Goal: Task Accomplishment & Management: Manage account settings

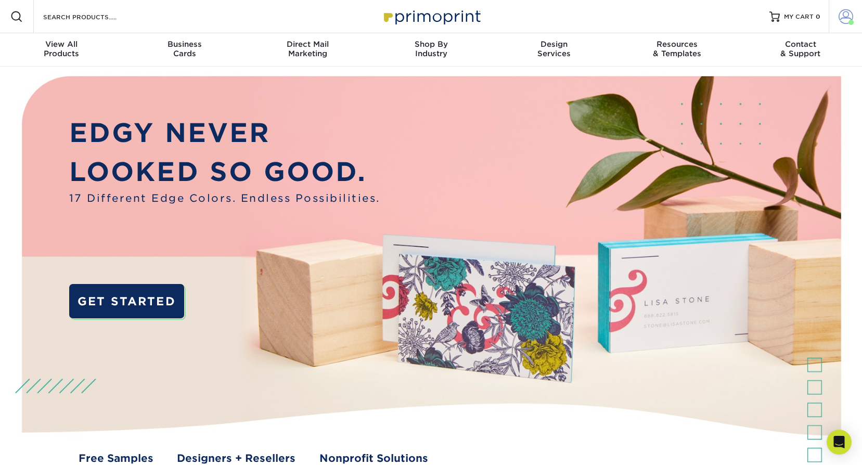
click at [846, 17] on span at bounding box center [845, 16] width 15 height 15
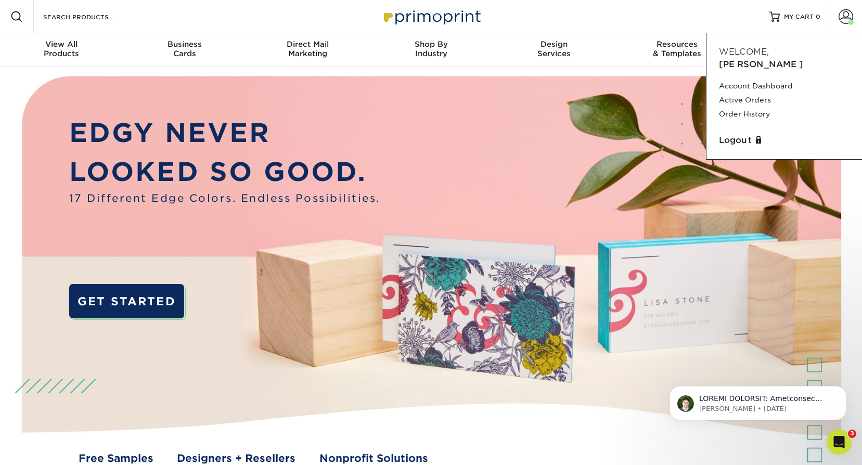
click at [849, 439] on div "Open Intercom Messenger" at bounding box center [839, 442] width 34 height 34
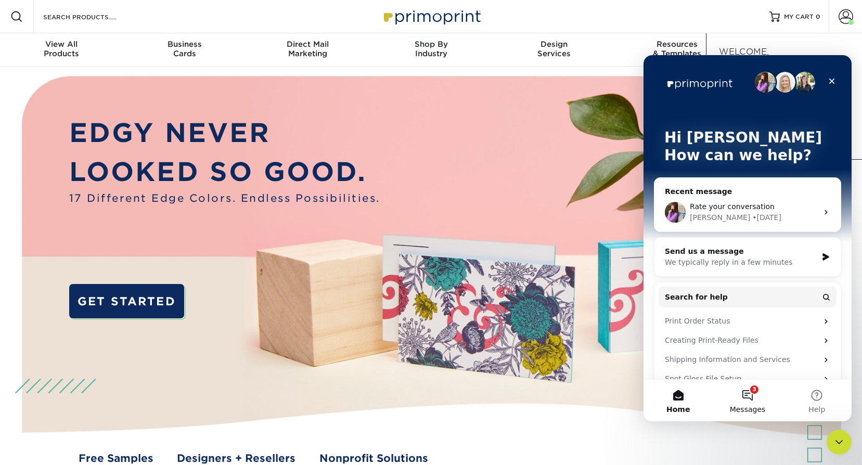
click at [756, 394] on button "3 Messages" at bounding box center [746, 401] width 69 height 42
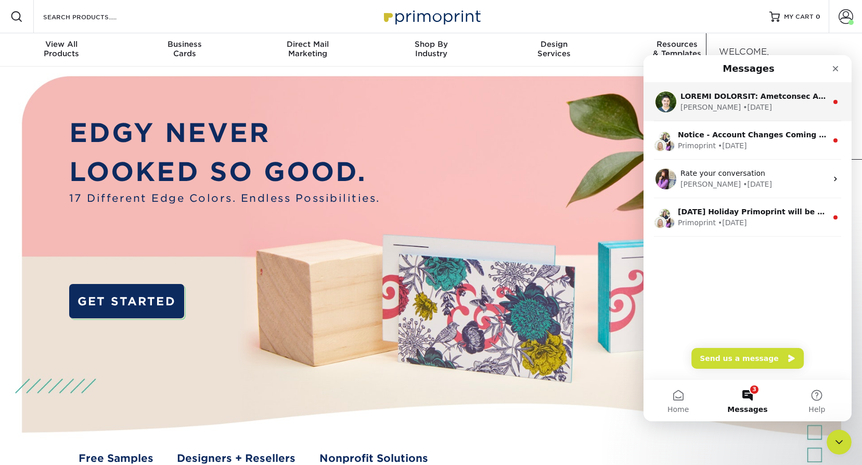
click at [760, 108] on div "Matthew • 1d ago" at bounding box center [753, 107] width 147 height 11
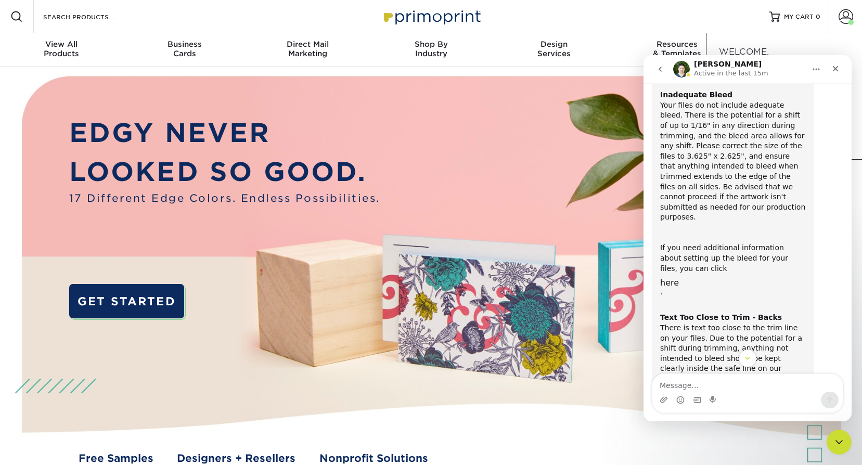
scroll to position [110, 0]
click at [663, 66] on icon "go back" at bounding box center [660, 69] width 8 height 8
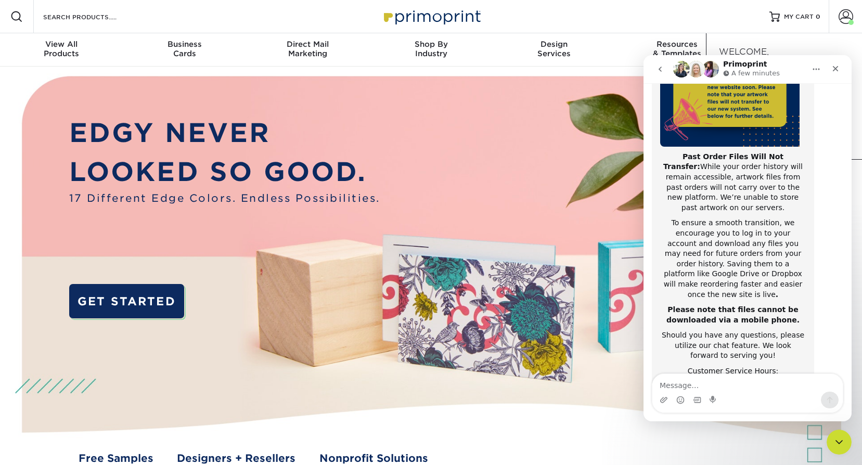
scroll to position [165, 0]
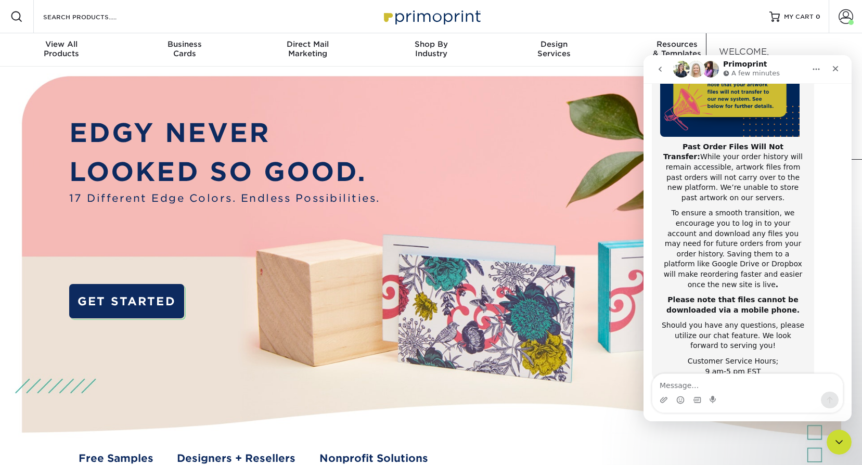
click at [661, 72] on icon "go back" at bounding box center [660, 69] width 8 height 8
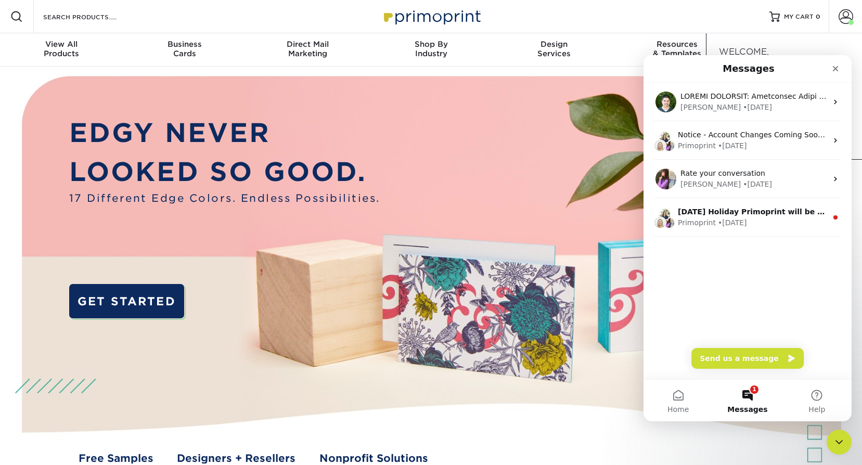
scroll to position [0, 0]
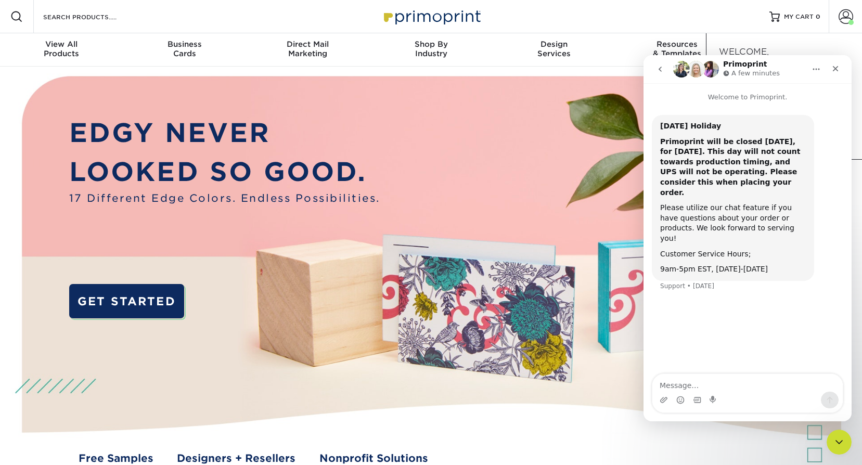
click at [665, 71] on button "go back" at bounding box center [660, 69] width 20 height 20
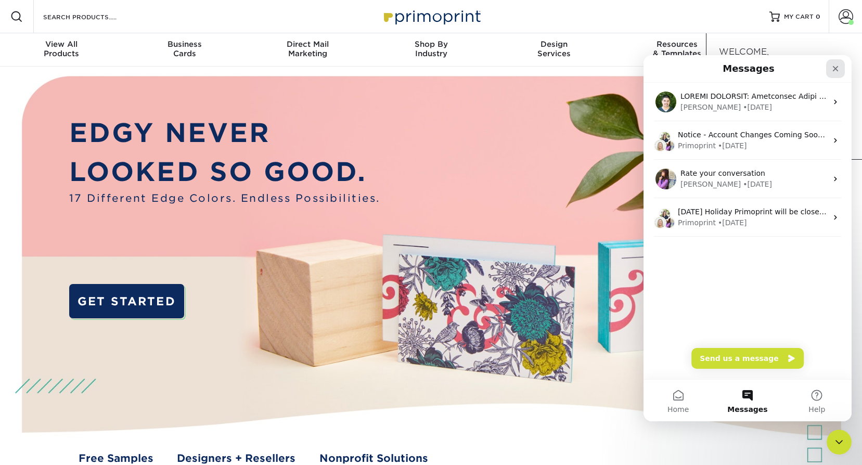
click at [839, 72] on div "Close" at bounding box center [835, 68] width 19 height 19
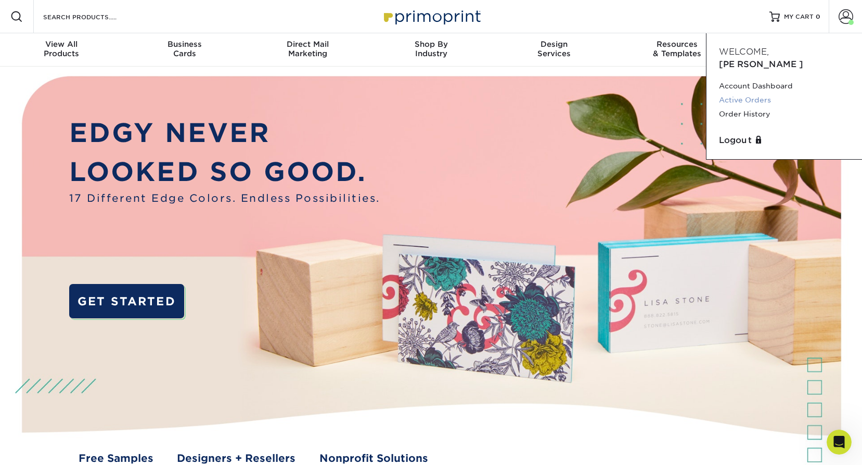
click at [751, 93] on link "Active Orders" at bounding box center [784, 100] width 131 height 14
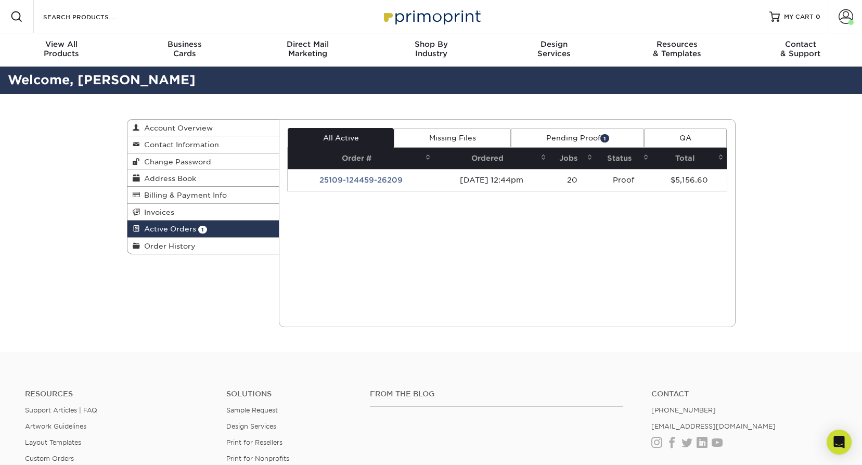
click at [580, 136] on link "Pending Proof 1" at bounding box center [577, 138] width 133 height 20
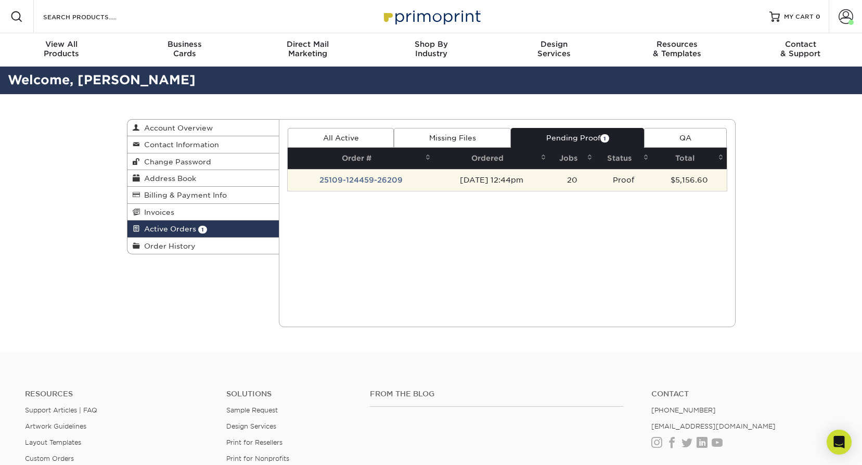
click at [368, 177] on td "25109-124459-26209" at bounding box center [361, 180] width 146 height 22
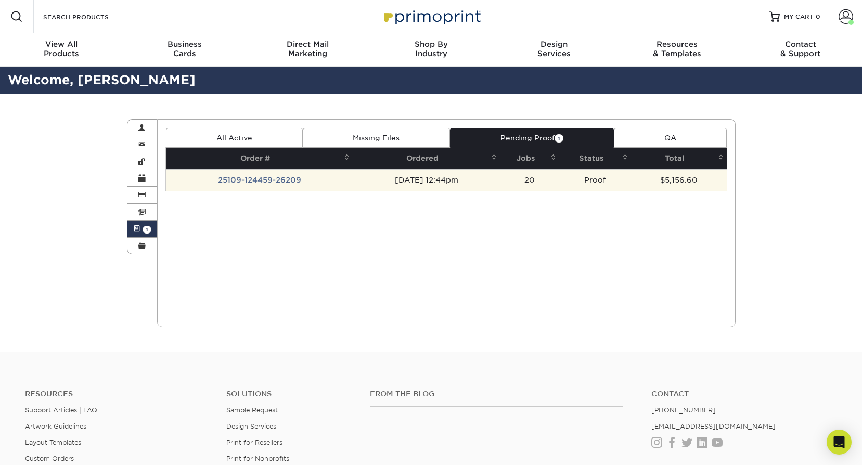
click at [283, 175] on td "25109-124459-26209" at bounding box center [259, 180] width 187 height 22
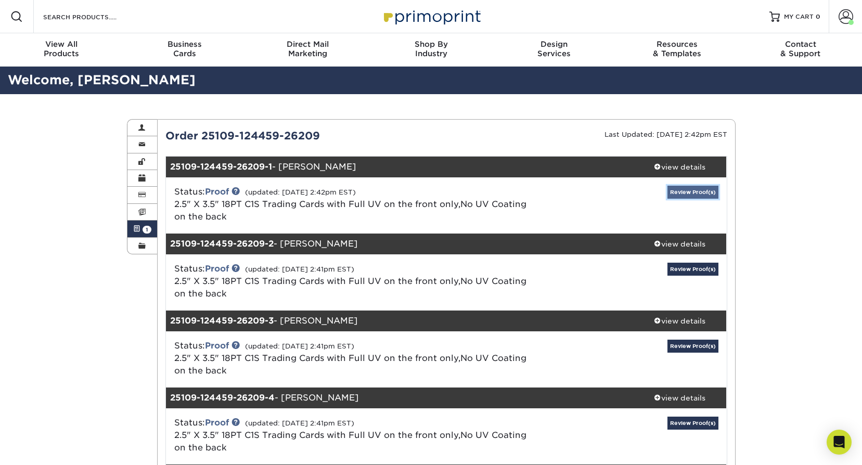
click at [675, 191] on link "Review Proof(s)" at bounding box center [692, 192] width 51 height 13
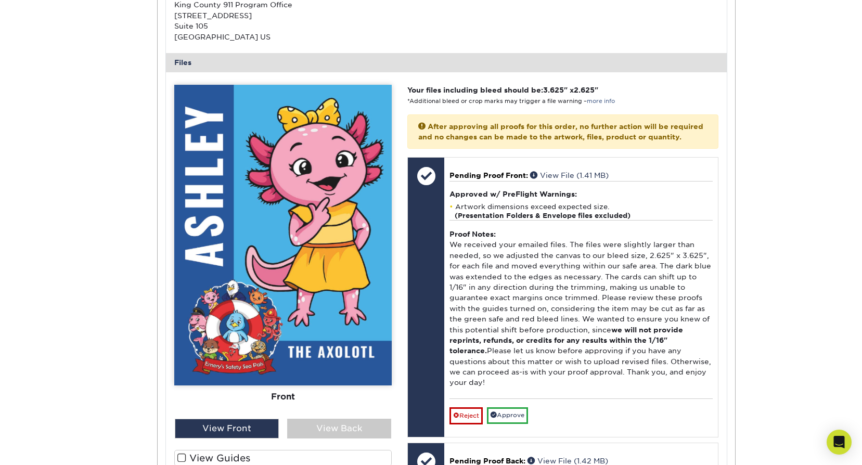
scroll to position [416, 0]
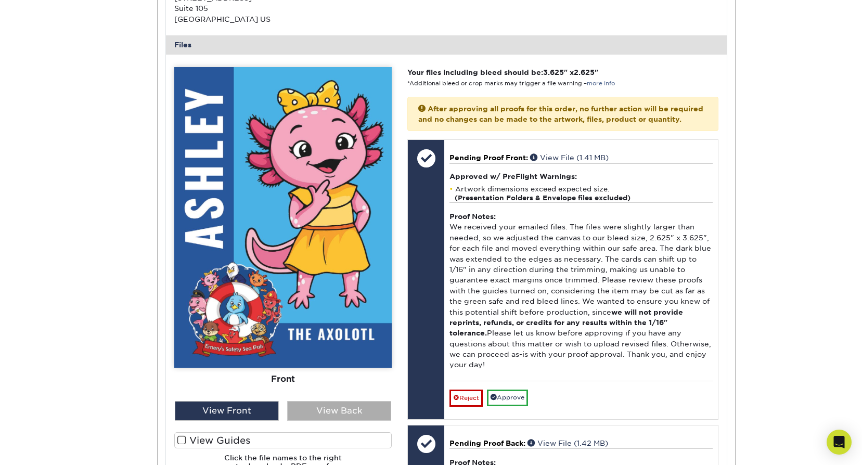
click at [350, 414] on div "View Back" at bounding box center [339, 411] width 104 height 20
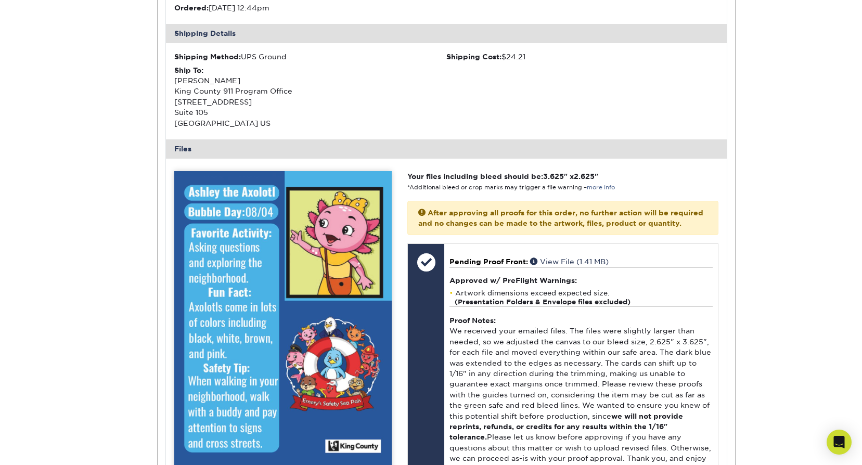
scroll to position [156, 0]
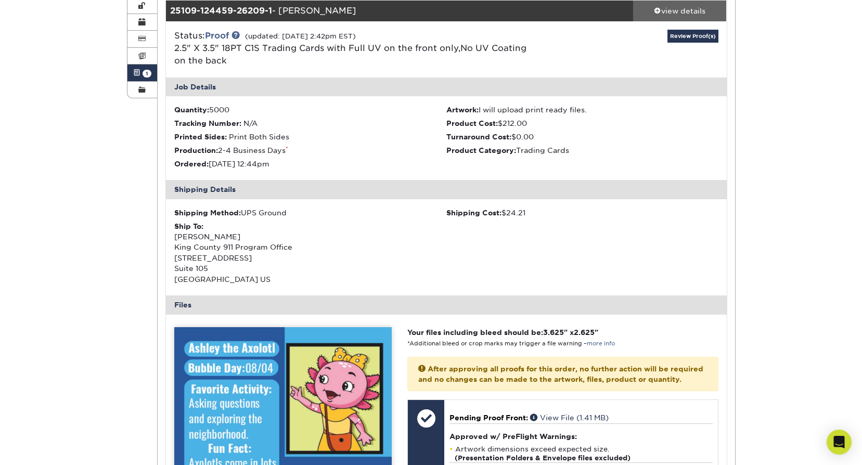
click at [701, 15] on div "view details" at bounding box center [680, 11] width 94 height 10
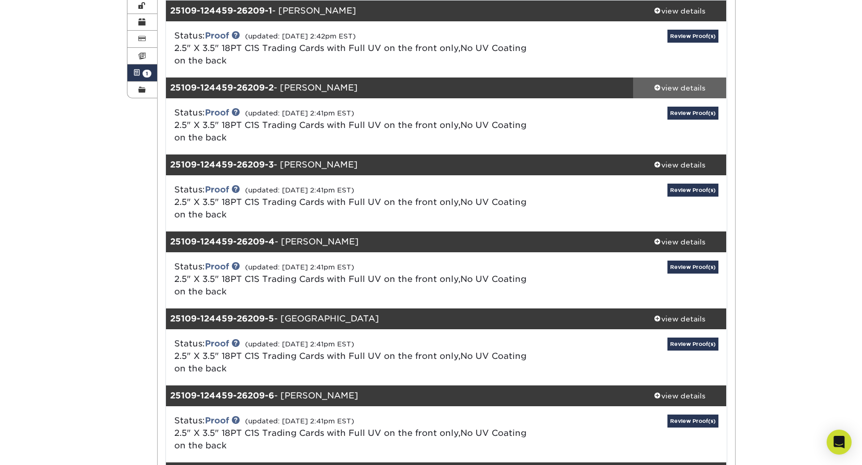
click at [703, 87] on div "view details" at bounding box center [680, 88] width 94 height 10
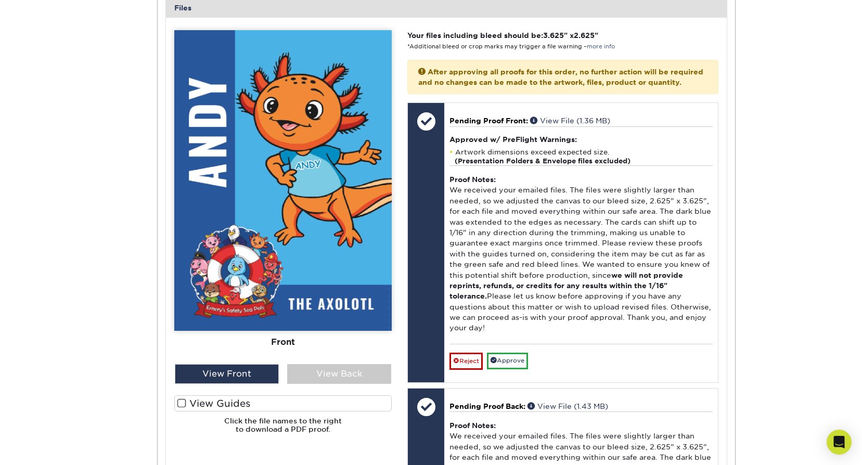
scroll to position [572, 0]
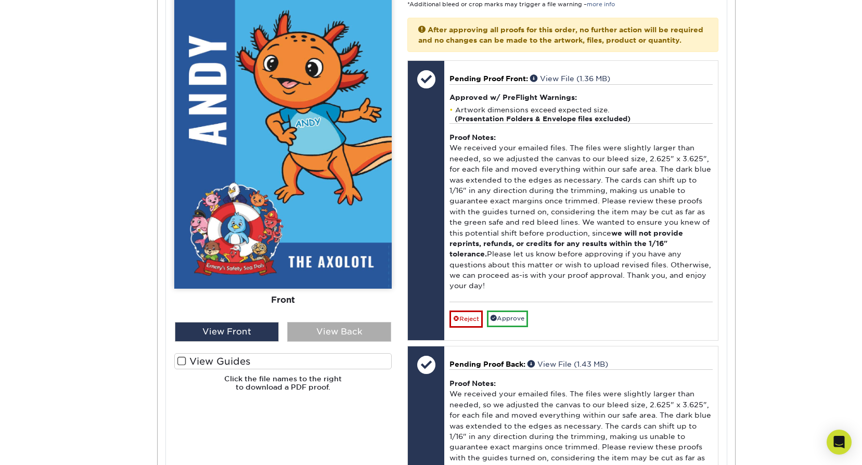
click at [352, 332] on div "View Back" at bounding box center [339, 332] width 104 height 20
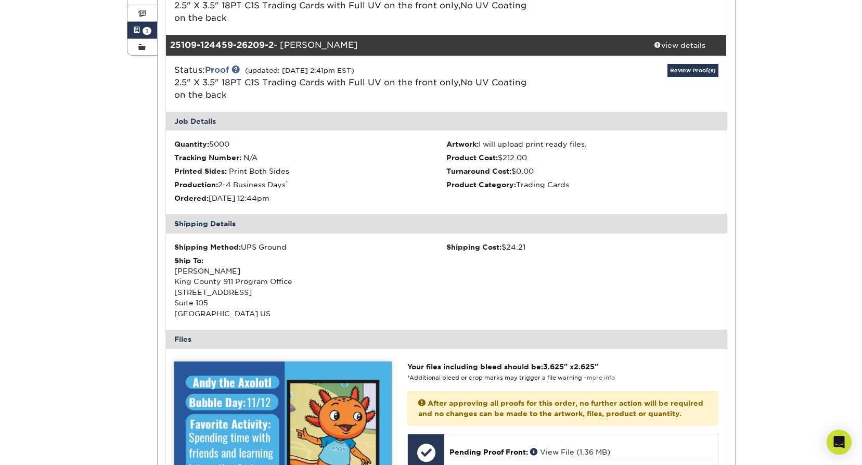
scroll to position [156, 0]
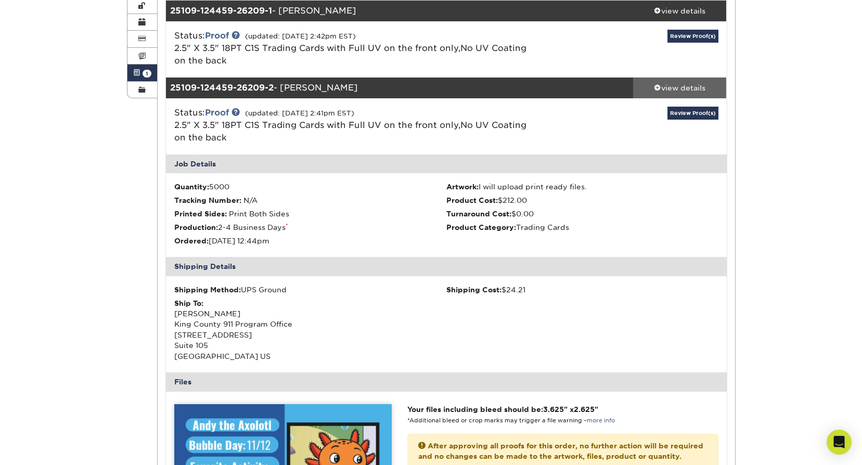
click at [696, 89] on div "view details" at bounding box center [680, 88] width 94 height 10
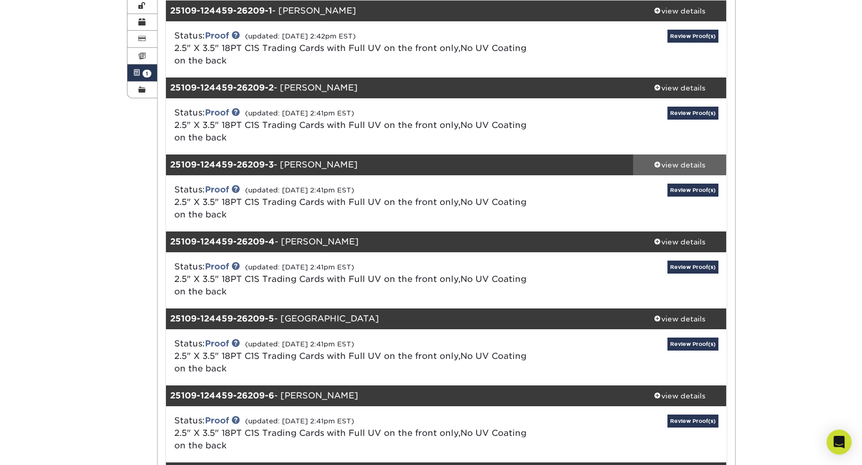
click at [692, 162] on div "view details" at bounding box center [680, 165] width 94 height 10
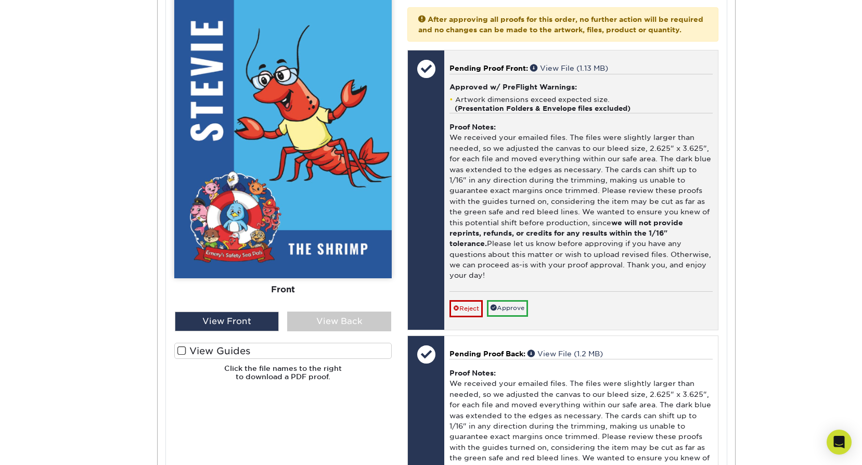
scroll to position [676, 0]
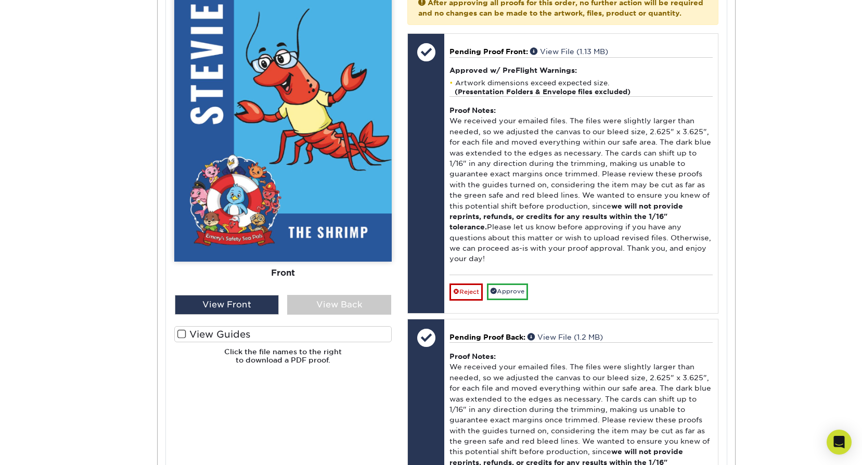
click at [332, 287] on div "Front Back" at bounding box center [282, 128] width 217 height 334
click at [336, 300] on div "View Back" at bounding box center [339, 305] width 104 height 20
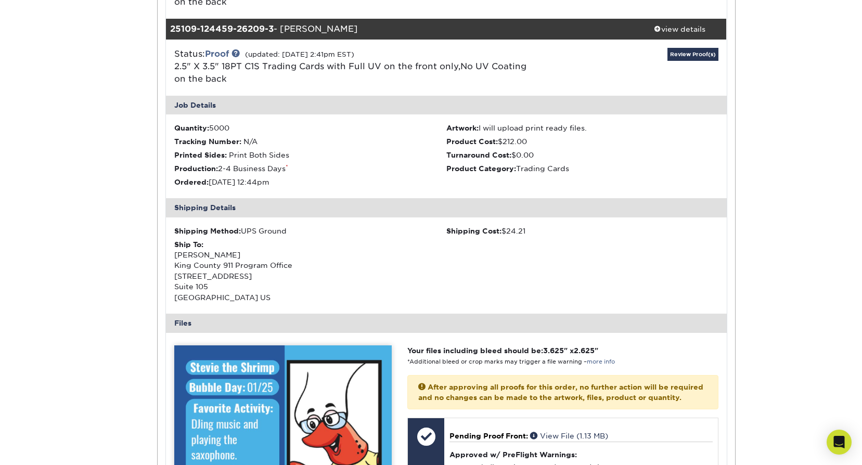
scroll to position [156, 0]
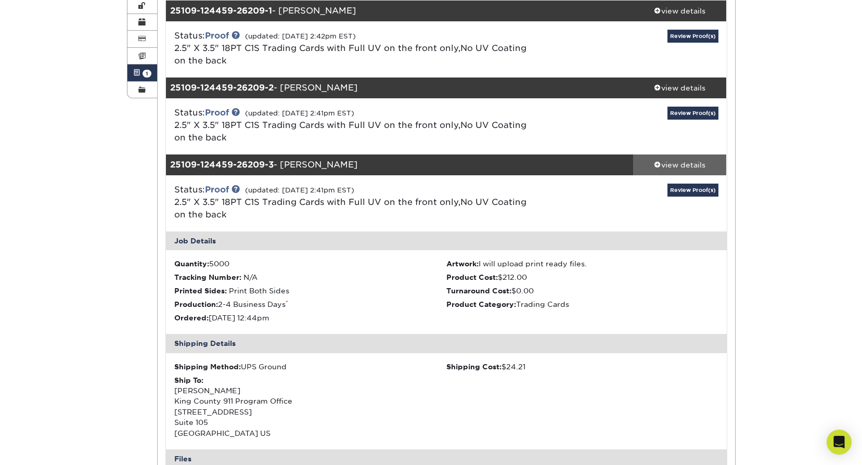
click at [693, 163] on div "view details" at bounding box center [680, 165] width 94 height 10
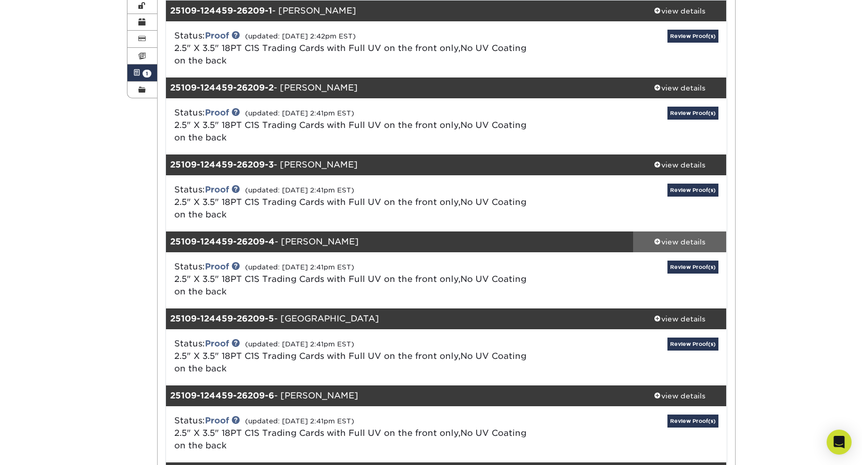
click at [686, 247] on link "view details" at bounding box center [680, 241] width 94 height 21
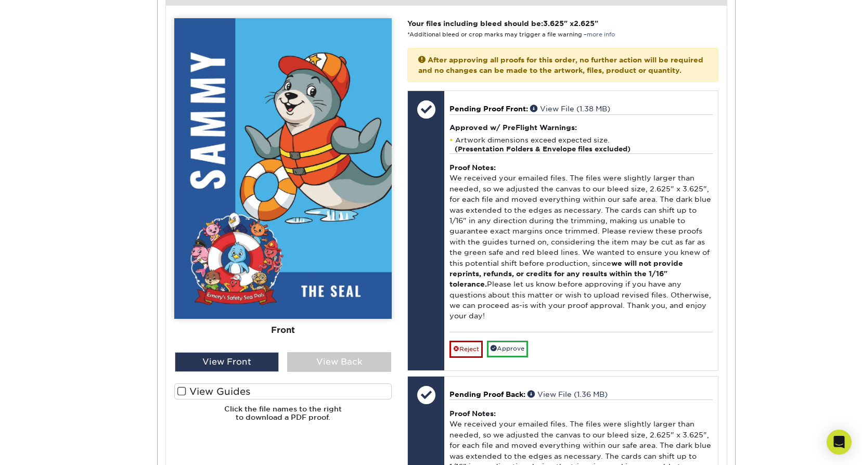
scroll to position [676, 0]
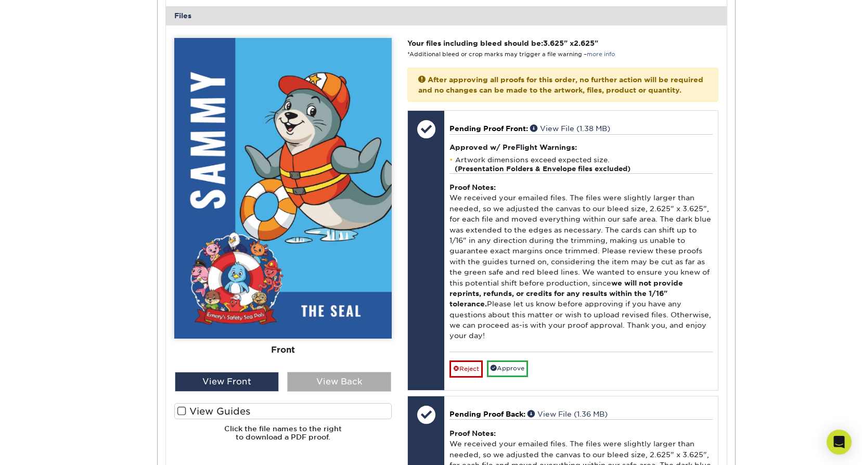
click at [357, 381] on div "View Back" at bounding box center [339, 382] width 104 height 20
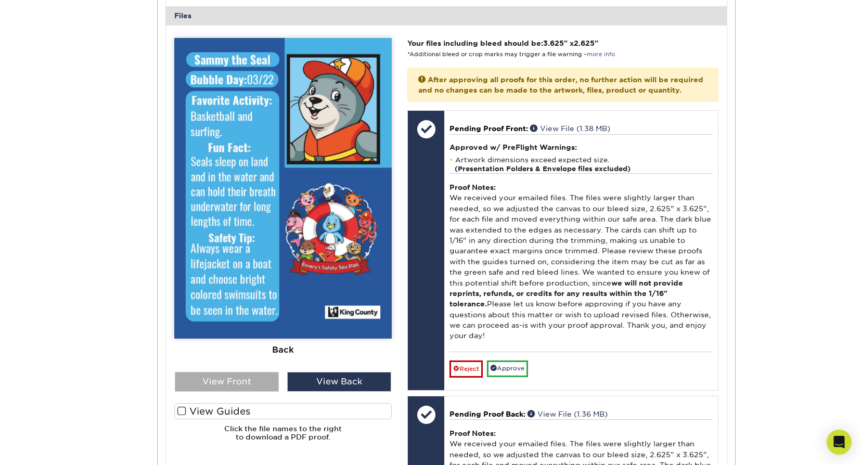
click at [262, 376] on div "View Front" at bounding box center [227, 382] width 104 height 20
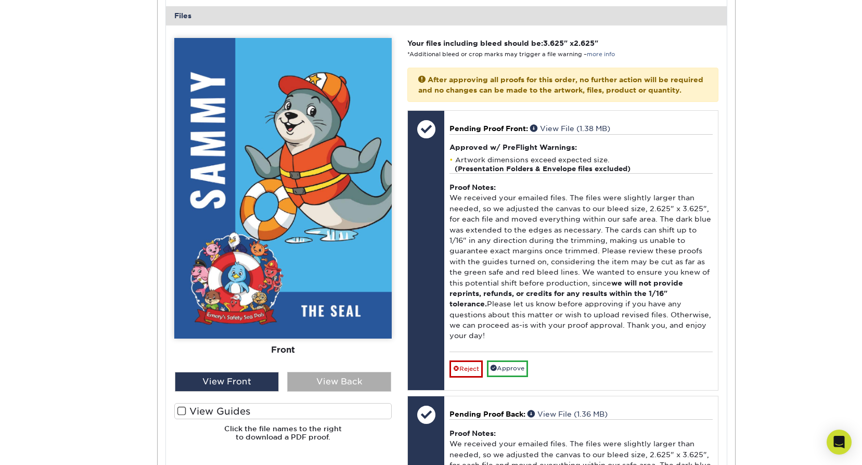
click at [330, 376] on div "View Back" at bounding box center [339, 382] width 104 height 20
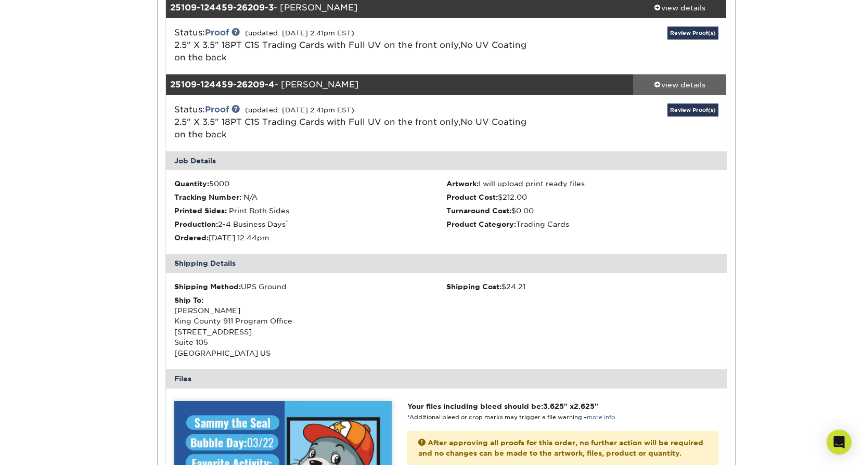
scroll to position [312, 0]
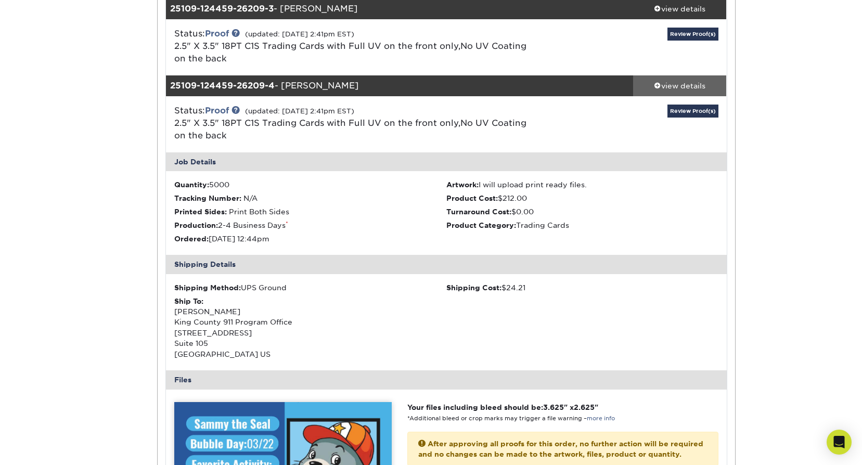
click at [696, 81] on div "view details" at bounding box center [680, 86] width 94 height 10
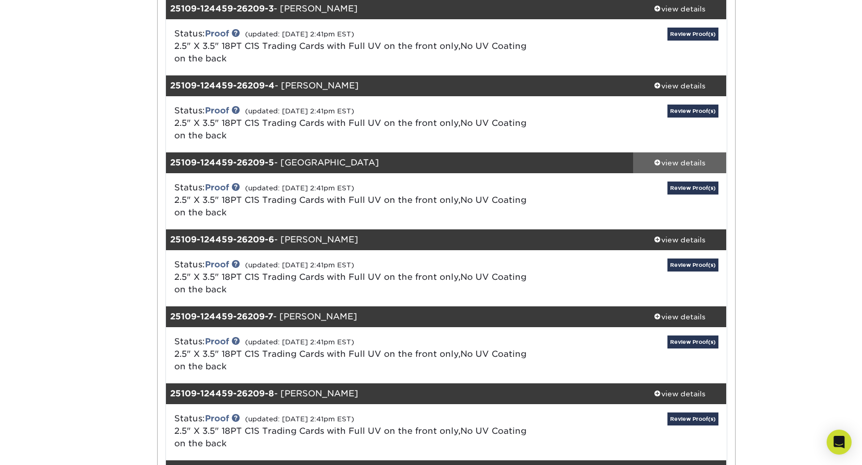
click at [681, 152] on link "view details" at bounding box center [680, 162] width 94 height 21
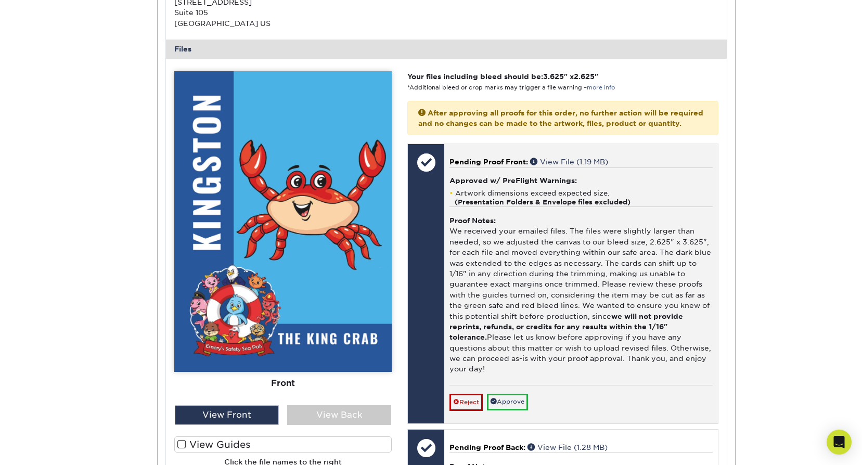
scroll to position [728, 0]
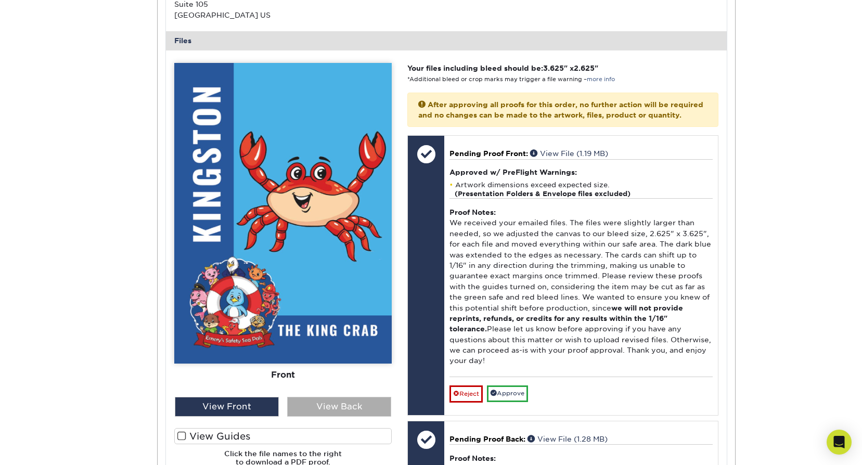
click at [339, 410] on div "View Back" at bounding box center [339, 407] width 104 height 20
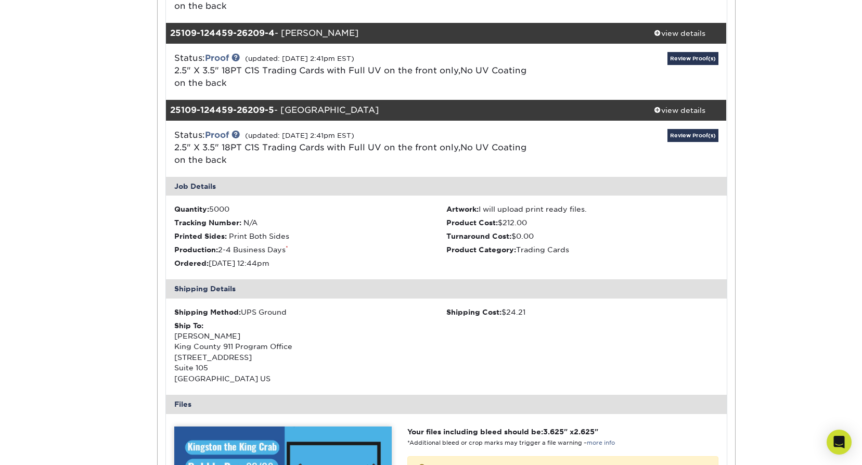
scroll to position [364, 0]
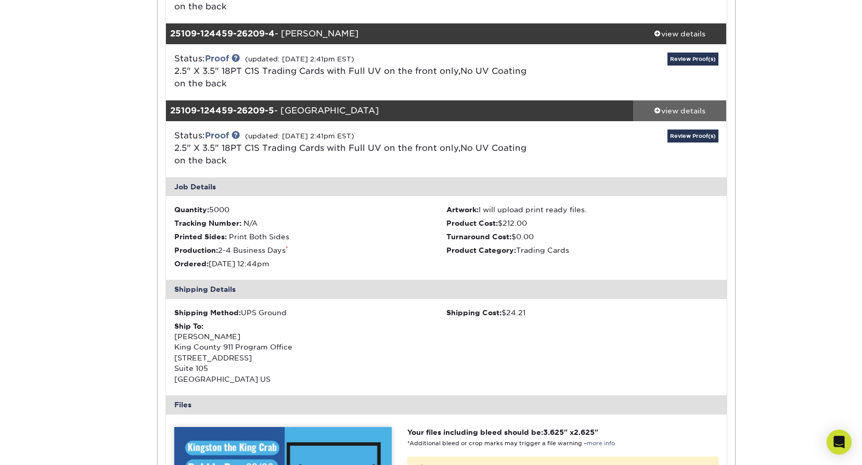
click at [691, 111] on div "view details" at bounding box center [680, 111] width 94 height 10
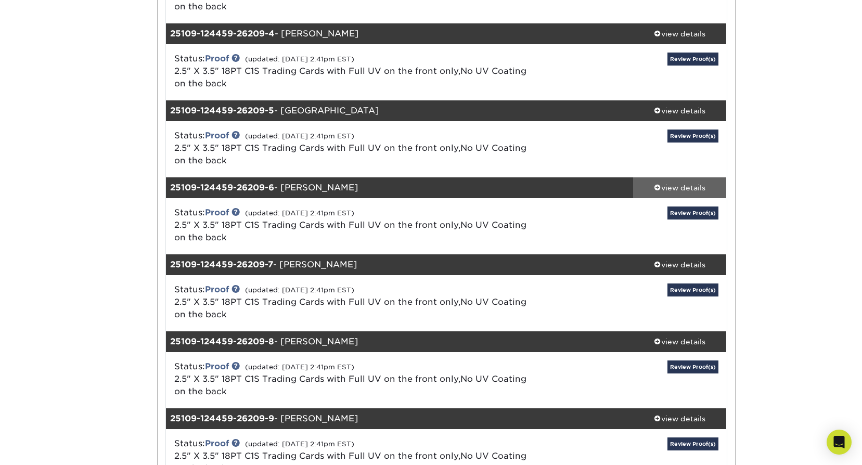
click at [674, 183] on div "view details" at bounding box center [680, 188] width 94 height 10
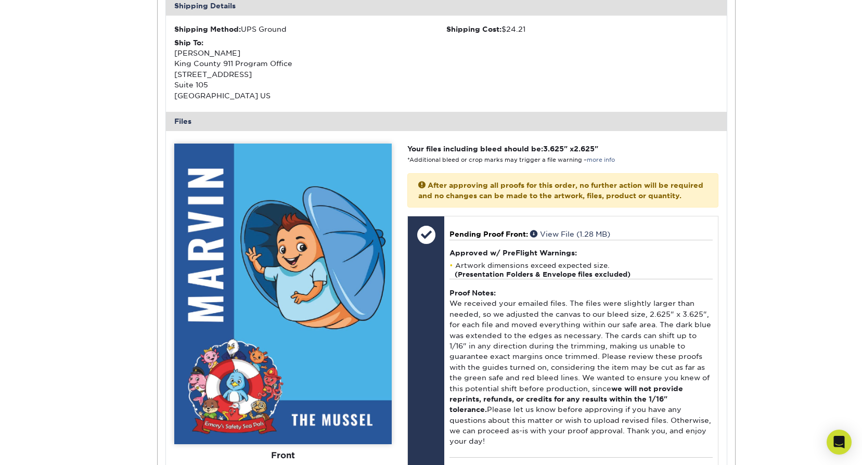
scroll to position [832, 0]
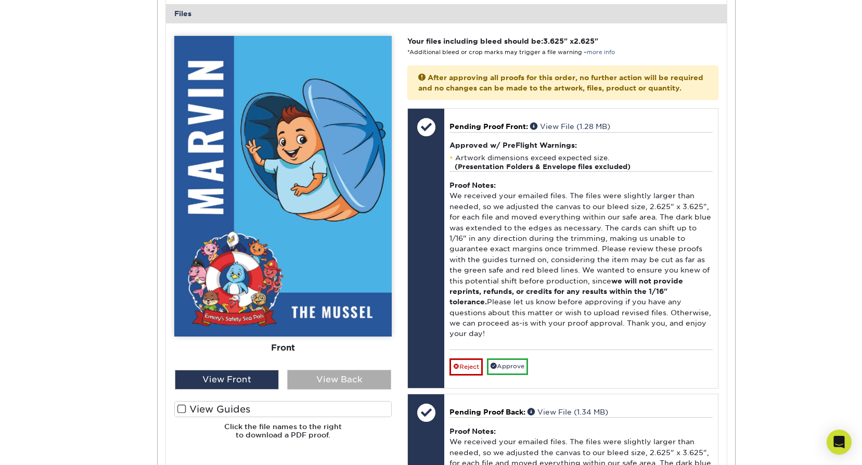
click at [363, 377] on div "View Back" at bounding box center [339, 380] width 104 height 20
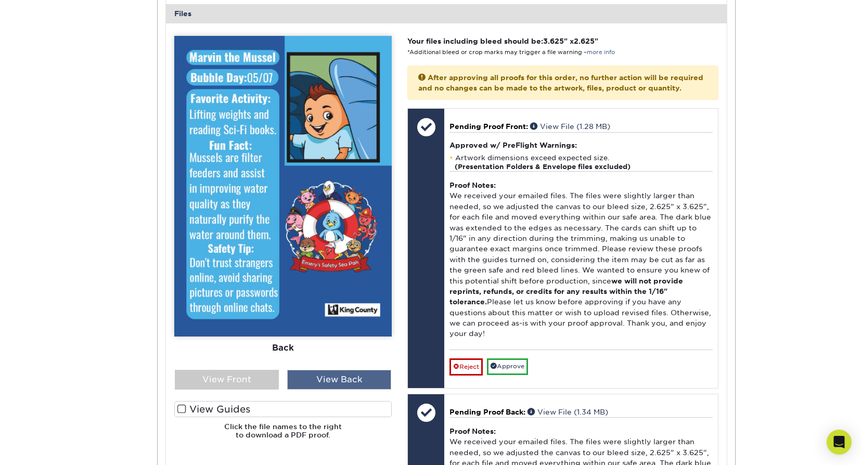
click at [363, 377] on div "View Back" at bounding box center [339, 380] width 104 height 20
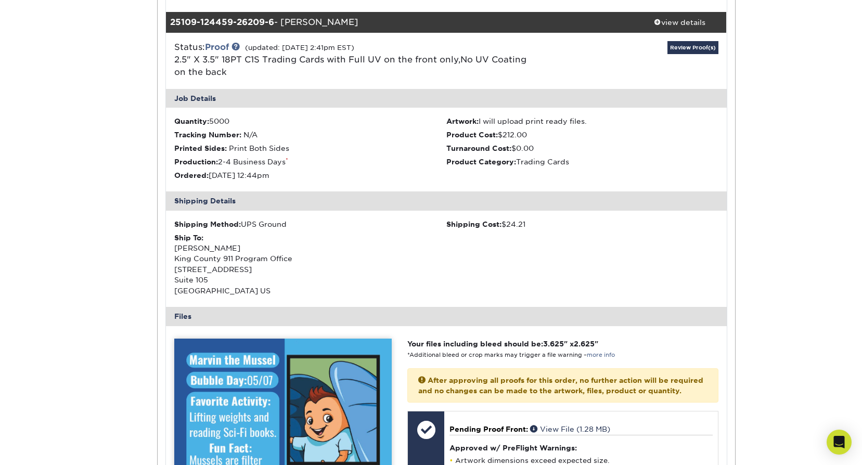
scroll to position [520, 0]
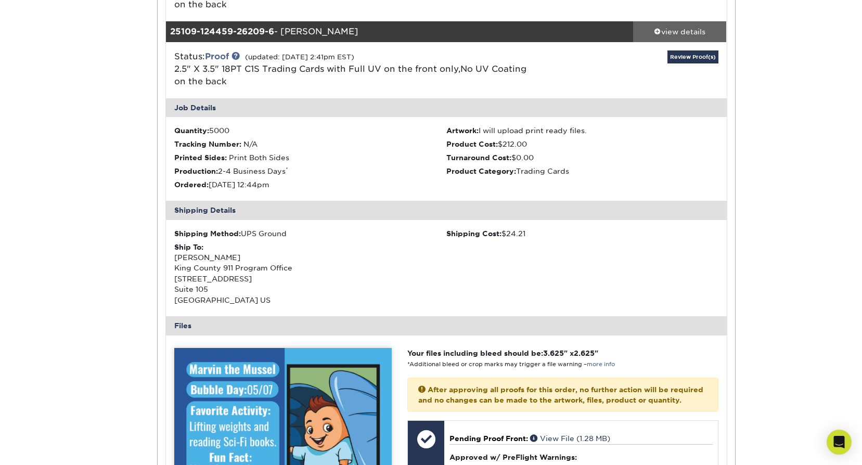
click at [698, 33] on div "view details" at bounding box center [680, 32] width 94 height 10
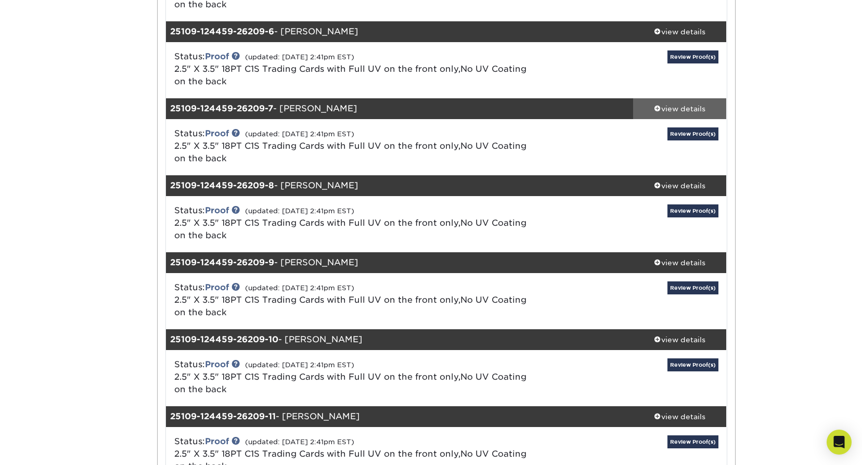
click at [672, 114] on link "view details" at bounding box center [680, 108] width 94 height 21
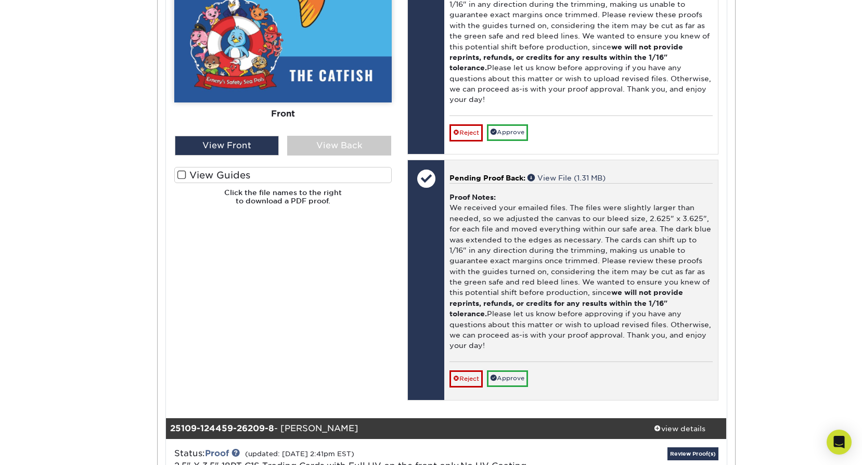
scroll to position [1144, 0]
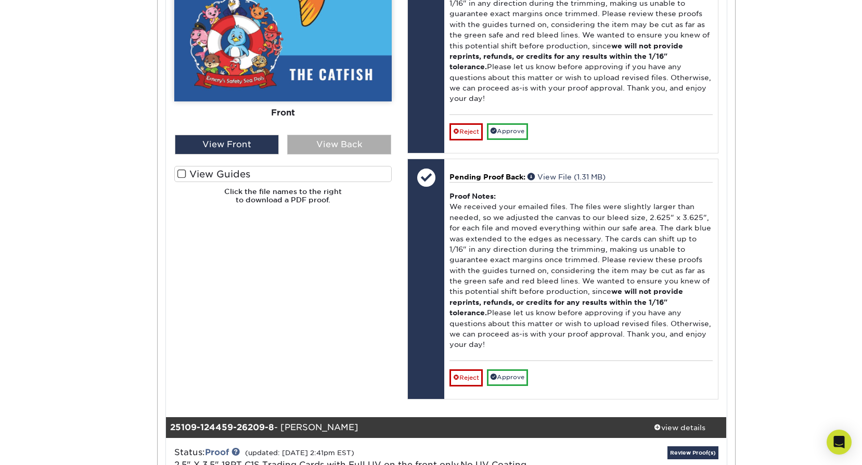
click at [380, 147] on div "View Back" at bounding box center [339, 145] width 104 height 20
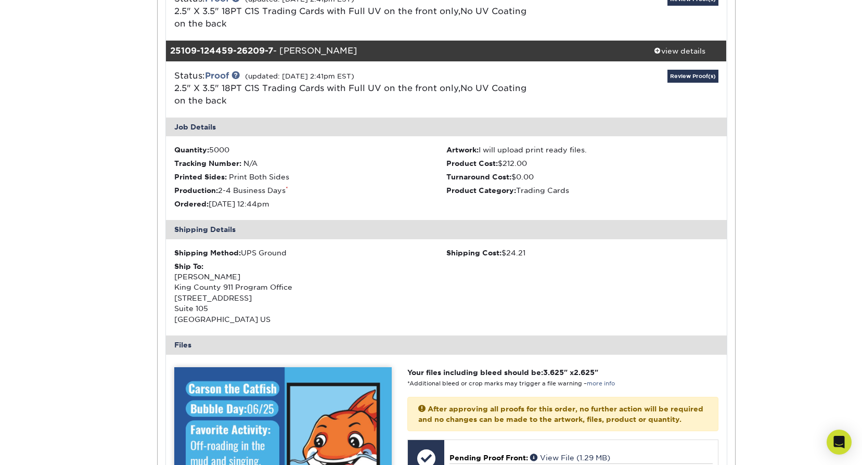
scroll to position [520, 0]
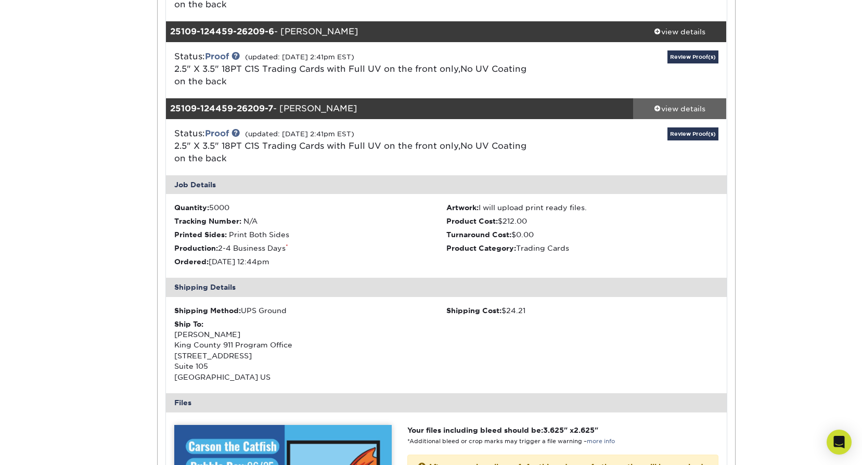
click at [682, 103] on div "view details" at bounding box center [680, 108] width 94 height 10
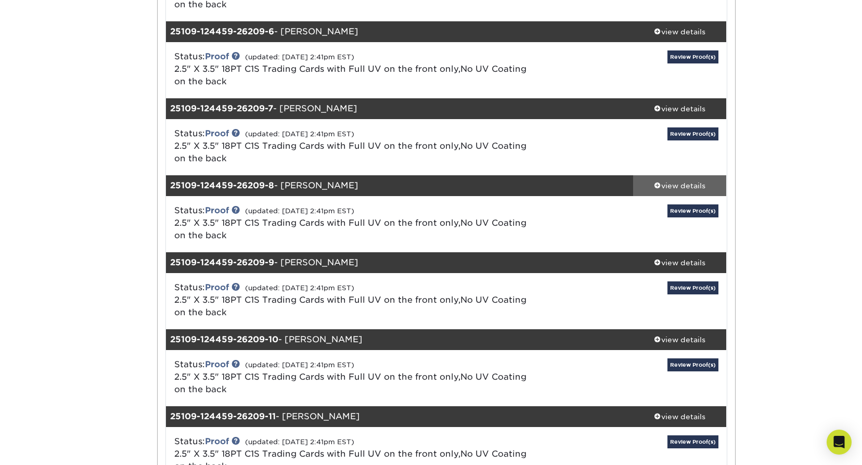
click at [684, 180] on div "view details" at bounding box center [680, 185] width 94 height 10
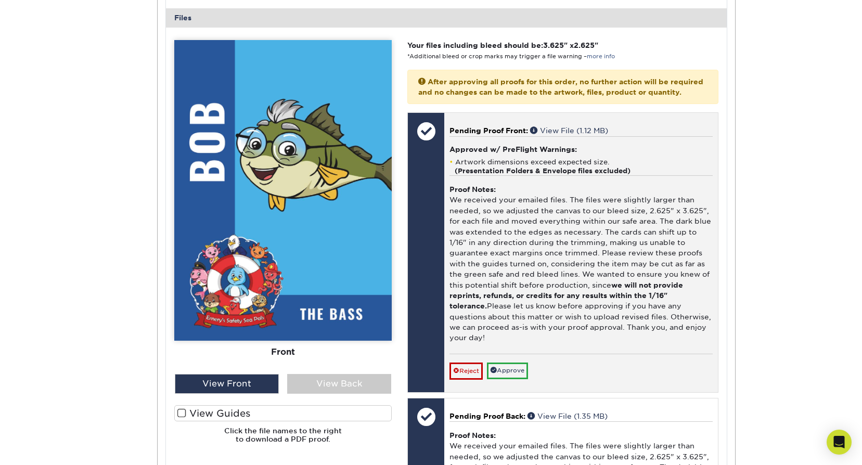
scroll to position [988, 0]
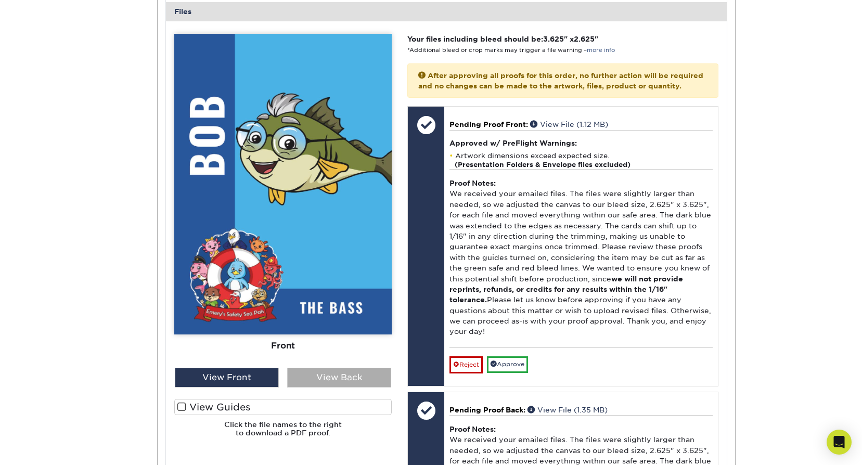
click at [369, 376] on div "View Back" at bounding box center [339, 378] width 104 height 20
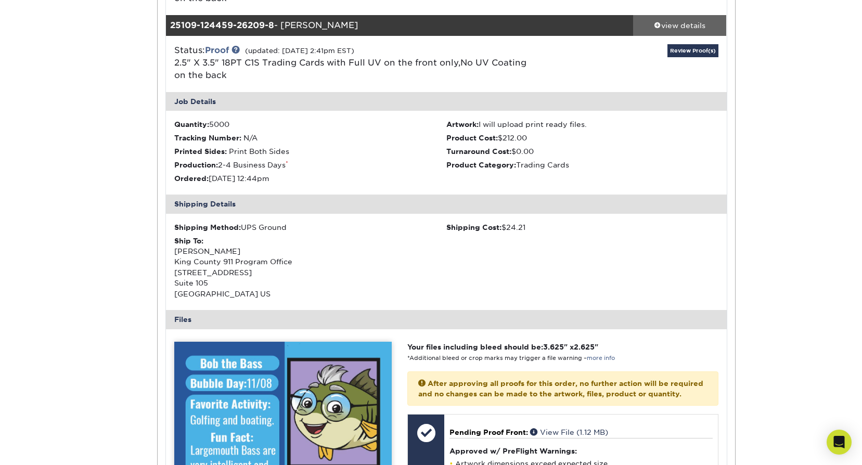
scroll to position [624, 0]
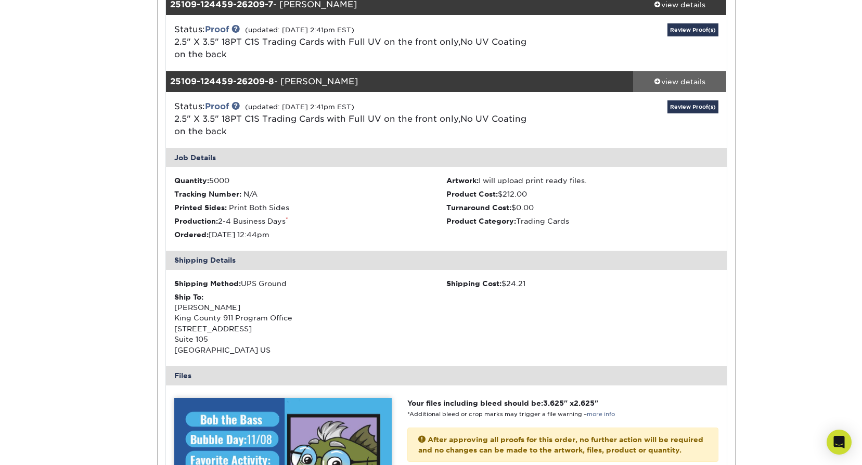
click at [692, 82] on div "view details" at bounding box center [680, 81] width 94 height 10
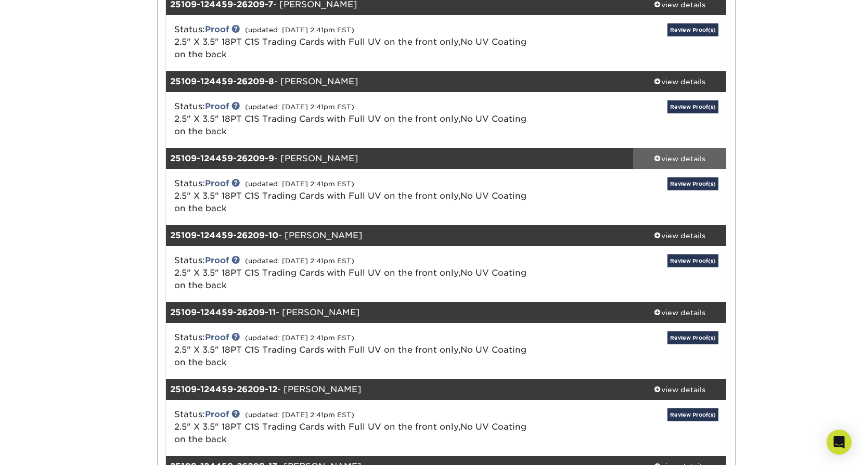
click at [666, 158] on div "view details" at bounding box center [680, 158] width 94 height 10
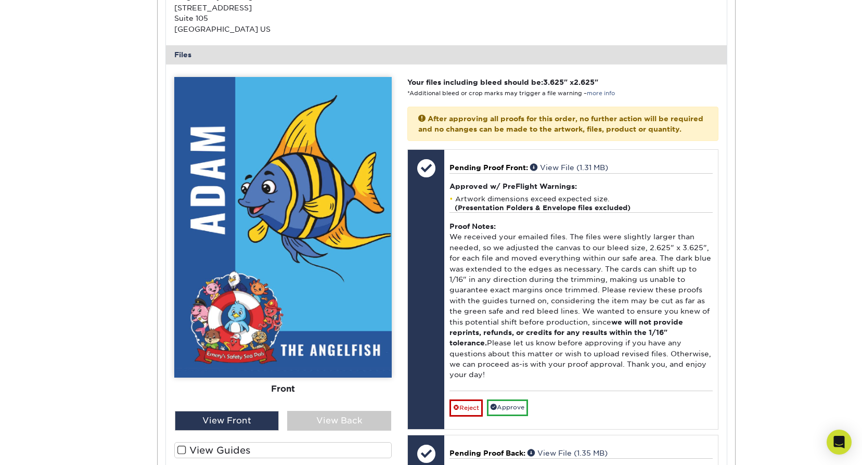
scroll to position [1040, 0]
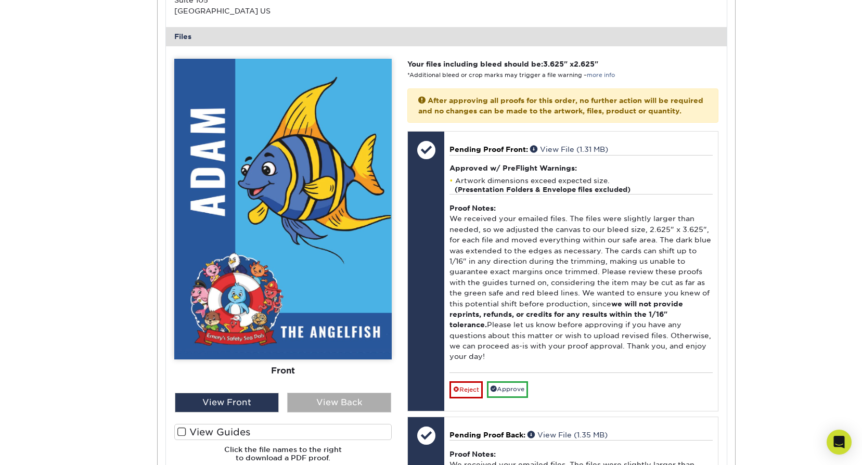
click at [362, 399] on div "View Back" at bounding box center [339, 403] width 104 height 20
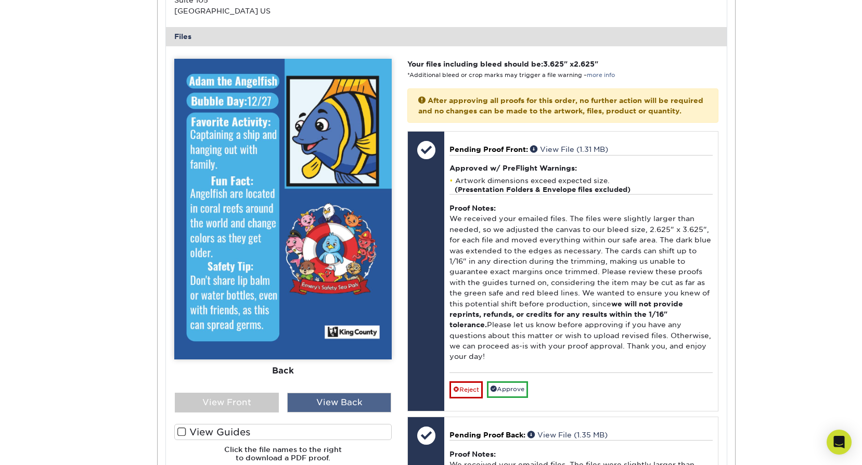
click at [362, 399] on div "View Back" at bounding box center [339, 403] width 104 height 20
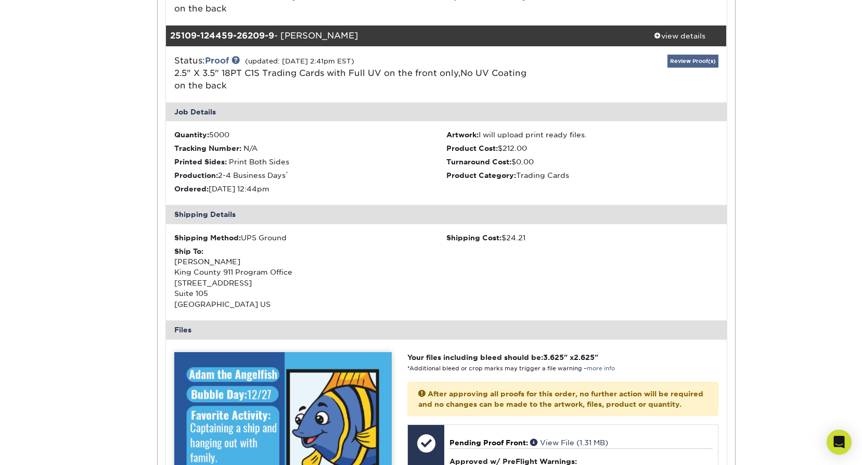
scroll to position [728, 0]
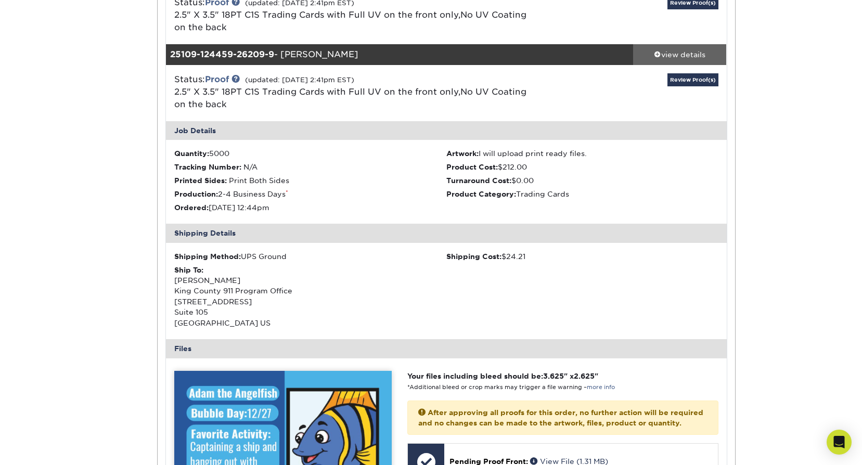
click at [687, 53] on div "view details" at bounding box center [680, 54] width 94 height 10
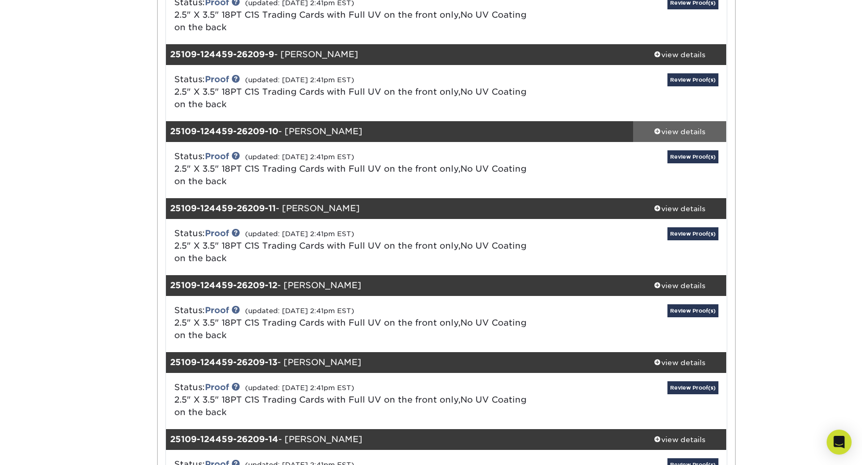
click at [690, 122] on link "view details" at bounding box center [680, 131] width 94 height 21
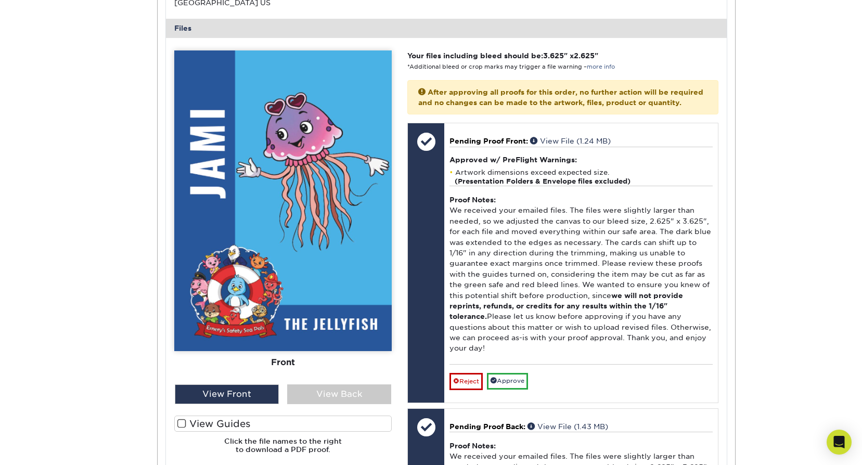
scroll to position [1092, 0]
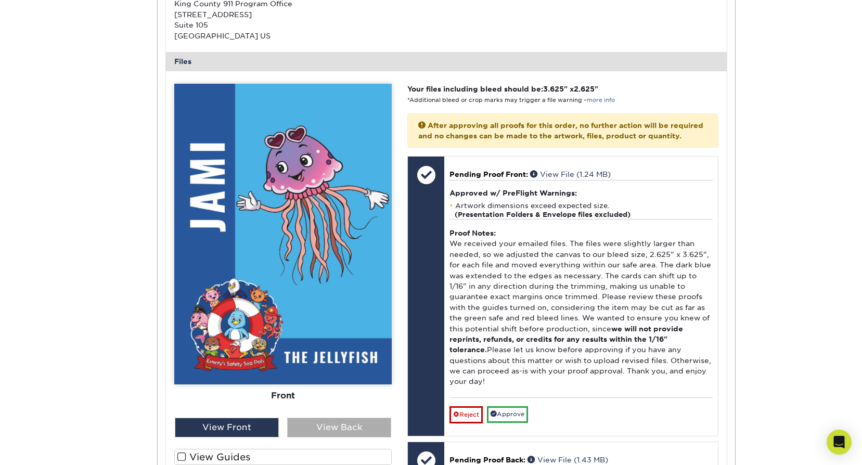
click at [359, 428] on div "View Back" at bounding box center [339, 428] width 104 height 20
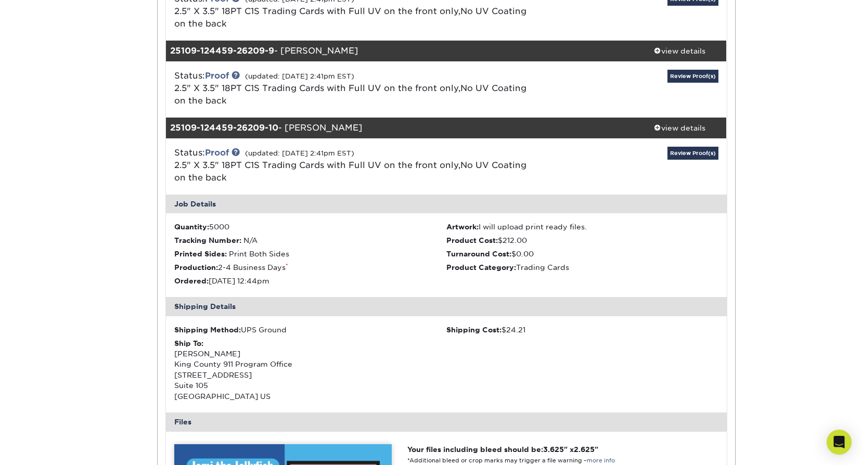
scroll to position [728, 0]
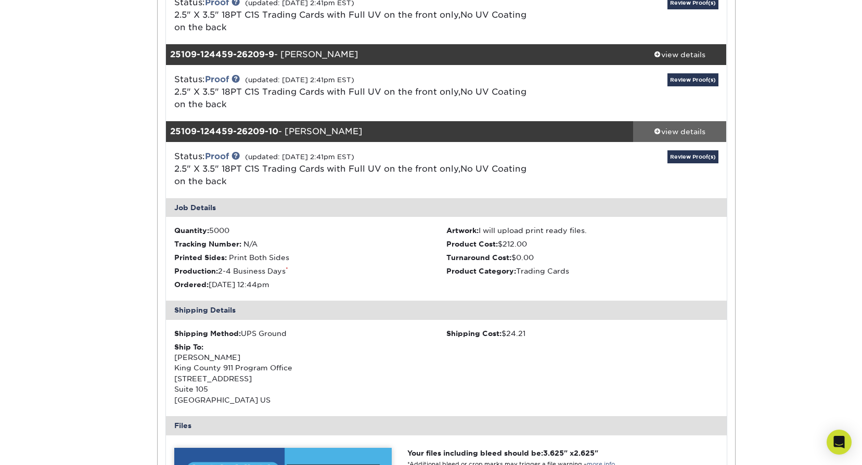
click at [685, 129] on div "view details" at bounding box center [680, 131] width 94 height 10
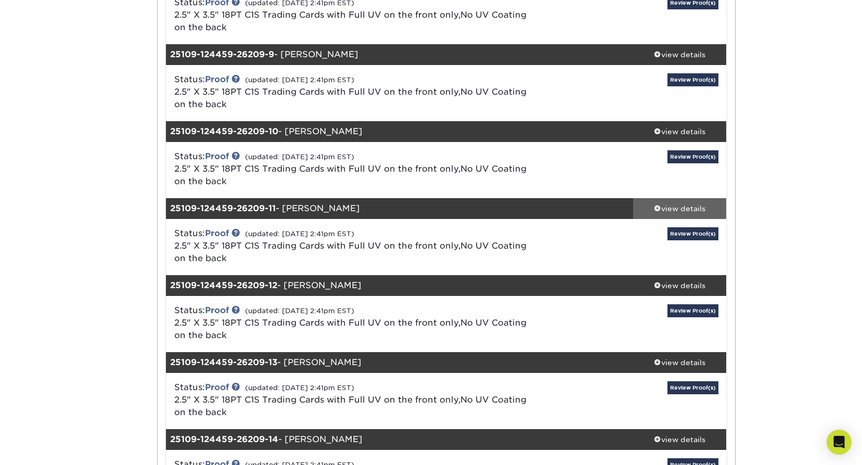
click at [674, 213] on link "view details" at bounding box center [680, 208] width 94 height 21
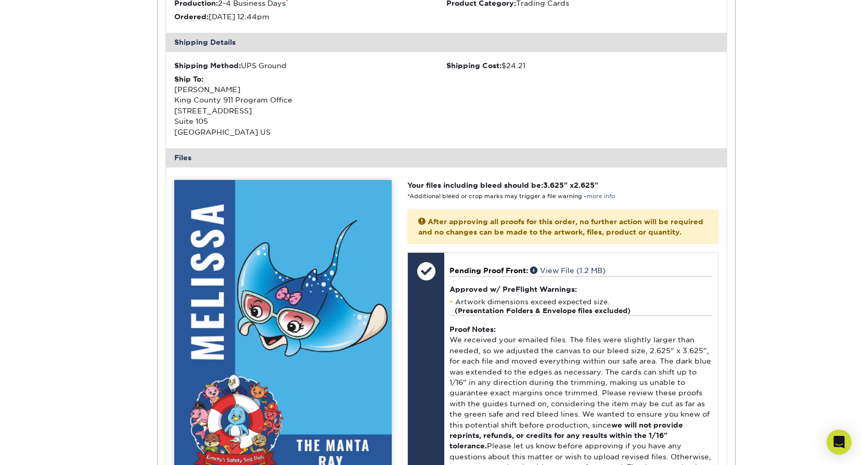
scroll to position [1196, 0]
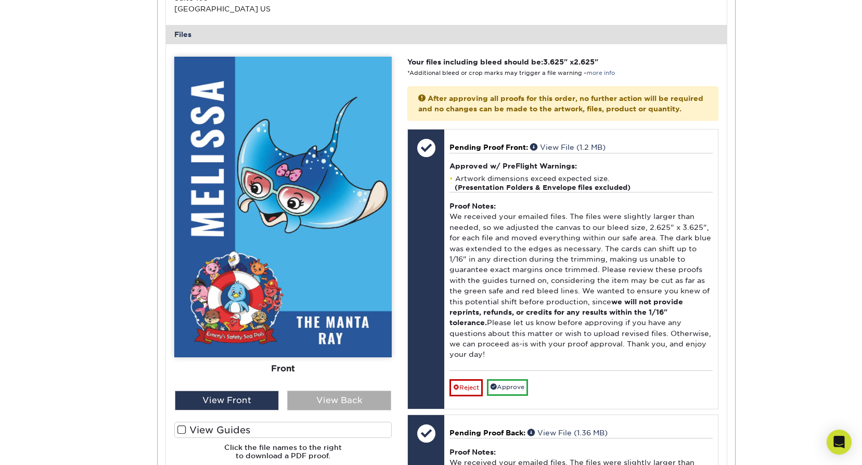
click at [352, 398] on div "View Back" at bounding box center [339, 401] width 104 height 20
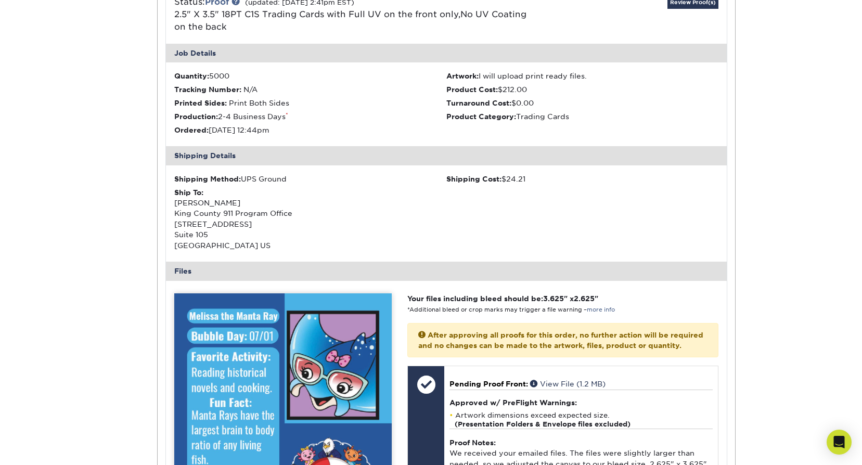
scroll to position [884, 0]
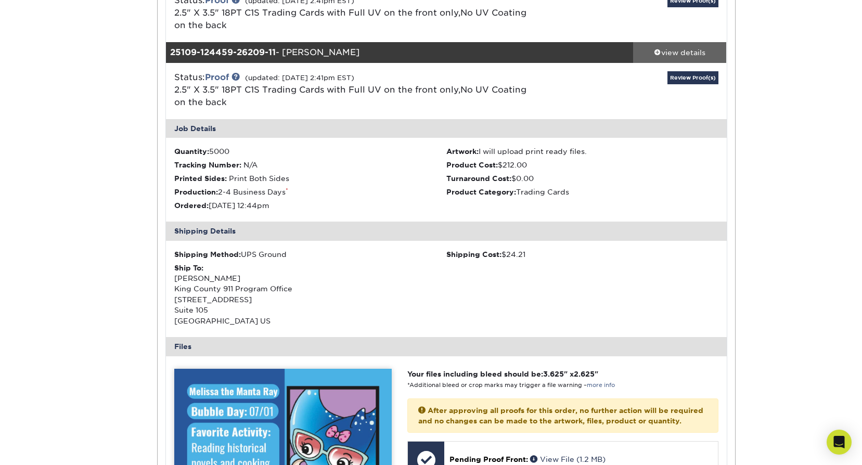
click at [705, 54] on div "view details" at bounding box center [680, 52] width 94 height 10
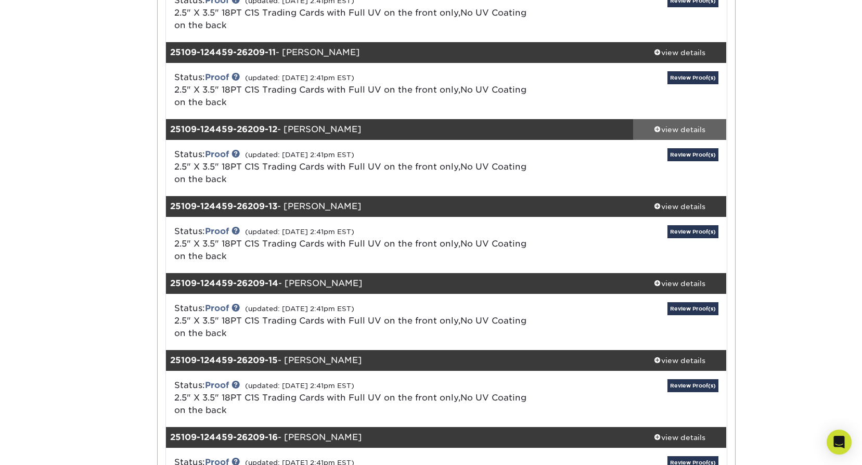
click at [699, 122] on link "view details" at bounding box center [680, 129] width 94 height 21
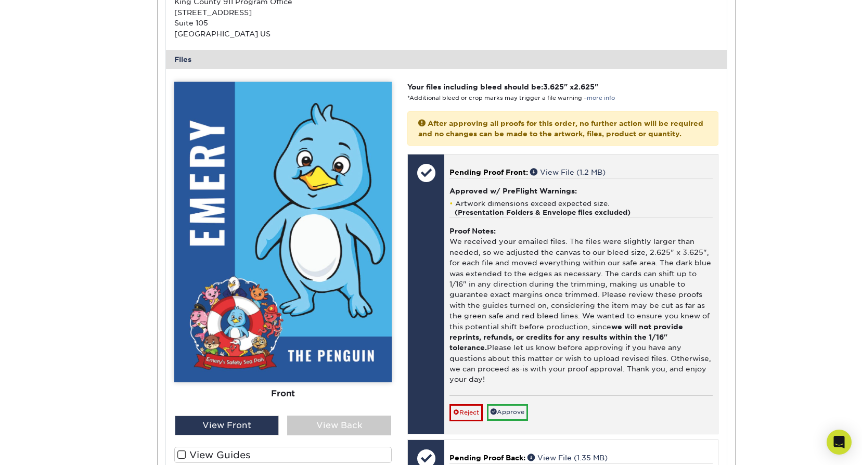
scroll to position [1300, 0]
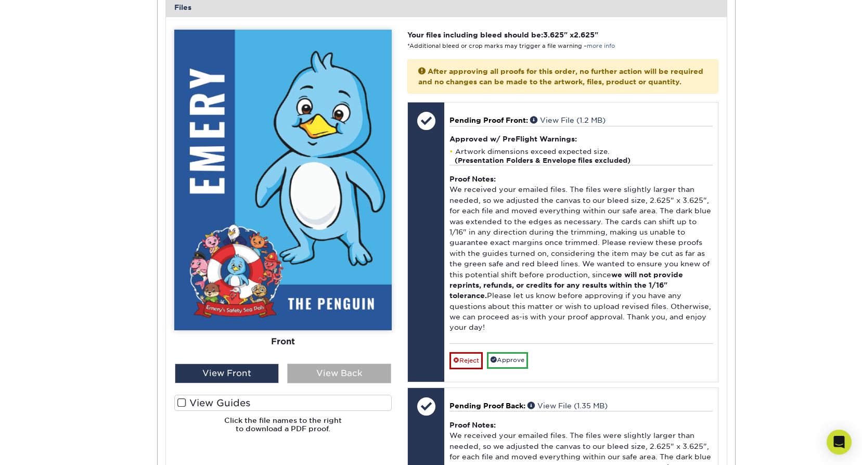
click at [376, 372] on div "View Back" at bounding box center [339, 373] width 104 height 20
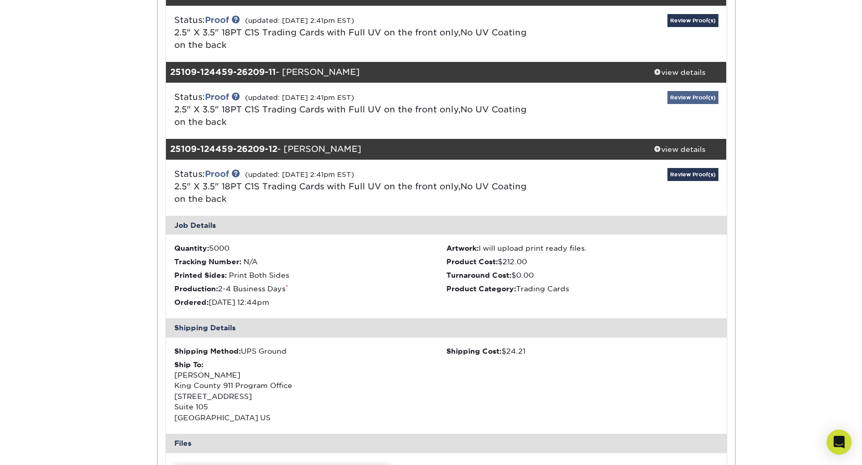
scroll to position [832, 0]
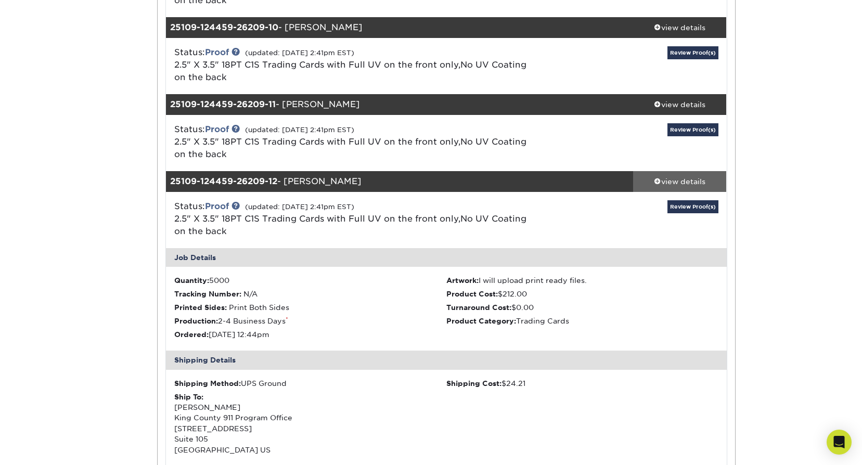
click at [690, 179] on div "view details" at bounding box center [680, 181] width 94 height 10
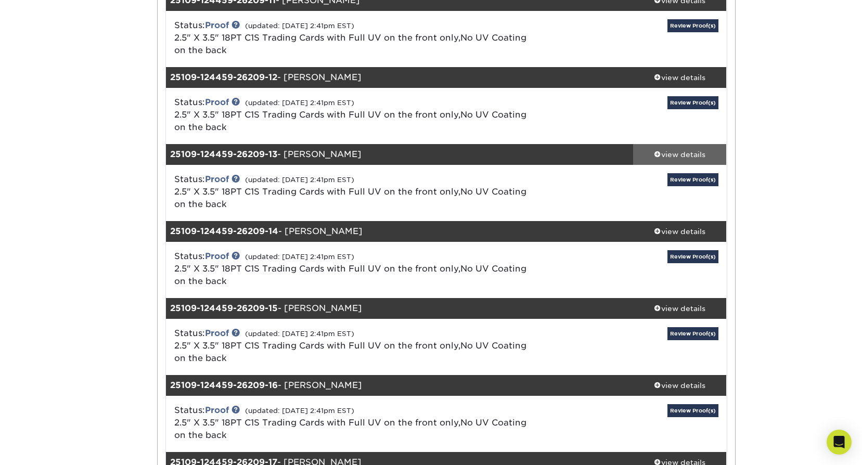
click at [664, 148] on link "view details" at bounding box center [680, 154] width 94 height 21
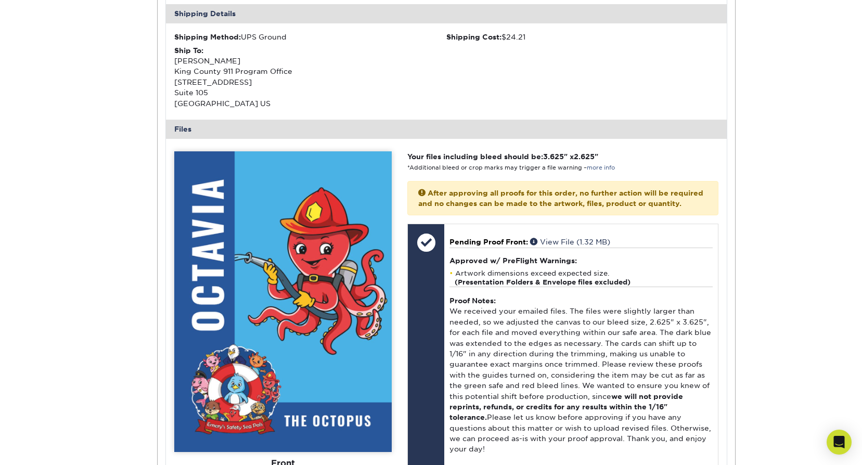
scroll to position [1352, 0]
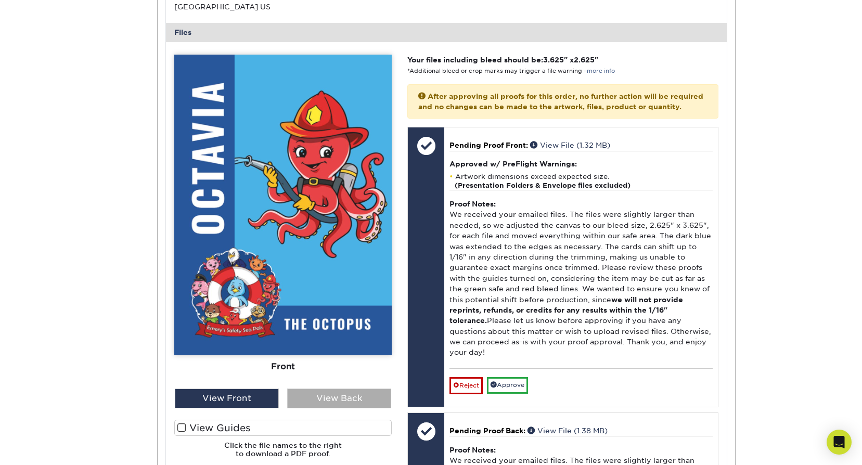
click at [329, 399] on div "View Back" at bounding box center [339, 398] width 104 height 20
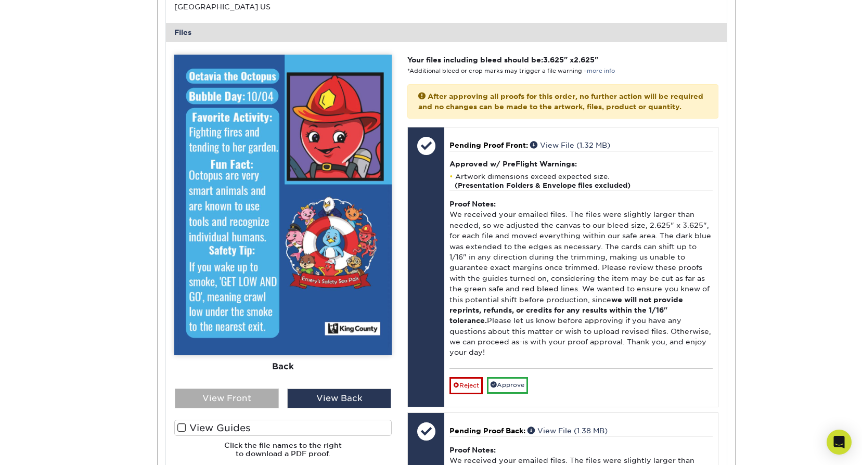
click at [252, 400] on div "View Front" at bounding box center [227, 398] width 104 height 20
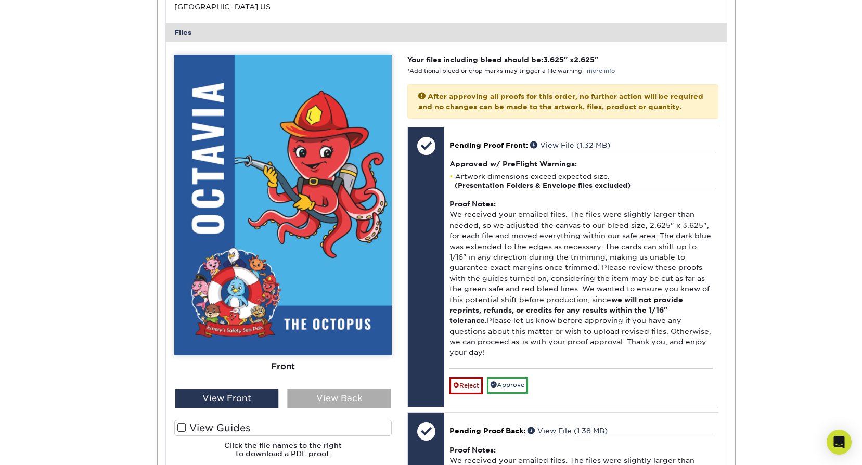
click at [325, 392] on div "View Back" at bounding box center [339, 398] width 104 height 20
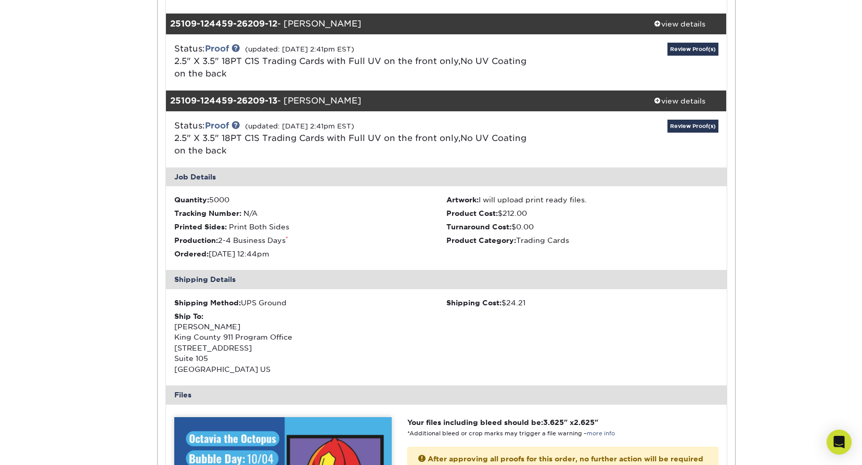
scroll to position [988, 0]
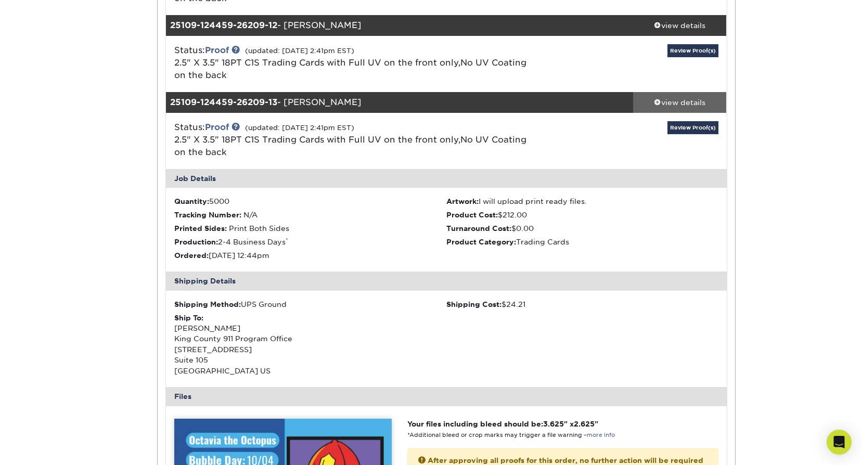
click at [675, 104] on div "view details" at bounding box center [680, 102] width 94 height 10
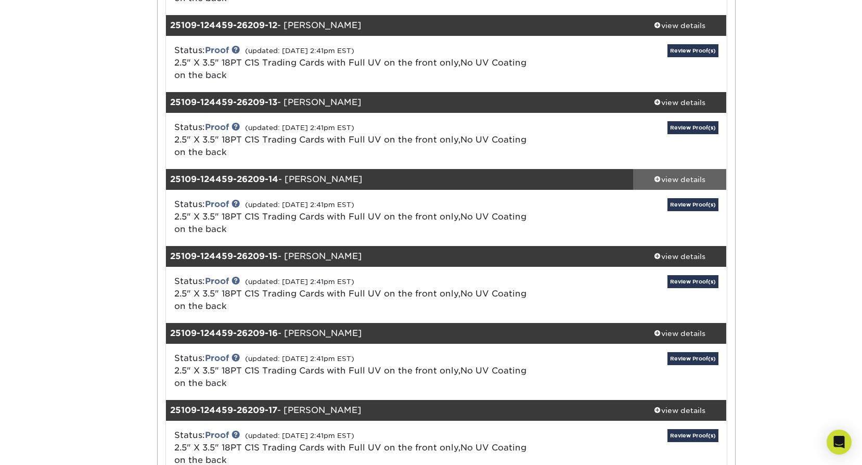
click at [670, 177] on div "view details" at bounding box center [680, 179] width 94 height 10
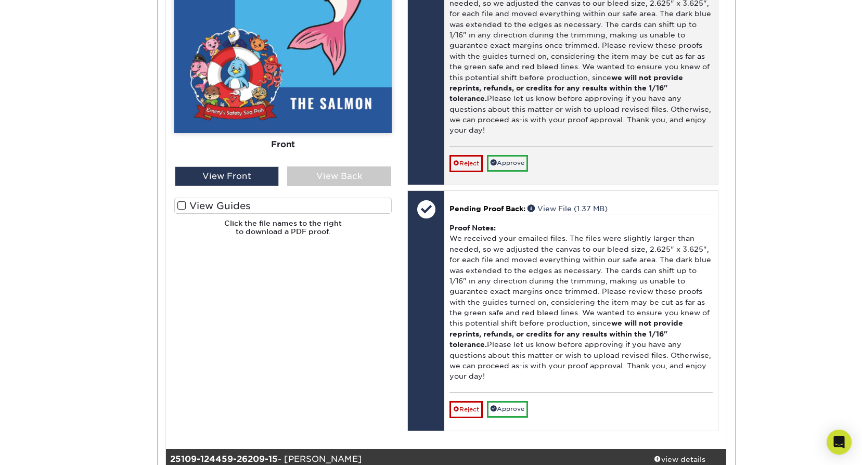
scroll to position [1664, 0]
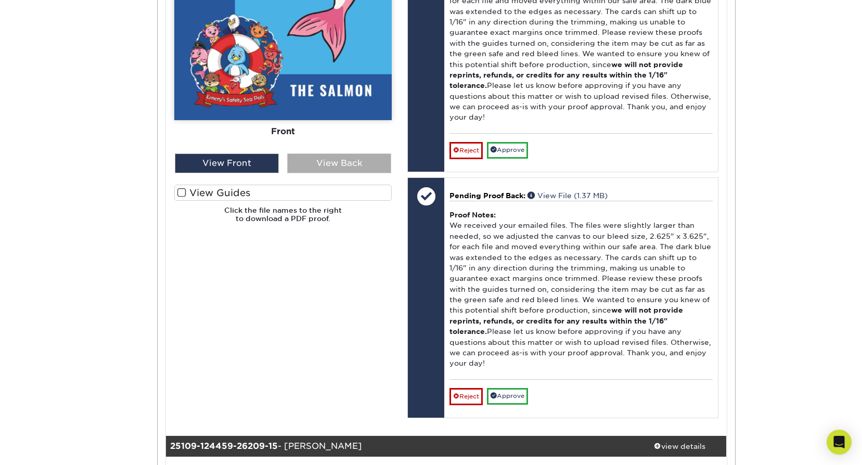
click at [381, 167] on div "View Back" at bounding box center [339, 163] width 104 height 20
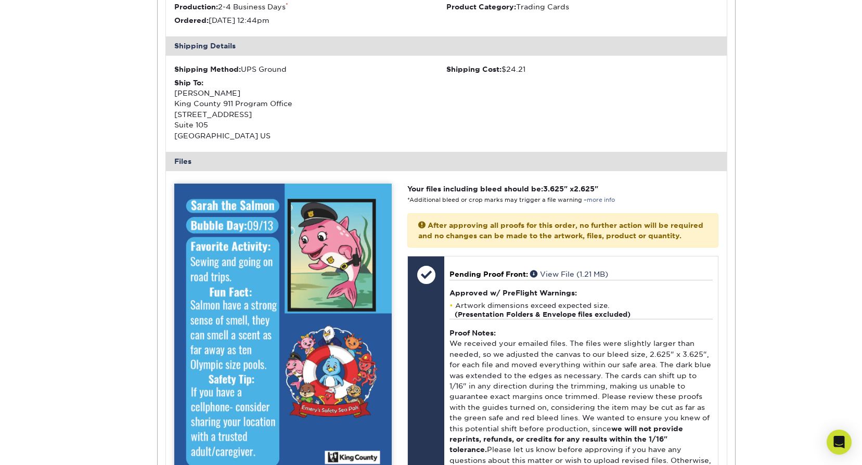
scroll to position [1144, 0]
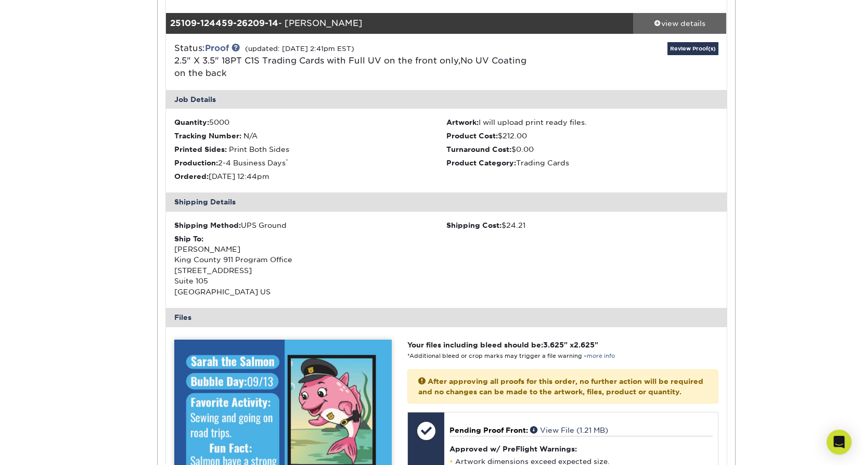
click at [709, 24] on div "view details" at bounding box center [680, 23] width 94 height 10
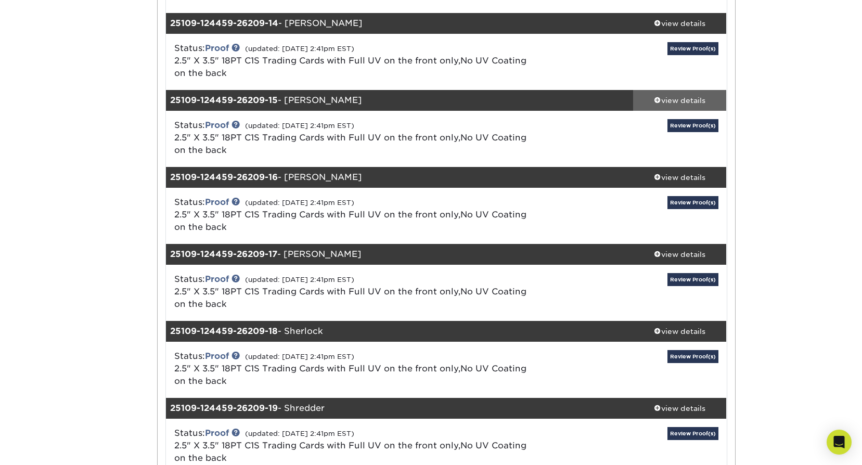
click at [696, 102] on div "view details" at bounding box center [680, 100] width 94 height 10
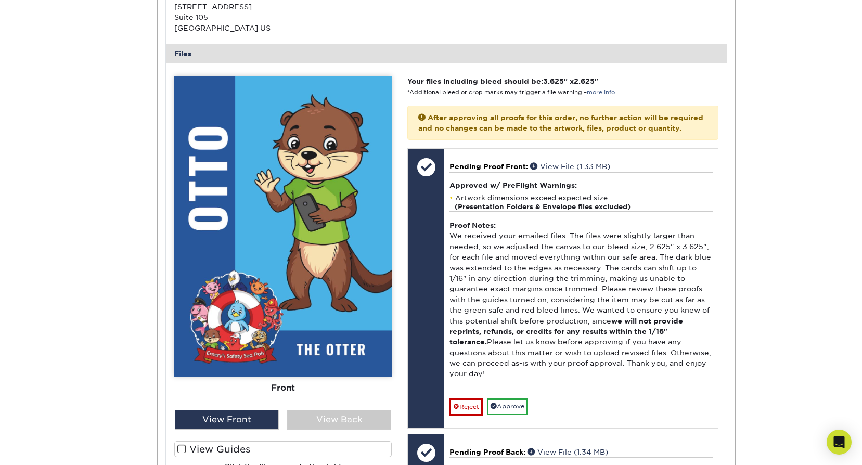
scroll to position [1508, 0]
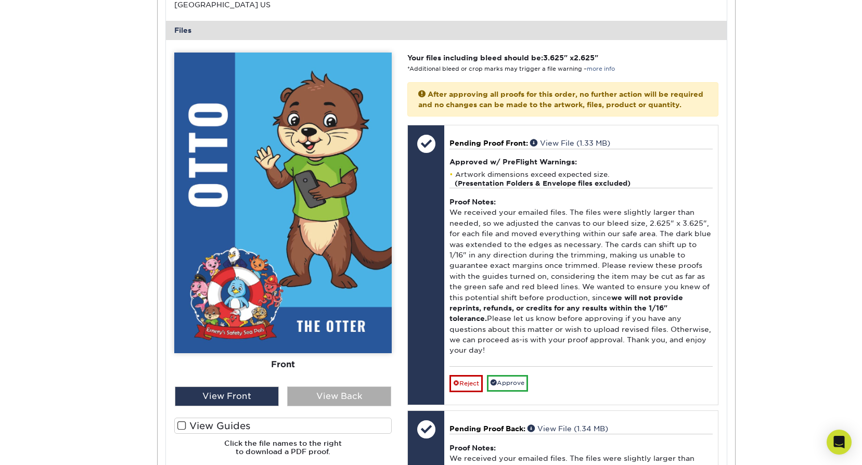
click at [365, 401] on div "View Back" at bounding box center [339, 396] width 104 height 20
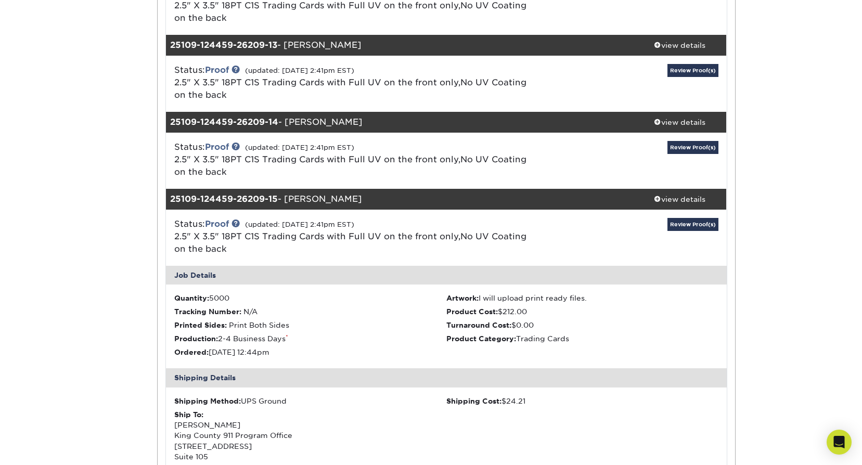
scroll to position [1040, 0]
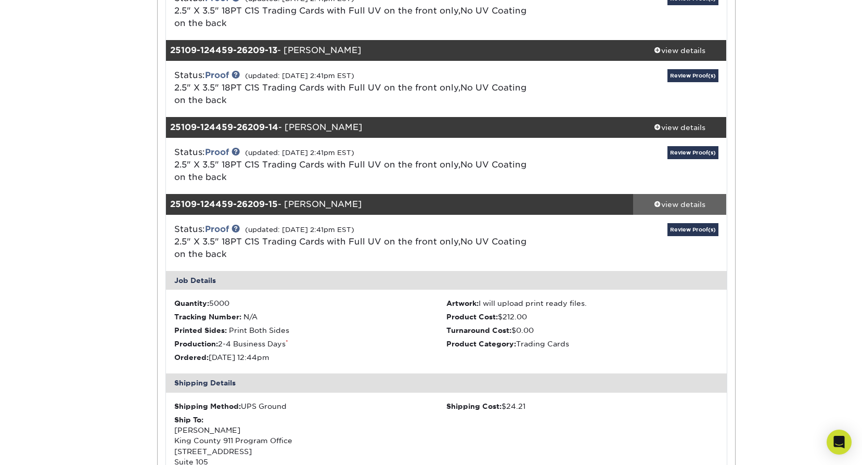
click at [674, 203] on div "view details" at bounding box center [680, 204] width 94 height 10
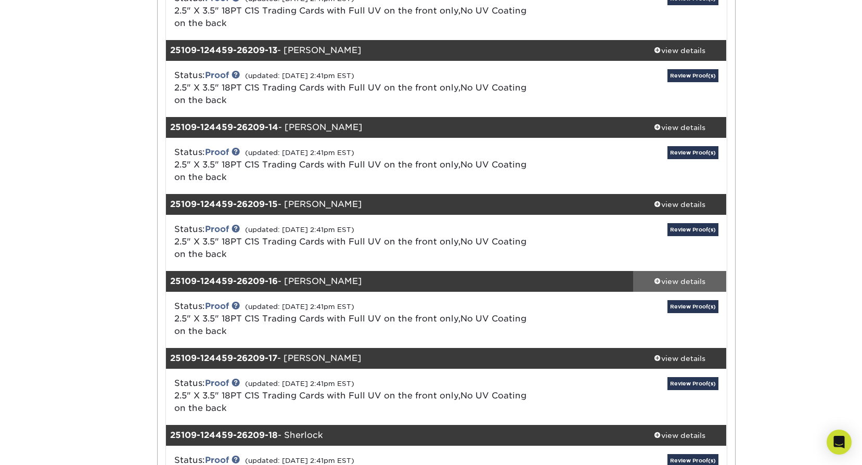
click at [675, 284] on div "view details" at bounding box center [680, 281] width 94 height 10
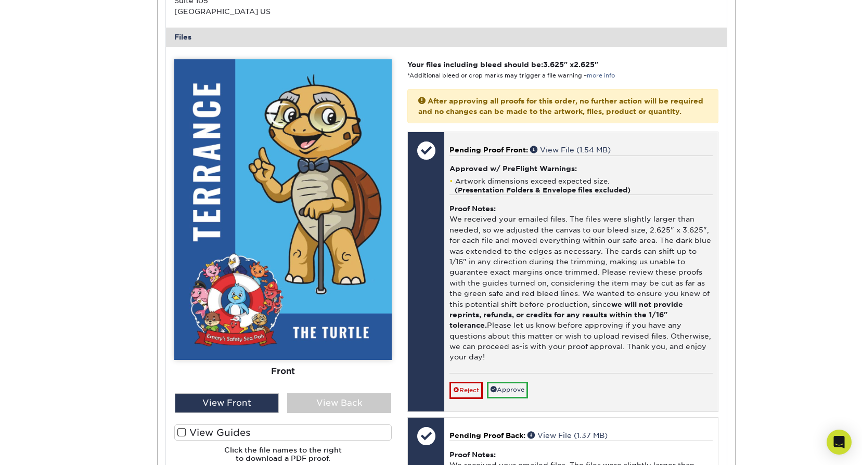
scroll to position [1560, 0]
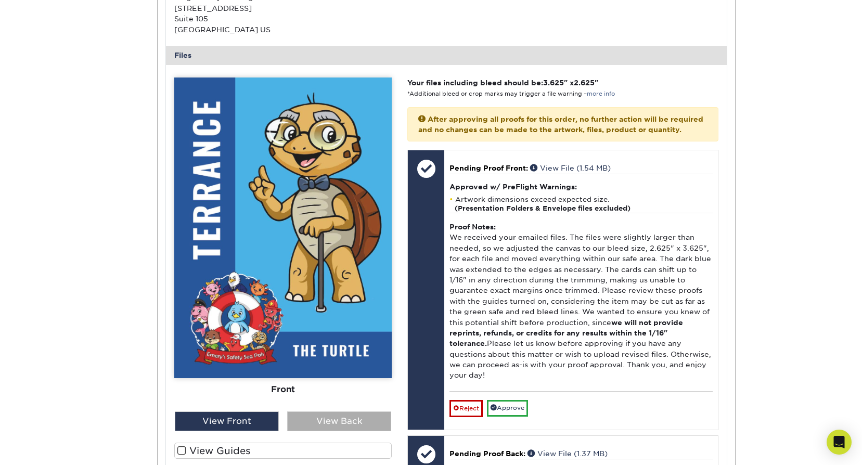
click at [355, 421] on div "View Back" at bounding box center [339, 421] width 104 height 20
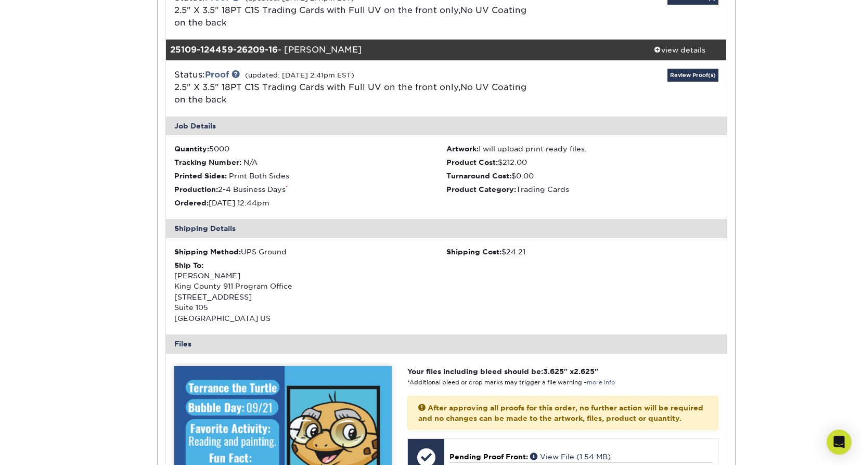
scroll to position [1248, 0]
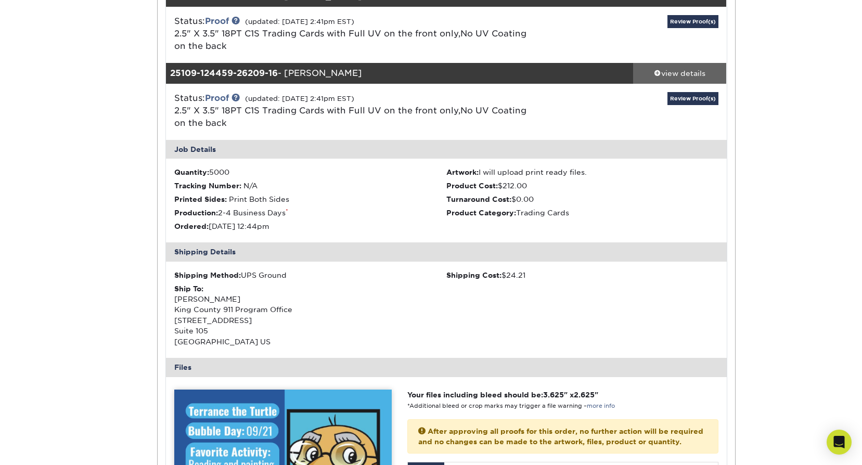
click at [690, 76] on div "view details" at bounding box center [680, 73] width 94 height 10
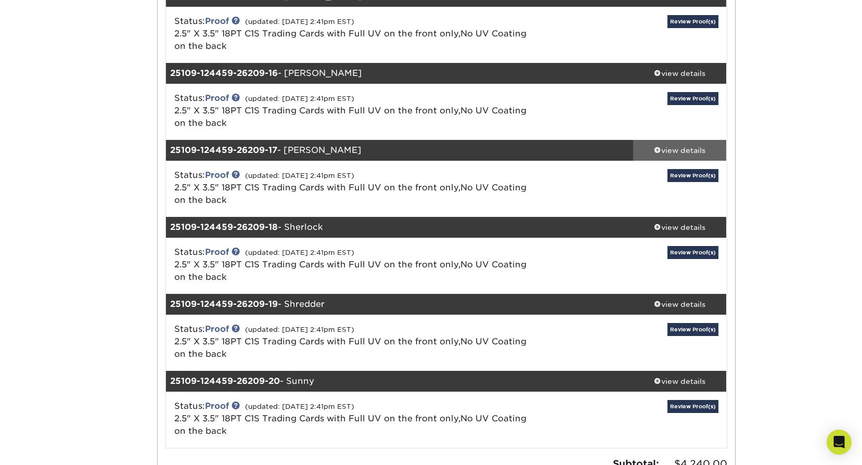
click at [680, 156] on link "view details" at bounding box center [680, 150] width 94 height 21
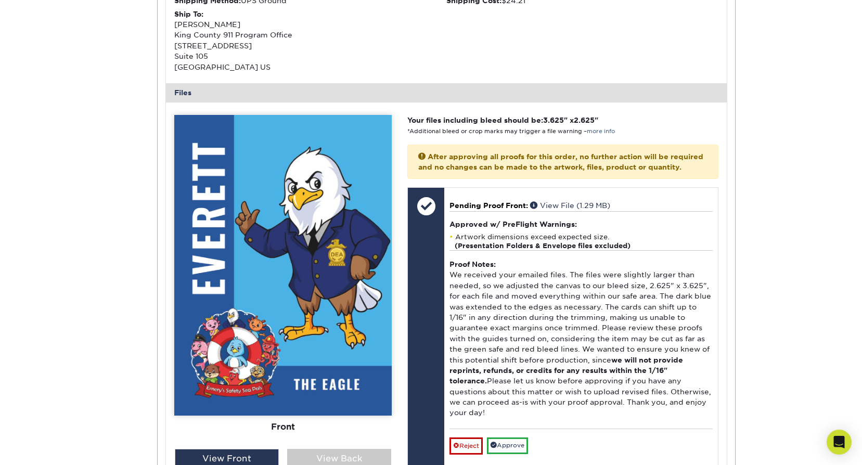
scroll to position [1664, 0]
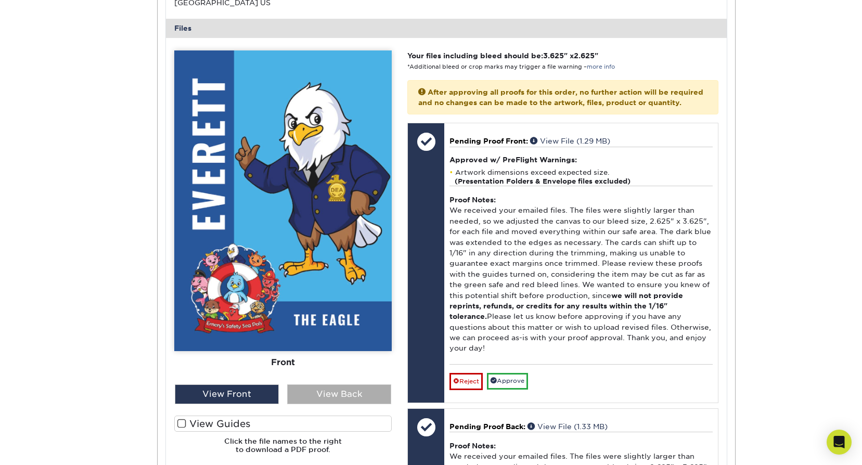
click at [339, 391] on div "View Back" at bounding box center [339, 394] width 104 height 20
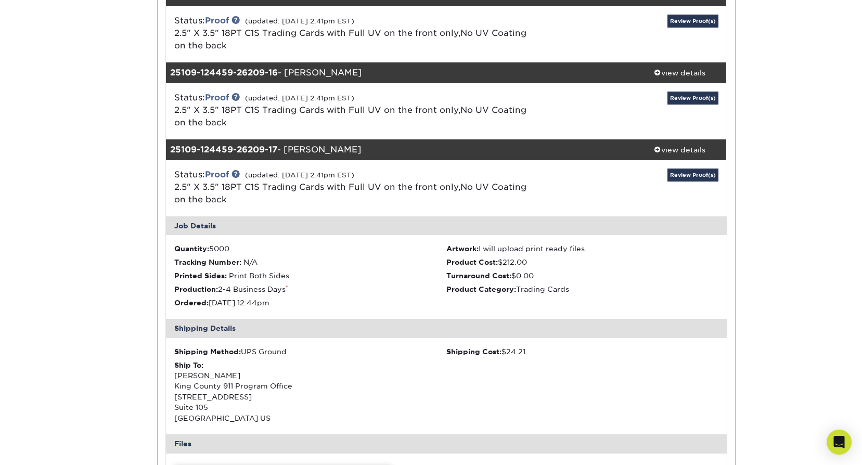
scroll to position [1248, 0]
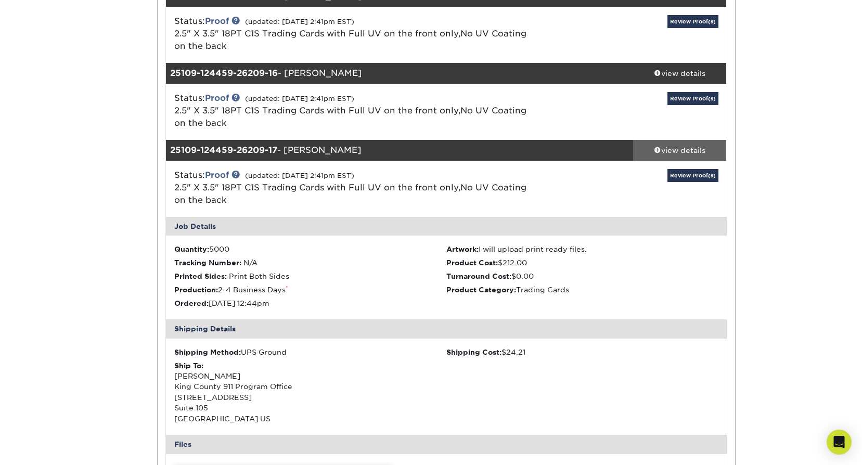
click at [690, 150] on div "view details" at bounding box center [680, 150] width 94 height 10
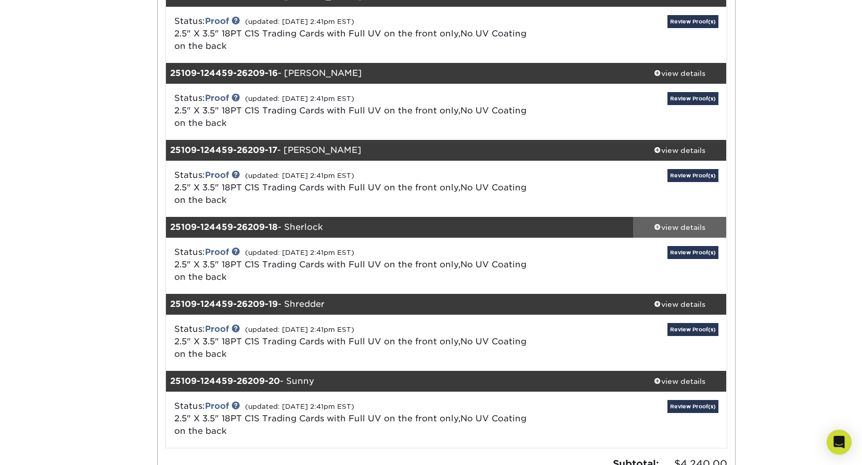
click at [685, 226] on div "view details" at bounding box center [680, 227] width 94 height 10
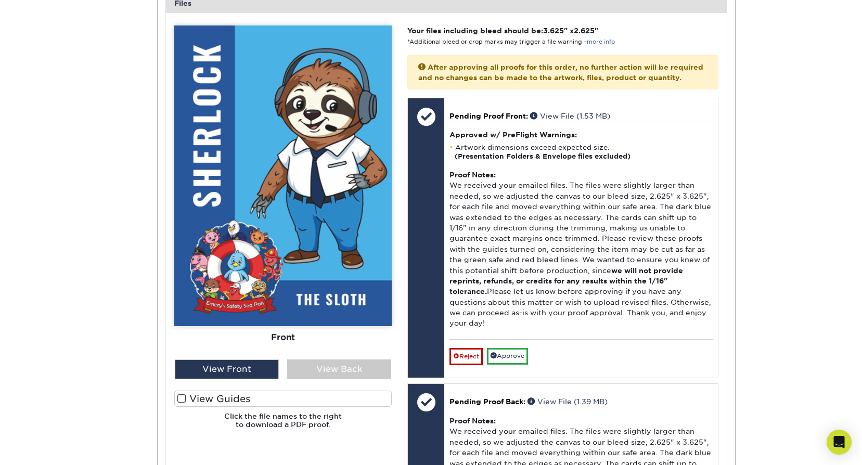
scroll to position [1768, 0]
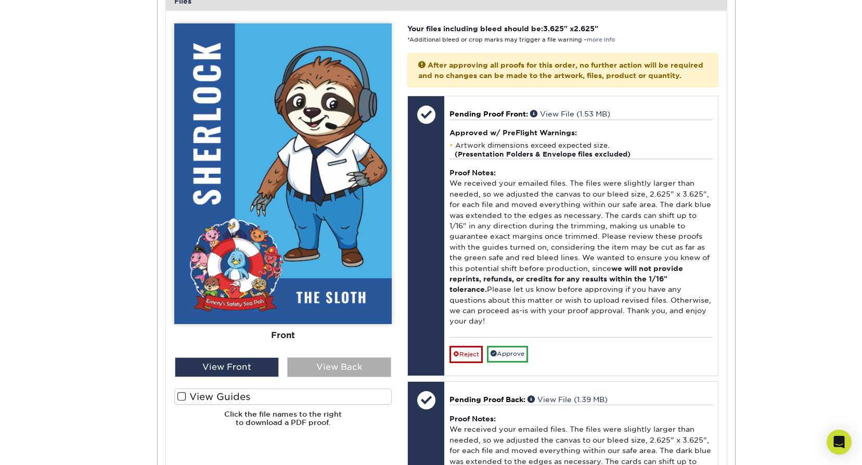
click at [366, 362] on div "View Back" at bounding box center [339, 367] width 104 height 20
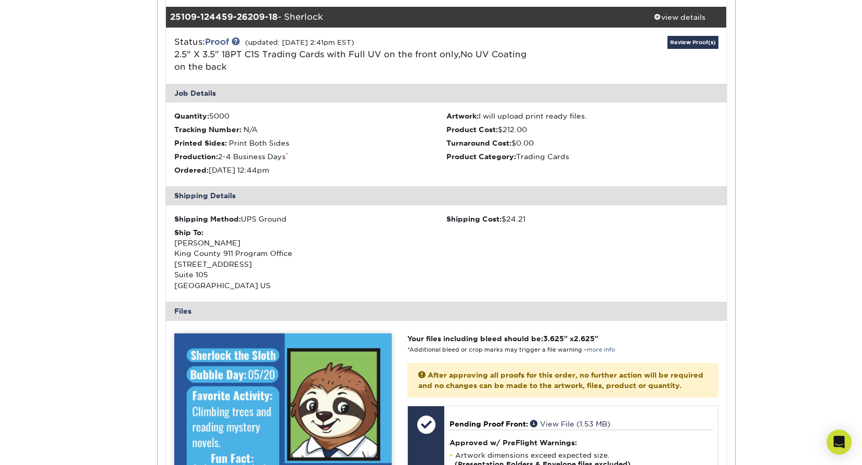
scroll to position [1456, 0]
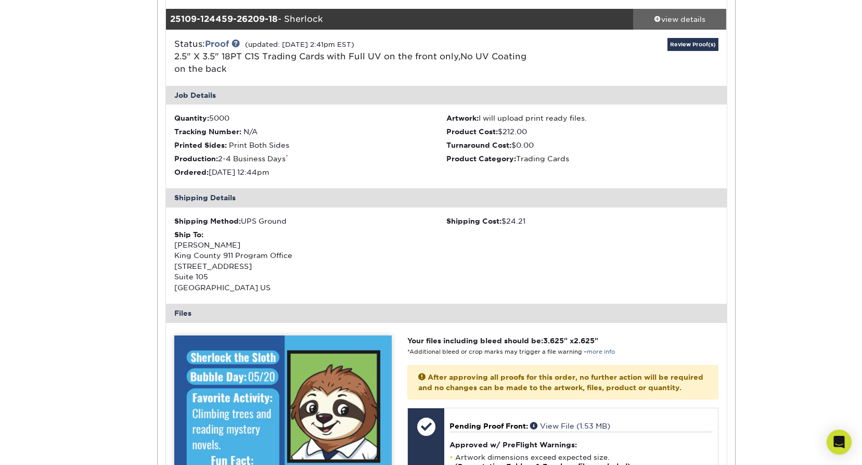
click at [708, 20] on div "view details" at bounding box center [680, 19] width 94 height 10
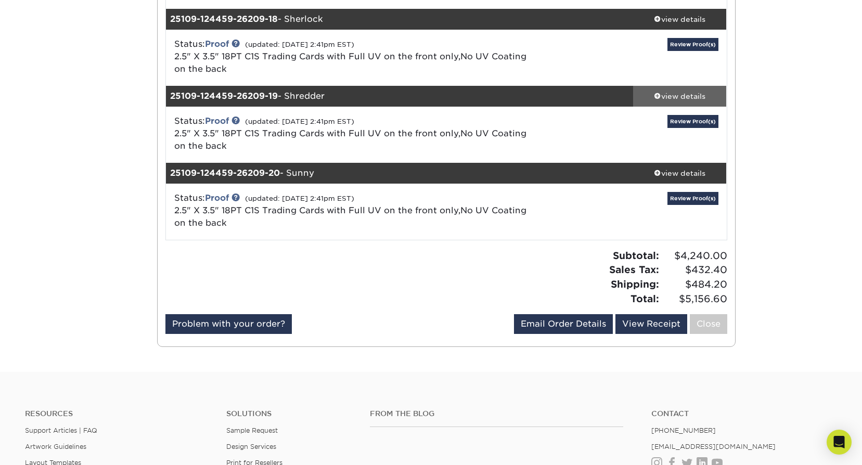
click at [672, 100] on div "view details" at bounding box center [680, 96] width 94 height 10
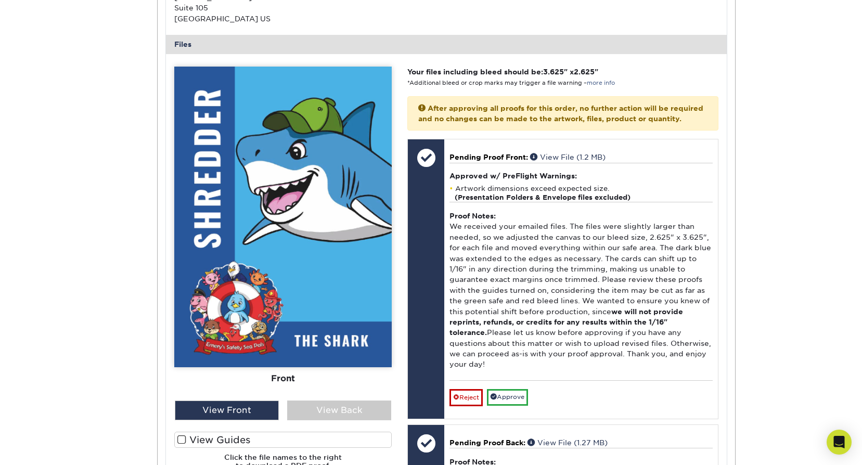
scroll to position [1820, 0]
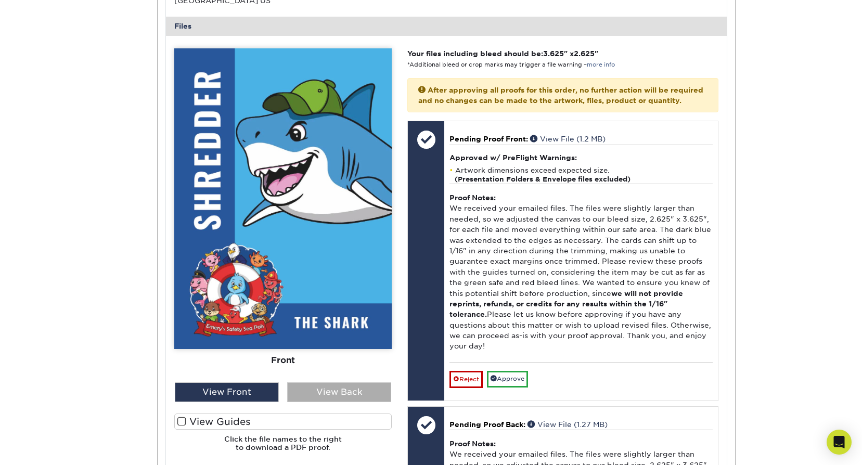
click at [336, 393] on div "View Back" at bounding box center [339, 392] width 104 height 20
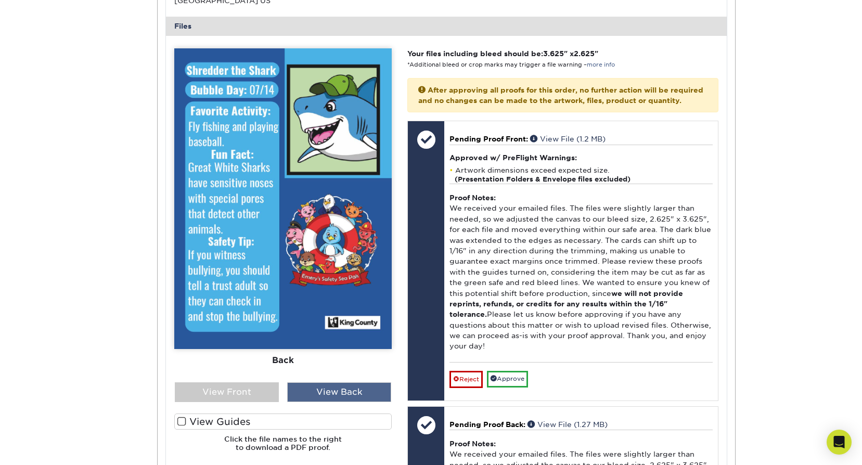
click at [337, 393] on div "View Back" at bounding box center [339, 392] width 104 height 20
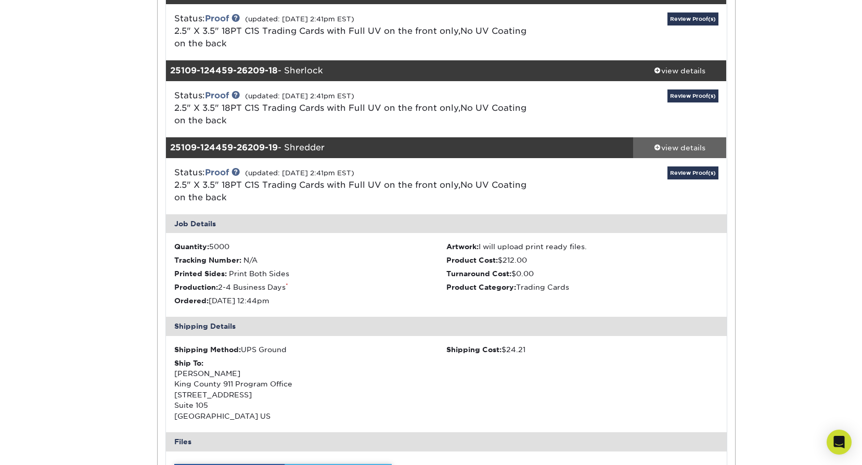
scroll to position [1404, 0]
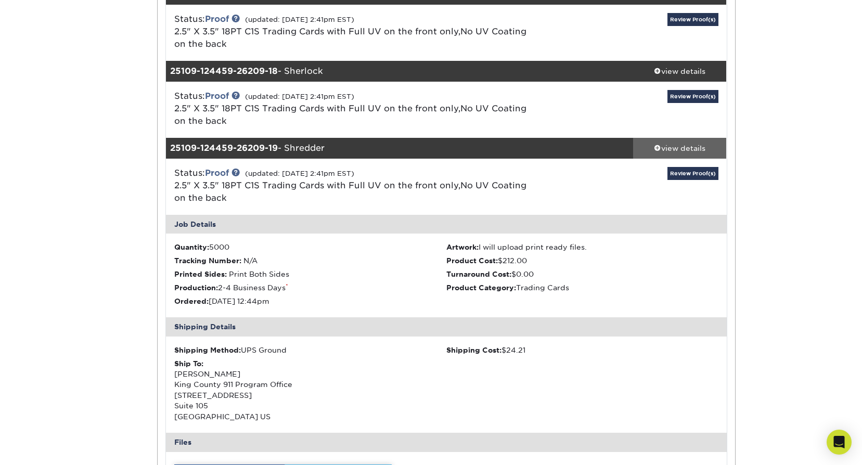
click at [659, 145] on div "view details" at bounding box center [680, 148] width 94 height 10
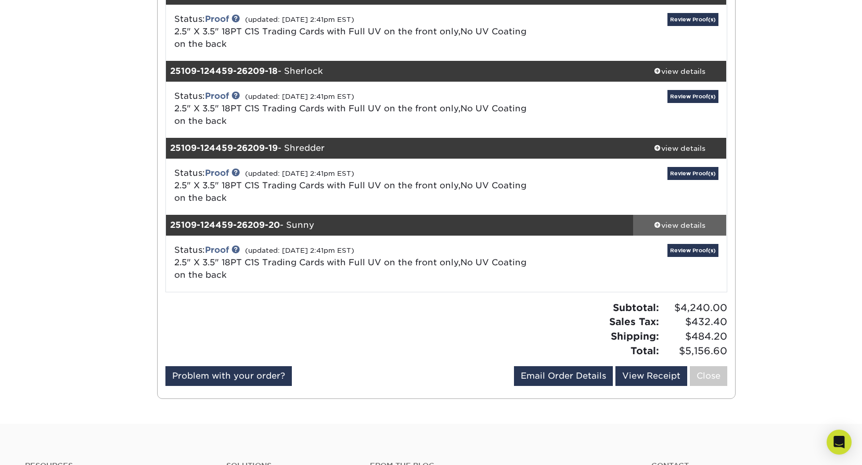
click at [657, 229] on div "view details" at bounding box center [680, 225] width 94 height 10
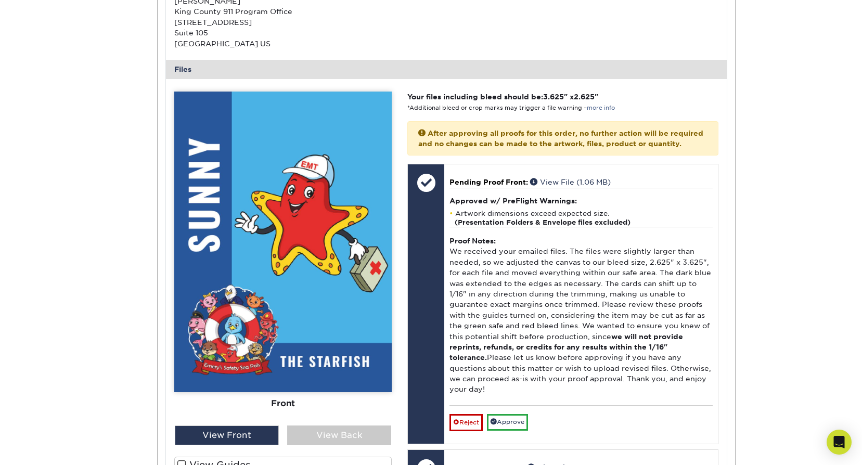
scroll to position [1872, 0]
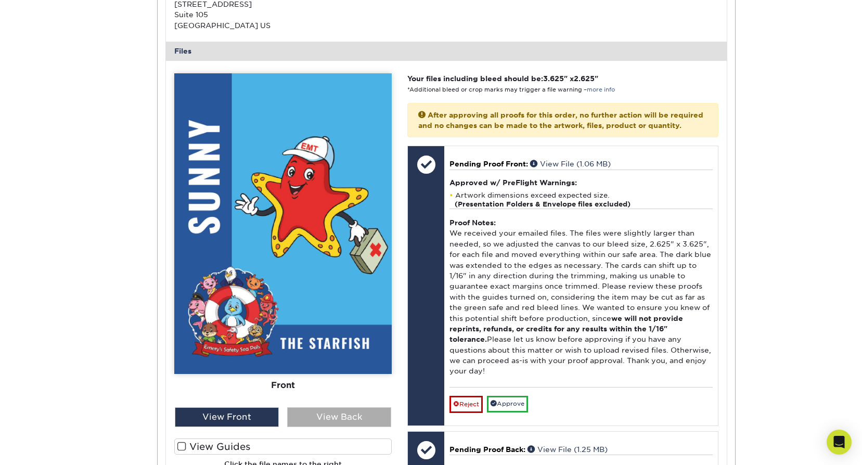
click at [331, 418] on div "View Back" at bounding box center [339, 417] width 104 height 20
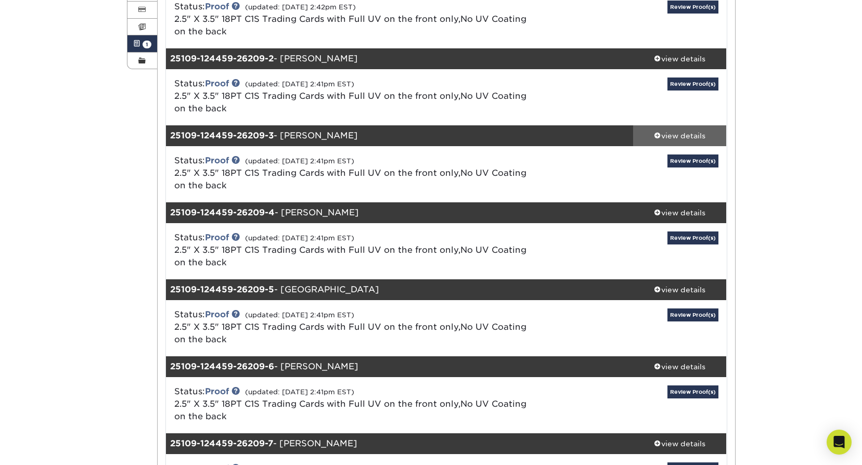
scroll to position [0, 0]
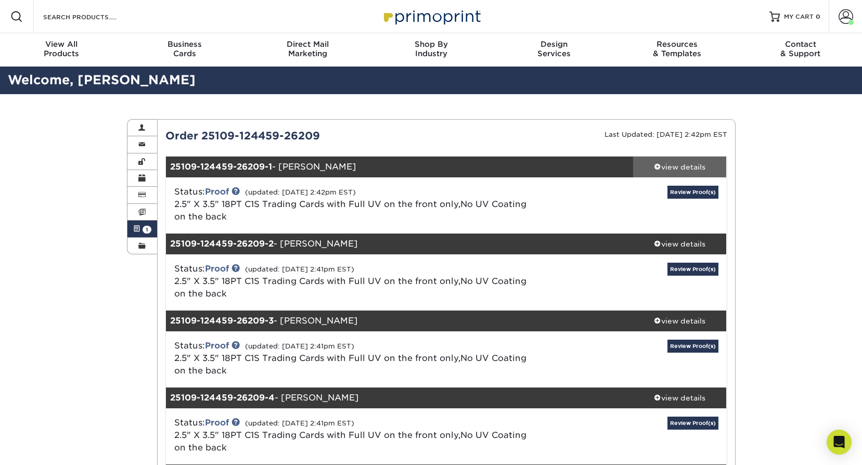
click at [672, 164] on div "view details" at bounding box center [680, 167] width 94 height 10
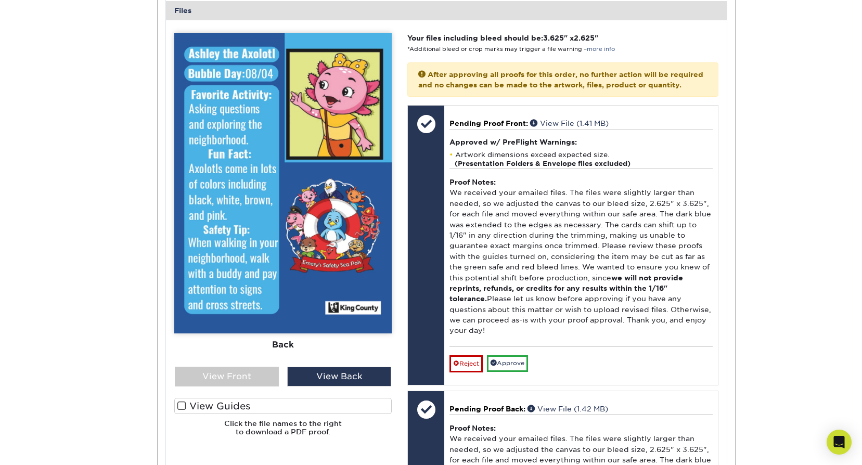
scroll to position [468, 0]
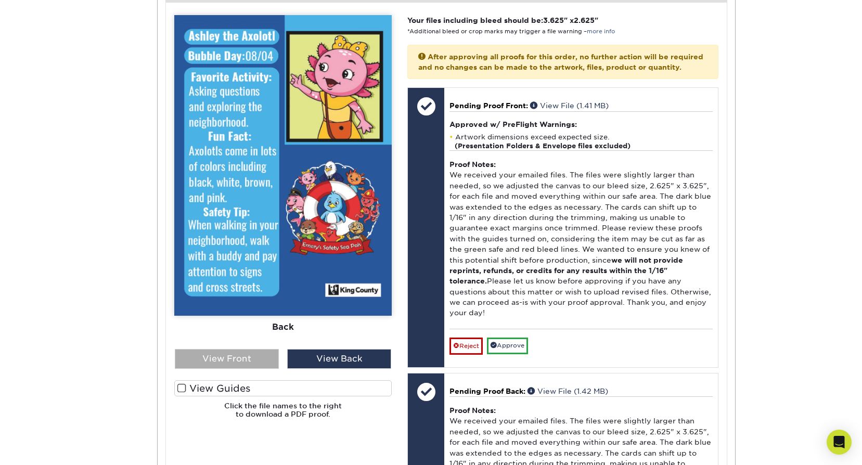
click at [239, 360] on div "View Front" at bounding box center [227, 359] width 104 height 20
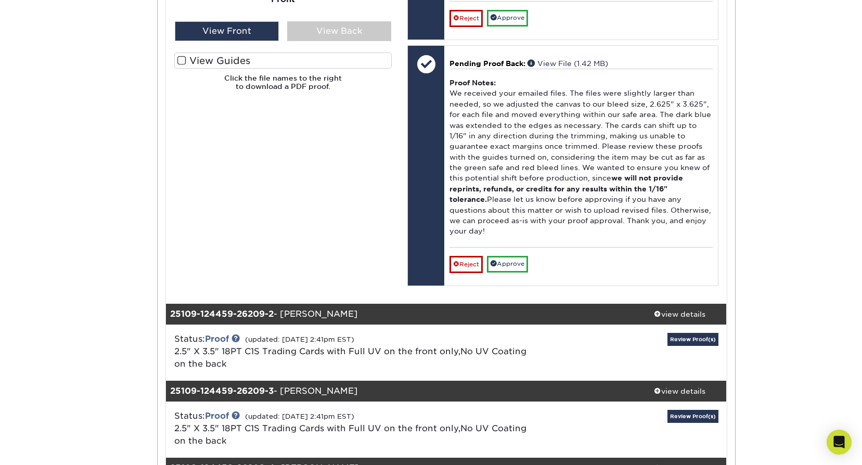
scroll to position [884, 0]
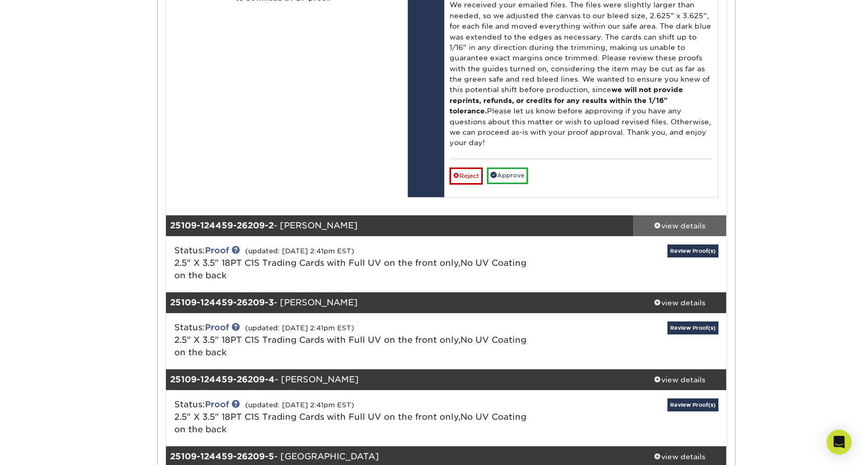
click at [657, 221] on span at bounding box center [657, 224] width 7 height 7
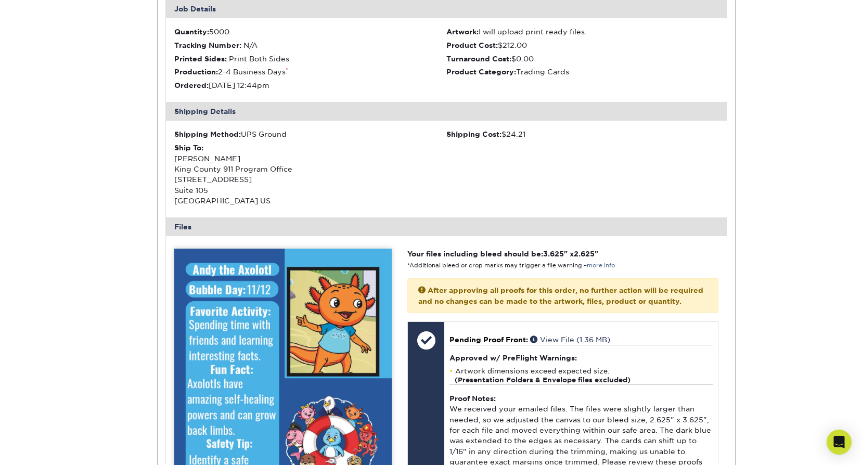
scroll to position [1300, 0]
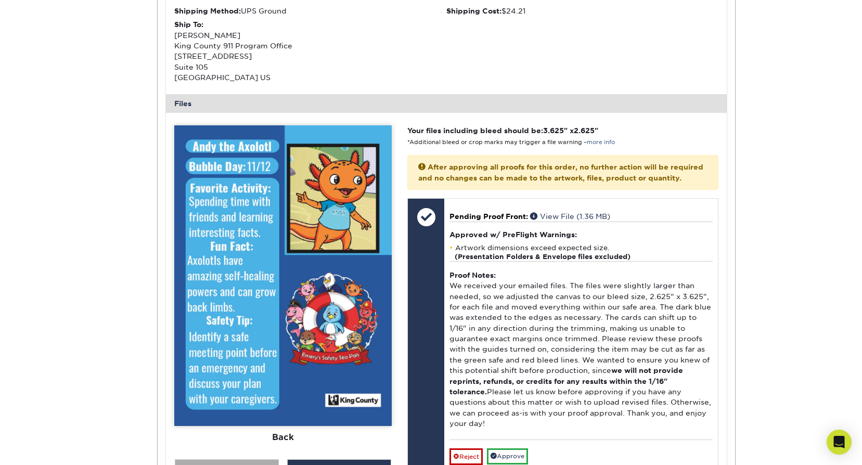
click at [246, 459] on div "View Front" at bounding box center [227, 469] width 104 height 20
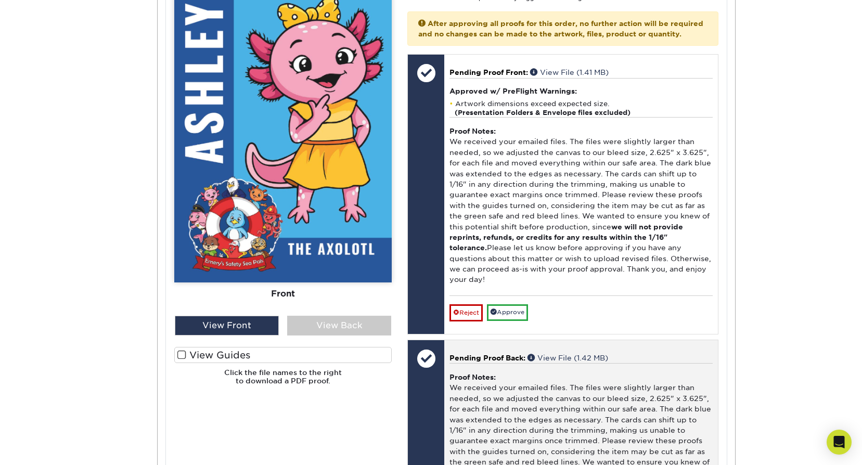
scroll to position [624, 0]
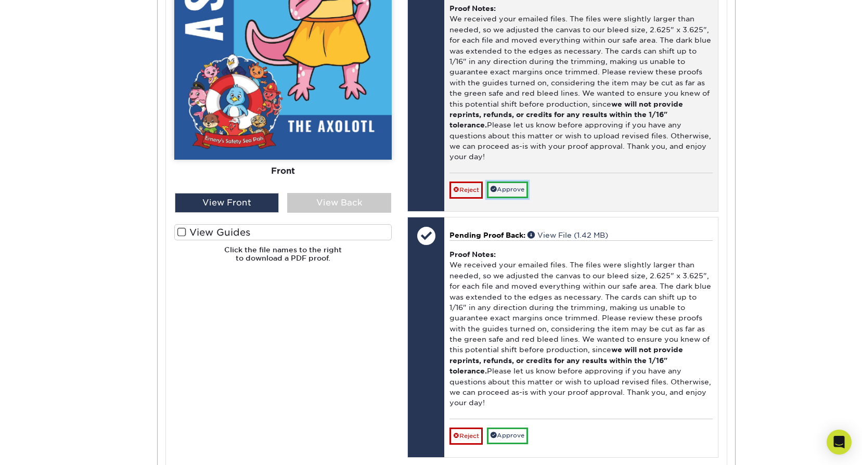
click at [516, 184] on link "Approve" at bounding box center [507, 189] width 41 height 16
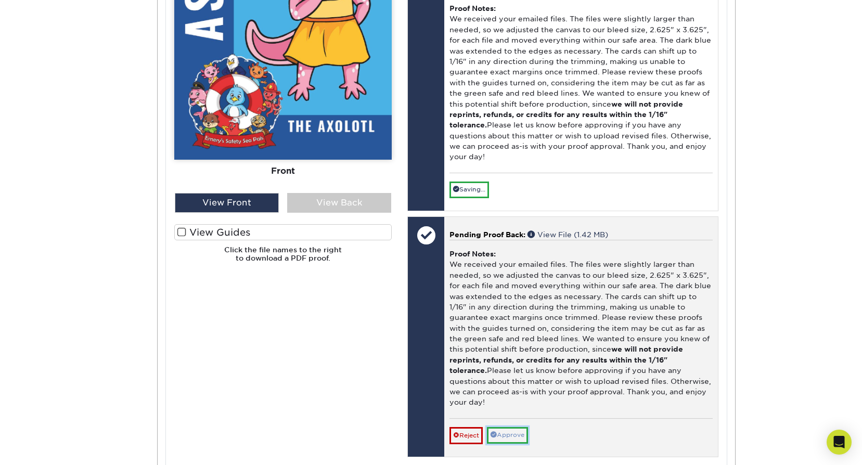
click at [511, 427] on link "Approve" at bounding box center [507, 435] width 41 height 16
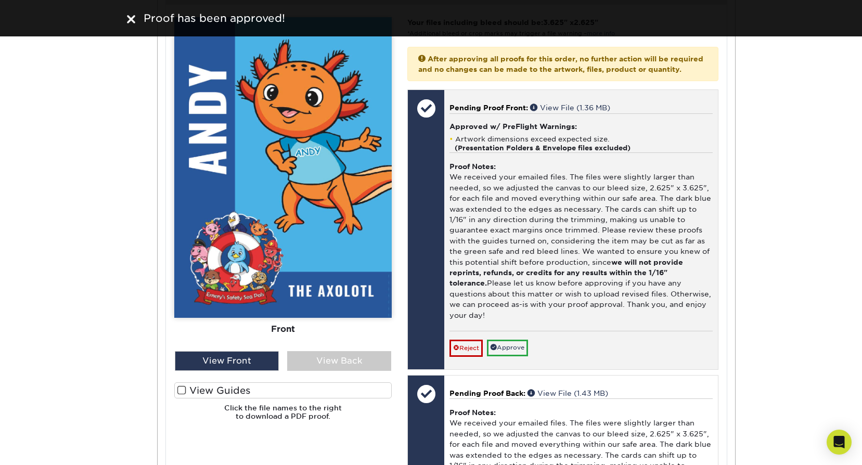
scroll to position [1456, 0]
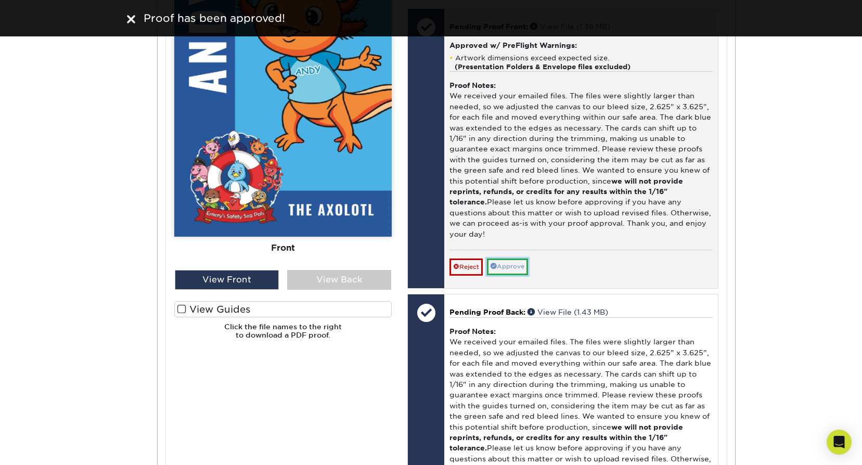
click at [516, 258] on link "Approve" at bounding box center [507, 266] width 41 height 16
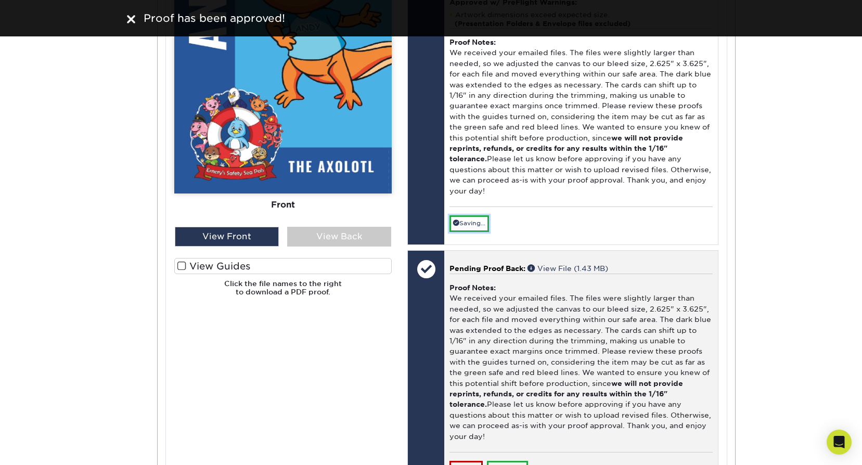
scroll to position [1716, 0]
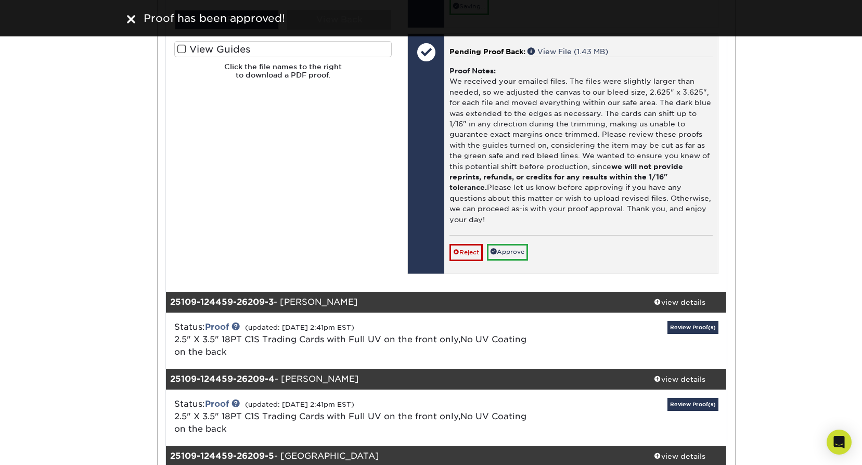
click at [532, 235] on div "Reject Approve Cancel Save We will contact you via email shortly. If you need t…" at bounding box center [580, 247] width 263 height 25
click at [528, 244] on link "Approve" at bounding box center [507, 252] width 41 height 16
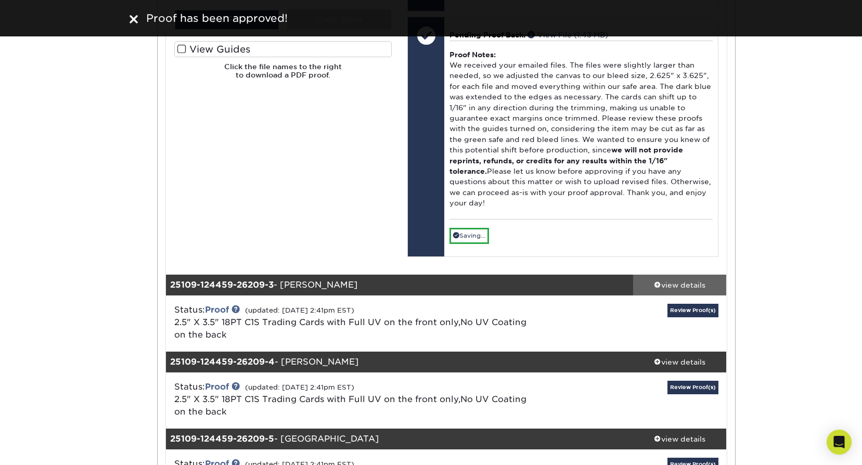
click at [697, 280] on div "view details" at bounding box center [680, 285] width 94 height 10
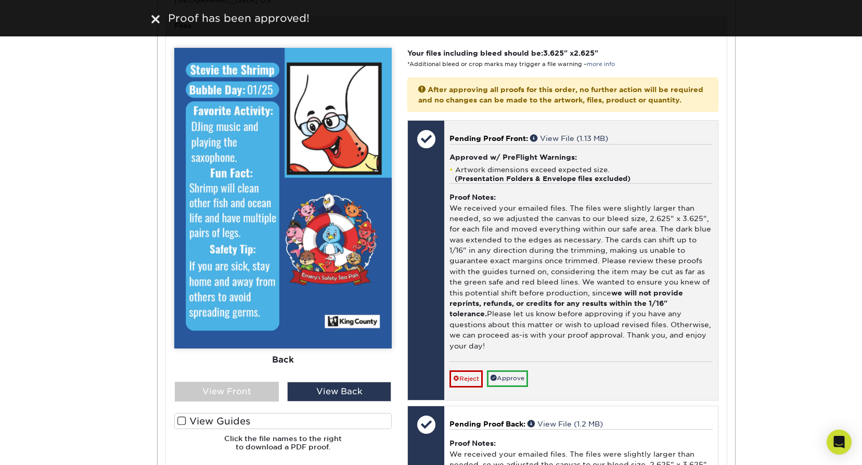
scroll to position [2271, 0]
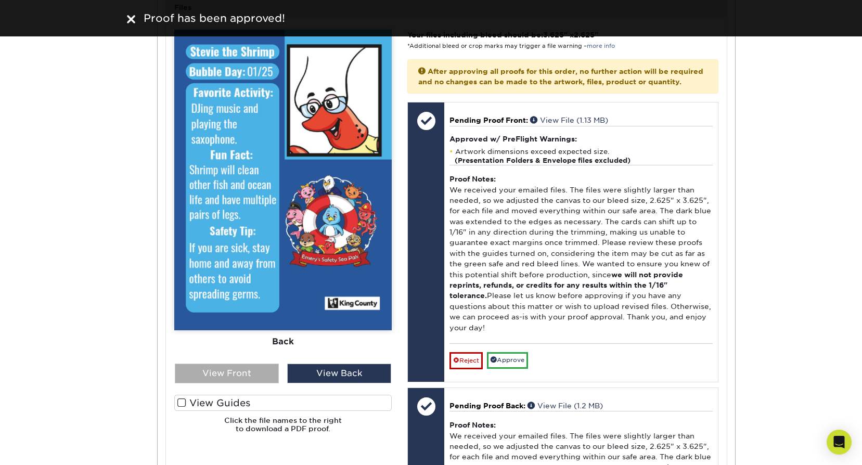
click at [248, 363] on div "View Front" at bounding box center [227, 373] width 104 height 20
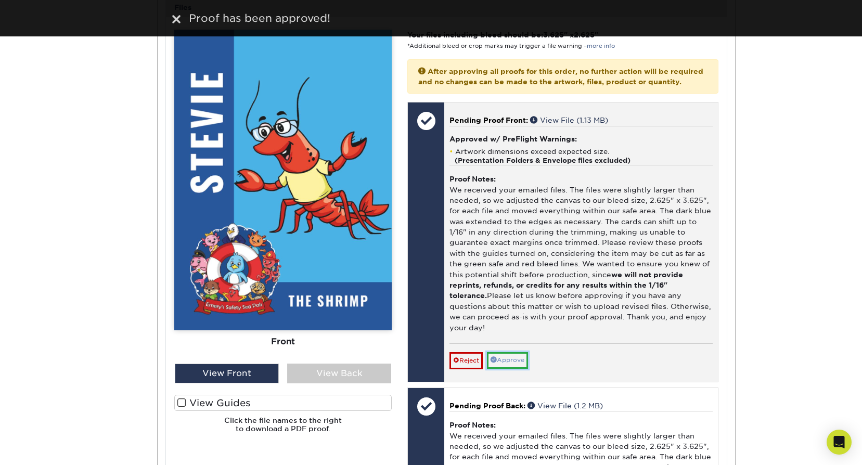
click at [506, 352] on link "Approve" at bounding box center [507, 360] width 41 height 16
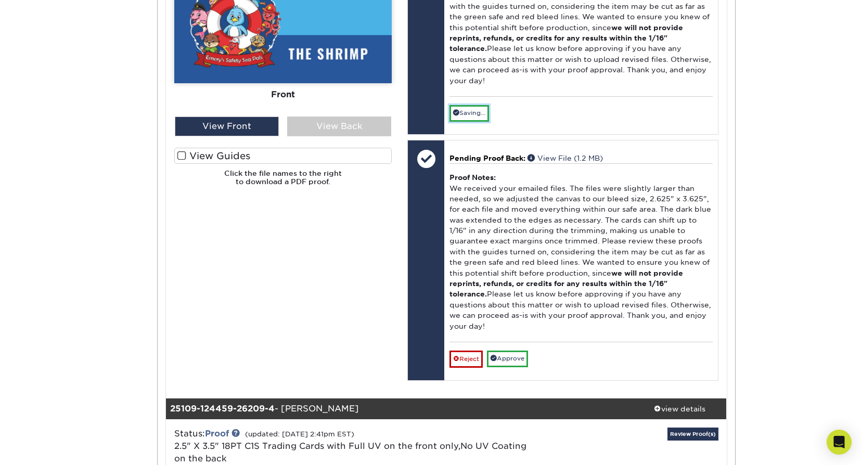
scroll to position [2583, 0]
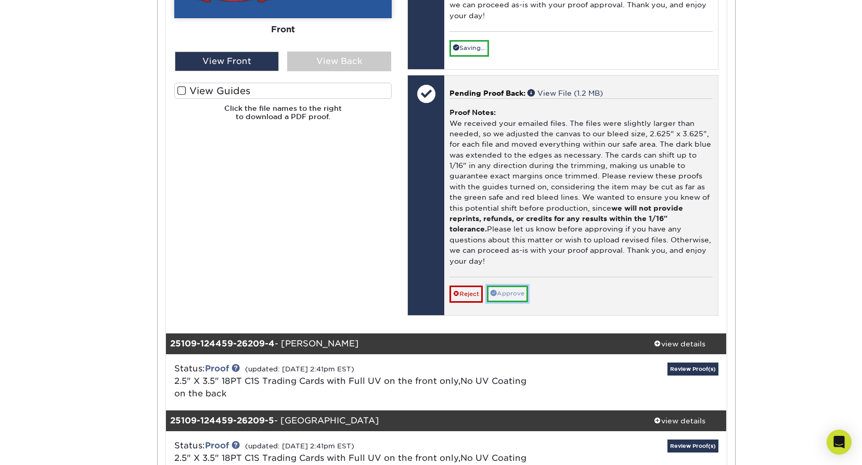
click at [522, 285] on link "Approve" at bounding box center [507, 293] width 41 height 16
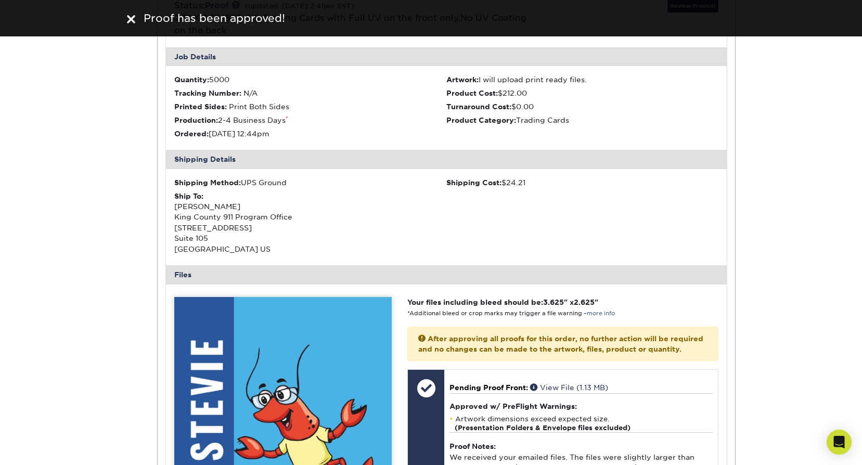
scroll to position [1803, 0]
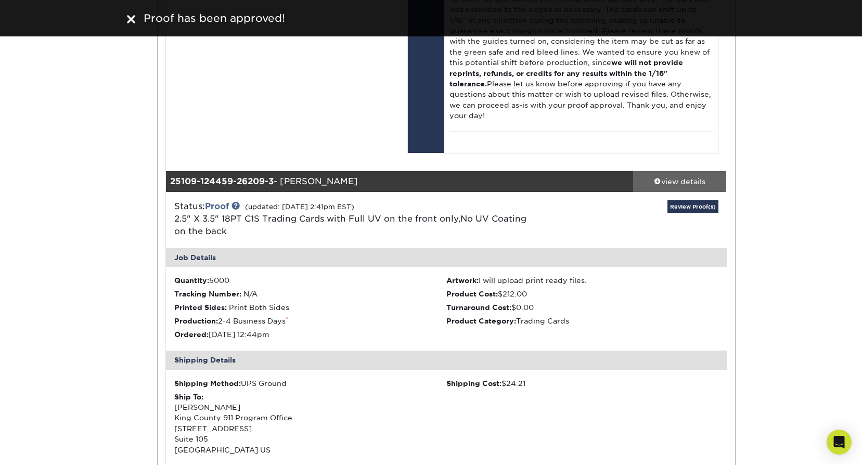
click at [704, 176] on div "view details" at bounding box center [680, 181] width 94 height 10
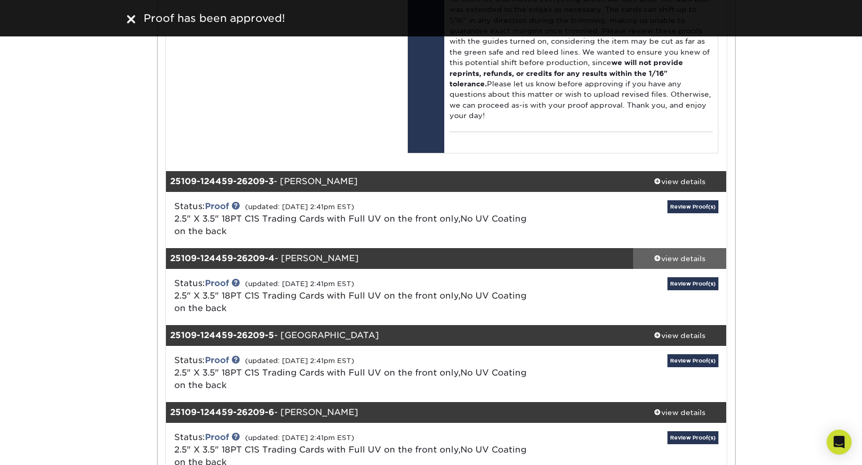
click at [693, 253] on div "view details" at bounding box center [680, 258] width 94 height 10
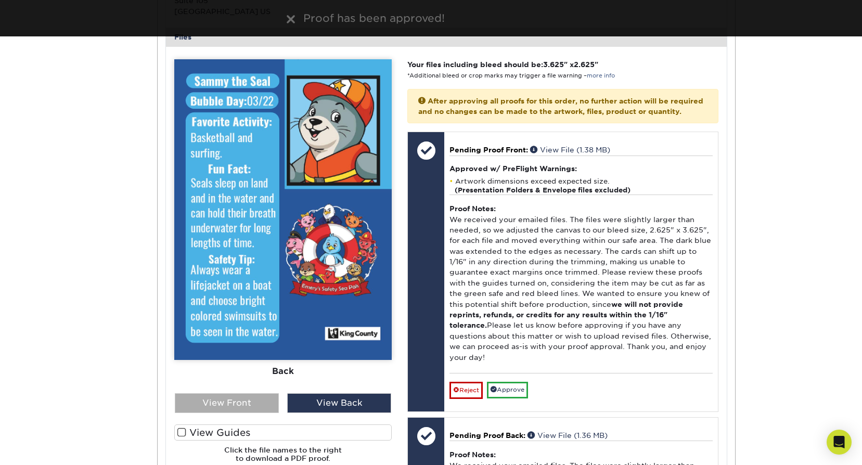
scroll to position [2323, 0]
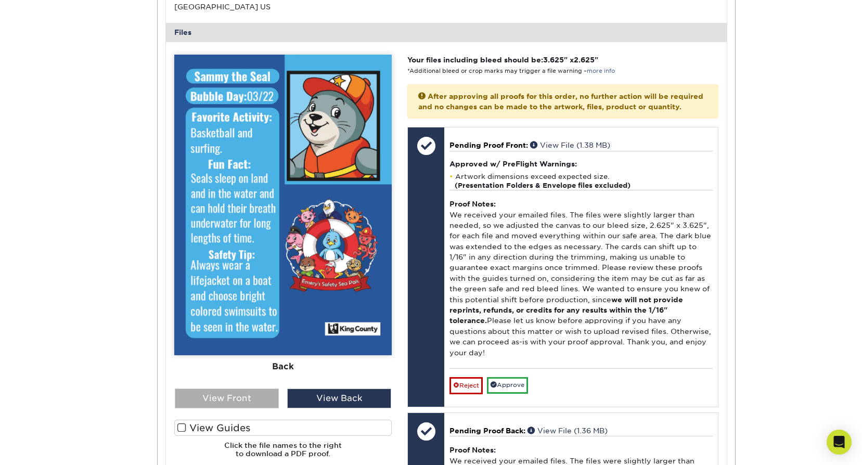
click at [256, 388] on div "View Front" at bounding box center [227, 398] width 104 height 20
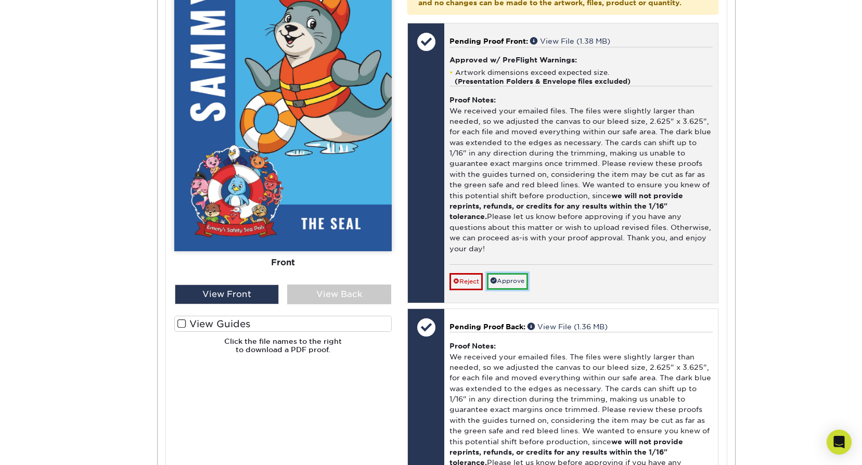
click at [515, 273] on link "Approve" at bounding box center [507, 281] width 41 height 16
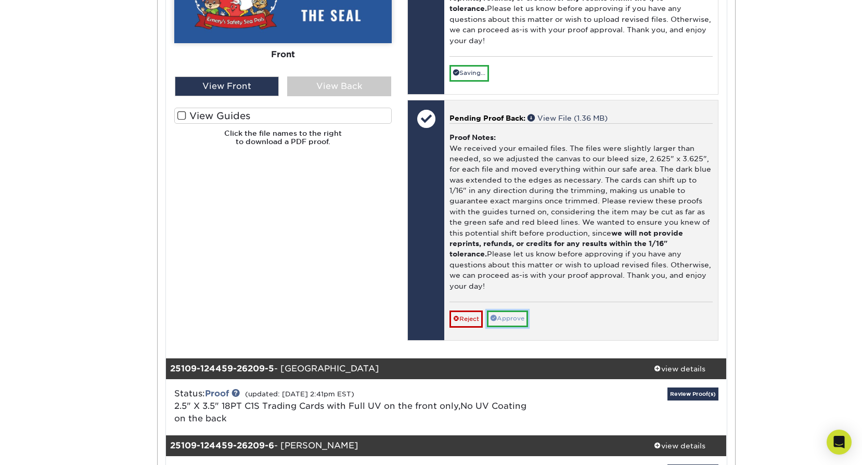
click at [524, 310] on link "Approve" at bounding box center [507, 318] width 41 height 16
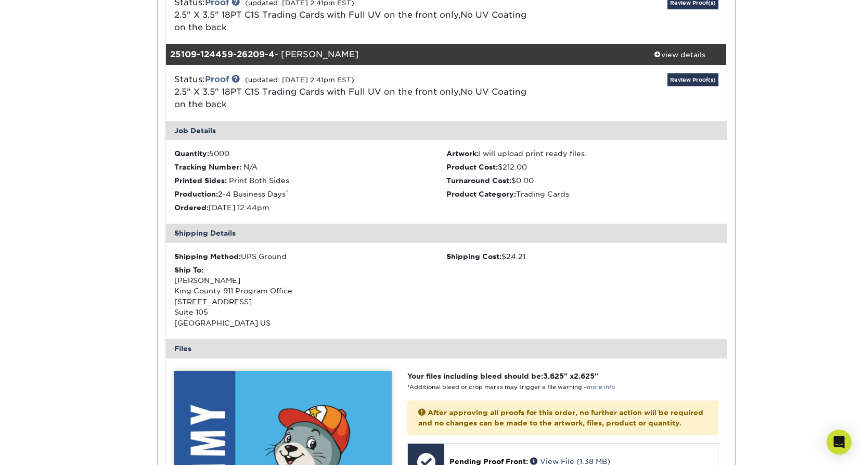
scroll to position [1907, 0]
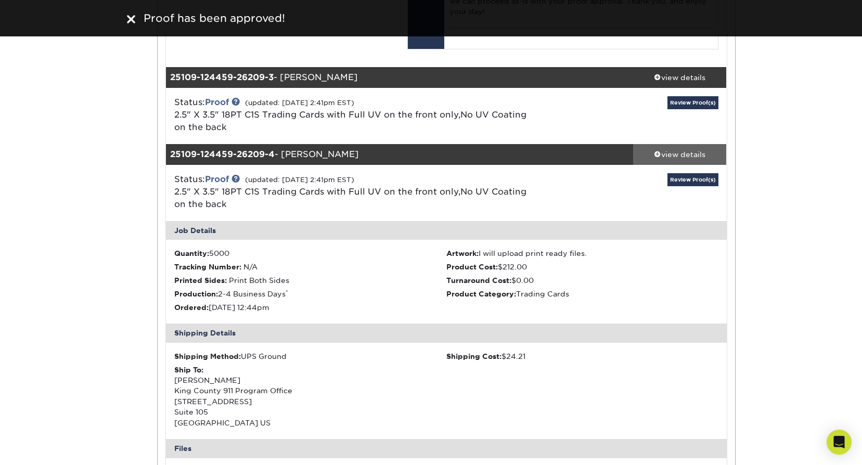
click at [695, 149] on div "view details" at bounding box center [680, 154] width 94 height 10
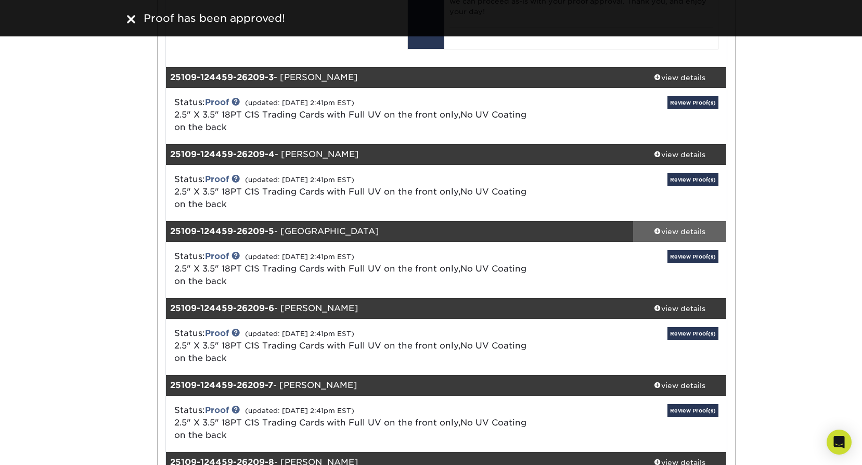
click at [668, 226] on div "view details" at bounding box center [680, 231] width 94 height 10
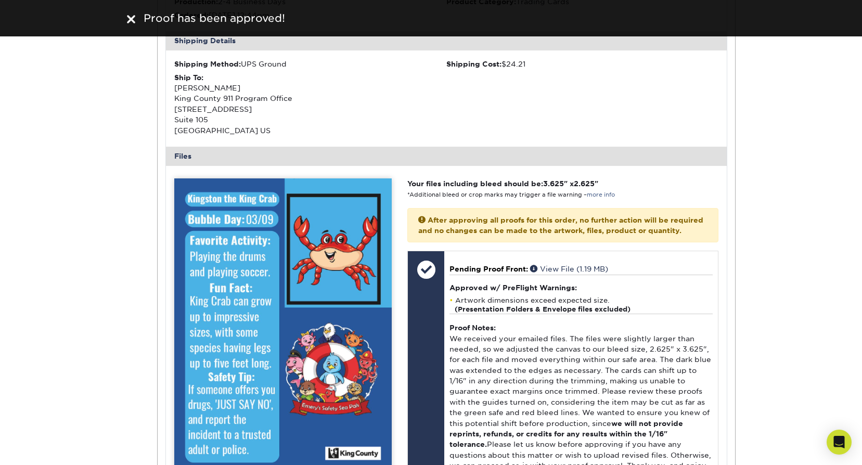
scroll to position [2375, 0]
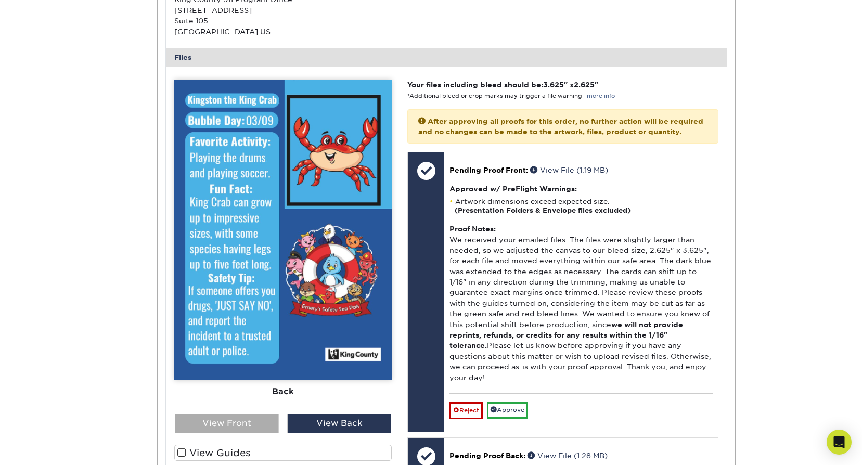
click at [247, 413] on div "View Front" at bounding box center [227, 423] width 104 height 20
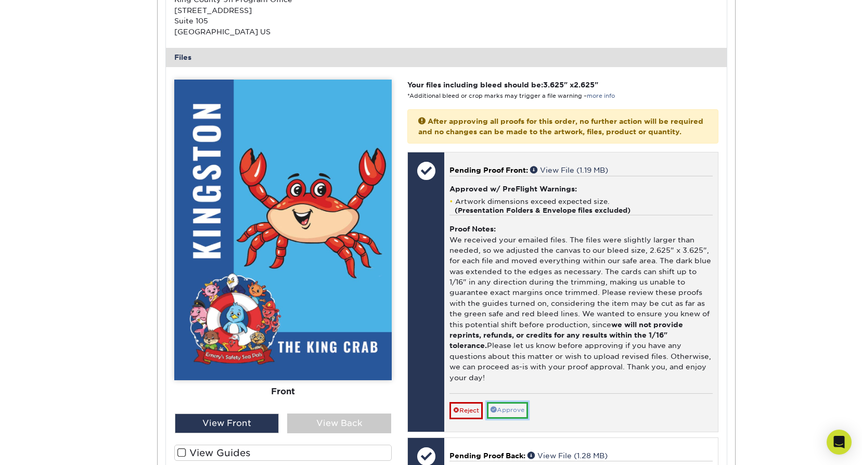
click at [523, 402] on link "Approve" at bounding box center [507, 410] width 41 height 16
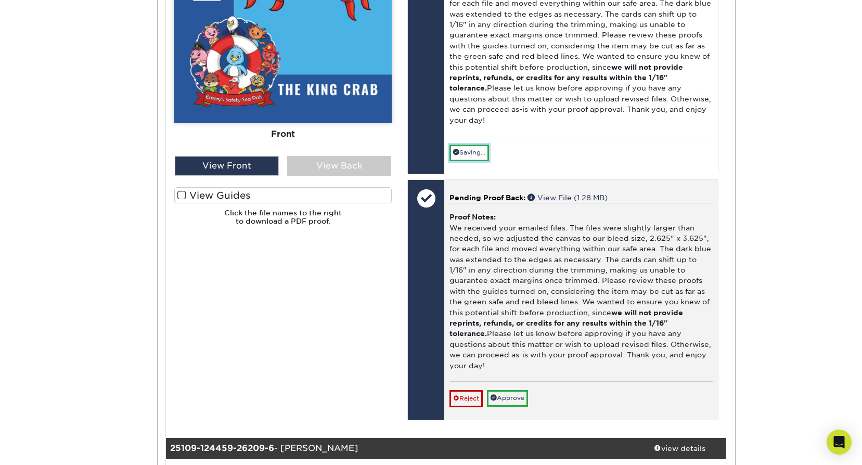
scroll to position [2635, 0]
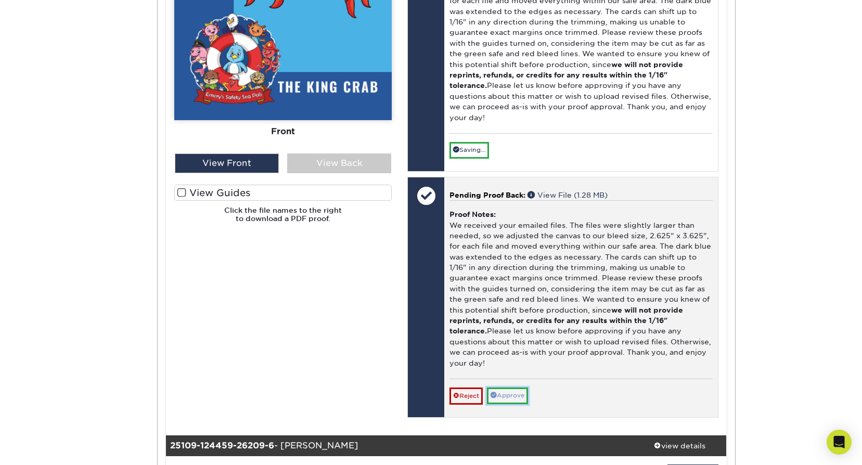
click at [521, 387] on link "Approve" at bounding box center [507, 395] width 41 height 16
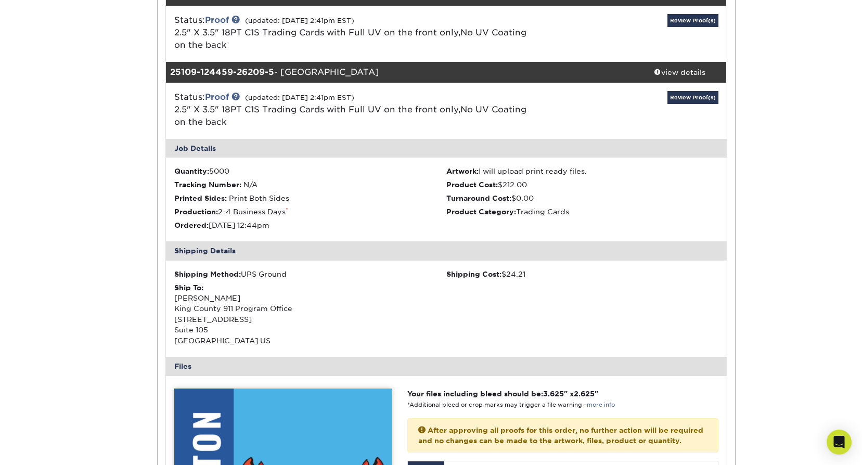
scroll to position [2011, 0]
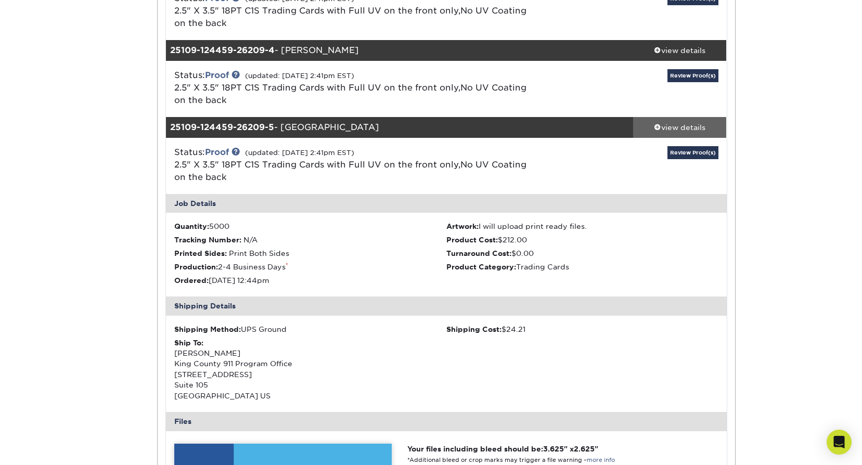
click at [691, 122] on div "view details" at bounding box center [680, 127] width 94 height 10
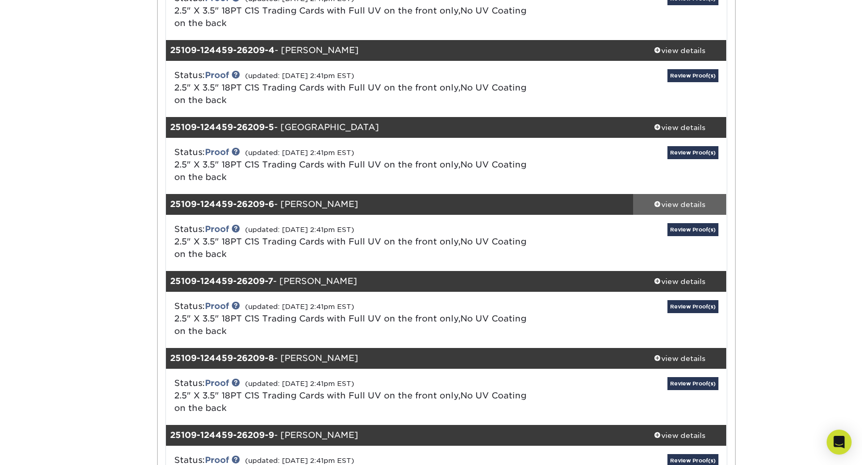
click at [686, 199] on div "view details" at bounding box center [680, 204] width 94 height 10
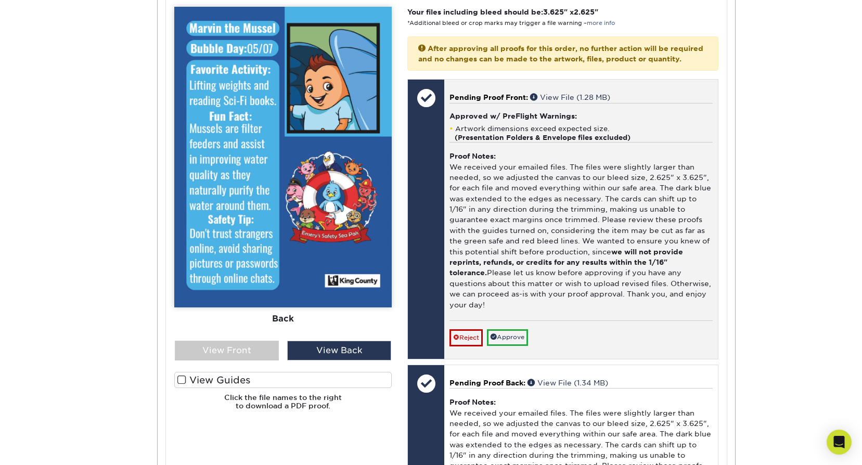
scroll to position [2531, 0]
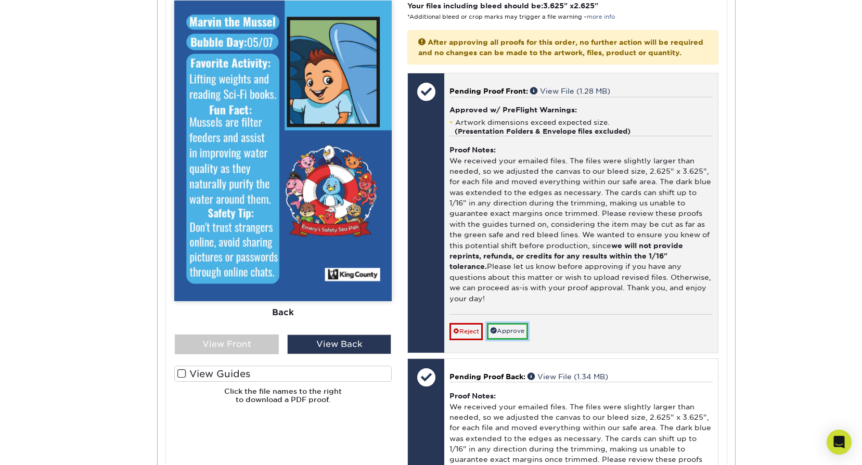
click at [525, 323] on link "Approve" at bounding box center [507, 331] width 41 height 16
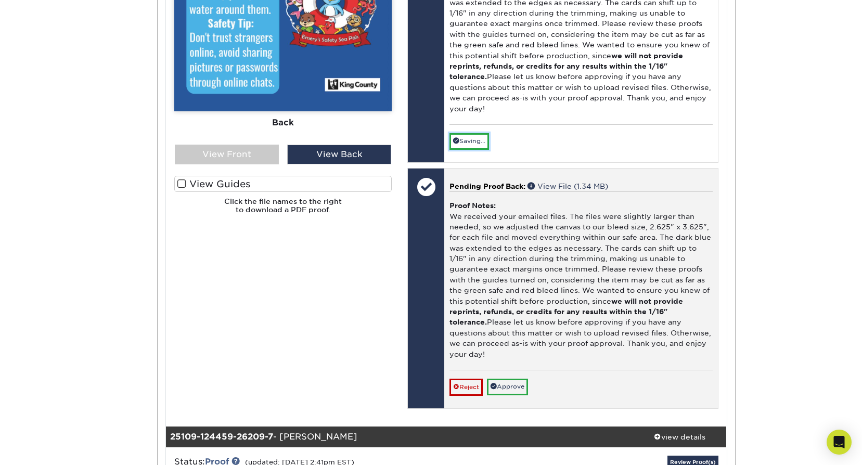
scroll to position [2791, 0]
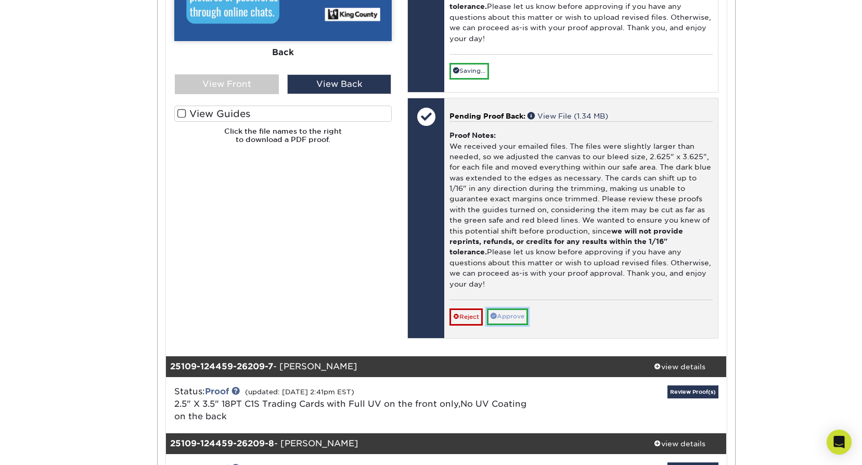
click at [522, 308] on link "Approve" at bounding box center [507, 316] width 41 height 16
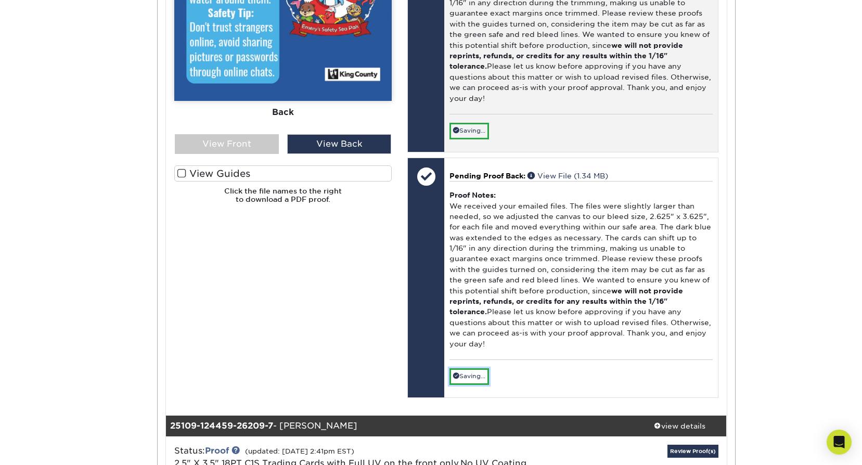
scroll to position [2479, 0]
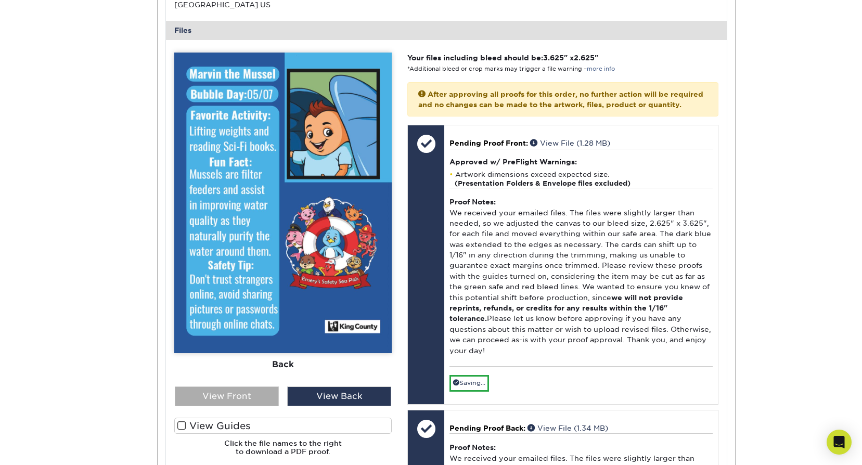
click at [238, 386] on div "View Front" at bounding box center [227, 396] width 104 height 20
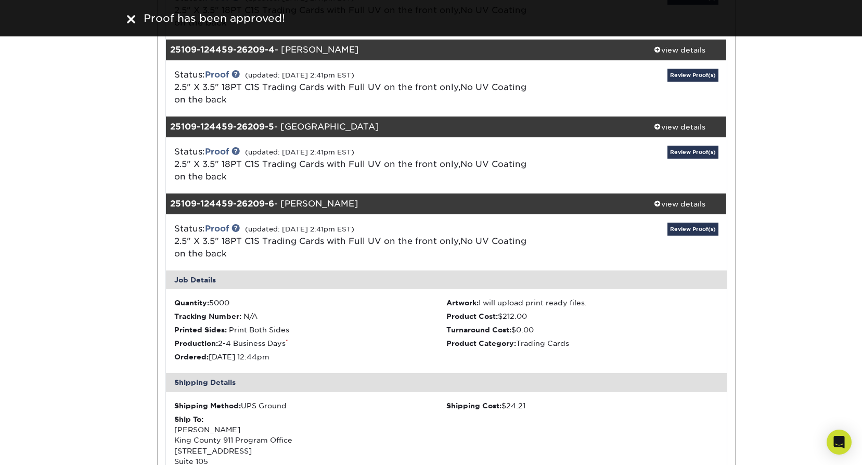
scroll to position [2011, 0]
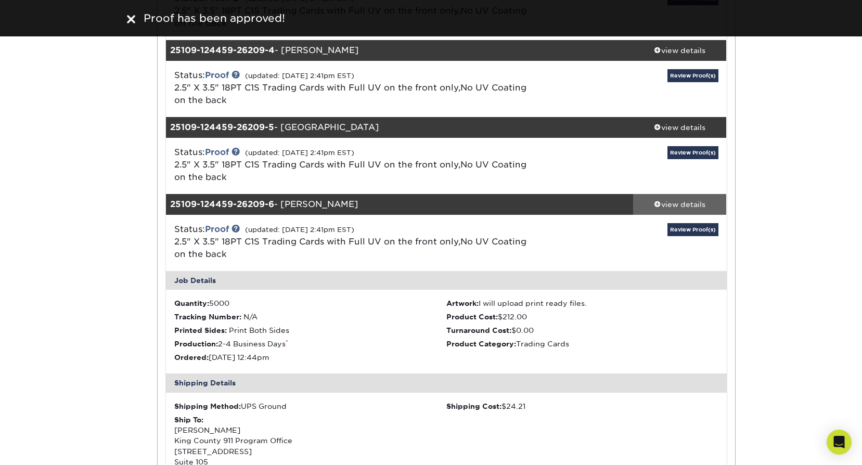
click at [697, 199] on div "view details" at bounding box center [680, 204] width 94 height 10
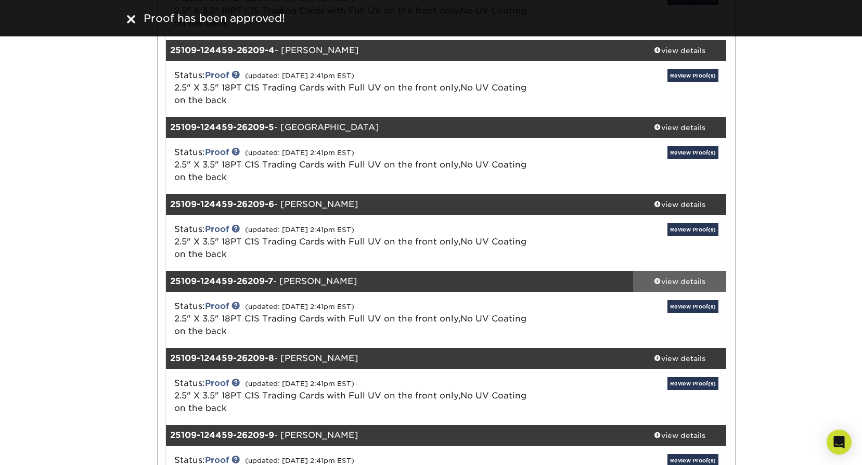
click at [691, 276] on div "view details" at bounding box center [680, 281] width 94 height 10
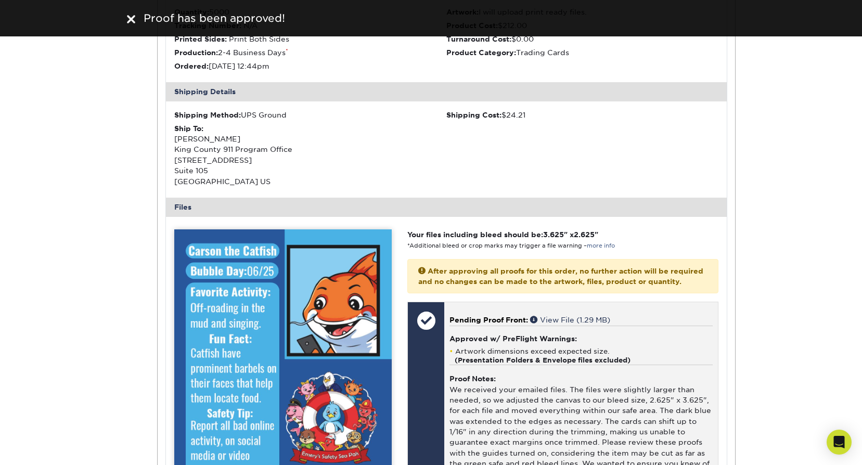
scroll to position [2479, 0]
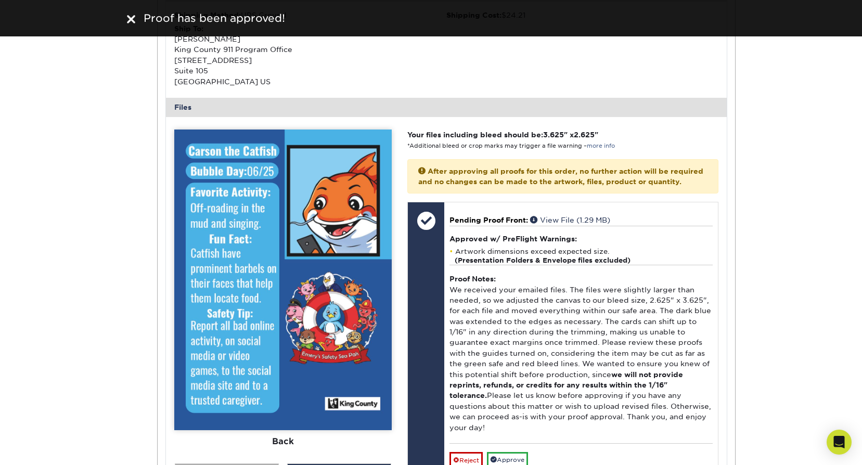
click at [260, 463] on div "View Front" at bounding box center [227, 473] width 104 height 20
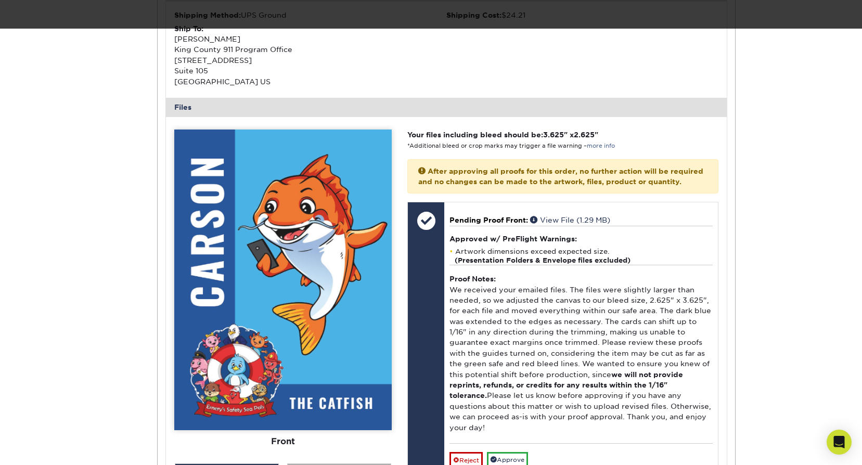
click at [316, 463] on div "View Back" at bounding box center [339, 473] width 104 height 20
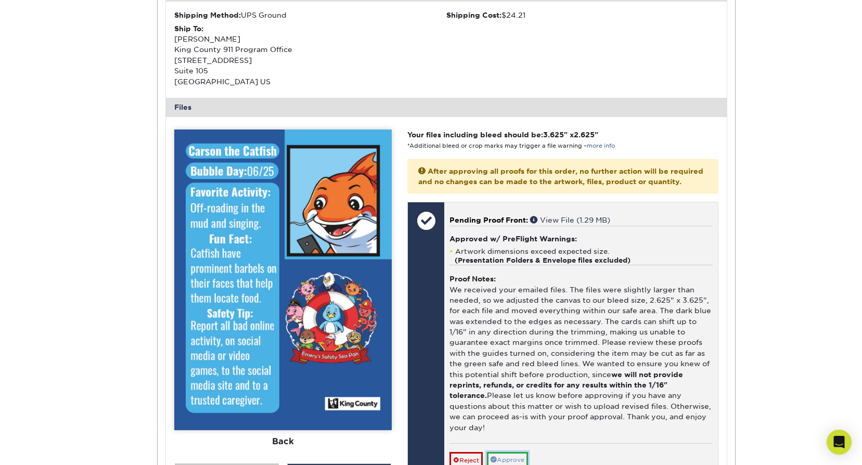
click at [489, 452] on link "Approve" at bounding box center [507, 460] width 41 height 16
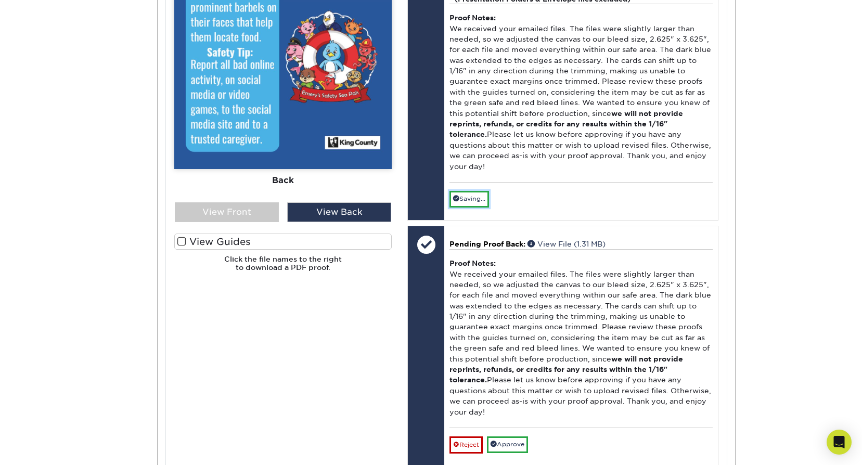
scroll to position [2791, 0]
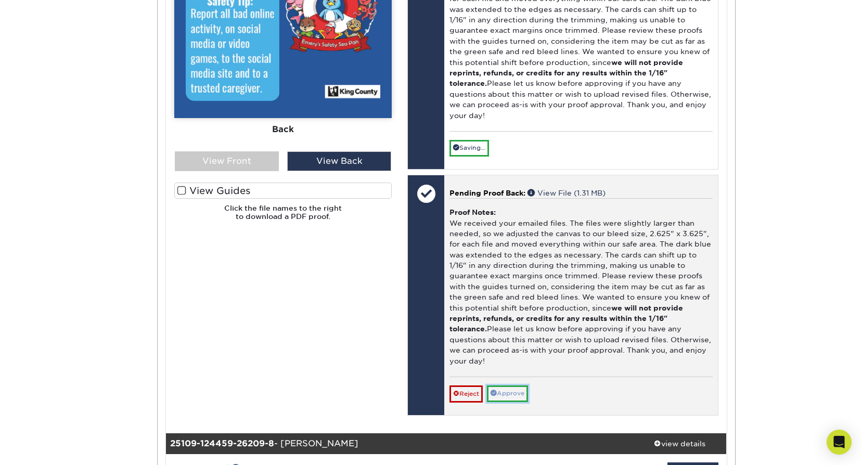
click at [517, 385] on link "Approve" at bounding box center [507, 393] width 41 height 16
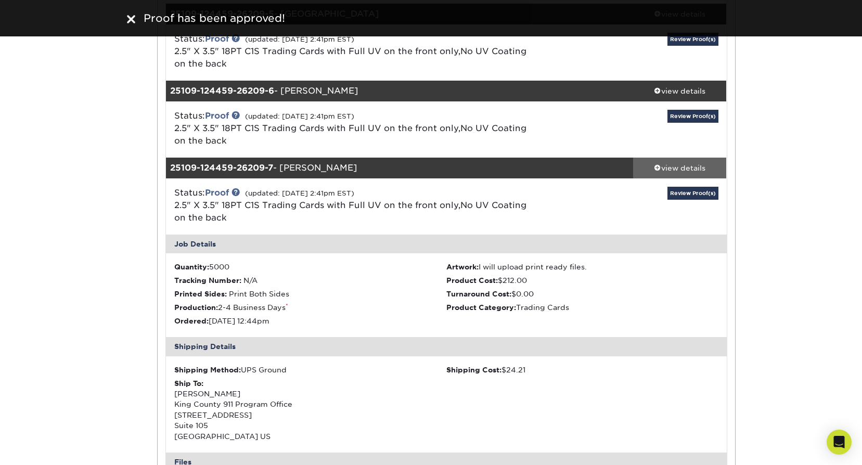
scroll to position [2115, 0]
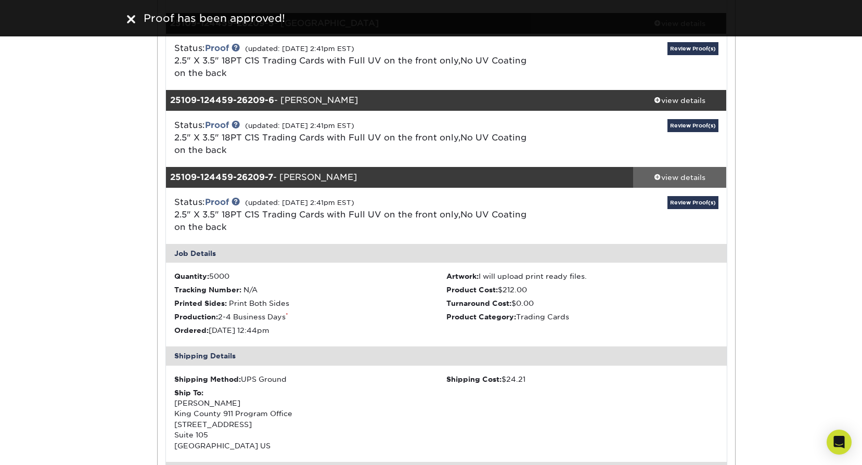
click at [701, 172] on div "view details" at bounding box center [680, 177] width 94 height 10
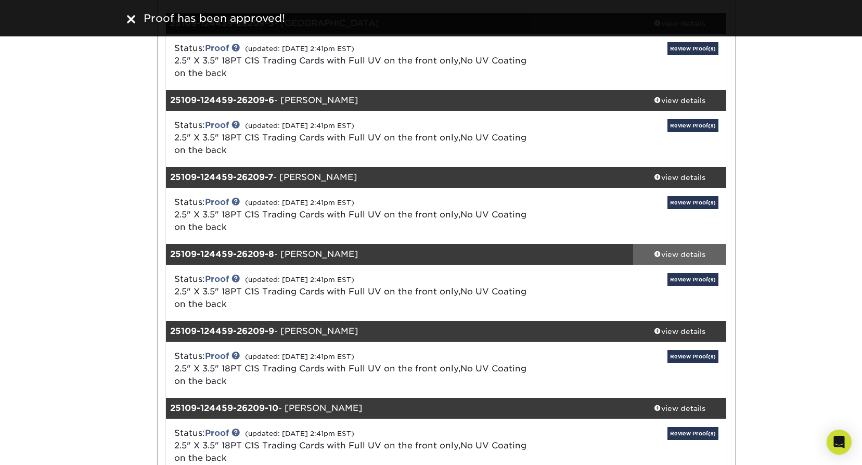
click at [692, 249] on div "view details" at bounding box center [680, 254] width 94 height 10
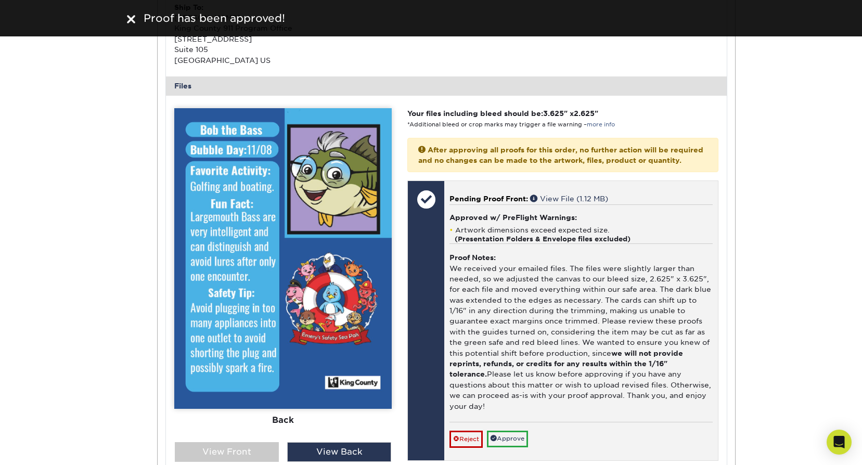
scroll to position [2583, 0]
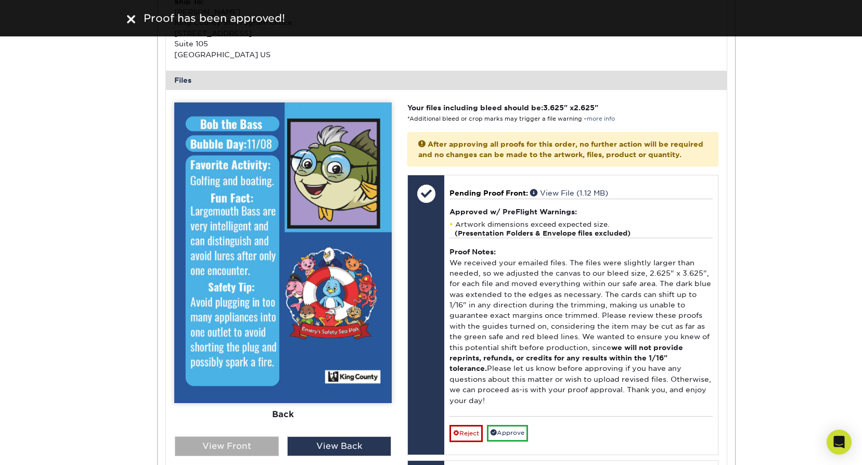
click at [234, 436] on div "View Front" at bounding box center [227, 446] width 104 height 20
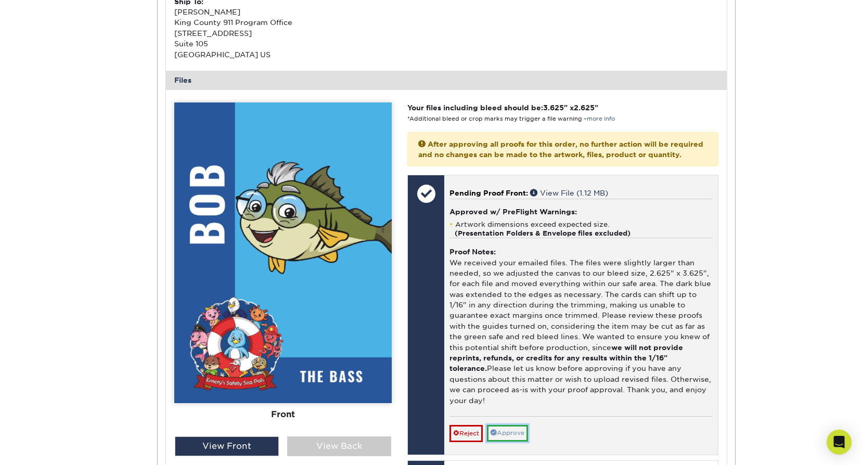
click at [526, 425] on link "Approve" at bounding box center [507, 433] width 41 height 16
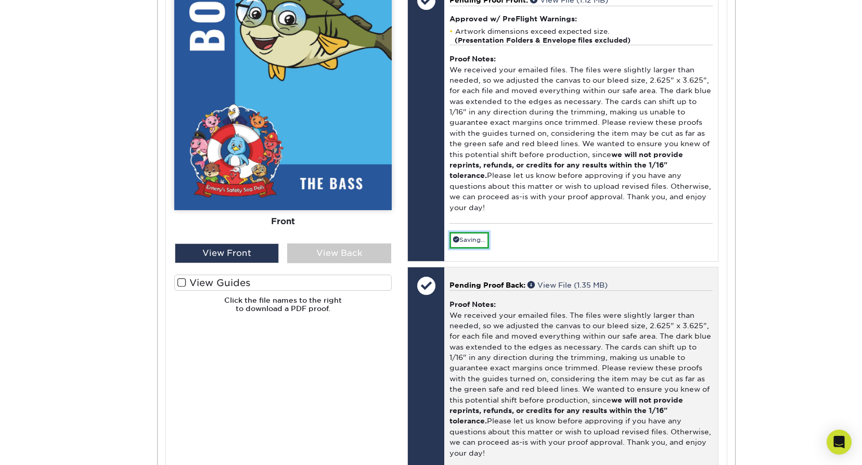
scroll to position [2843, 0]
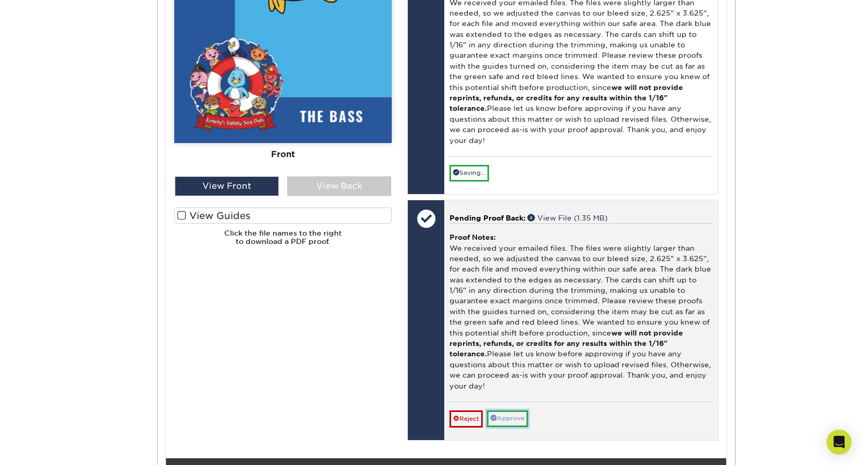
click at [524, 410] on link "Approve" at bounding box center [507, 418] width 41 height 16
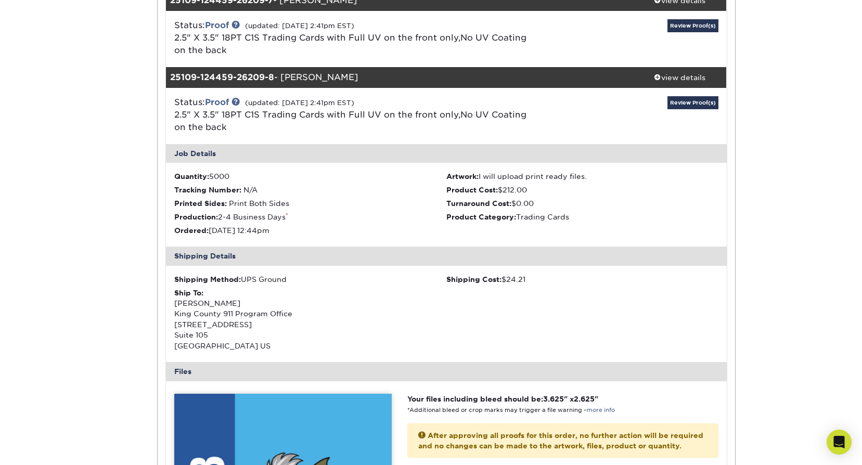
scroll to position [2271, 0]
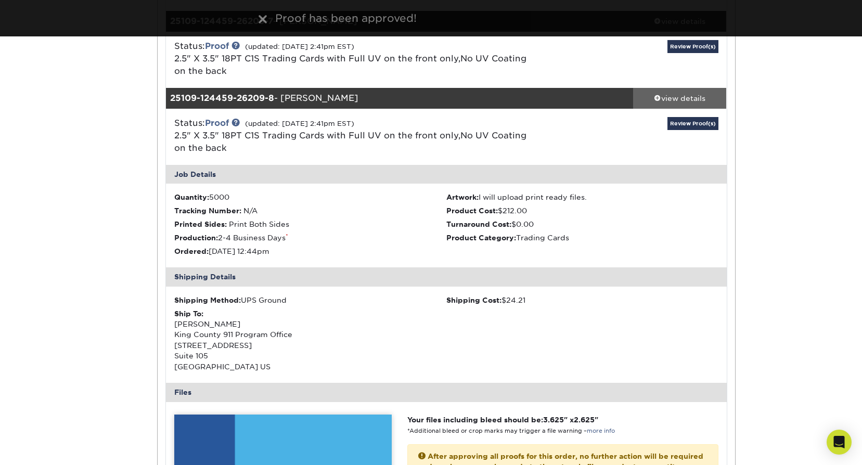
click at [703, 93] on div "view details" at bounding box center [680, 98] width 94 height 10
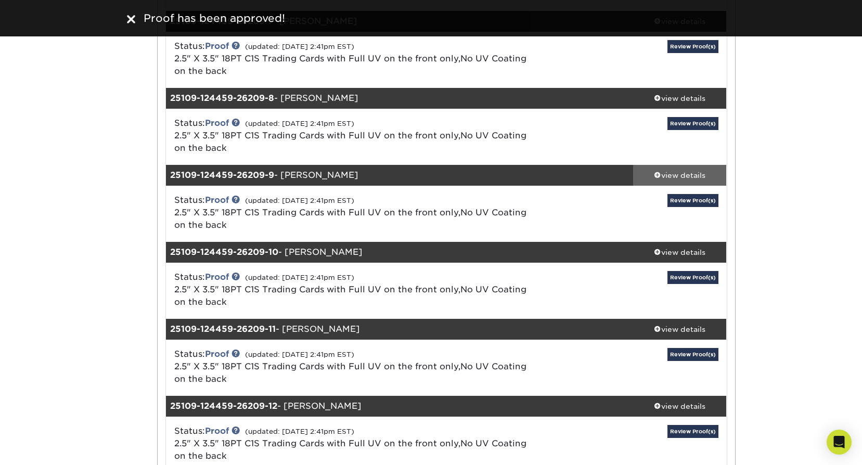
click at [695, 165] on link "view details" at bounding box center [680, 175] width 94 height 21
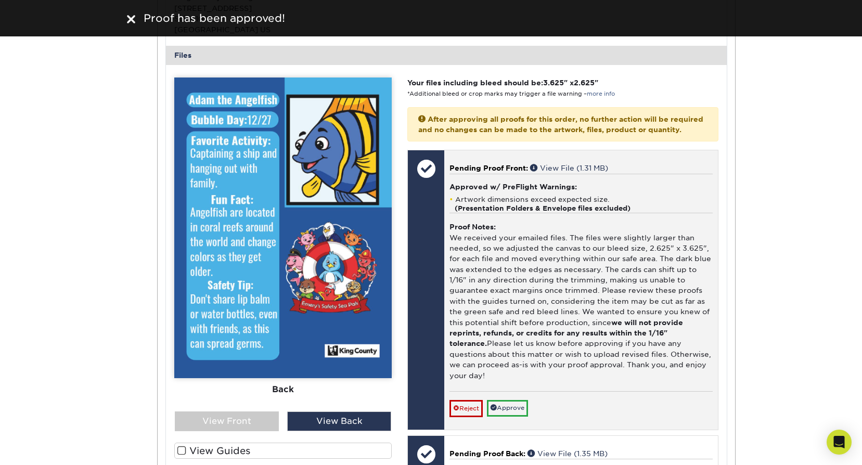
scroll to position [2687, 0]
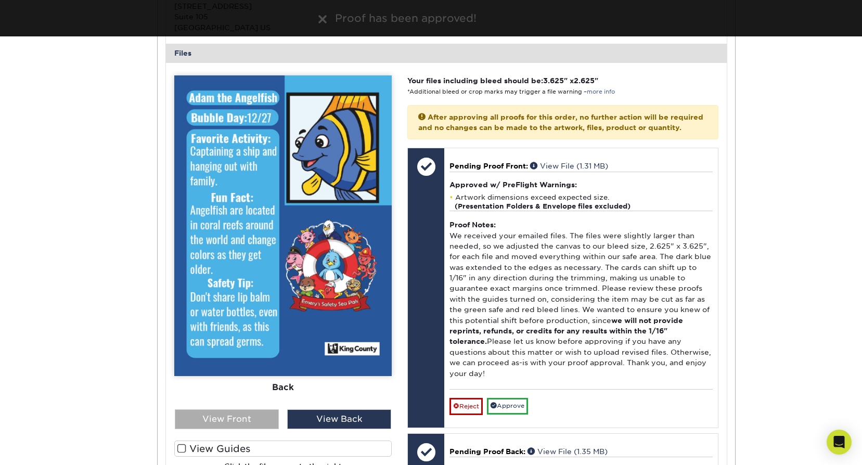
click at [269, 409] on div "View Front" at bounding box center [227, 419] width 104 height 20
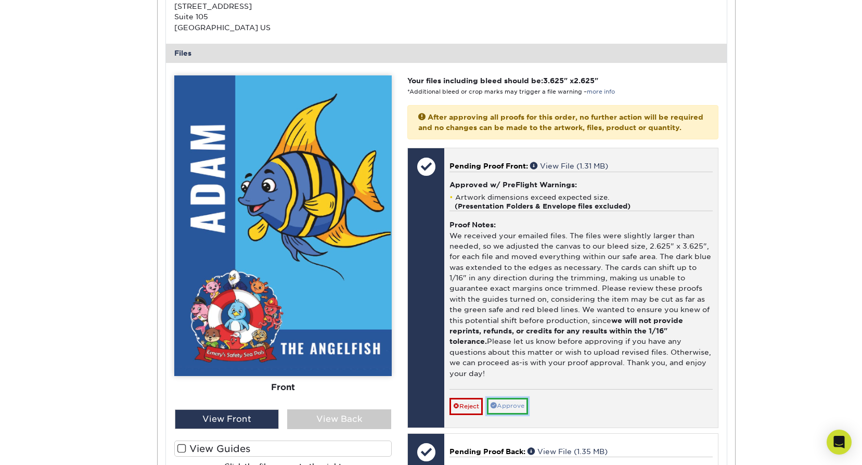
click at [520, 398] on link "Approve" at bounding box center [507, 406] width 41 height 16
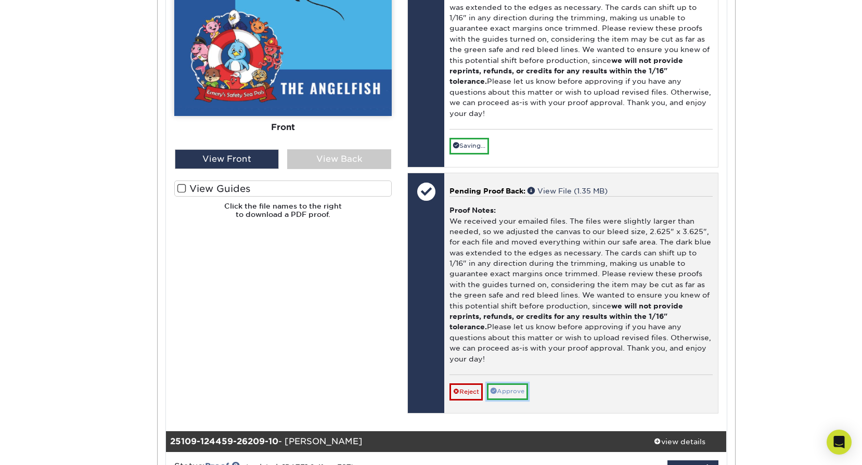
click at [521, 383] on link "Approve" at bounding box center [507, 391] width 41 height 16
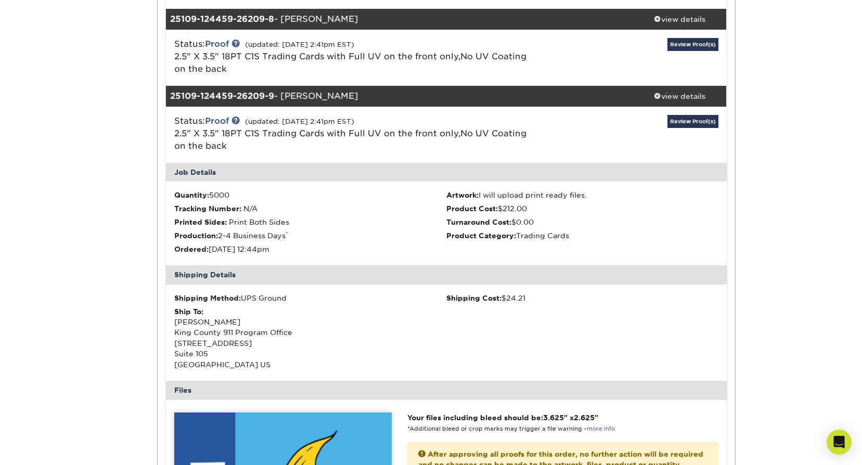
scroll to position [2219, 0]
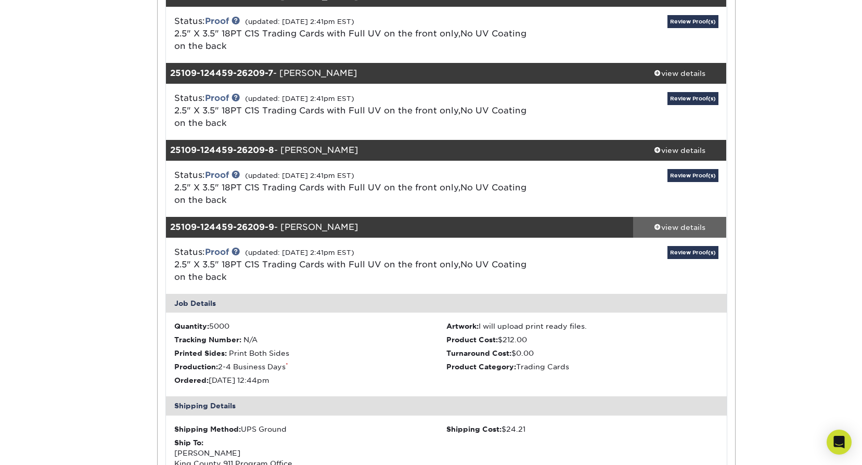
click at [690, 222] on div "view details" at bounding box center [680, 227] width 94 height 10
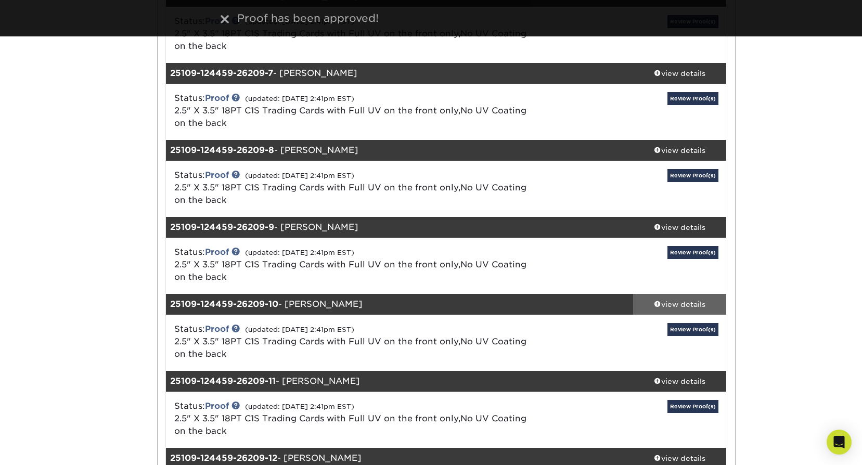
click at [687, 299] on div "view details" at bounding box center [680, 304] width 94 height 10
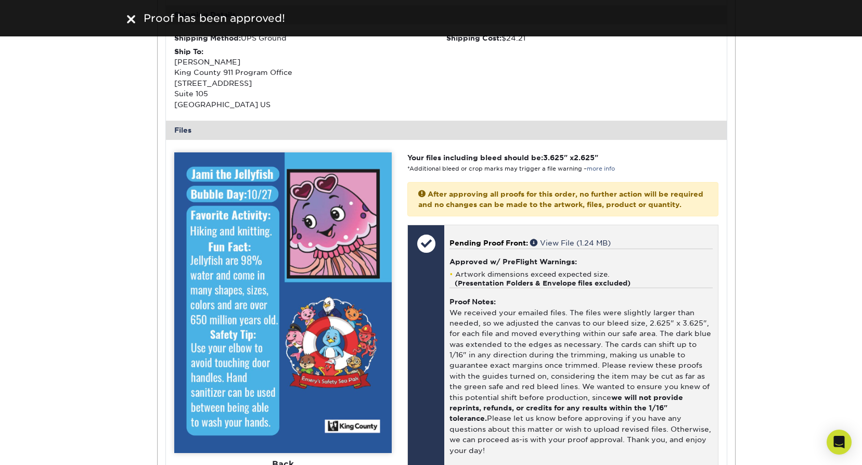
scroll to position [2739, 0]
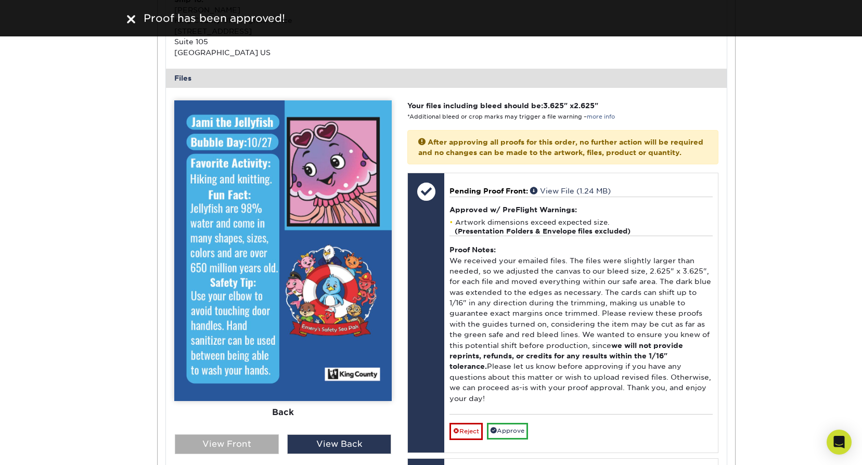
click at [255, 434] on div "View Front" at bounding box center [227, 444] width 104 height 20
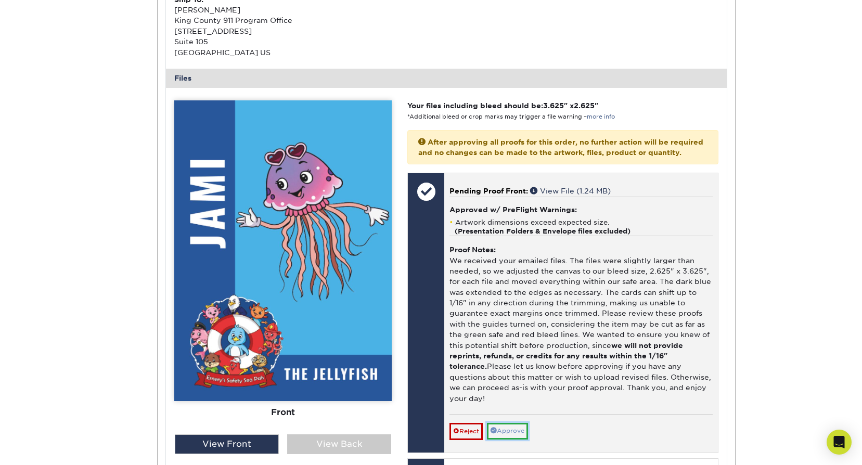
click at [521, 423] on link "Approve" at bounding box center [507, 431] width 41 height 16
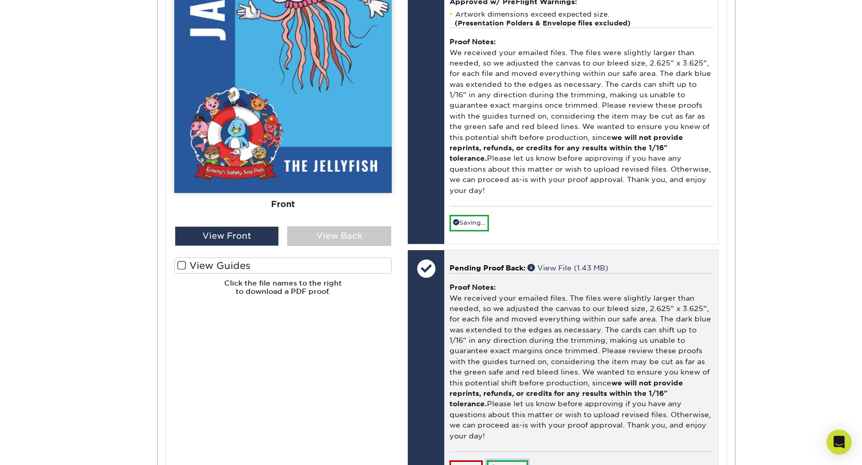
click at [520, 460] on link "Approve" at bounding box center [507, 468] width 41 height 16
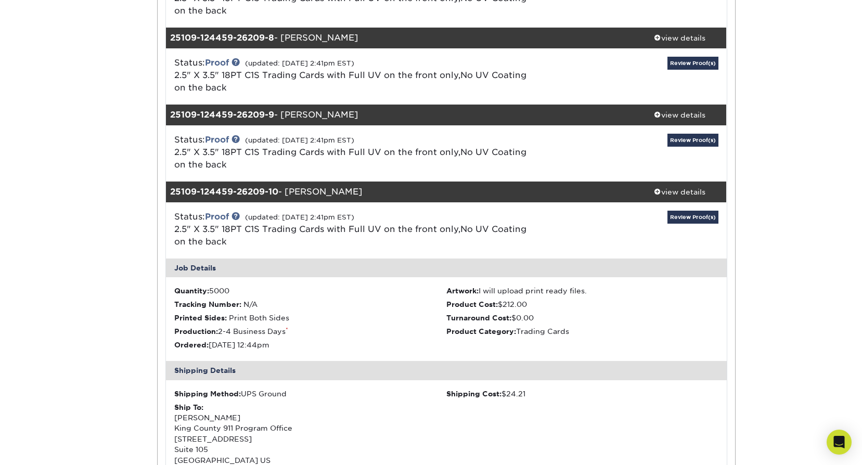
scroll to position [2323, 0]
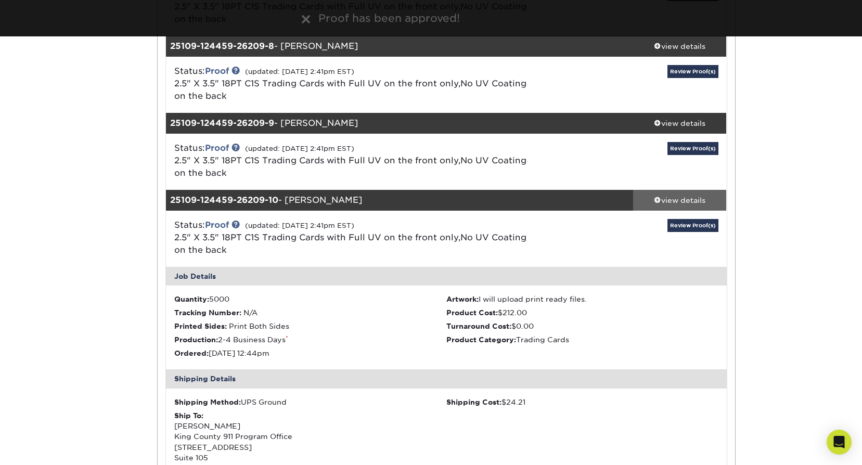
click at [706, 195] on div "view details" at bounding box center [680, 200] width 94 height 10
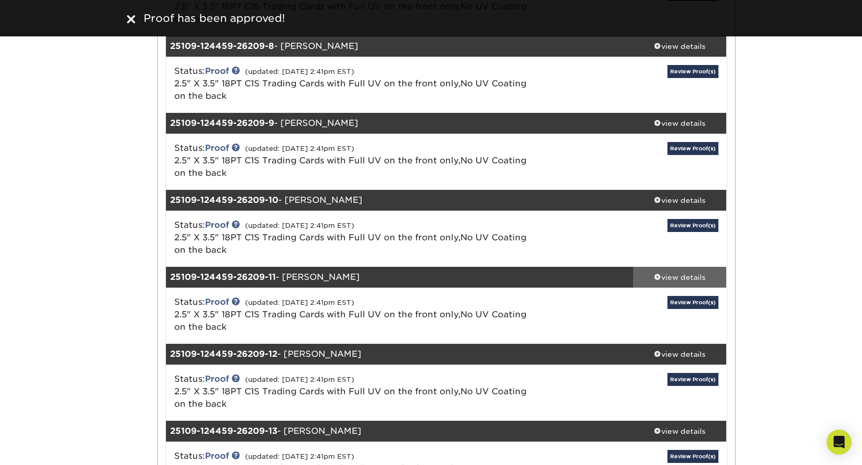
click at [690, 272] on div "view details" at bounding box center [680, 277] width 94 height 10
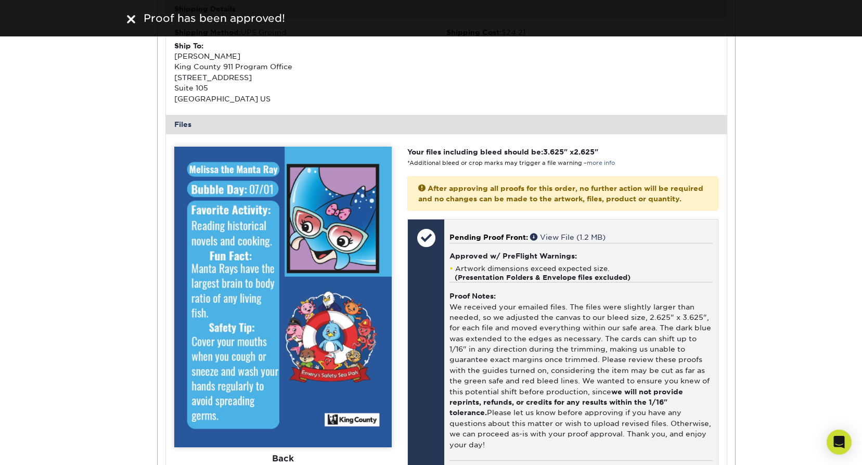
scroll to position [2791, 0]
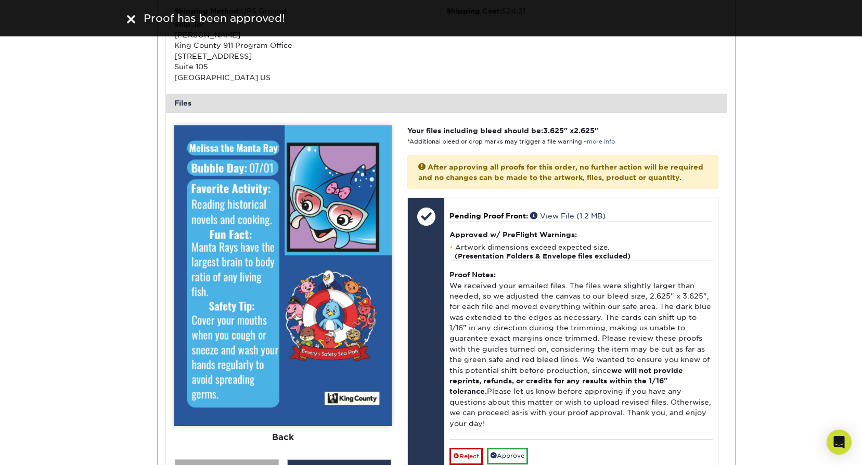
click at [241, 459] on div "View Front" at bounding box center [227, 469] width 104 height 20
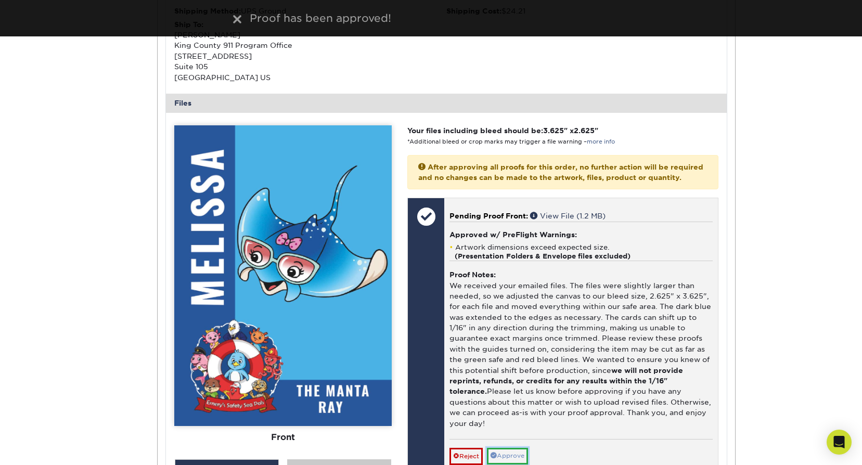
click at [513, 448] on link "Approve" at bounding box center [507, 456] width 41 height 16
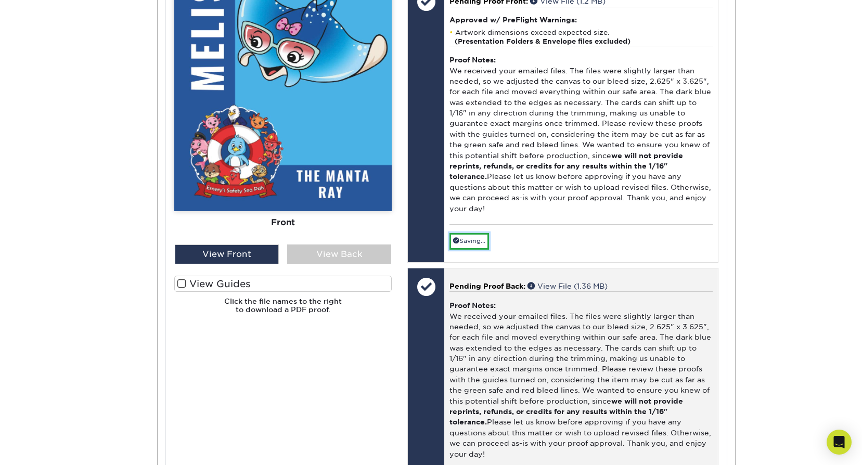
scroll to position [3103, 0]
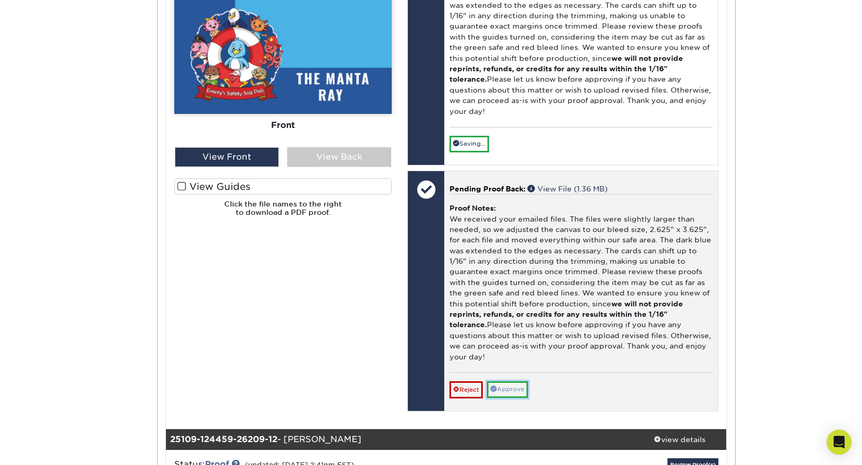
click at [523, 381] on link "Approve" at bounding box center [507, 389] width 41 height 16
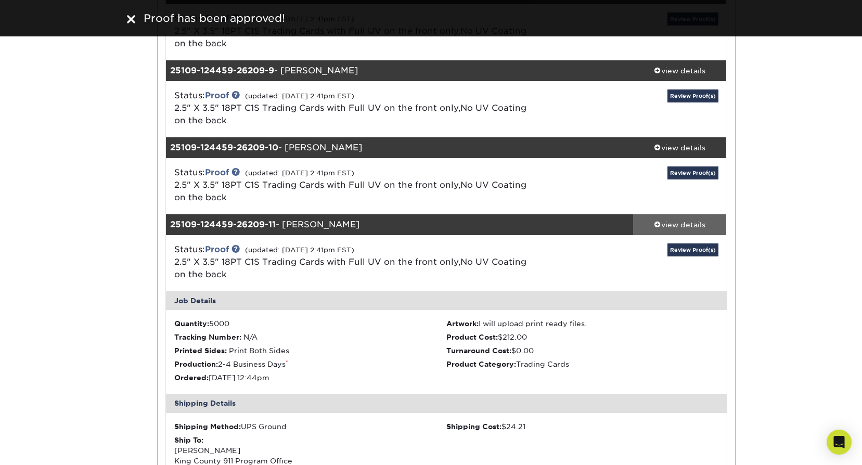
scroll to position [2375, 0]
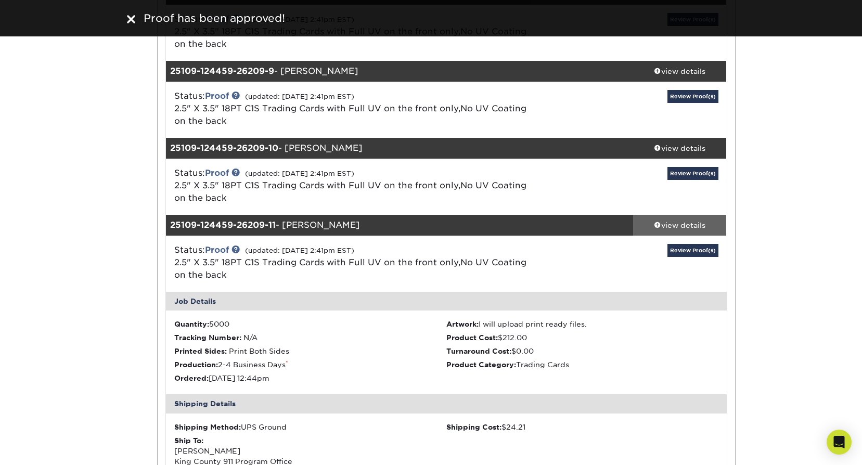
click at [698, 220] on div "view details" at bounding box center [680, 225] width 94 height 10
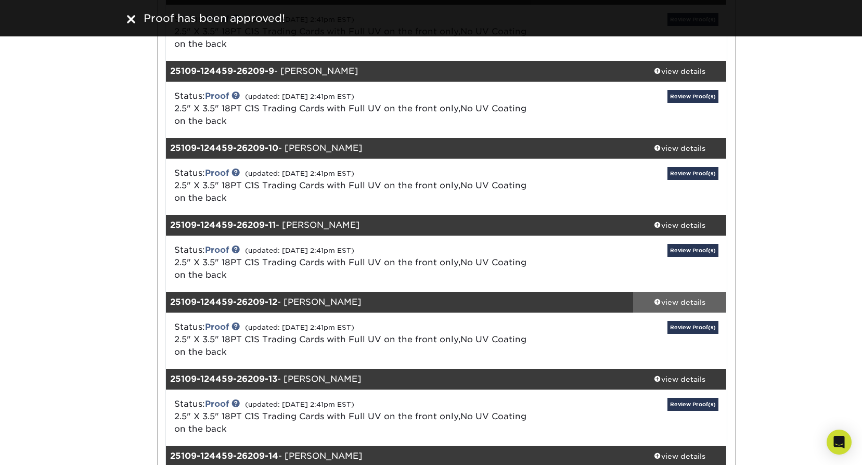
click at [697, 297] on div "view details" at bounding box center [680, 302] width 94 height 10
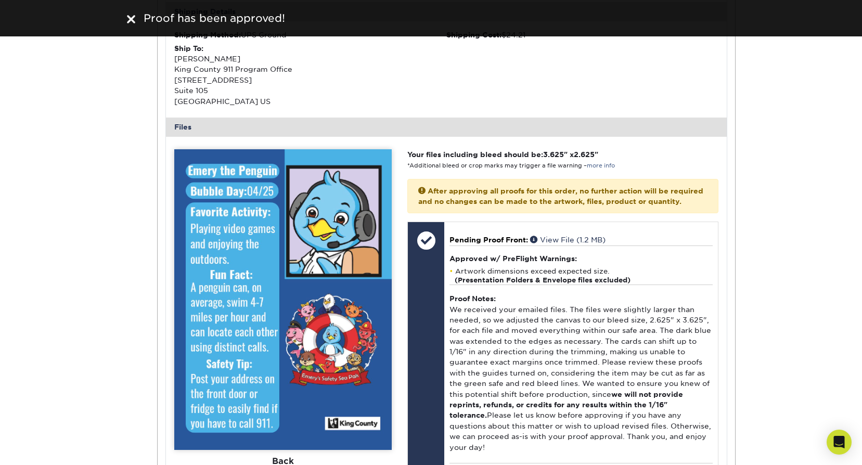
scroll to position [2895, 0]
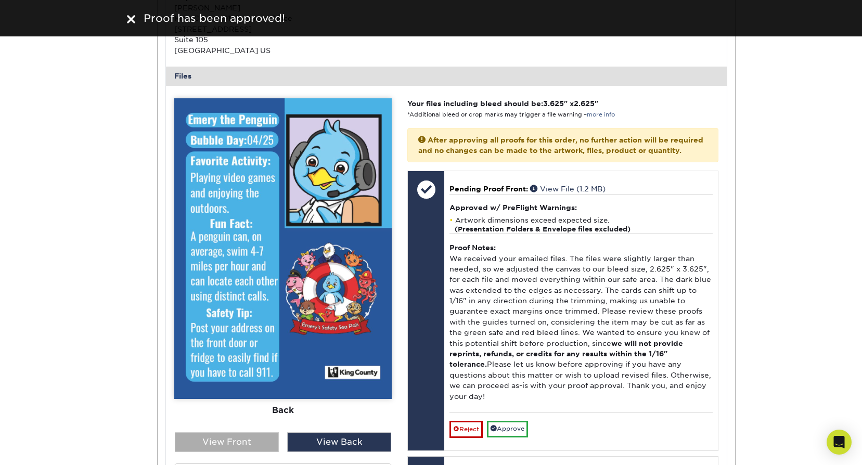
click at [229, 432] on div "View Front" at bounding box center [227, 442] width 104 height 20
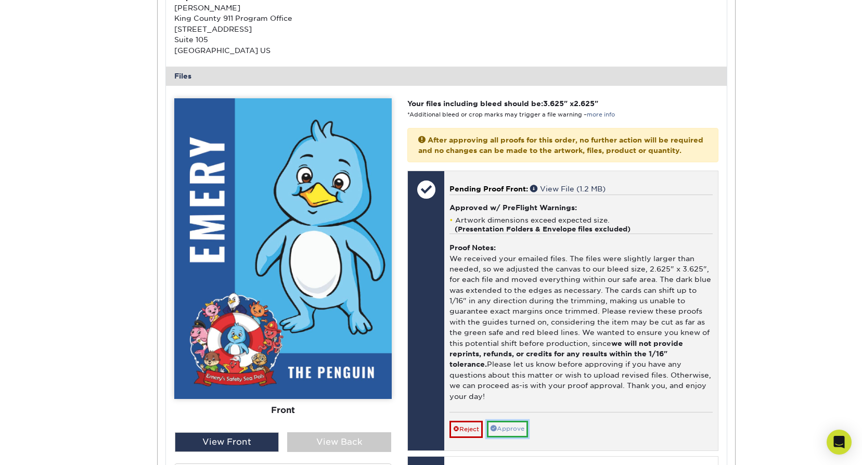
click at [502, 421] on link "Approve" at bounding box center [507, 429] width 41 height 16
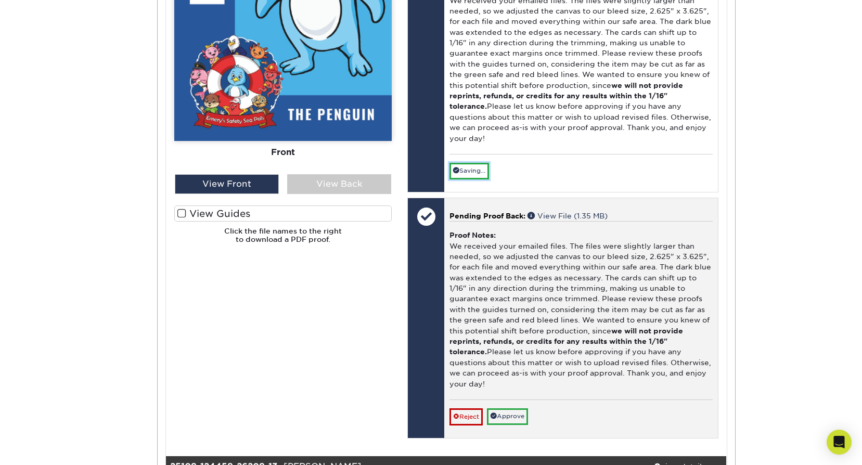
scroll to position [3155, 0]
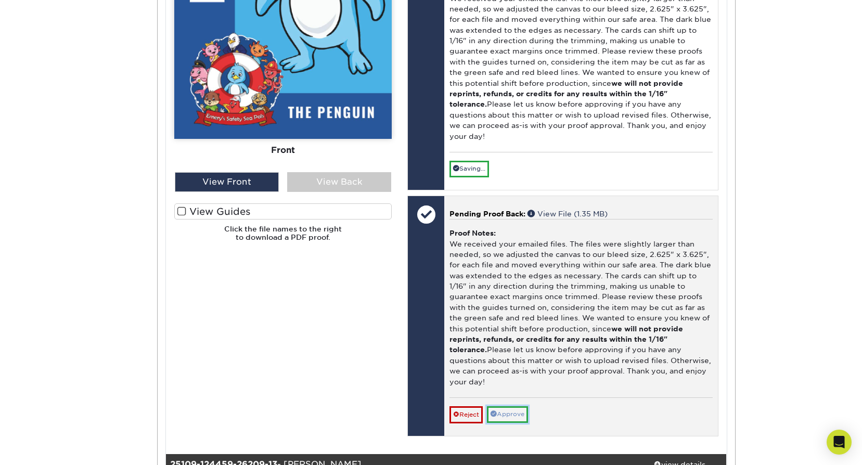
click at [522, 406] on link "Approve" at bounding box center [507, 414] width 41 height 16
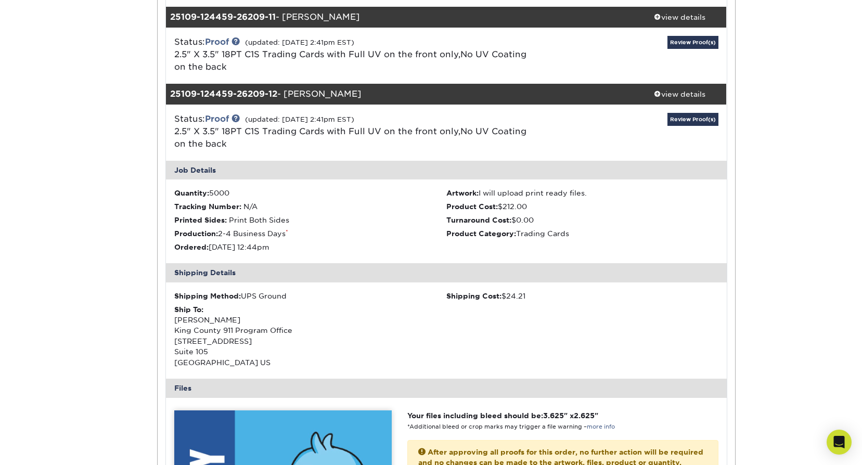
scroll to position [2427, 0]
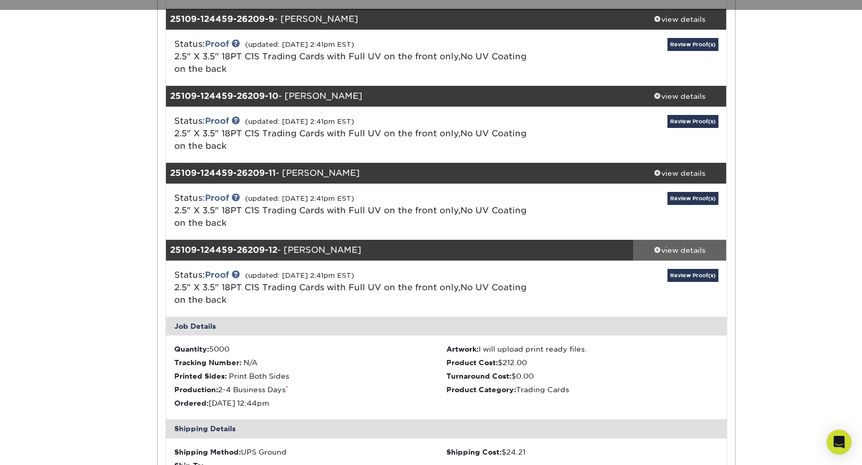
click at [681, 245] on div "view details" at bounding box center [680, 250] width 94 height 10
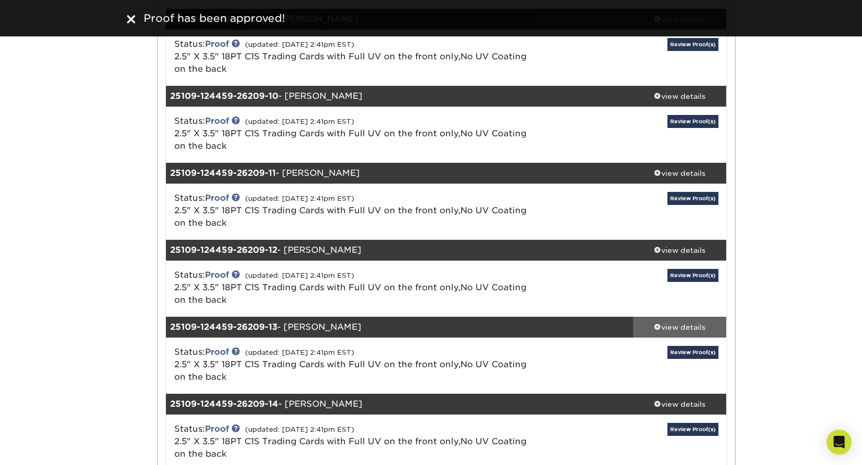
click at [675, 322] on div "view details" at bounding box center [680, 327] width 94 height 10
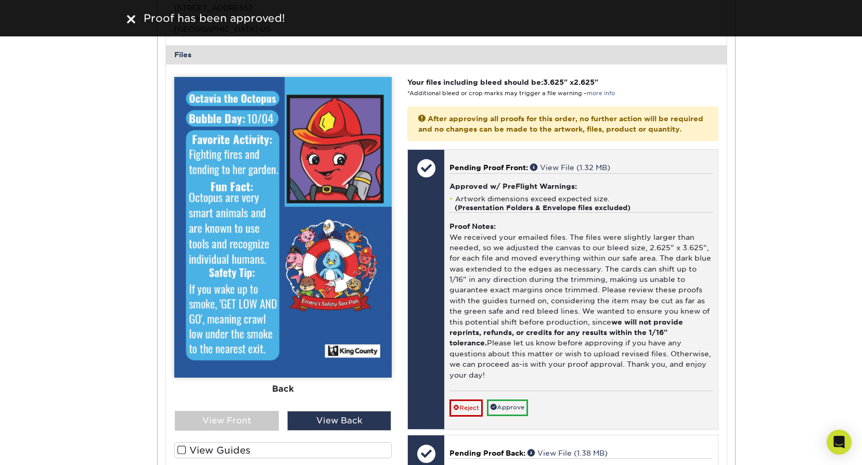
scroll to position [2999, 0]
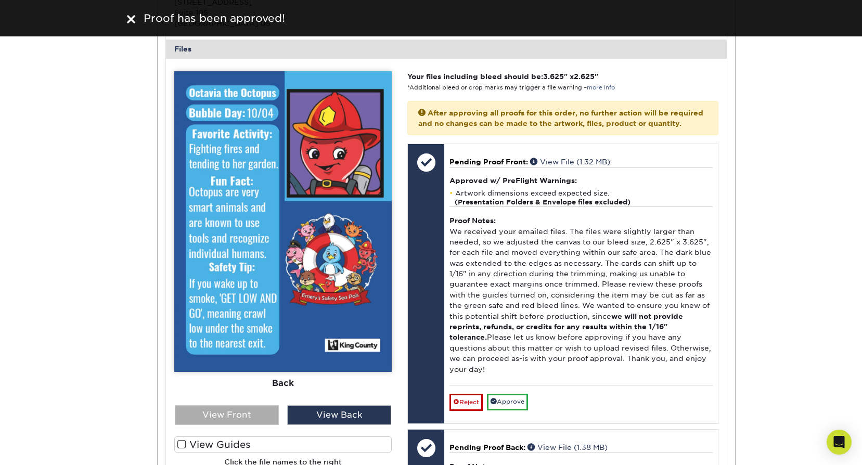
click at [254, 405] on div "View Front" at bounding box center [227, 415] width 104 height 20
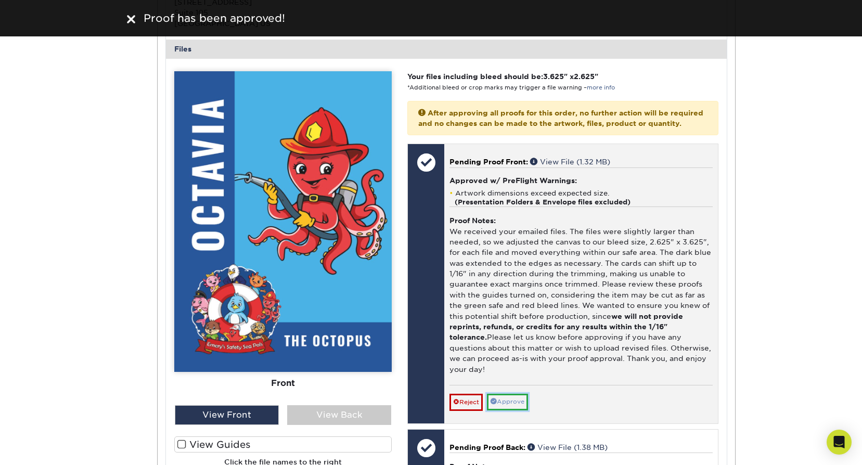
click at [523, 394] on link "Approve" at bounding box center [507, 402] width 41 height 16
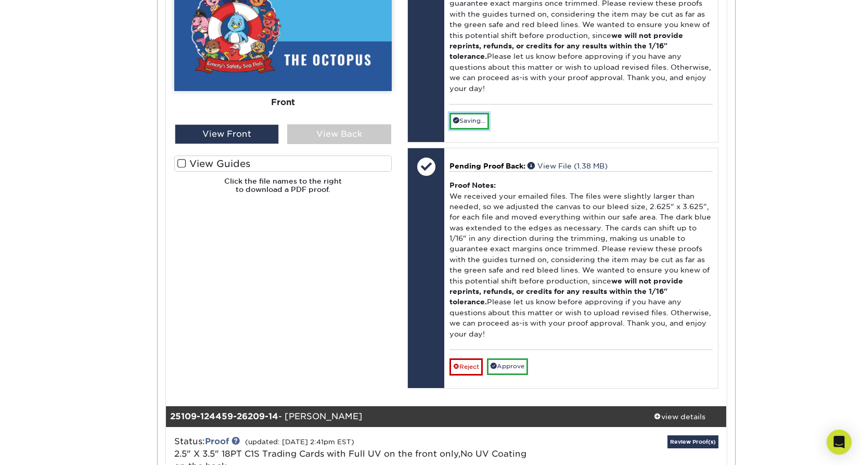
scroll to position [3311, 0]
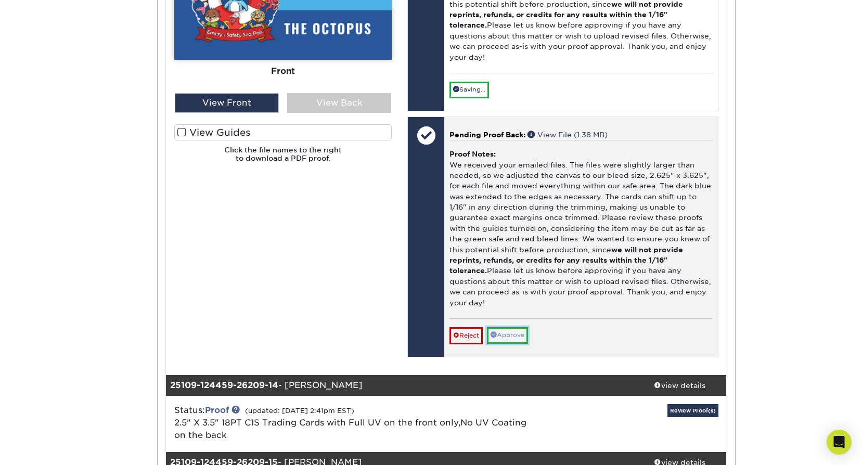
click at [511, 327] on link "Approve" at bounding box center [507, 335] width 41 height 16
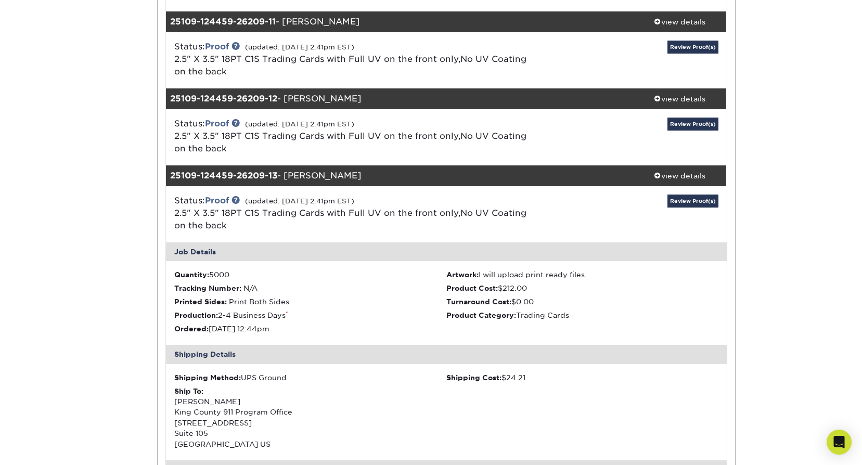
scroll to position [2531, 0]
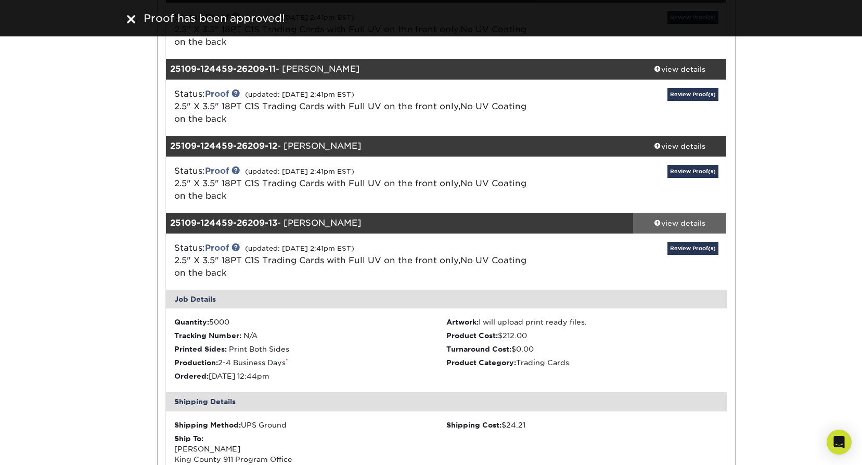
click at [679, 218] on div "view details" at bounding box center [680, 223] width 94 height 10
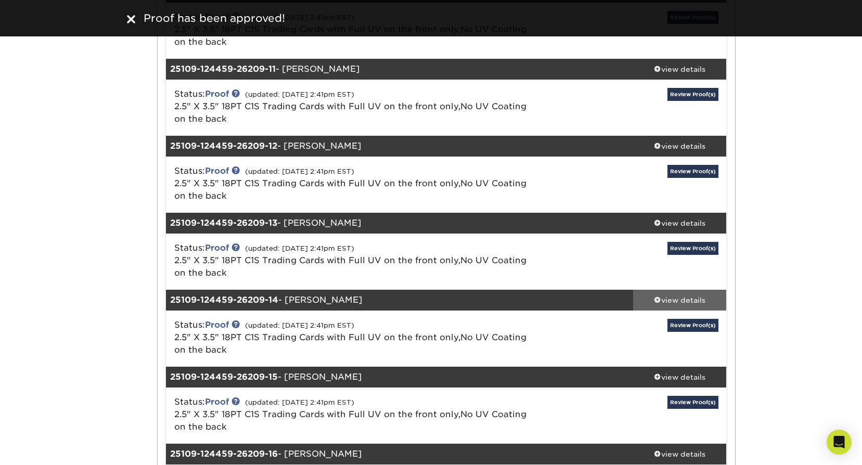
click at [687, 295] on div "view details" at bounding box center [680, 300] width 94 height 10
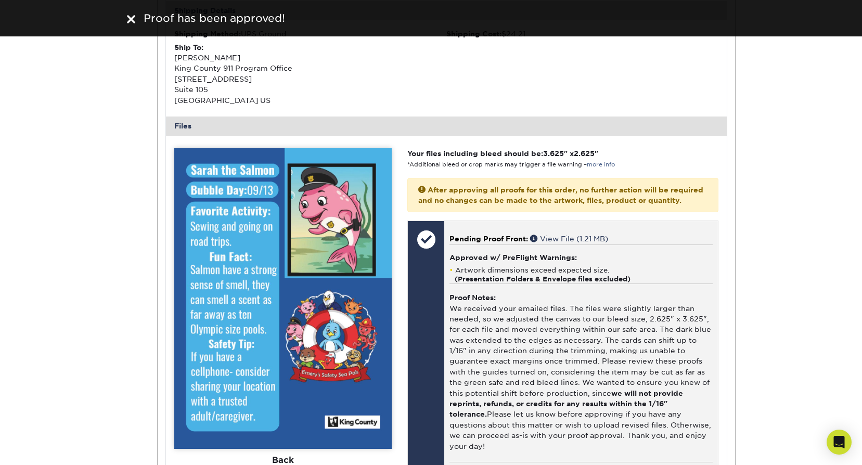
scroll to position [3051, 0]
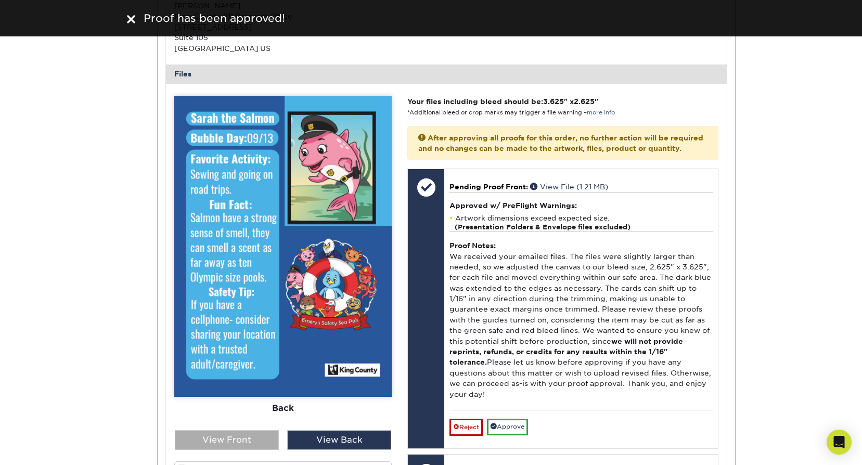
click at [241, 430] on div "View Front" at bounding box center [227, 440] width 104 height 20
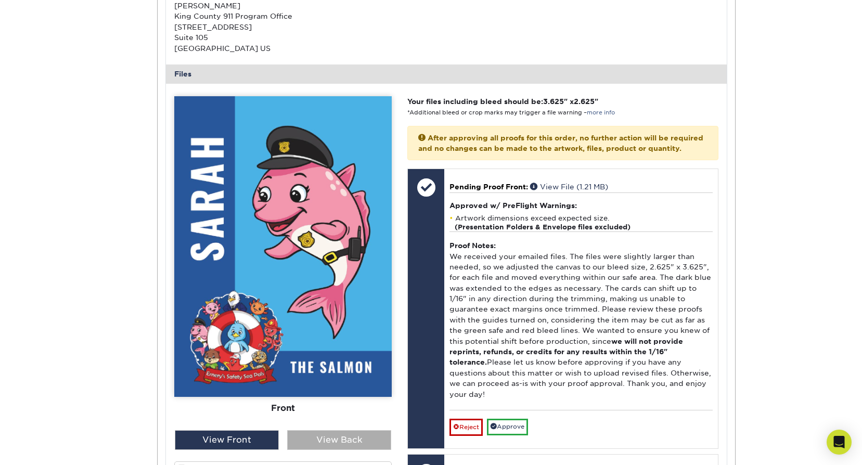
click at [326, 430] on div "View Back" at bounding box center [339, 440] width 104 height 20
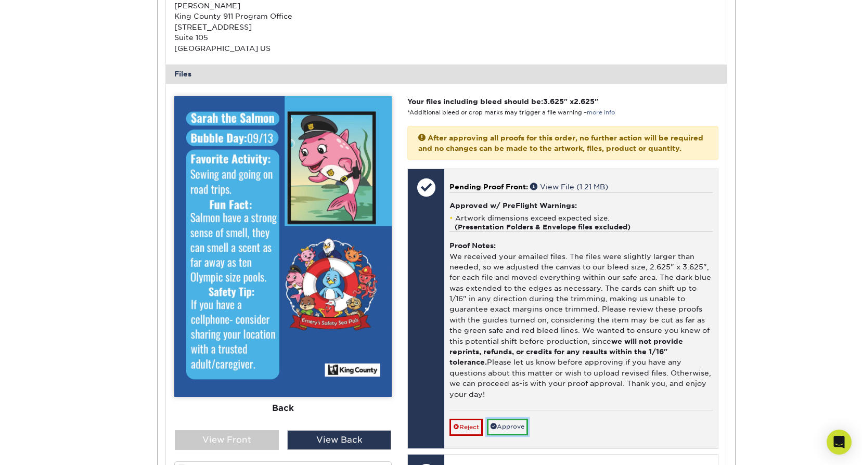
click at [508, 419] on link "Approve" at bounding box center [507, 427] width 41 height 16
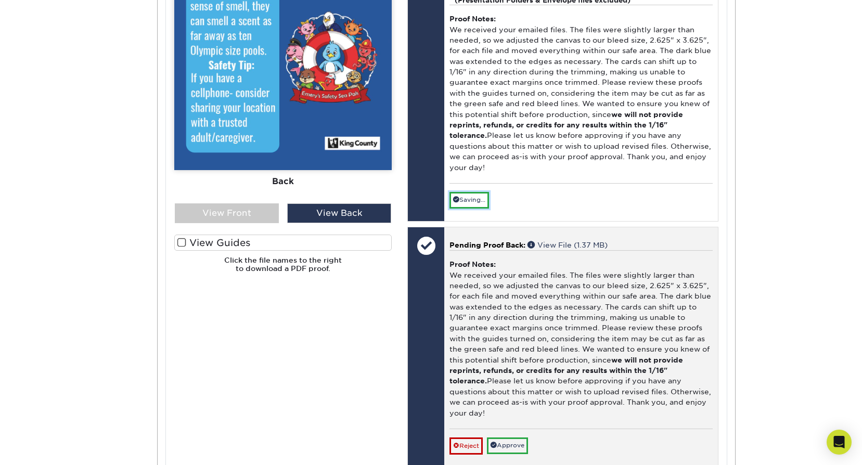
scroll to position [3311, 0]
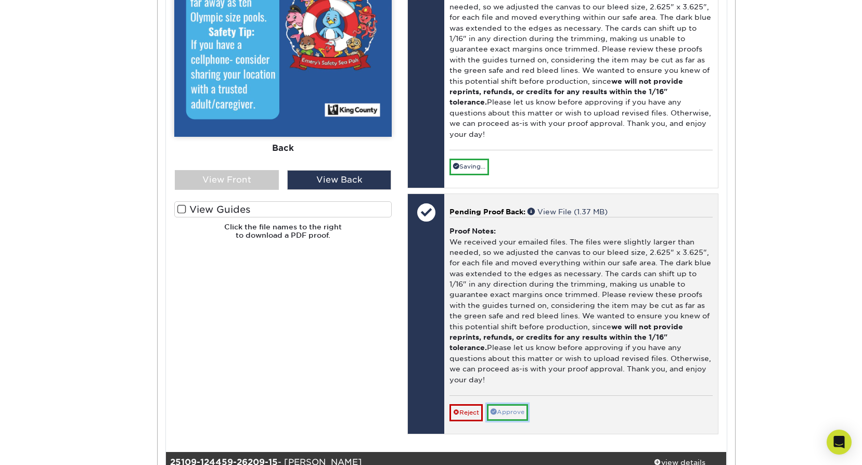
click at [518, 404] on link "Approve" at bounding box center [507, 412] width 41 height 16
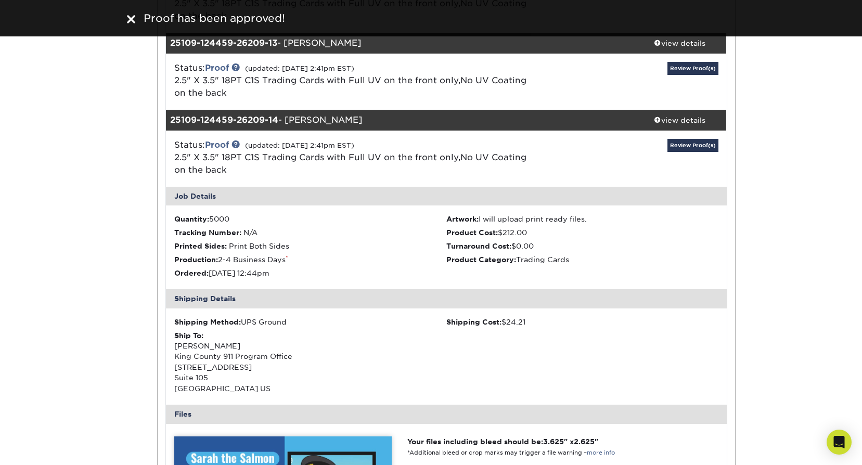
scroll to position [2687, 0]
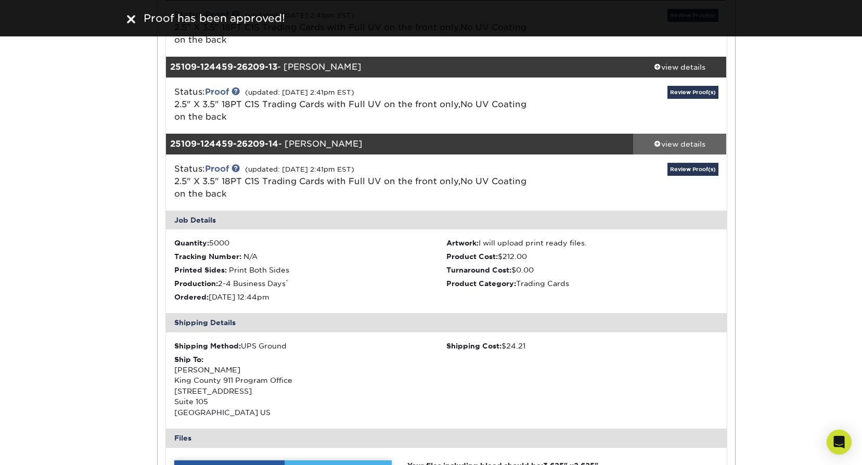
click at [697, 139] on div "view details" at bounding box center [680, 144] width 94 height 10
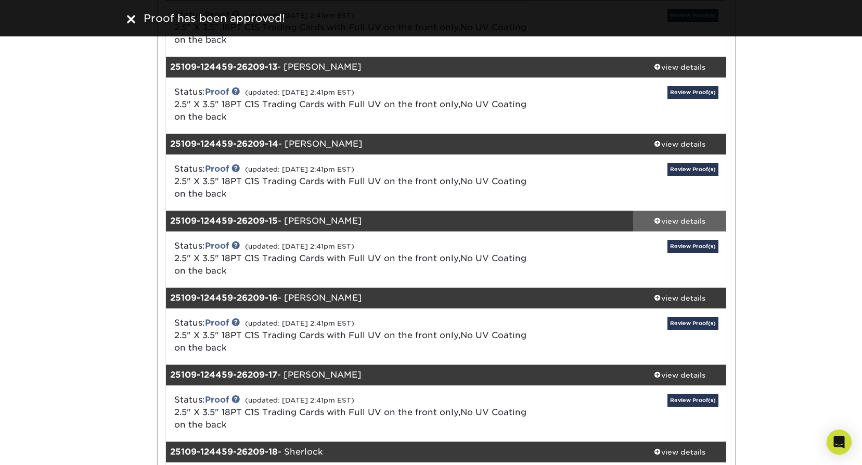
click at [700, 216] on div "view details" at bounding box center [680, 221] width 94 height 10
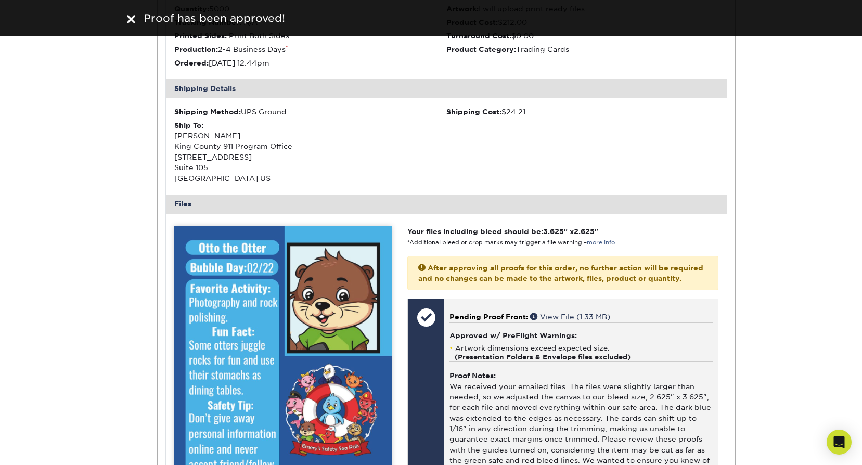
scroll to position [3103, 0]
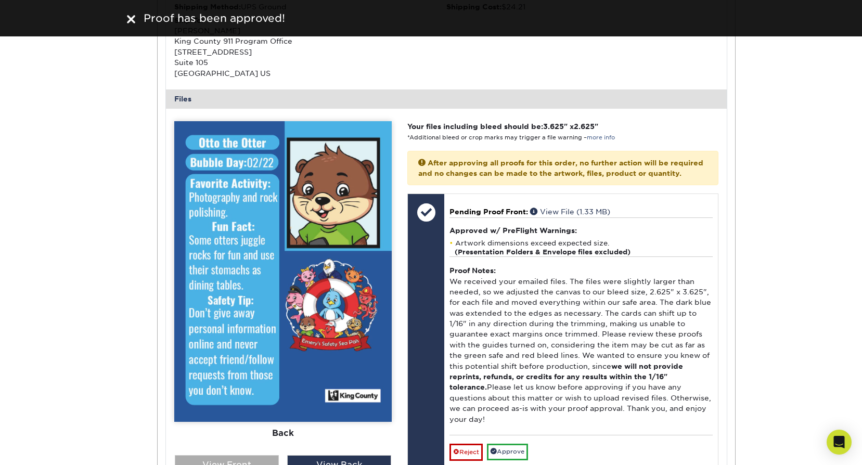
click at [235, 455] on div "View Front" at bounding box center [227, 465] width 104 height 20
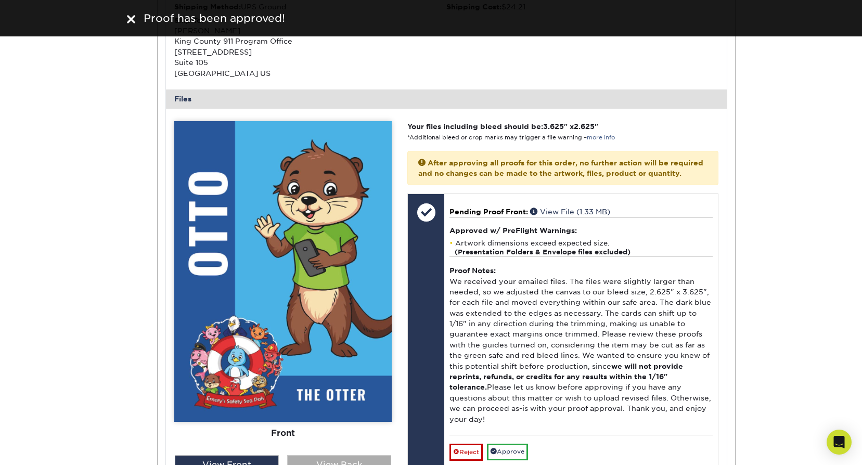
click at [355, 455] on div "View Back" at bounding box center [339, 465] width 104 height 20
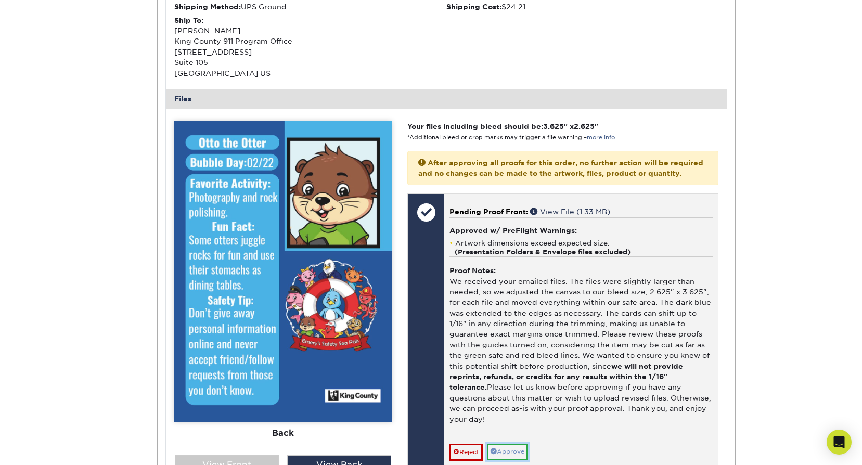
click at [510, 444] on link "Approve" at bounding box center [507, 452] width 41 height 16
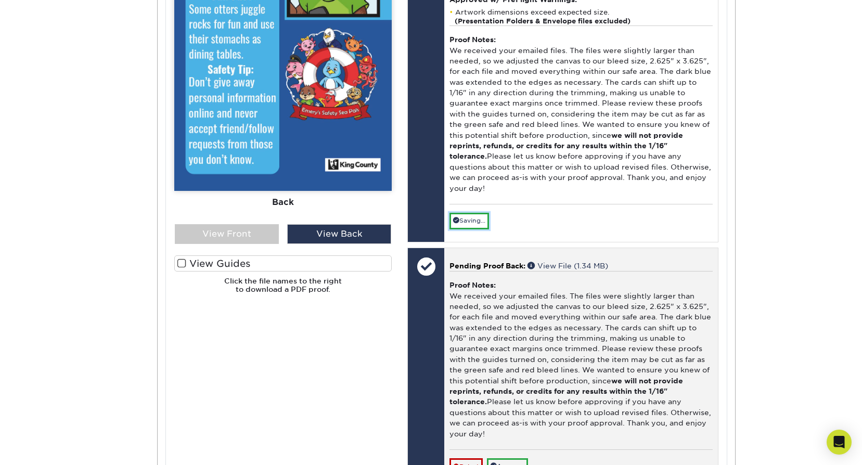
scroll to position [3363, 0]
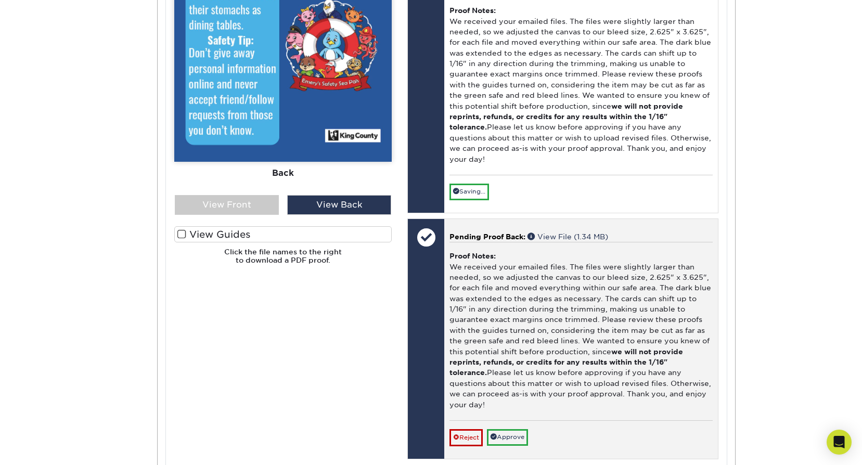
click at [530, 414] on div "Pending Proof Back: View File (1.34 MB) Proof Notes: We received your emailed f…" at bounding box center [580, 339] width 273 height 240
click at [527, 429] on link "Approve" at bounding box center [507, 437] width 41 height 16
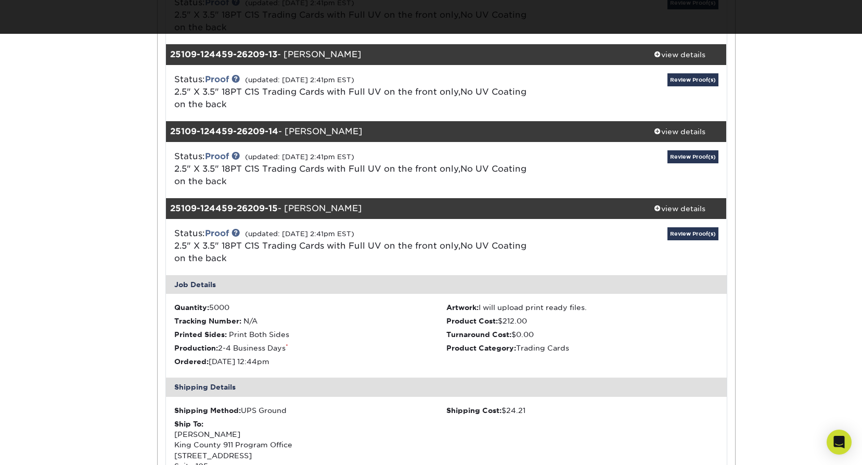
scroll to position [2687, 0]
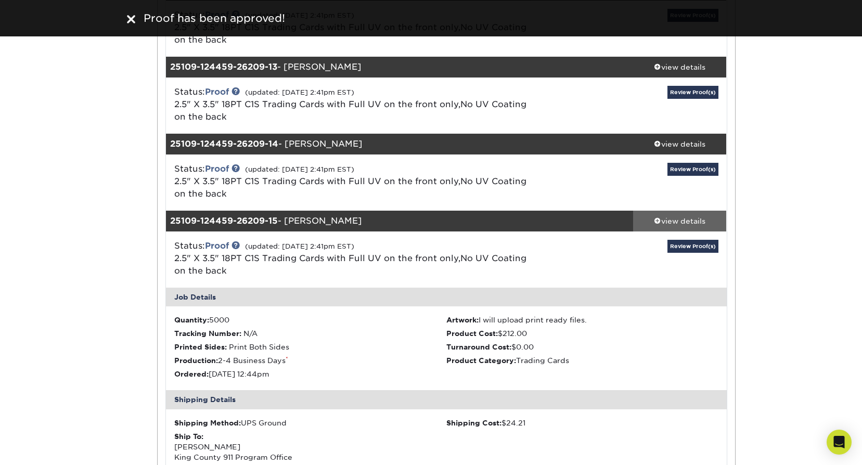
click at [685, 216] on div "view details" at bounding box center [680, 221] width 94 height 10
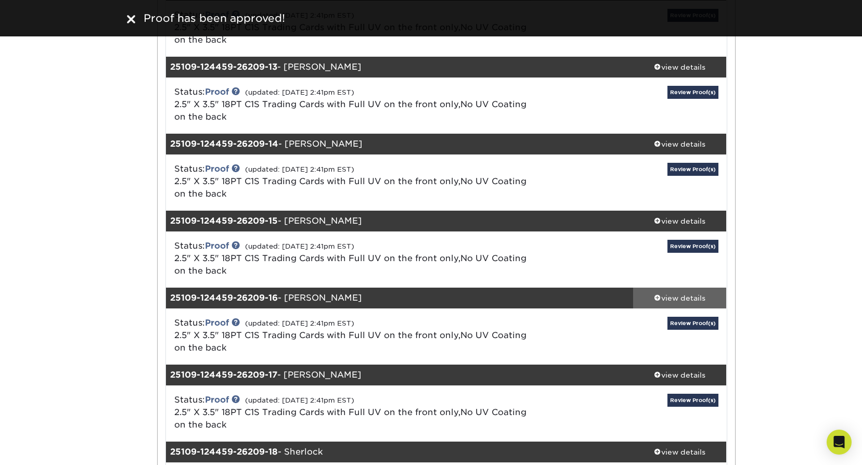
click at [686, 293] on div "view details" at bounding box center [680, 298] width 94 height 10
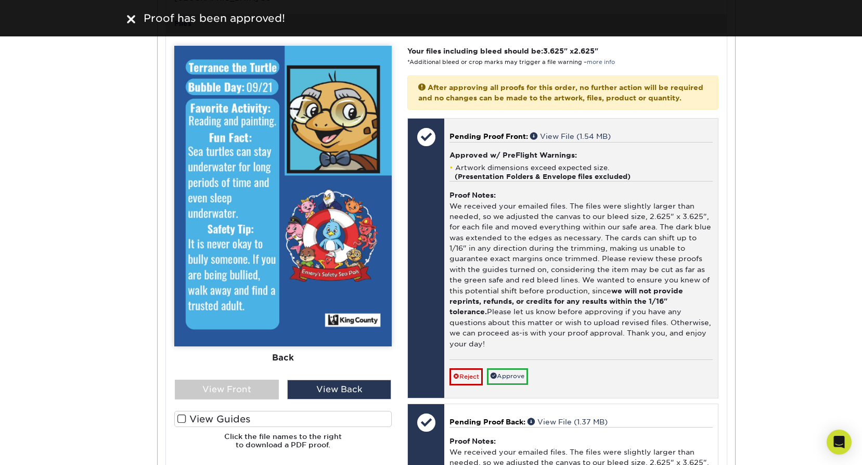
scroll to position [3259, 0]
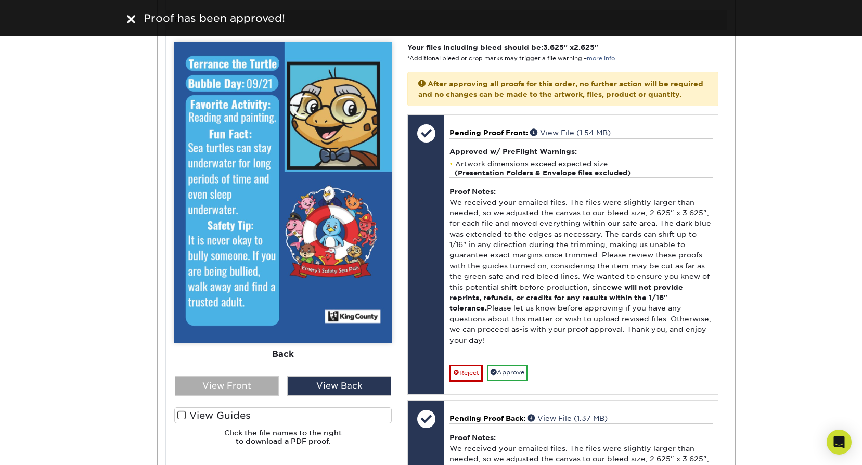
click at [249, 376] on div "View Front" at bounding box center [227, 386] width 104 height 20
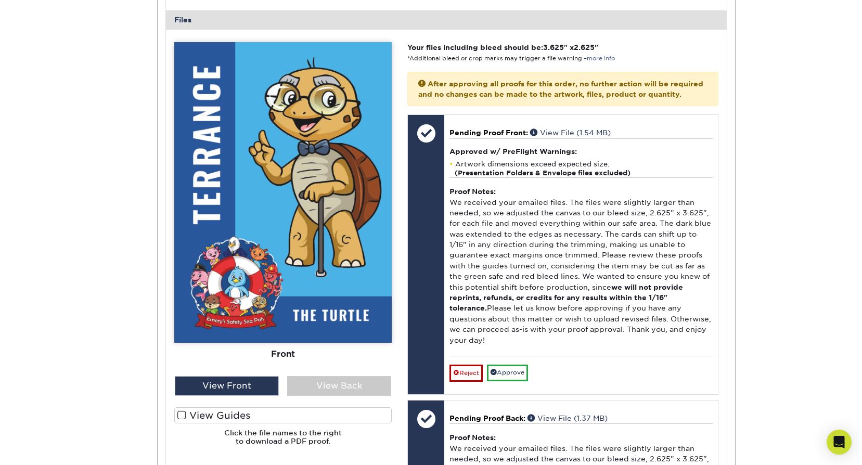
click at [240, 407] on label "View Guides" at bounding box center [282, 415] width 217 height 16
click at [0, 0] on input "View Guides" at bounding box center [0, 0] width 0 height 0
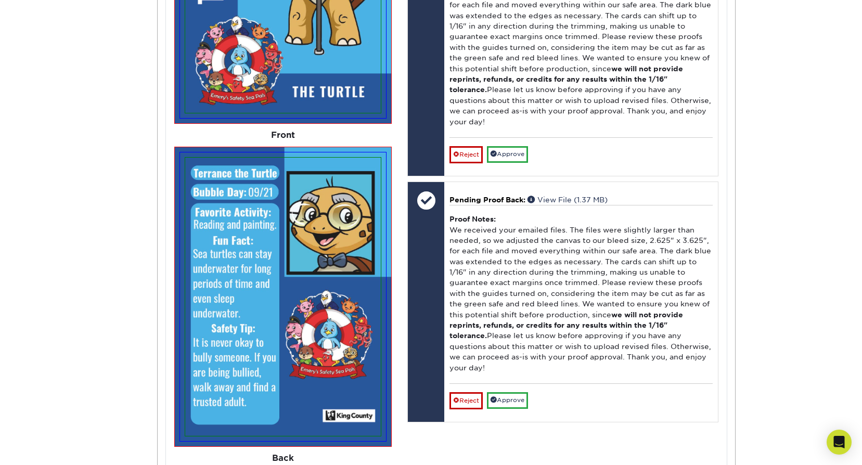
scroll to position [3415, 0]
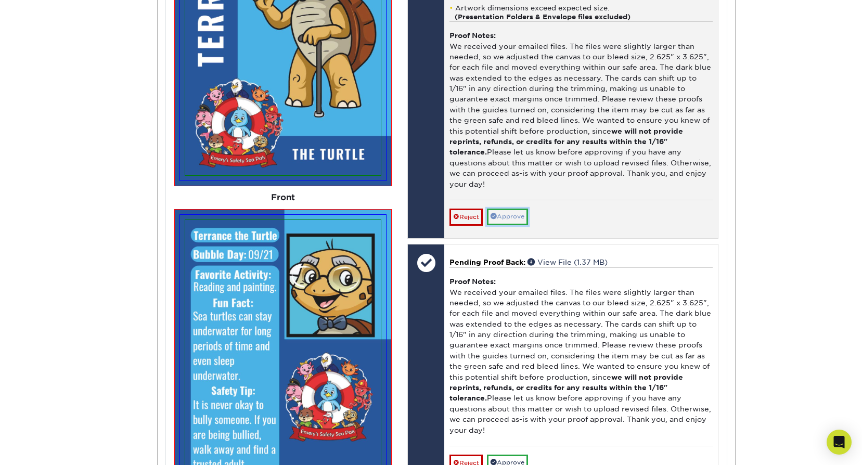
click at [524, 209] on link "Approve" at bounding box center [507, 217] width 41 height 16
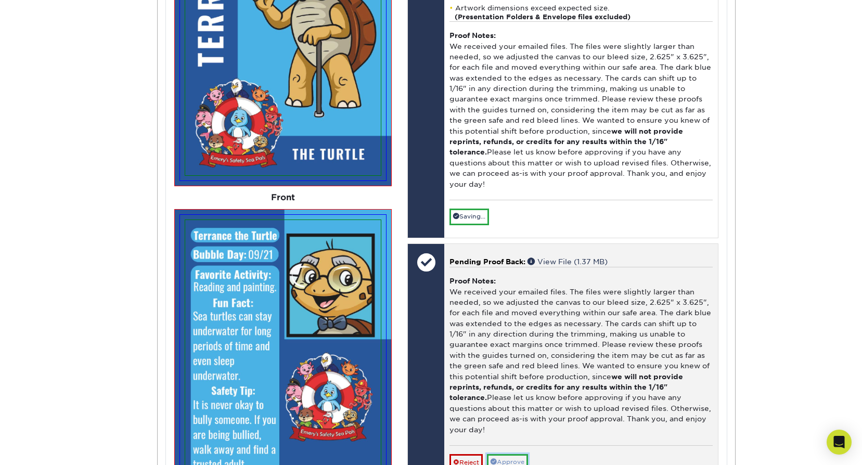
click at [521, 454] on link "Approve" at bounding box center [507, 462] width 41 height 16
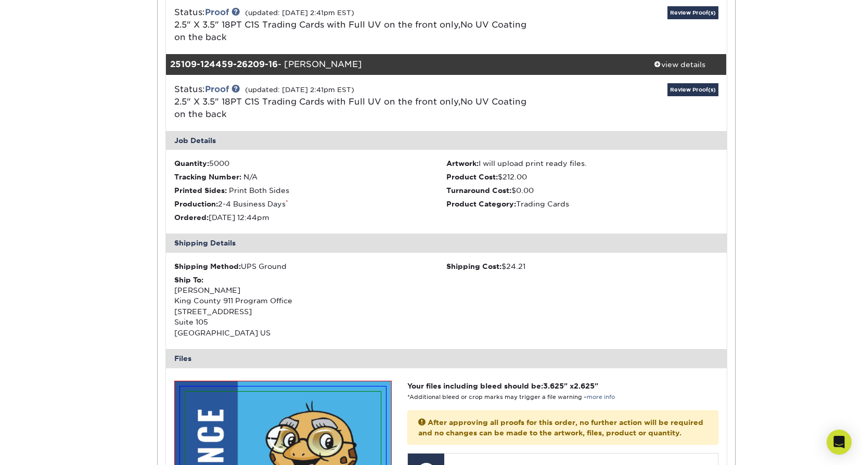
scroll to position [2895, 0]
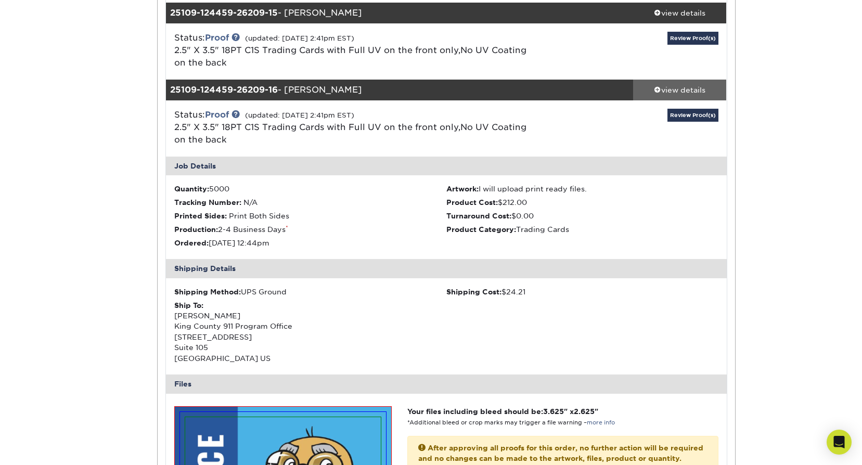
click at [705, 85] on div "view details" at bounding box center [680, 90] width 94 height 10
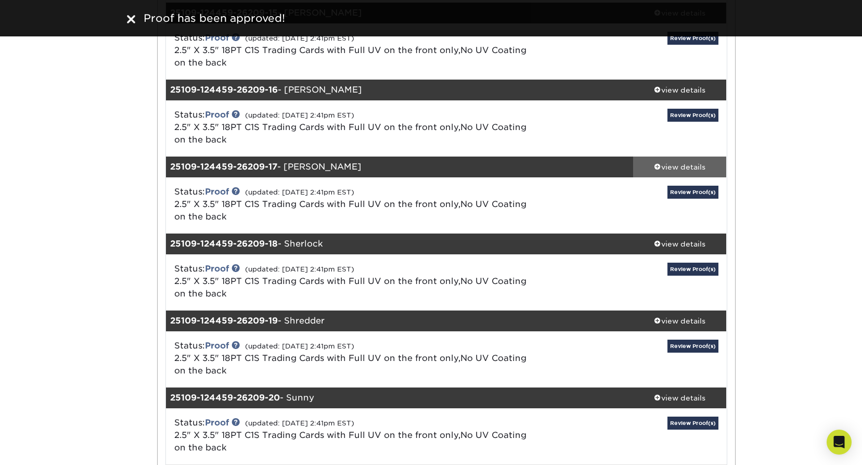
click at [690, 157] on link "view details" at bounding box center [680, 167] width 94 height 21
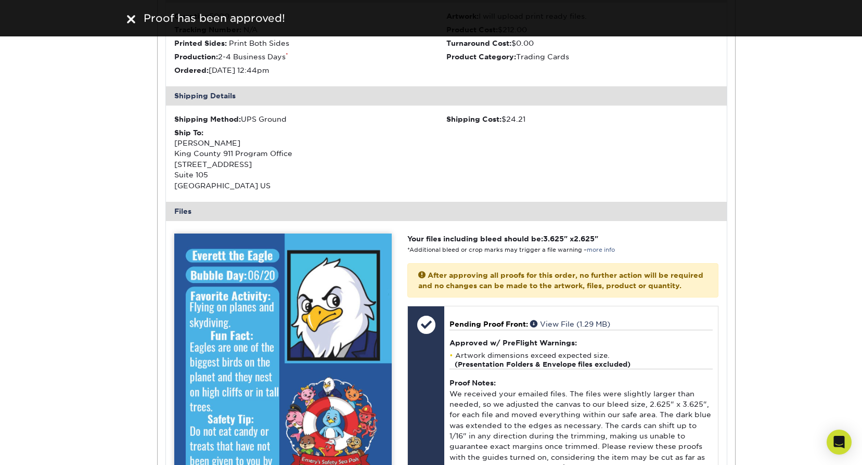
scroll to position [3259, 0]
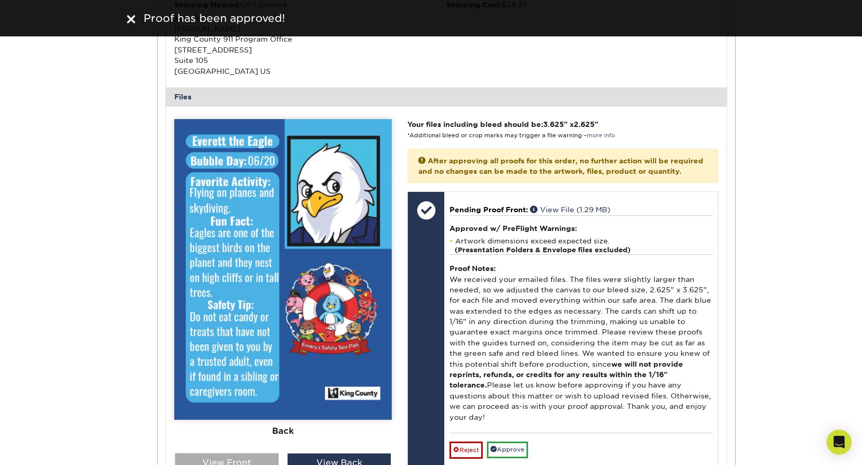
click at [248, 453] on div "View Front" at bounding box center [227, 463] width 104 height 20
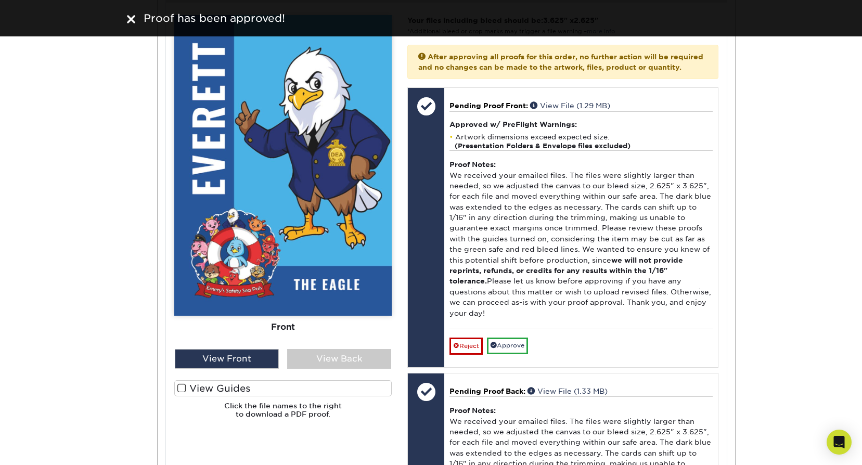
click at [202, 380] on label "View Guides" at bounding box center [282, 388] width 217 height 16
click at [0, 0] on input "View Guides" at bounding box center [0, 0] width 0 height 0
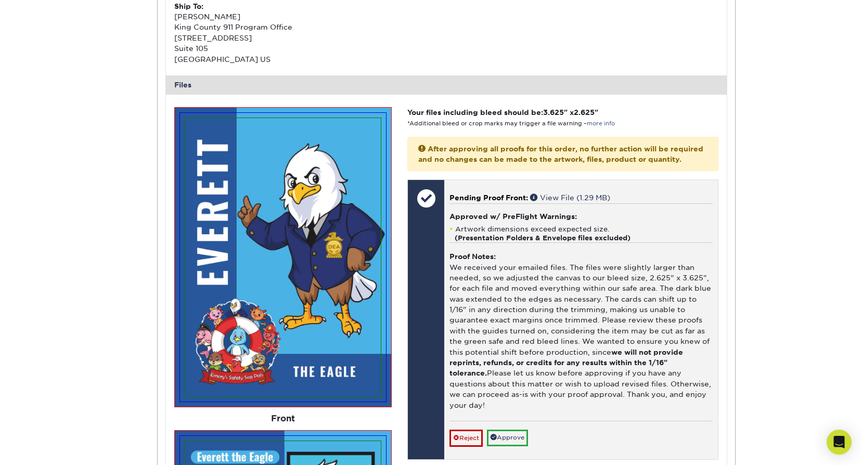
scroll to position [3311, 0]
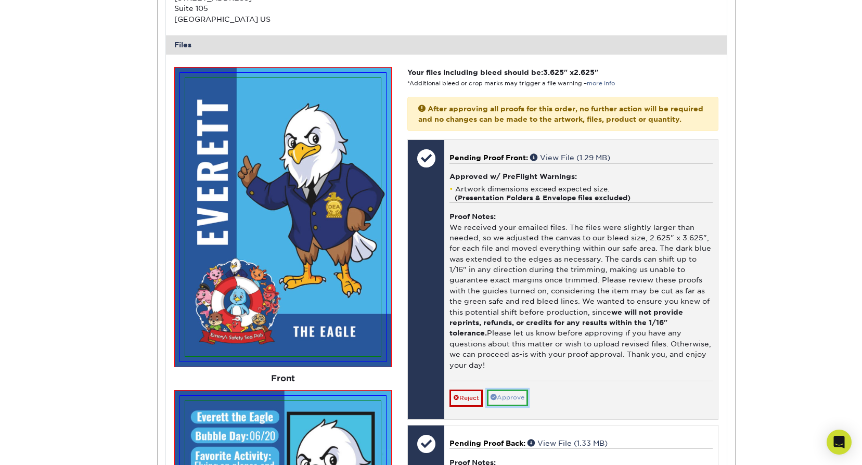
click at [519, 389] on link "Approve" at bounding box center [507, 397] width 41 height 16
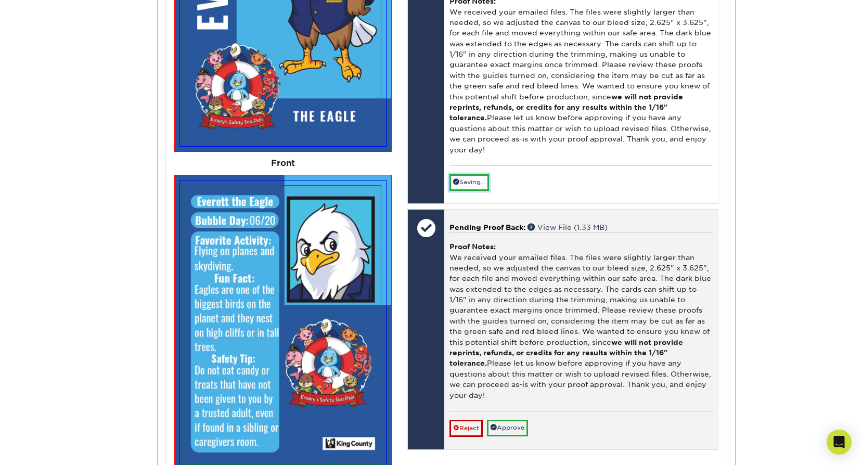
scroll to position [3571, 0]
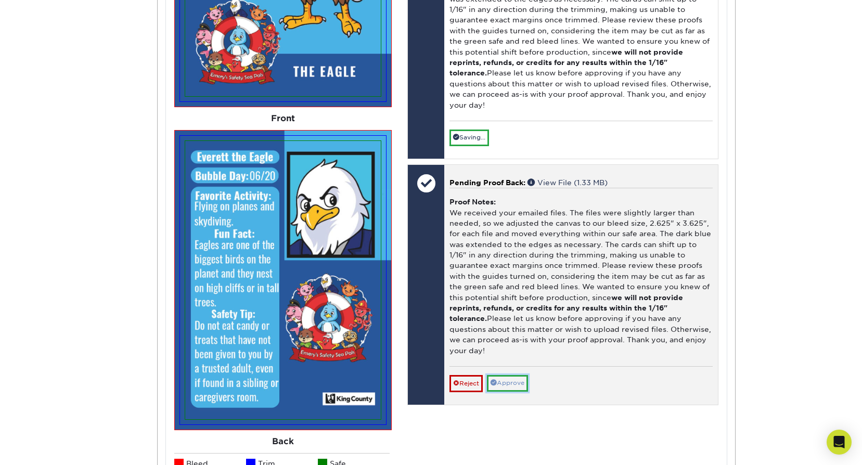
click at [524, 375] on link "Approve" at bounding box center [507, 383] width 41 height 16
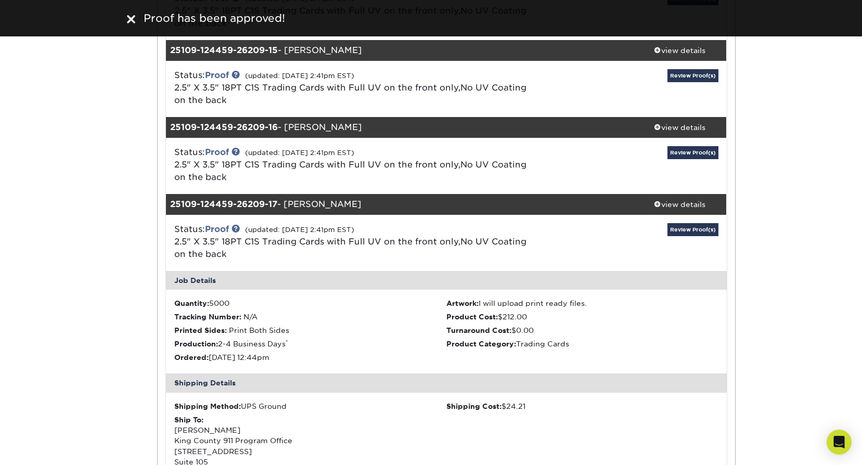
scroll to position [2843, 0]
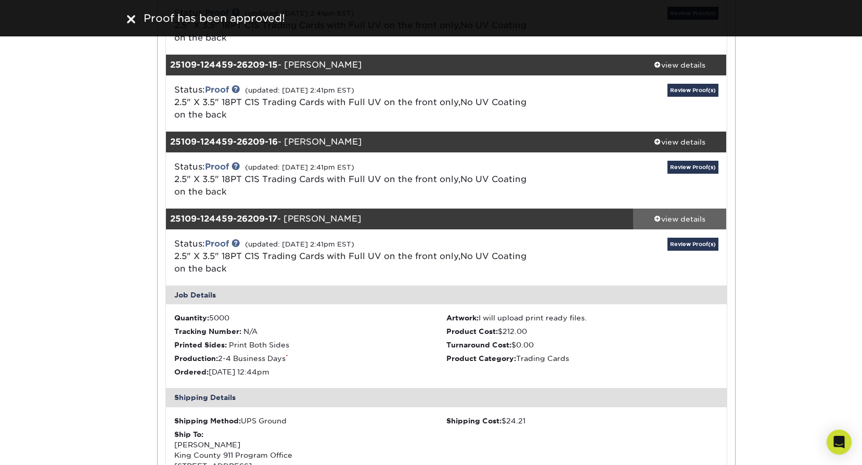
click at [681, 214] on div "view details" at bounding box center [680, 219] width 94 height 10
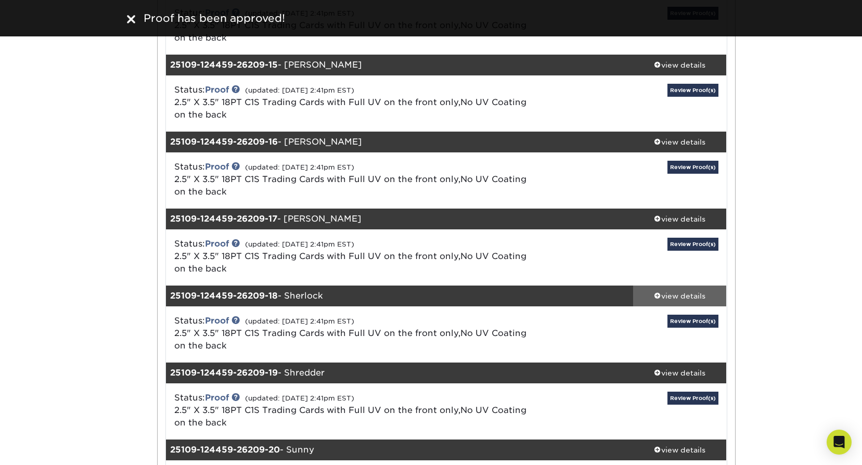
click at [672, 291] on div "view details" at bounding box center [680, 296] width 94 height 10
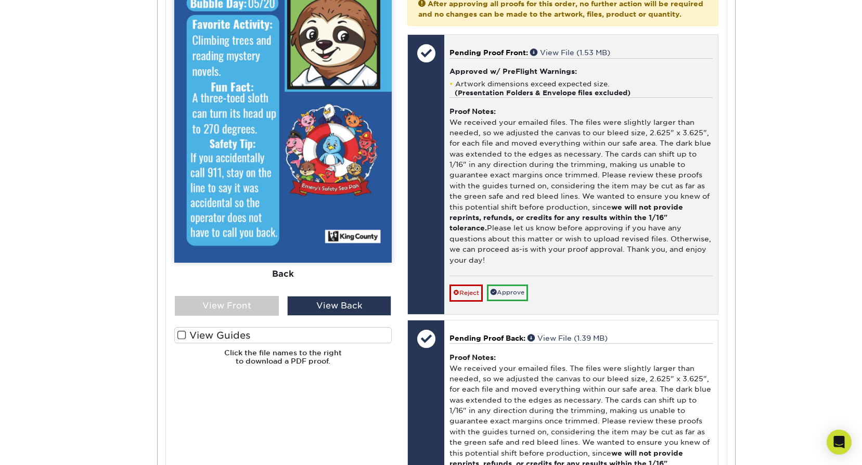
scroll to position [3467, 0]
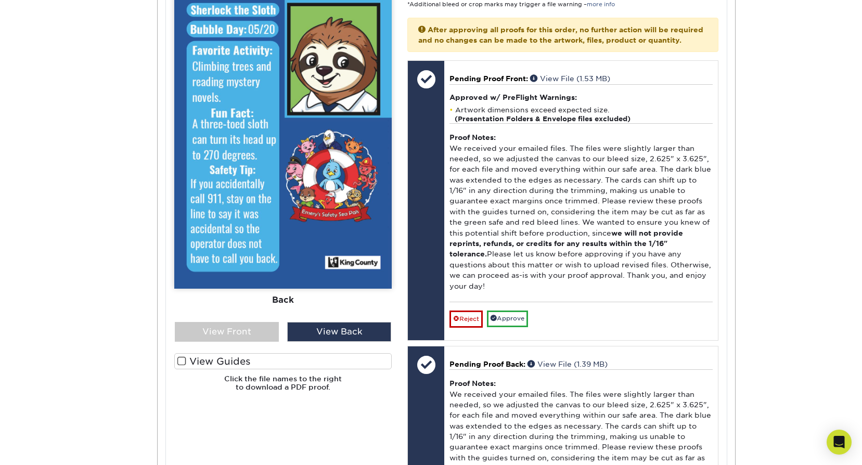
click at [238, 353] on label "View Guides" at bounding box center [282, 361] width 217 height 16
click at [0, 0] on input "View Guides" at bounding box center [0, 0] width 0 height 0
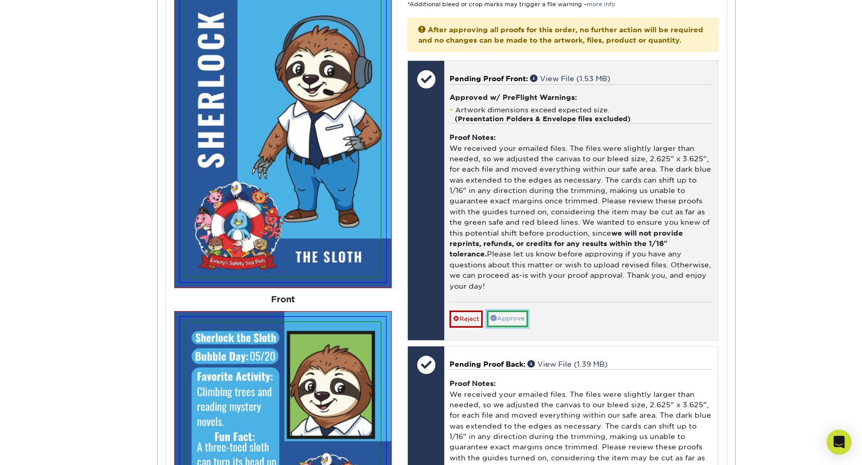
click at [505, 310] on link "Approve" at bounding box center [507, 318] width 41 height 16
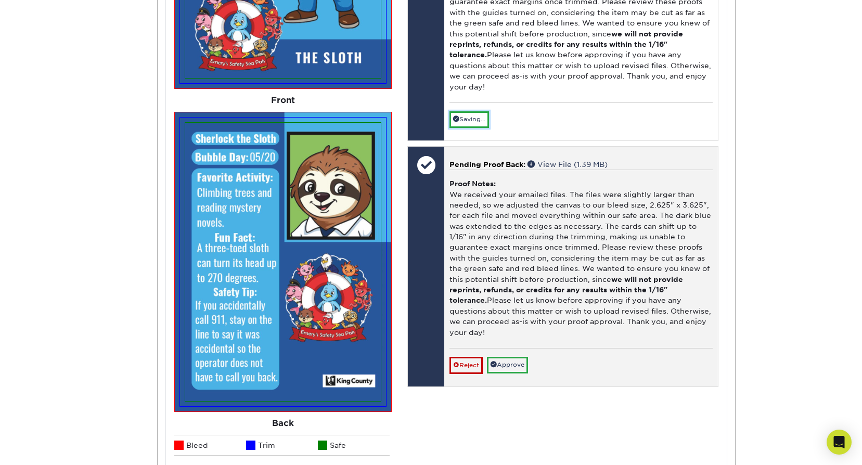
scroll to position [3675, 0]
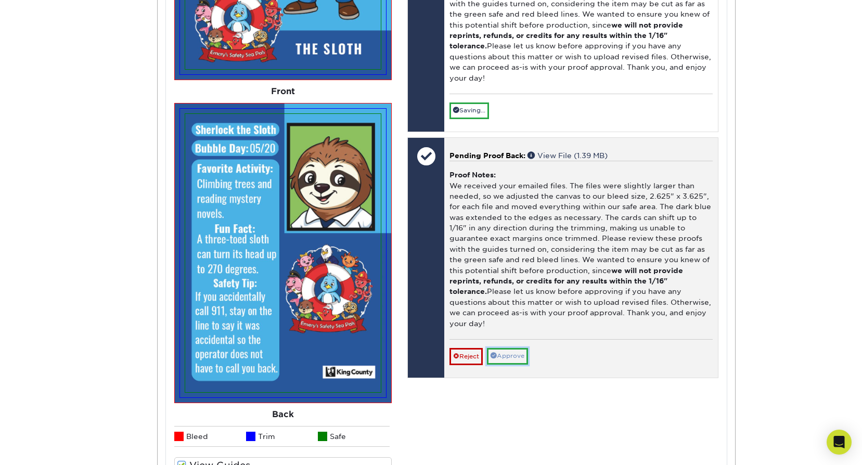
click at [517, 348] on link "Approve" at bounding box center [507, 356] width 41 height 16
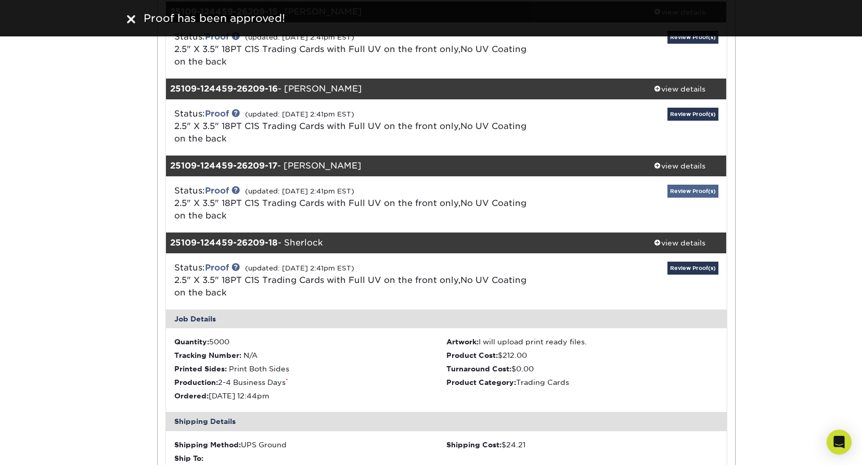
scroll to position [2895, 0]
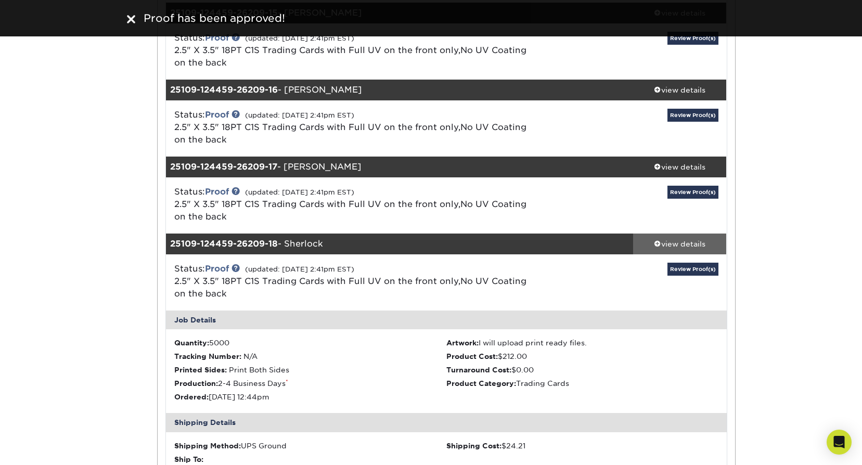
click at [699, 239] on div "view details" at bounding box center [680, 244] width 94 height 10
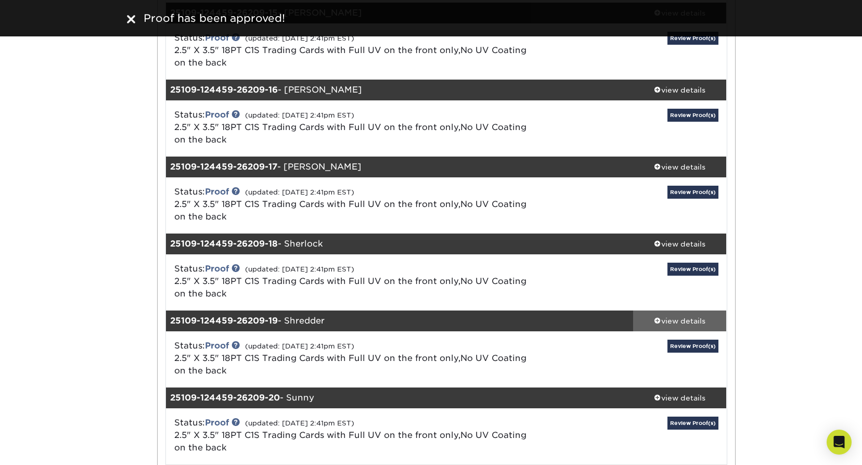
click at [686, 316] on div "view details" at bounding box center [680, 321] width 94 height 10
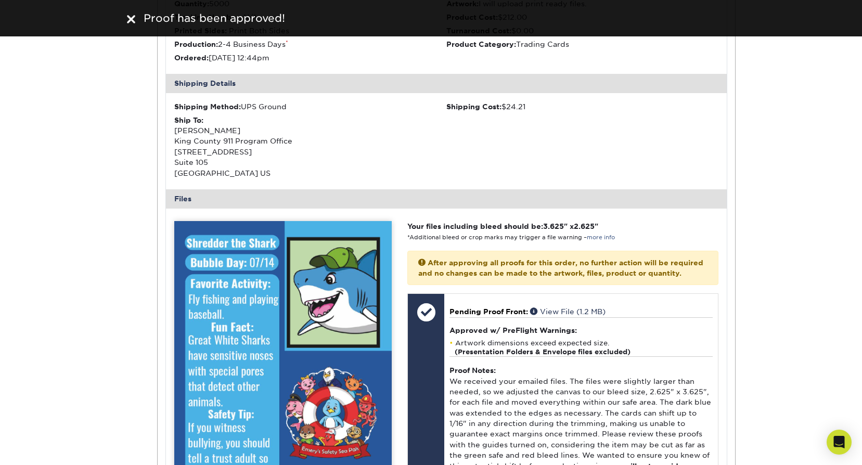
scroll to position [3571, 0]
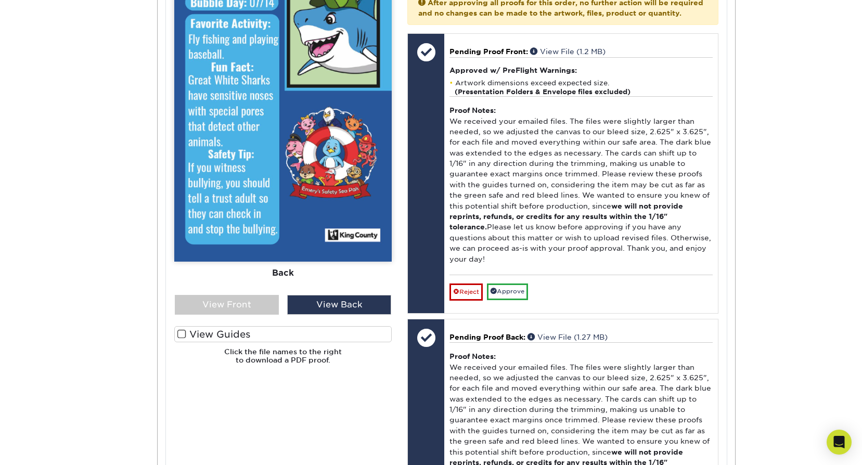
click at [256, 326] on label "View Guides" at bounding box center [282, 334] width 217 height 16
click at [0, 0] on input "View Guides" at bounding box center [0, 0] width 0 height 0
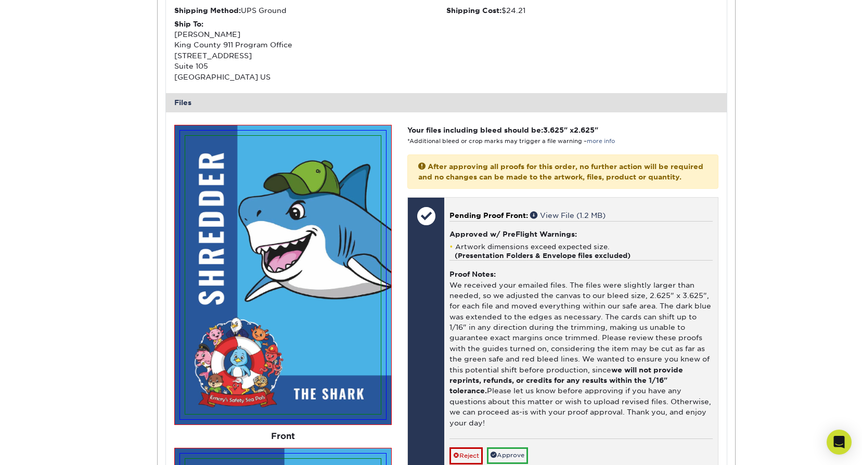
scroll to position [3519, 0]
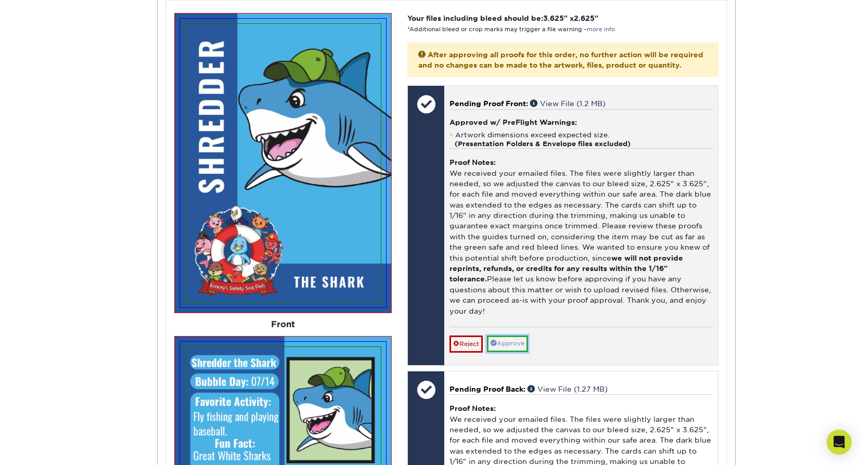
click at [523, 335] on link "Approve" at bounding box center [507, 343] width 41 height 16
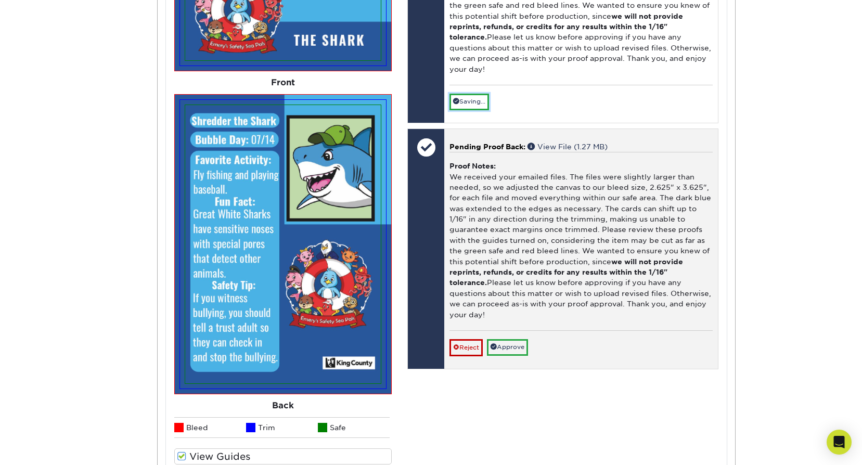
scroll to position [3779, 0]
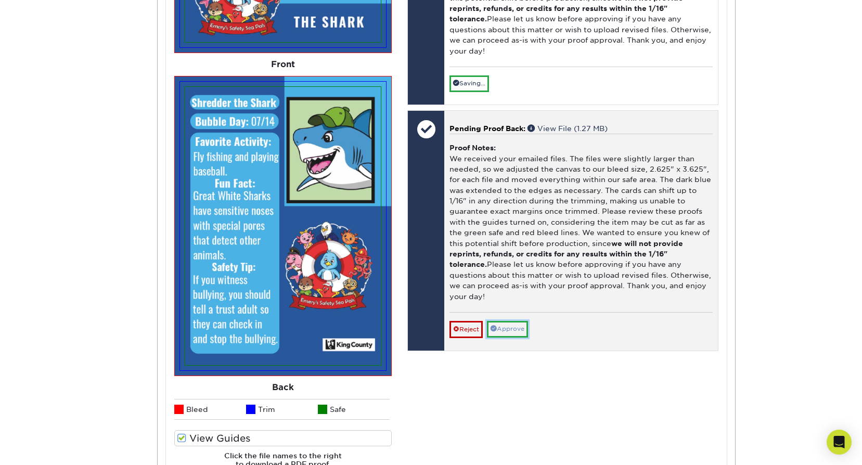
click at [520, 321] on link "Approve" at bounding box center [507, 329] width 41 height 16
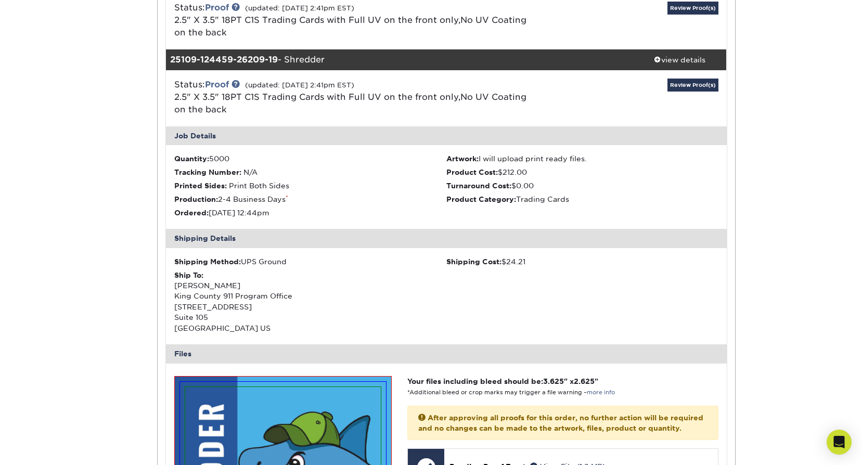
scroll to position [3155, 0]
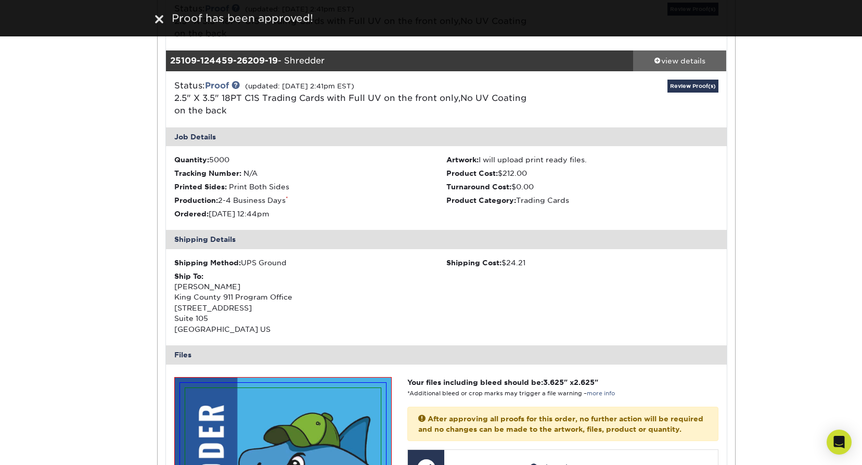
click at [710, 56] on div "view details" at bounding box center [680, 61] width 94 height 10
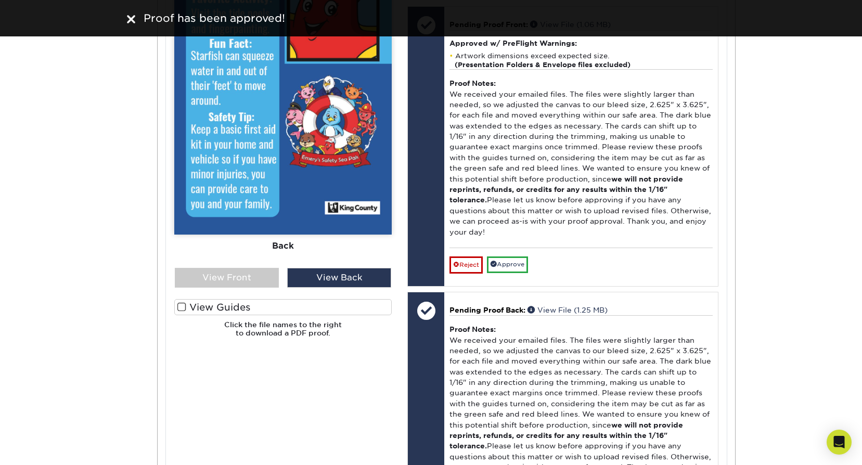
click at [259, 299] on label "View Guides" at bounding box center [282, 307] width 217 height 16
click at [0, 0] on input "View Guides" at bounding box center [0, 0] width 0 height 0
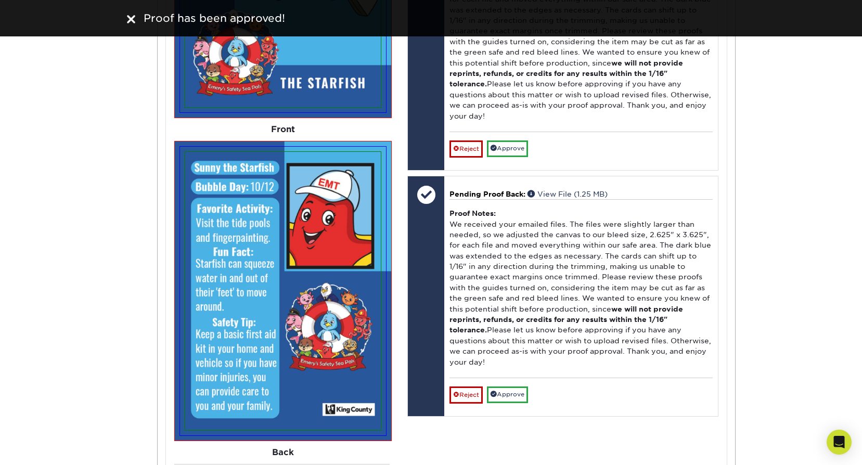
scroll to position [3571, 0]
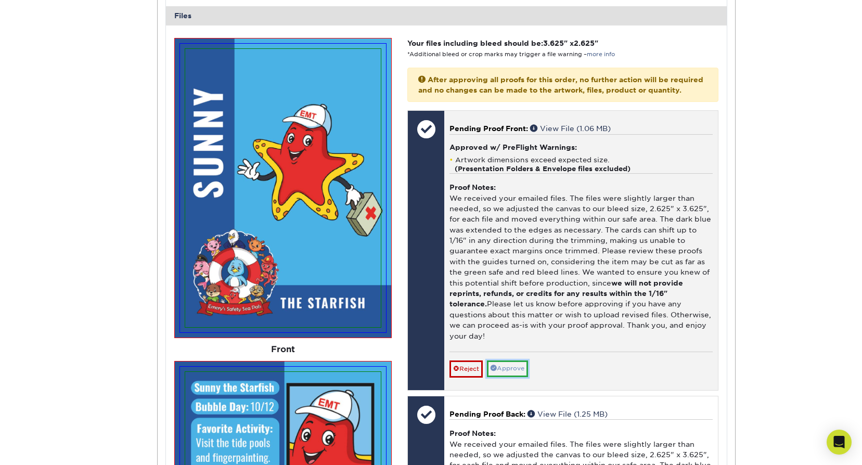
click at [522, 360] on link "Approve" at bounding box center [507, 368] width 41 height 16
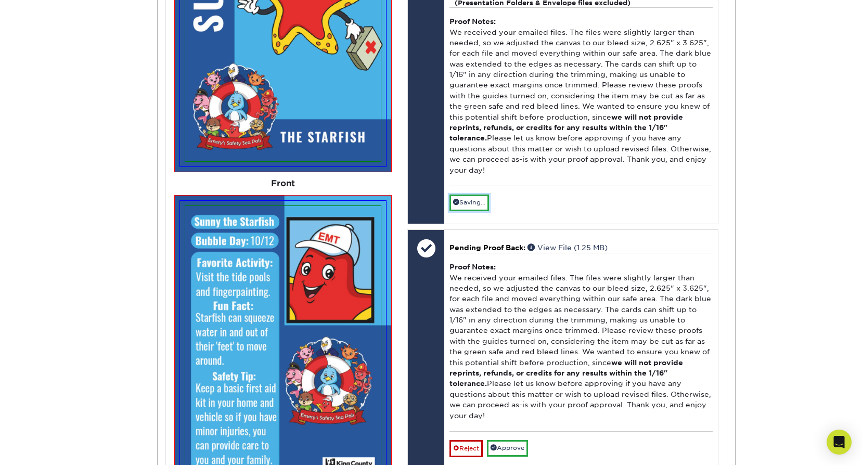
scroll to position [3779, 0]
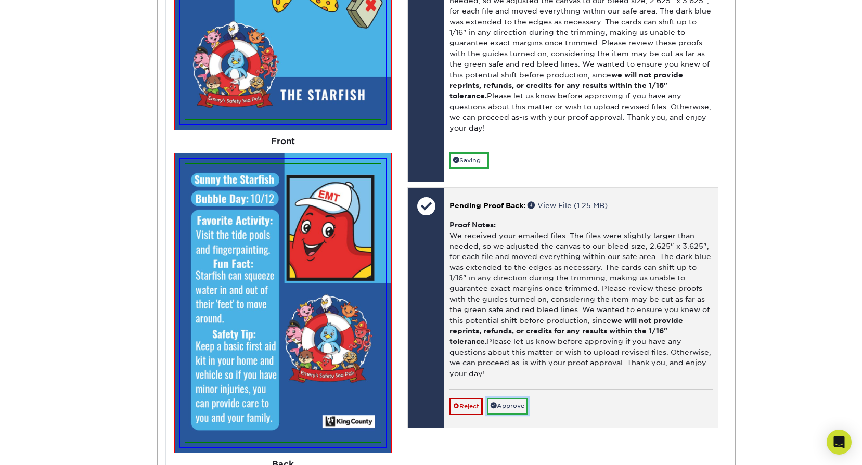
click at [512, 398] on link "Approve" at bounding box center [507, 406] width 41 height 16
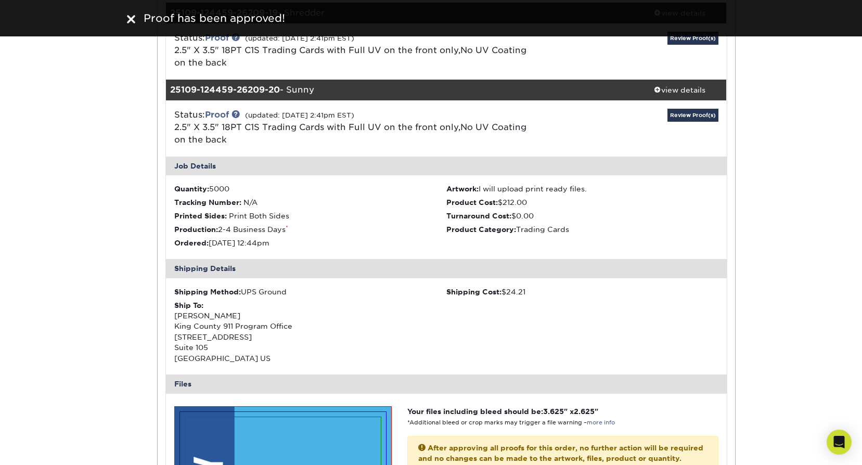
scroll to position [3051, 0]
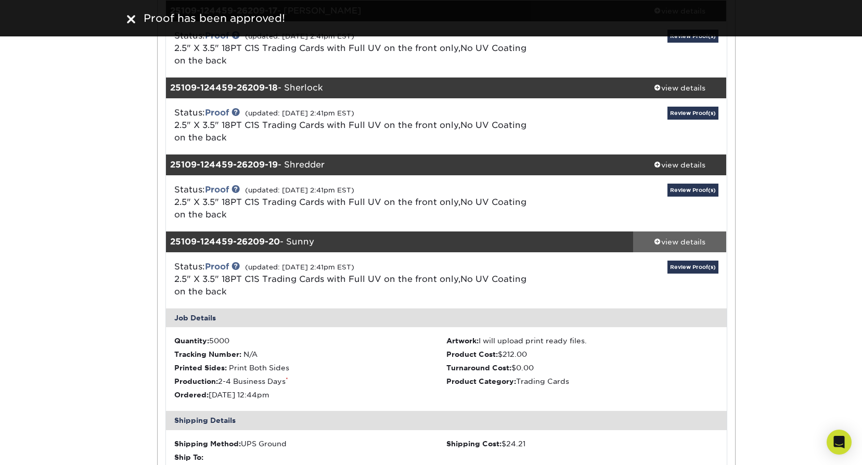
click at [709, 237] on div "view details" at bounding box center [680, 242] width 94 height 10
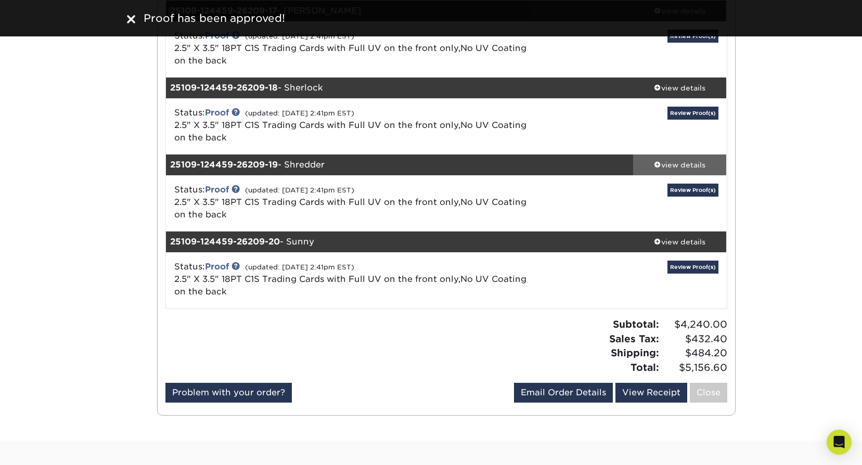
click at [694, 160] on div "view details" at bounding box center [680, 165] width 94 height 10
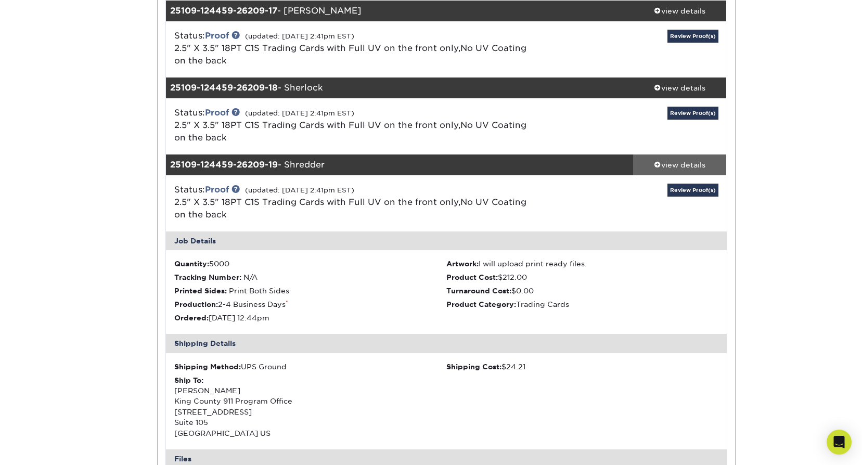
click at [682, 160] on div "view details" at bounding box center [680, 165] width 94 height 10
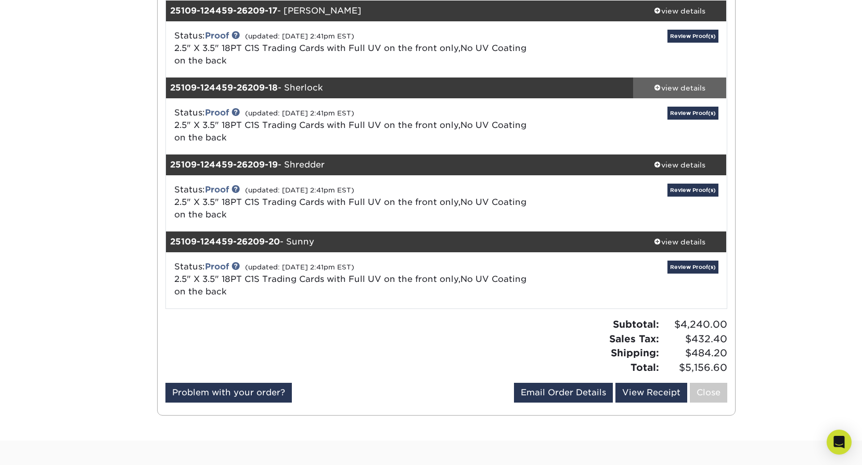
click at [681, 83] on div "view details" at bounding box center [680, 88] width 94 height 10
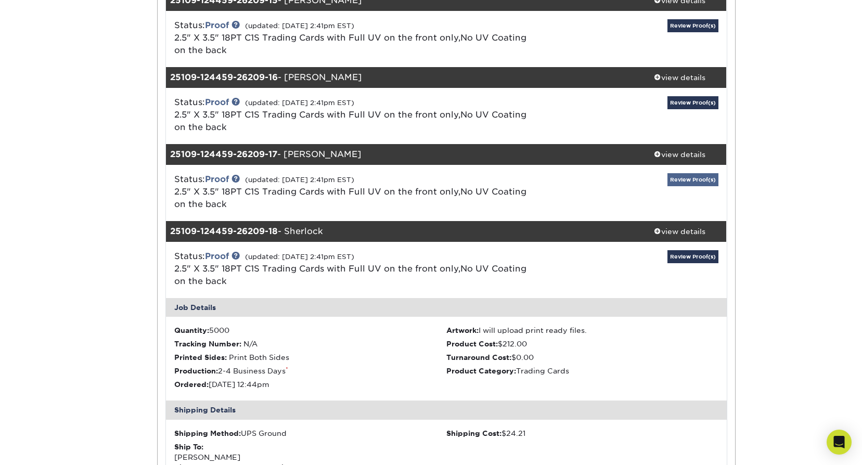
scroll to position [2895, 0]
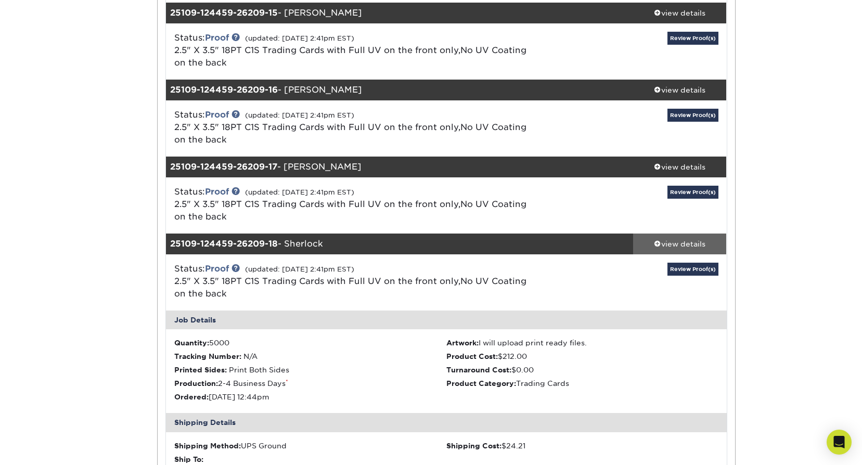
click at [693, 239] on div "view details" at bounding box center [680, 244] width 94 height 10
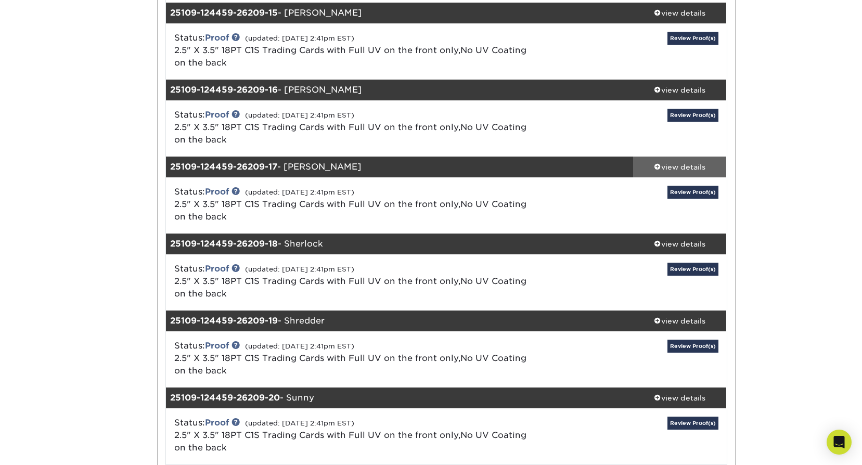
click at [675, 162] on div "view details" at bounding box center [680, 167] width 94 height 10
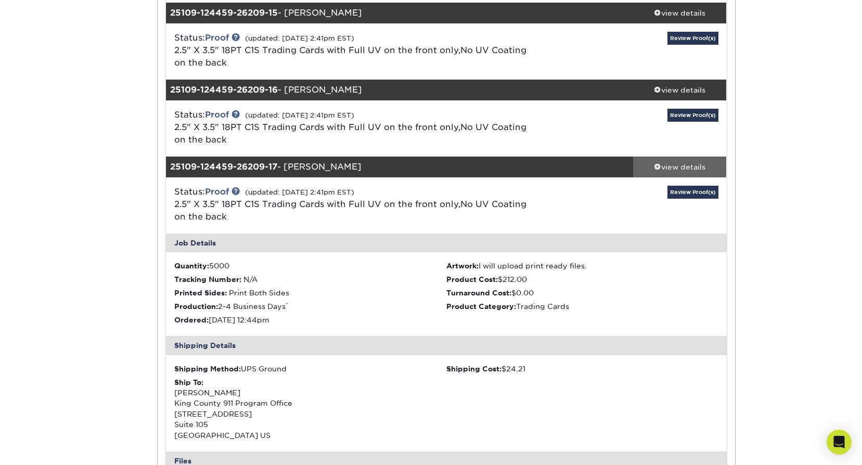
click at [683, 162] on div "view details" at bounding box center [680, 167] width 94 height 10
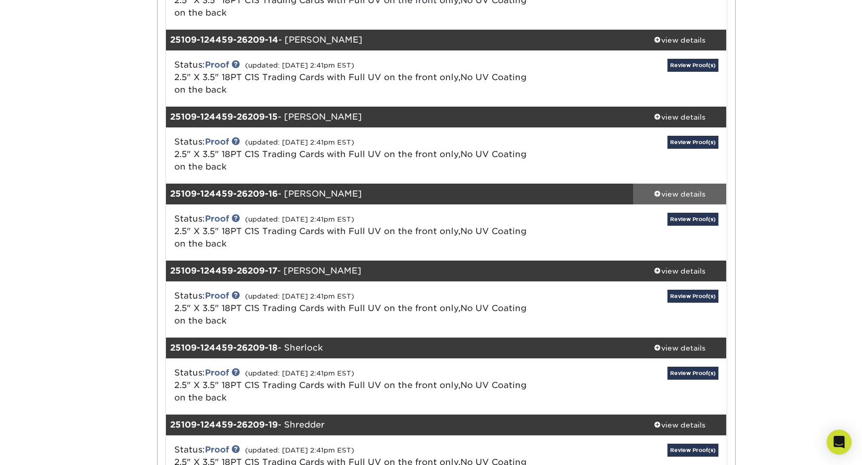
click at [689, 189] on div "view details" at bounding box center [680, 194] width 94 height 10
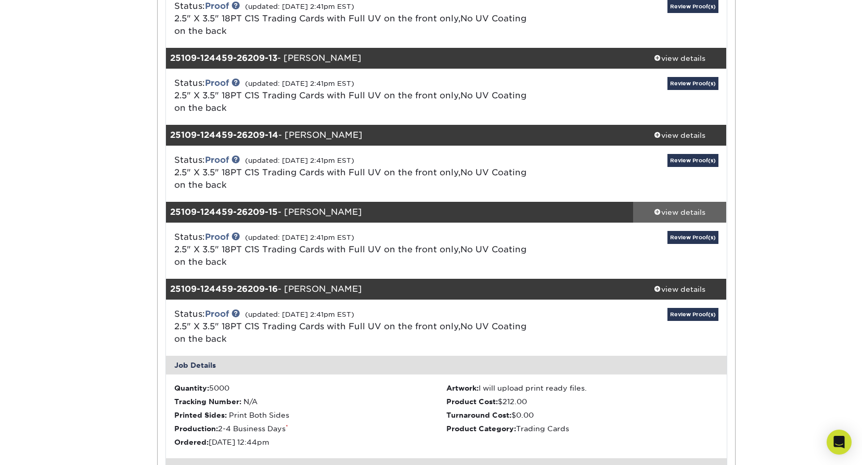
scroll to position [2687, 0]
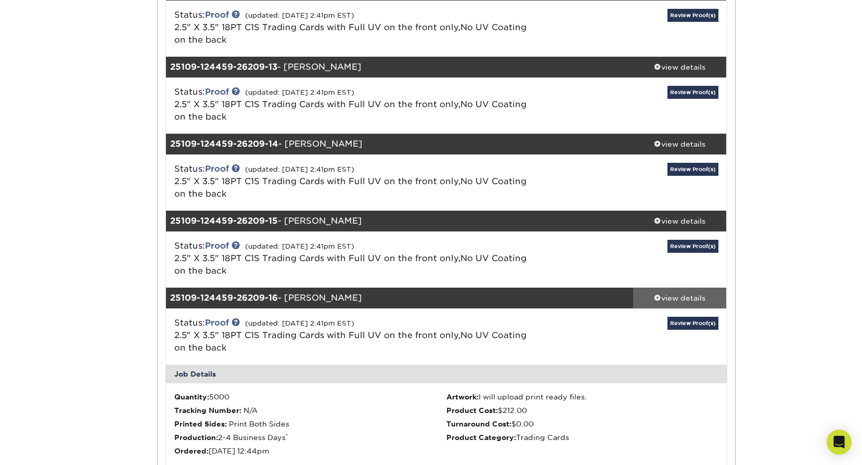
click at [701, 293] on div "view details" at bounding box center [680, 298] width 94 height 10
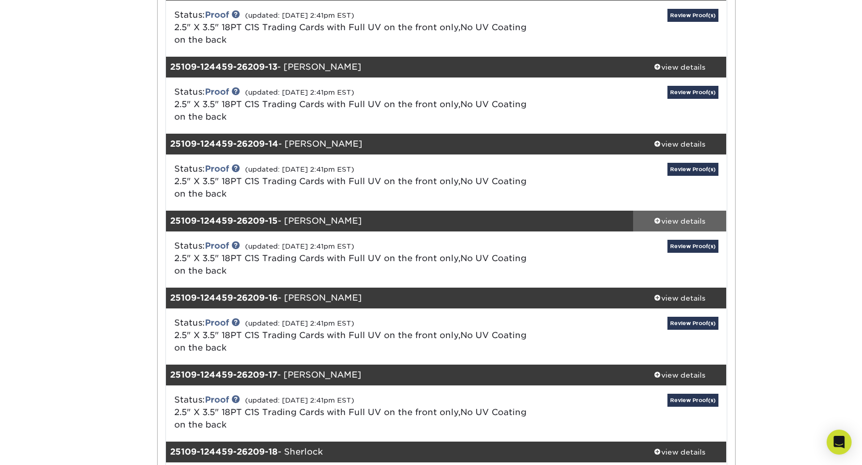
click at [679, 216] on div "view details" at bounding box center [680, 221] width 94 height 10
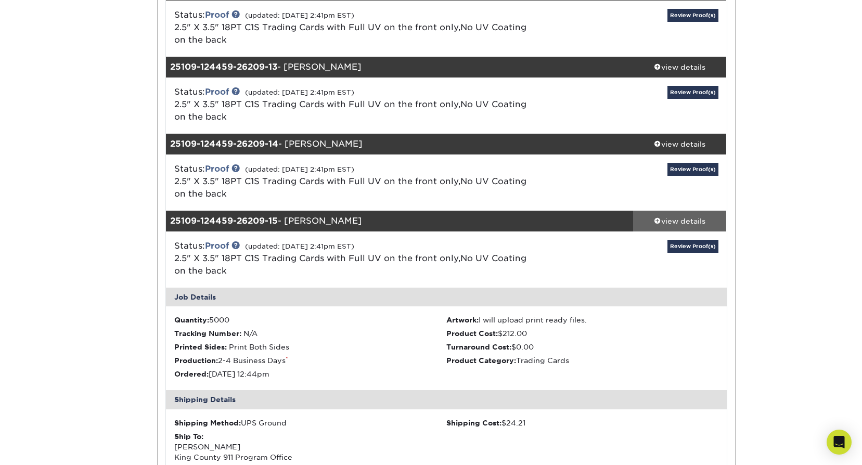
click at [672, 216] on div "view details" at bounding box center [680, 221] width 94 height 10
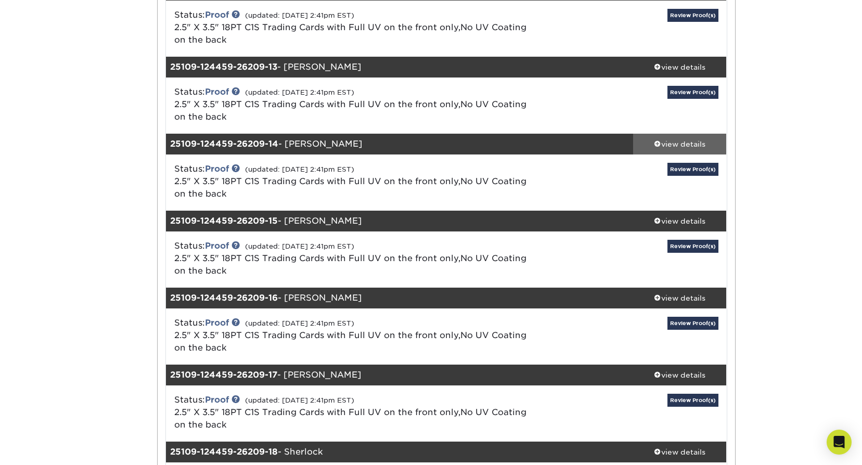
click at [688, 139] on div "view details" at bounding box center [680, 144] width 94 height 10
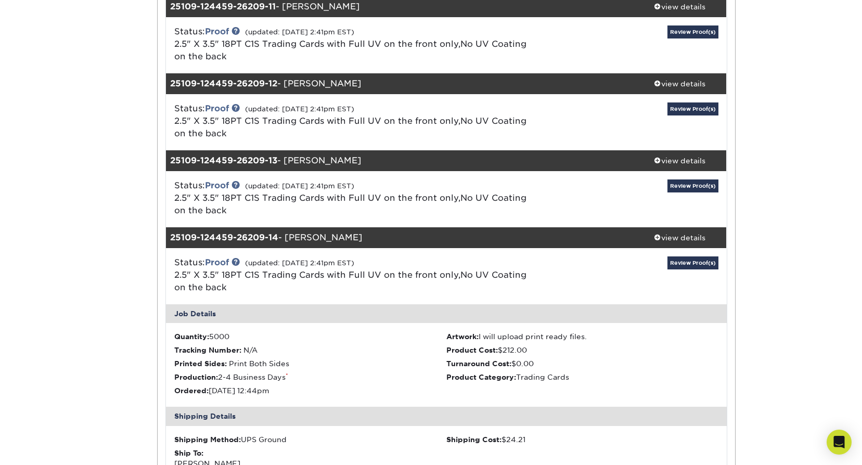
scroll to position [2583, 0]
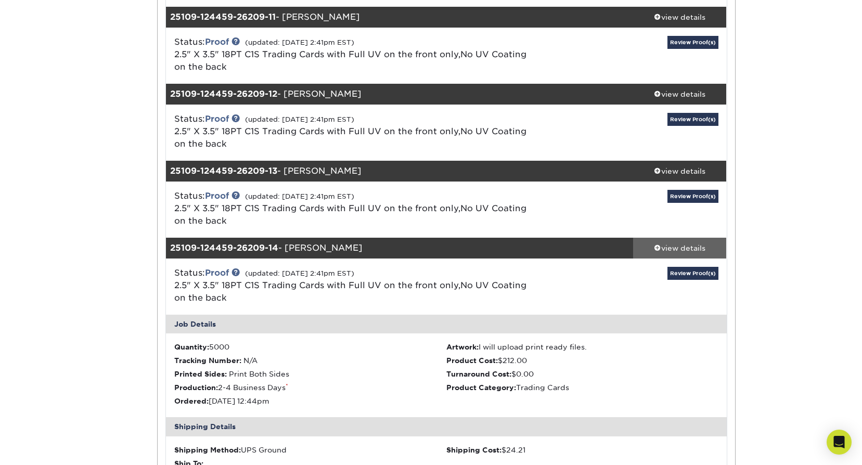
click at [695, 243] on div "view details" at bounding box center [680, 248] width 94 height 10
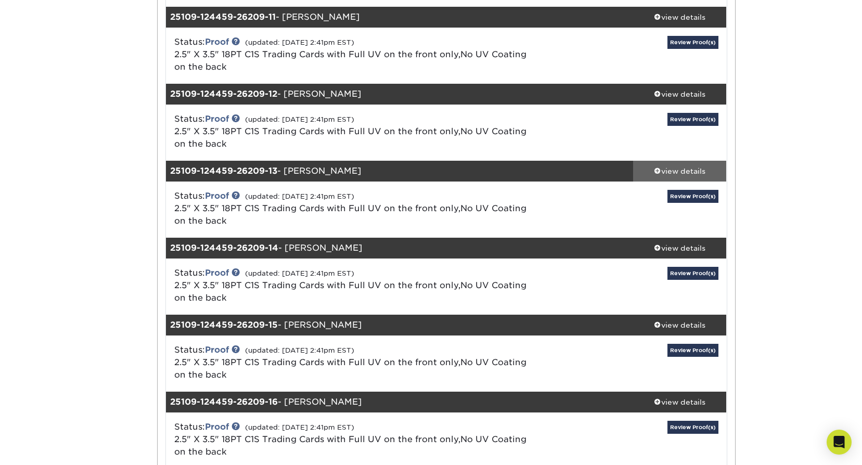
click at [690, 166] on div "view details" at bounding box center [680, 171] width 94 height 10
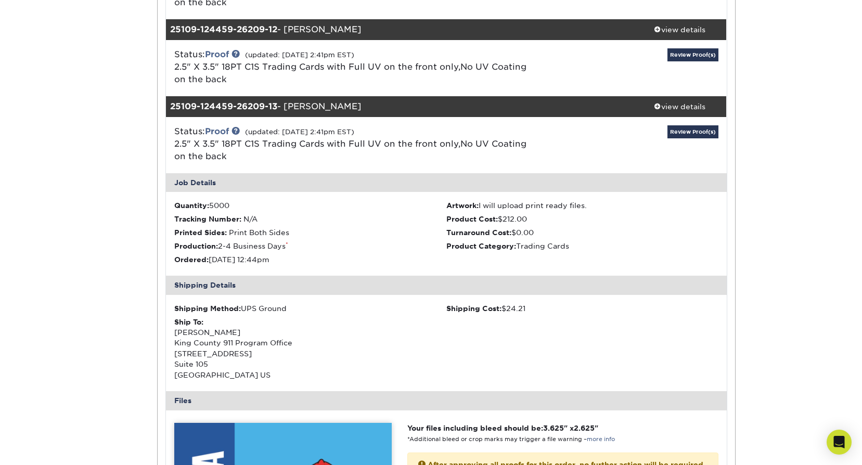
scroll to position [2531, 0]
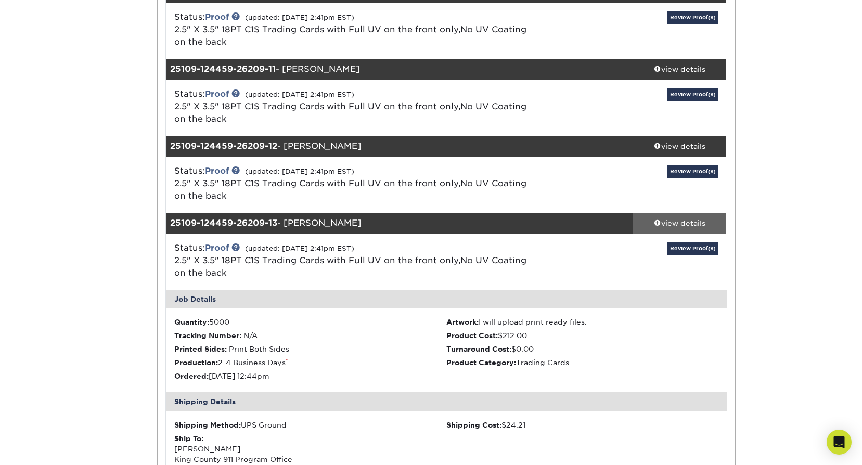
click at [672, 213] on link "view details" at bounding box center [680, 223] width 94 height 21
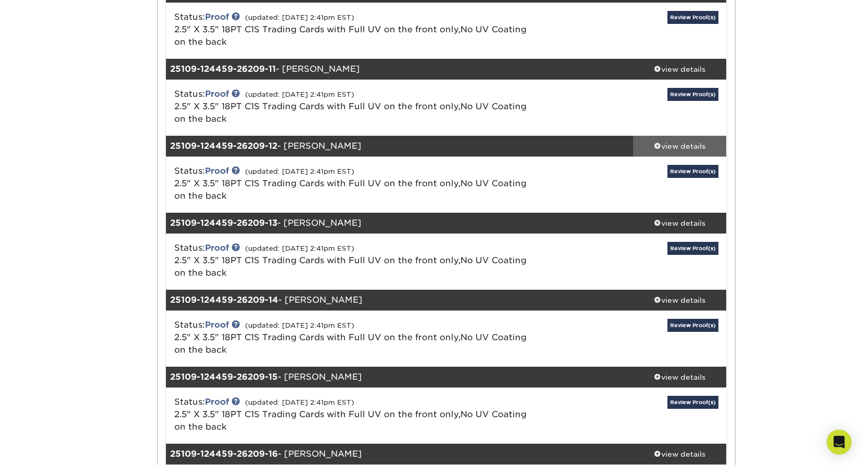
click at [688, 141] on div "view details" at bounding box center [680, 146] width 94 height 10
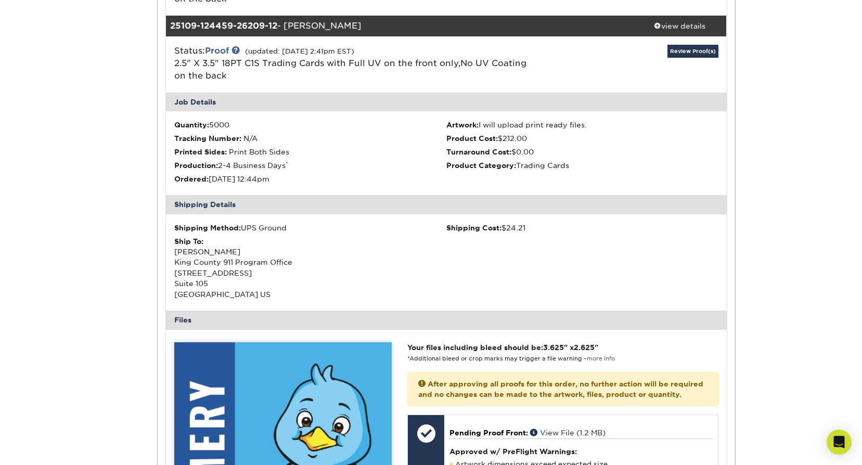
scroll to position [2427, 0]
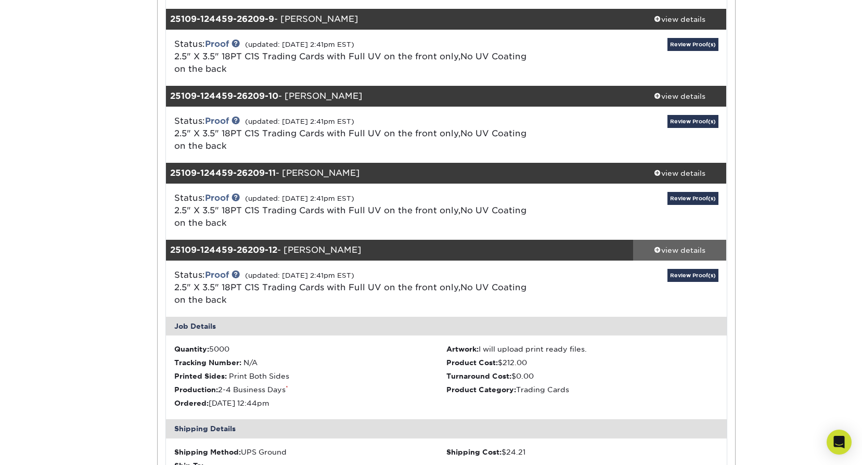
click at [689, 245] on div "view details" at bounding box center [680, 250] width 94 height 10
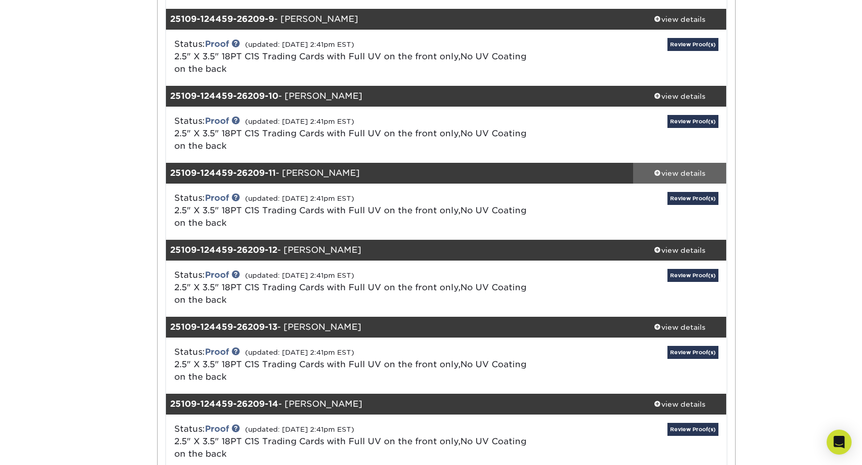
click at [684, 168] on div "view details" at bounding box center [680, 173] width 94 height 10
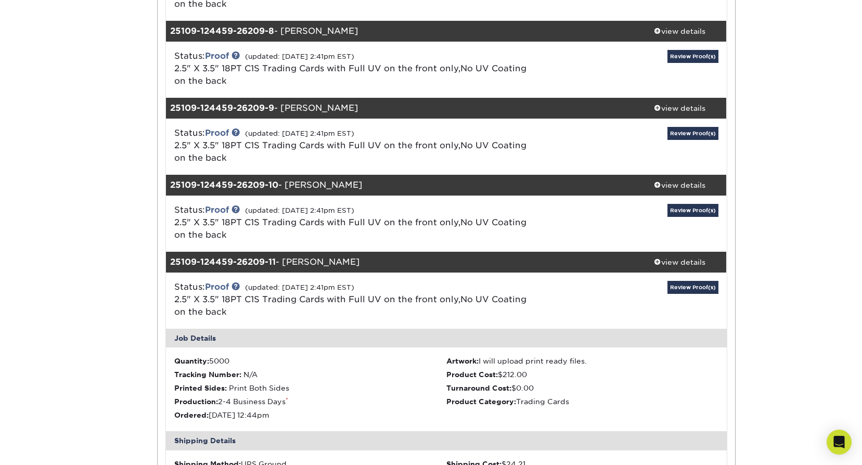
scroll to position [2323, 0]
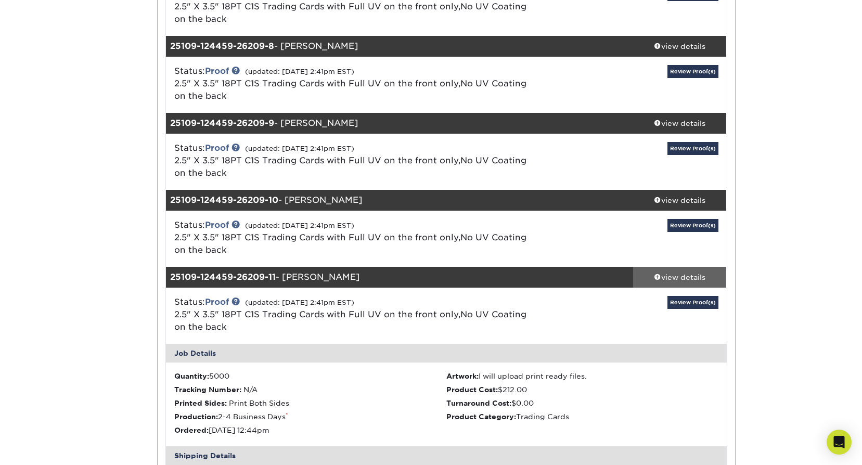
click at [695, 272] on div "view details" at bounding box center [680, 277] width 94 height 10
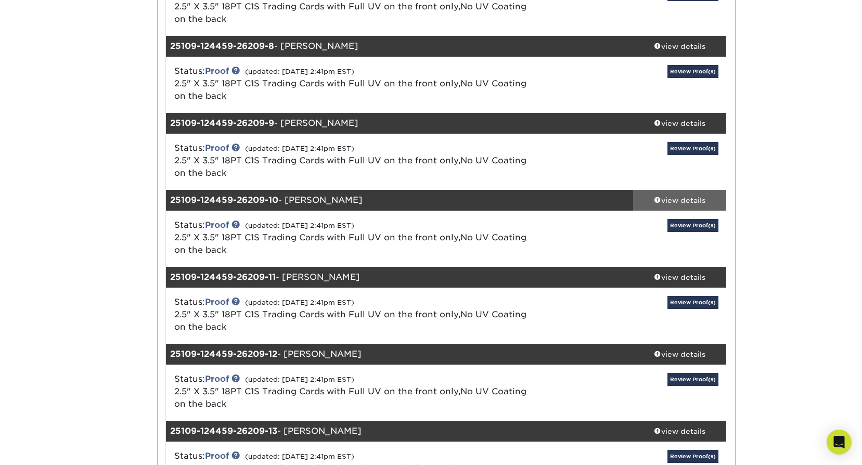
click at [679, 195] on div "view details" at bounding box center [680, 200] width 94 height 10
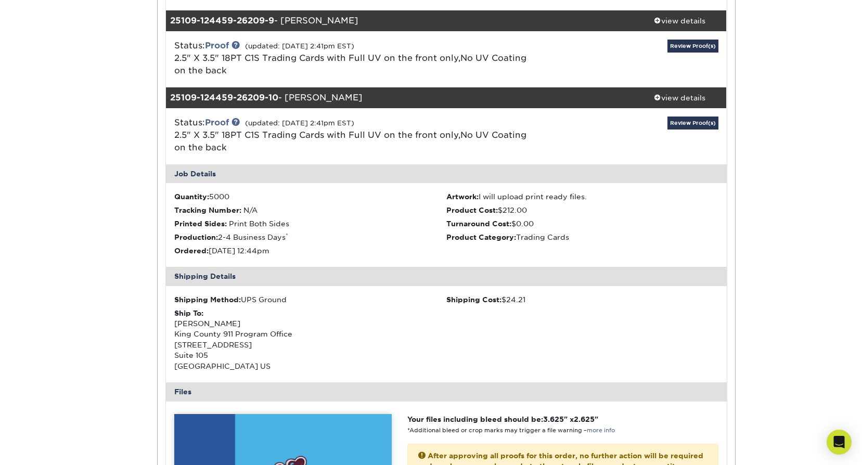
scroll to position [2375, 0]
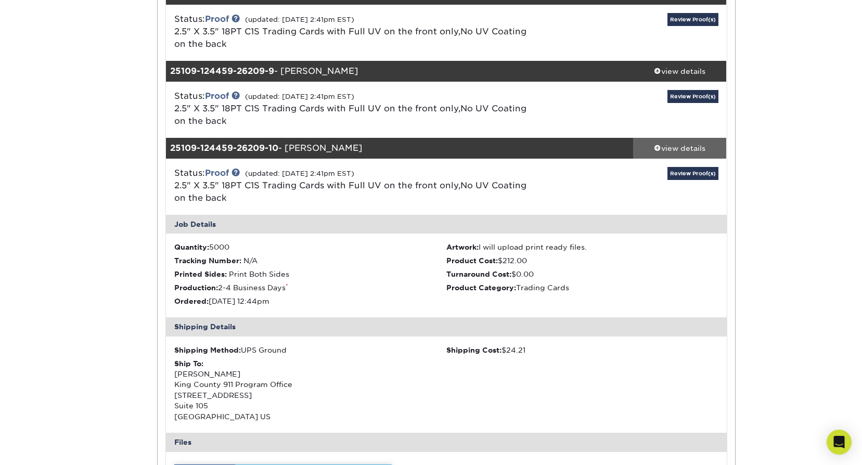
click at [687, 143] on div "view details" at bounding box center [680, 148] width 94 height 10
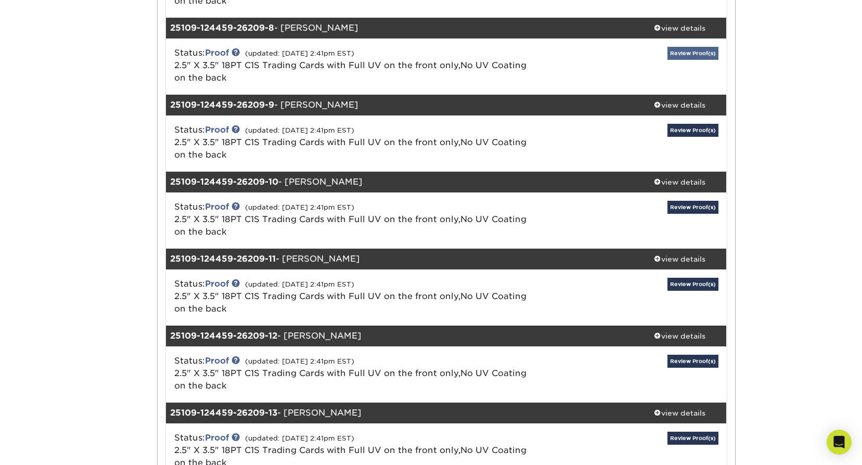
scroll to position [2219, 0]
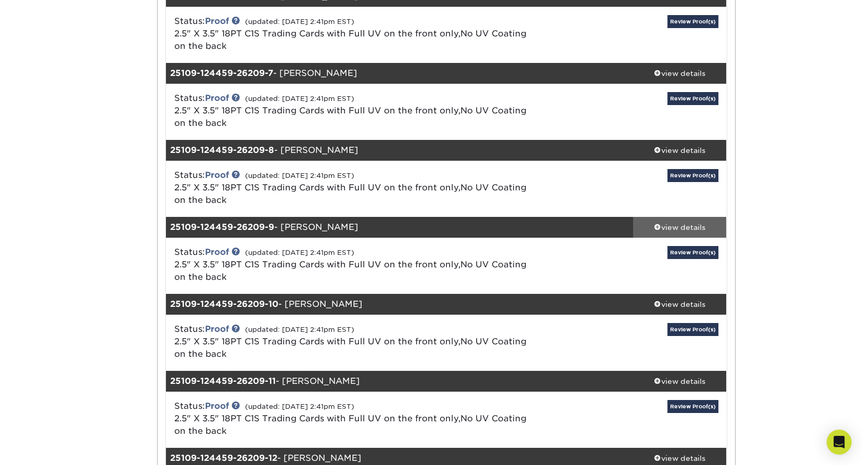
click at [688, 217] on link "view details" at bounding box center [680, 227] width 94 height 21
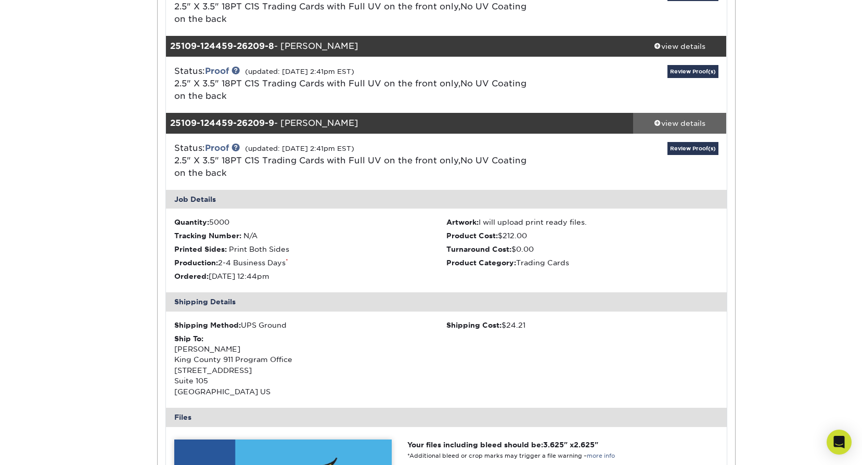
click at [691, 118] on div "view details" at bounding box center [680, 123] width 94 height 10
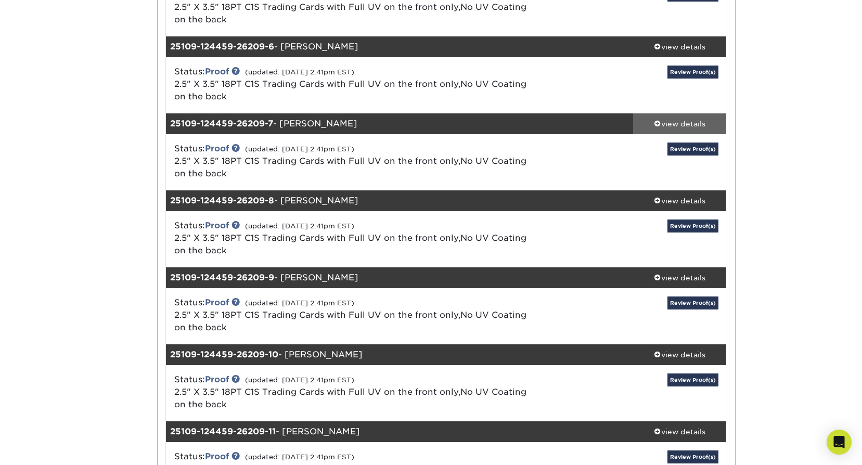
scroll to position [2115, 0]
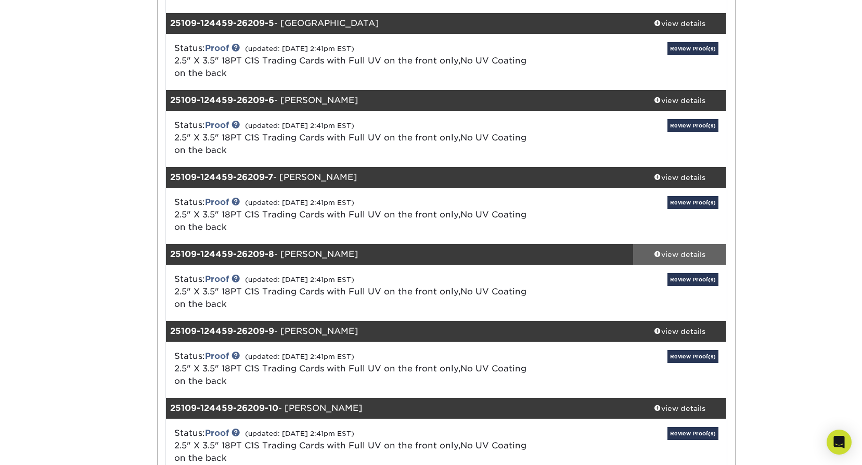
click at [693, 249] on div "view details" at bounding box center [680, 254] width 94 height 10
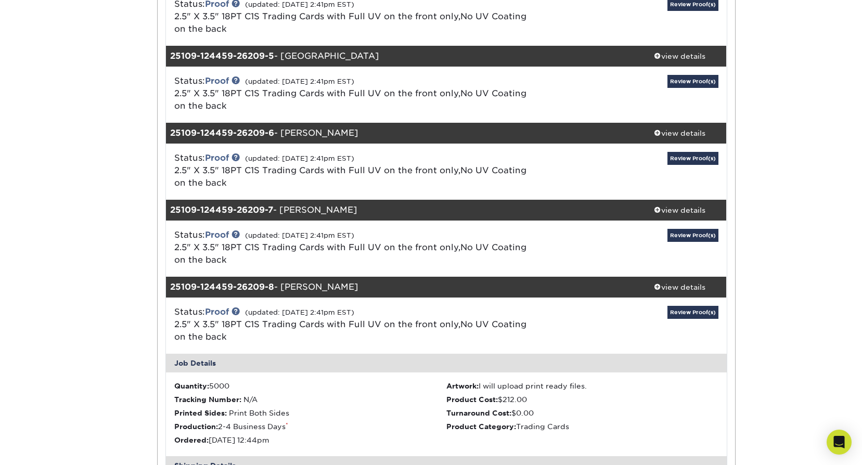
scroll to position [2011, 0]
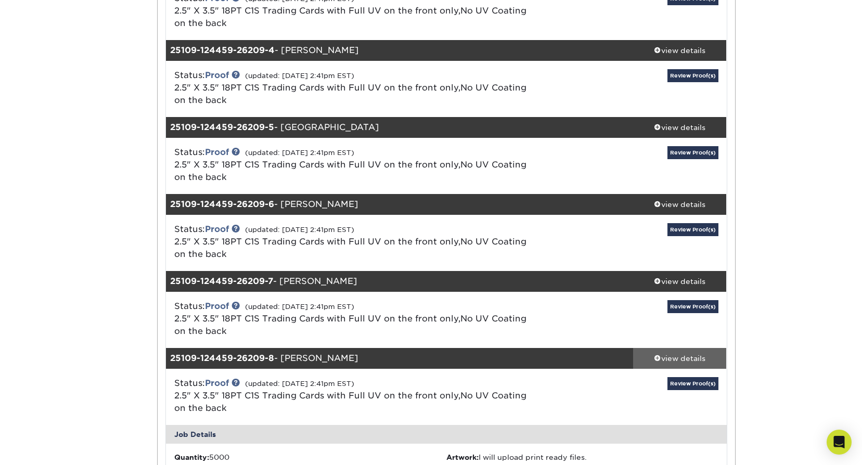
click at [687, 353] on div "view details" at bounding box center [680, 358] width 94 height 10
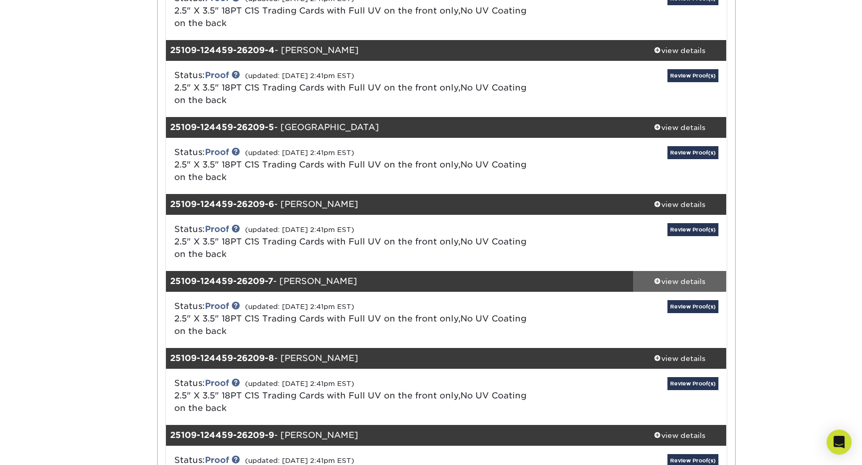
click at [680, 276] on div "view details" at bounding box center [680, 281] width 94 height 10
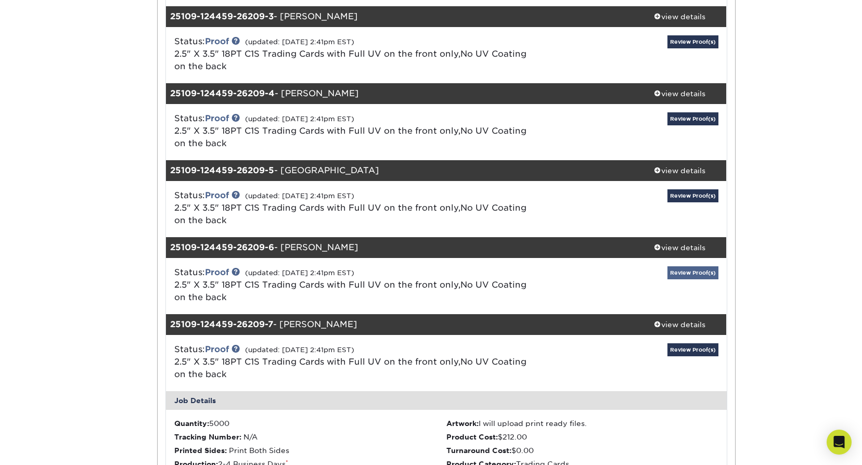
scroll to position [1959, 0]
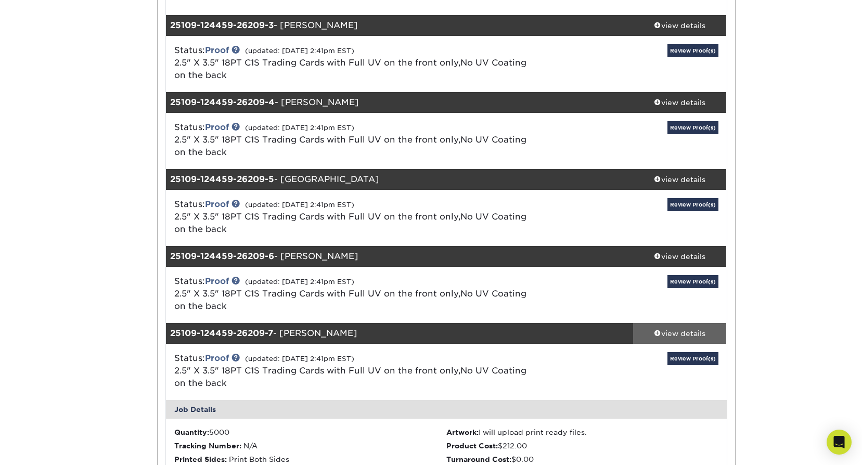
drag, startPoint x: 693, startPoint y: 314, endPoint x: 692, endPoint y: 303, distance: 10.5
click at [693, 328] on div "view details" at bounding box center [680, 333] width 94 height 10
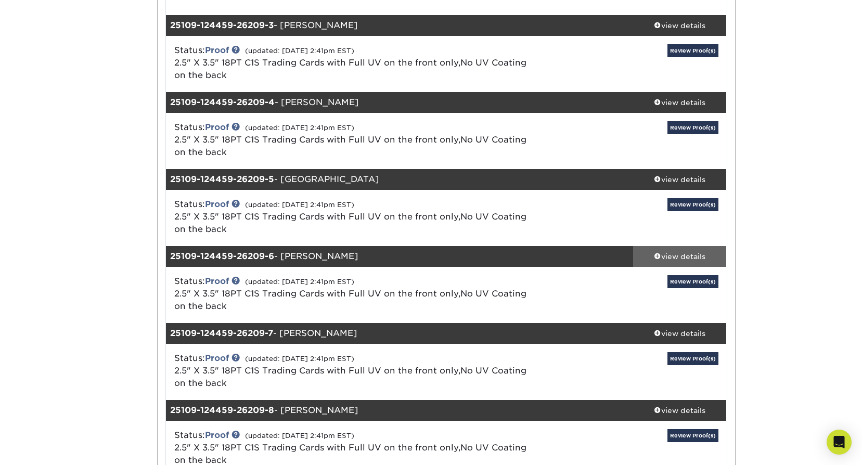
click at [684, 251] on div "view details" at bounding box center [680, 256] width 94 height 10
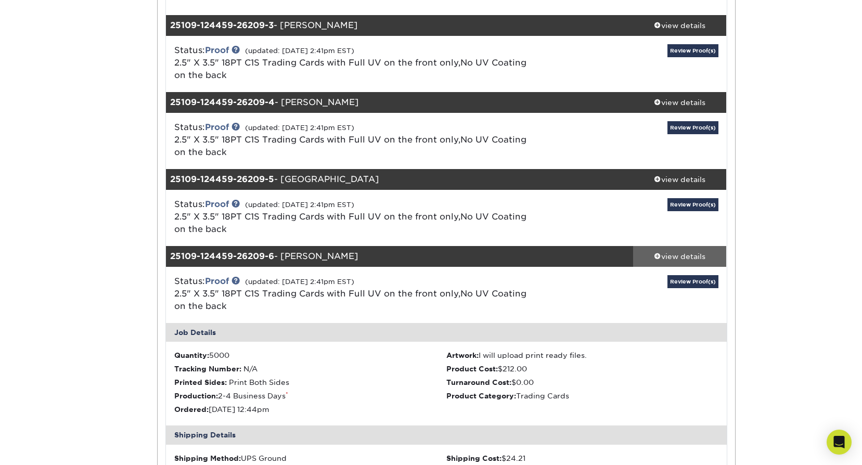
click at [681, 246] on link "view details" at bounding box center [680, 256] width 94 height 21
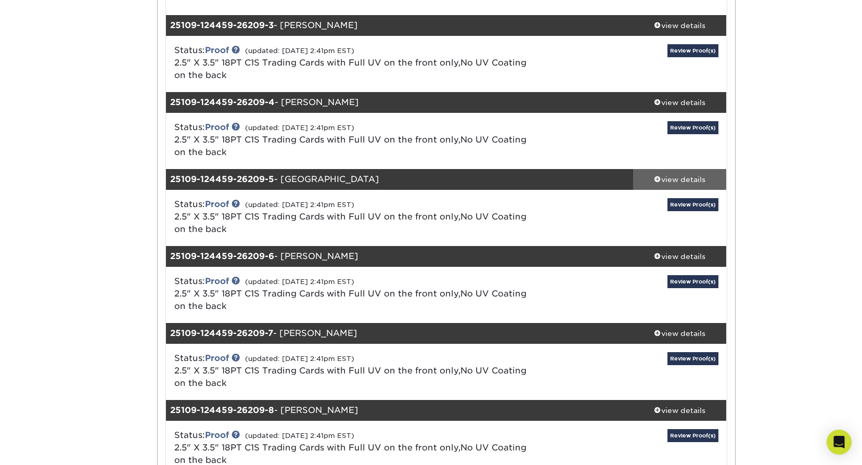
click at [695, 174] on div "view details" at bounding box center [680, 179] width 94 height 10
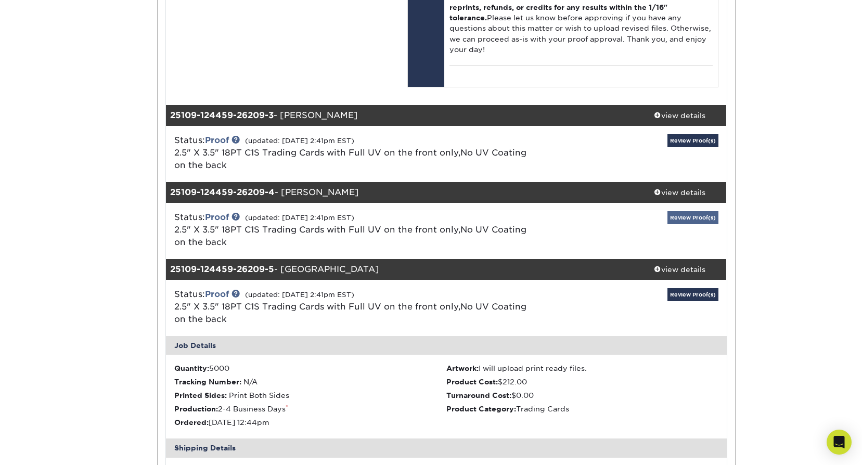
scroll to position [1855, 0]
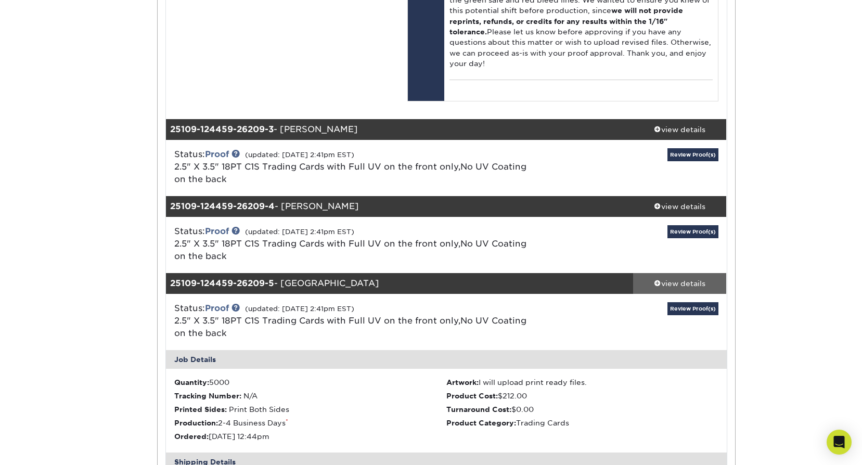
click at [700, 278] on div "view details" at bounding box center [680, 283] width 94 height 10
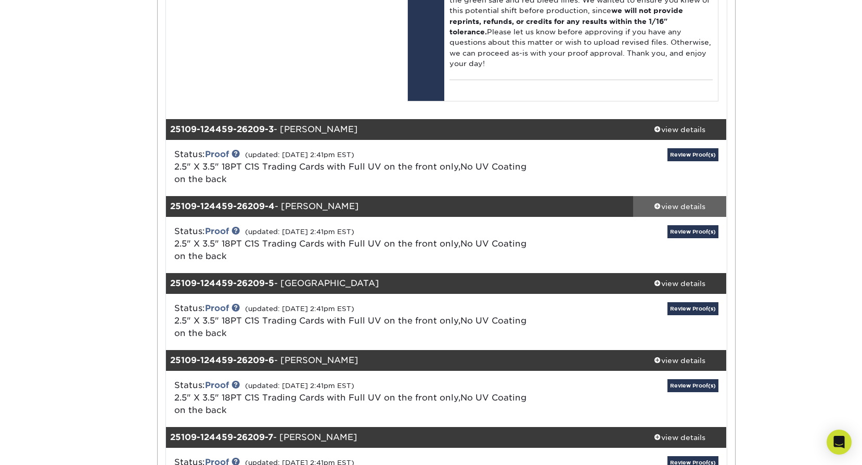
click at [680, 201] on div "view details" at bounding box center [680, 206] width 94 height 10
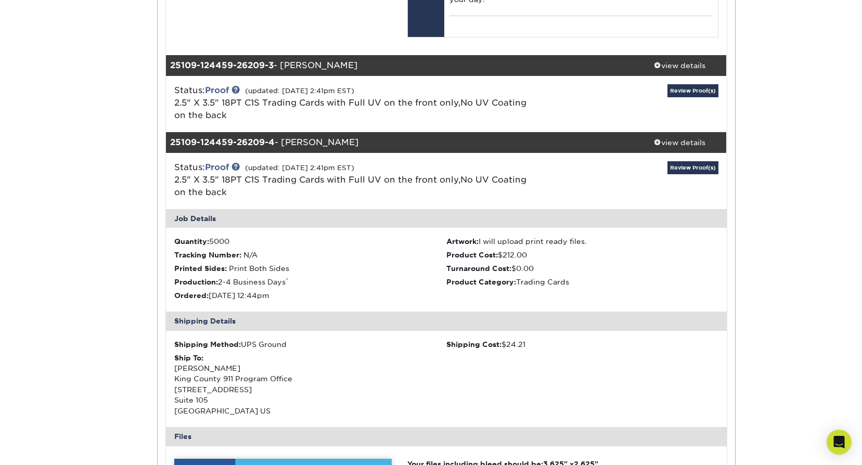
scroll to position [2011, 0]
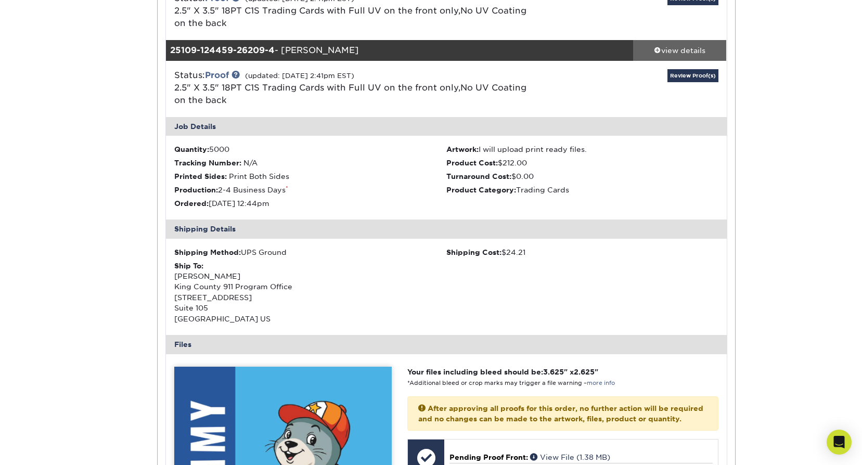
click at [662, 45] on div "view details" at bounding box center [680, 50] width 94 height 10
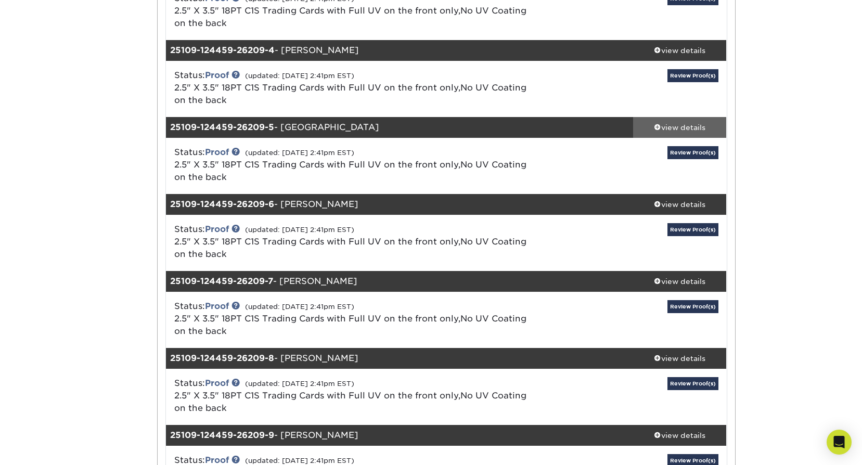
click at [691, 122] on div "view details" at bounding box center [680, 127] width 94 height 10
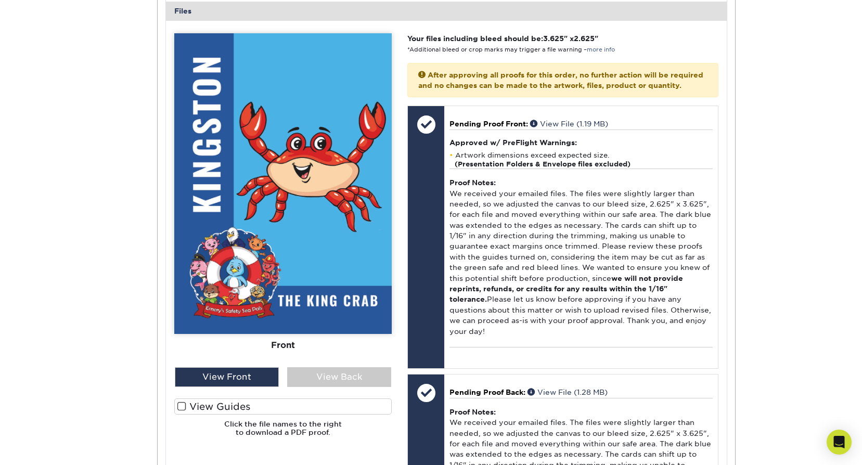
scroll to position [2427, 0]
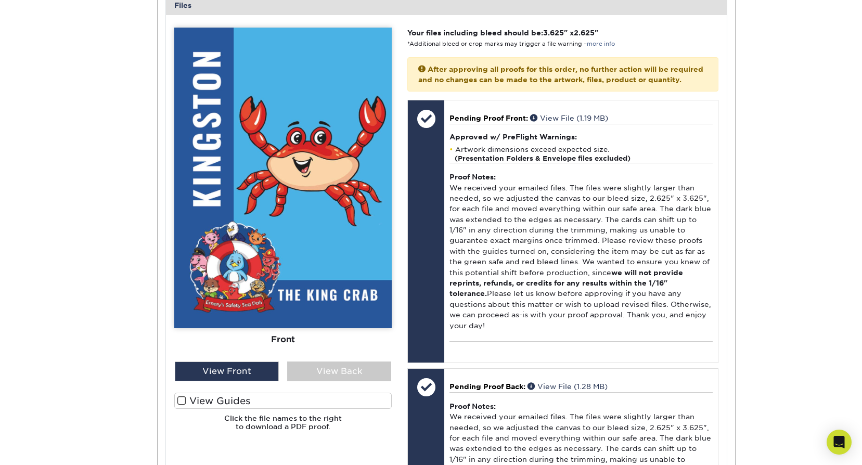
click at [263, 393] on label "View Guides" at bounding box center [282, 401] width 217 height 16
click at [0, 0] on input "View Guides" at bounding box center [0, 0] width 0 height 0
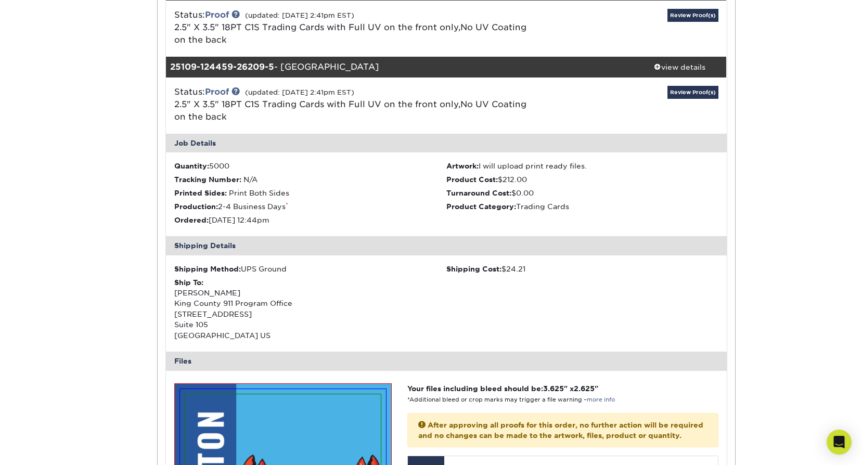
scroll to position [1855, 0]
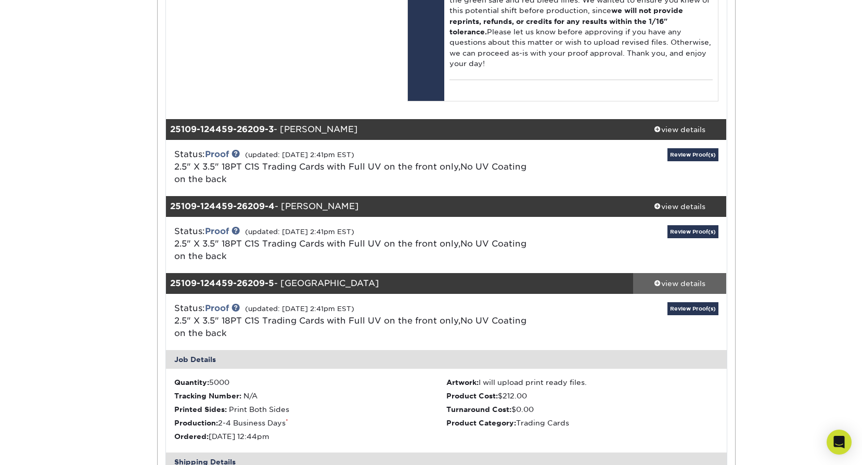
click at [667, 273] on link "view details" at bounding box center [680, 283] width 94 height 21
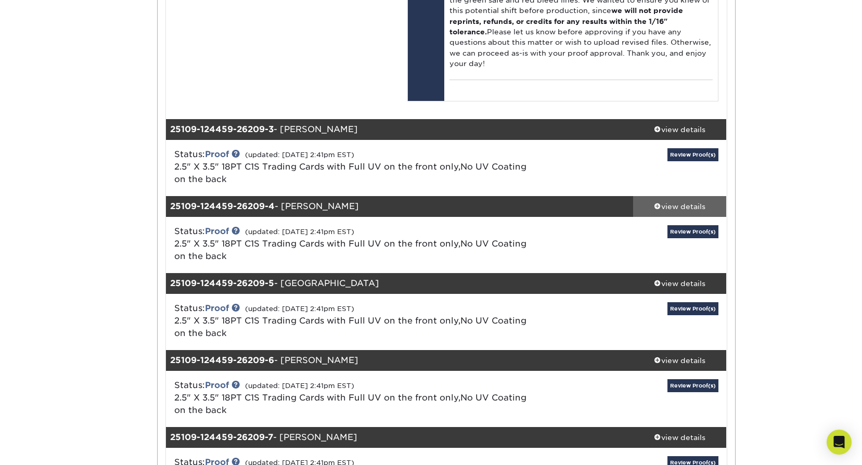
click at [666, 201] on div "view details" at bounding box center [680, 206] width 94 height 10
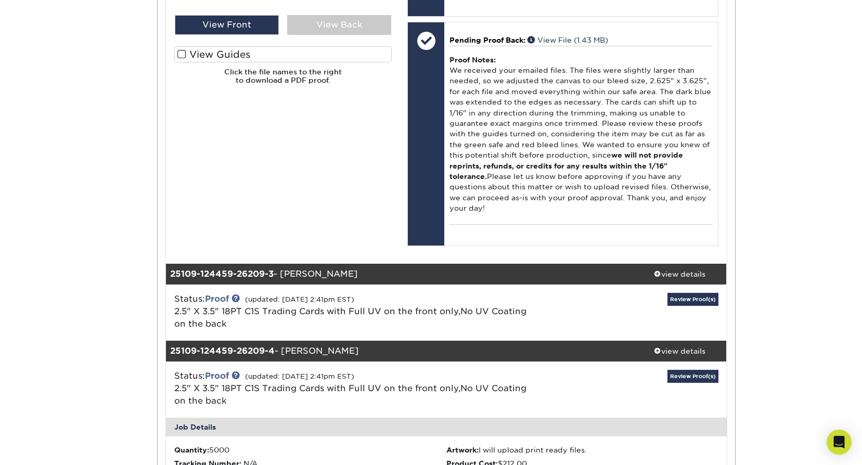
scroll to position [1699, 0]
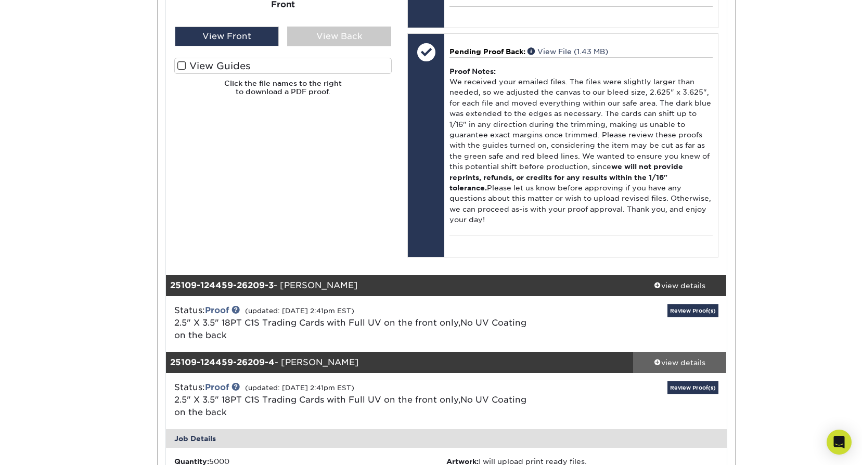
click at [685, 357] on div "view details" at bounding box center [680, 362] width 94 height 10
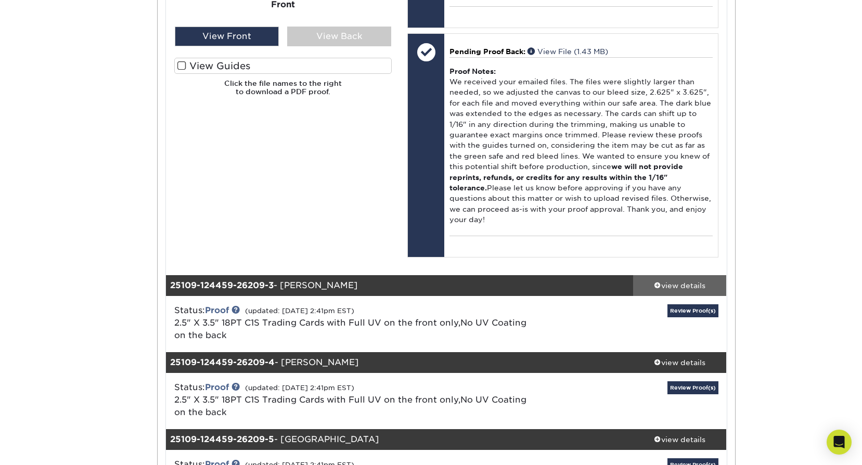
click at [675, 280] on div "view details" at bounding box center [680, 285] width 94 height 10
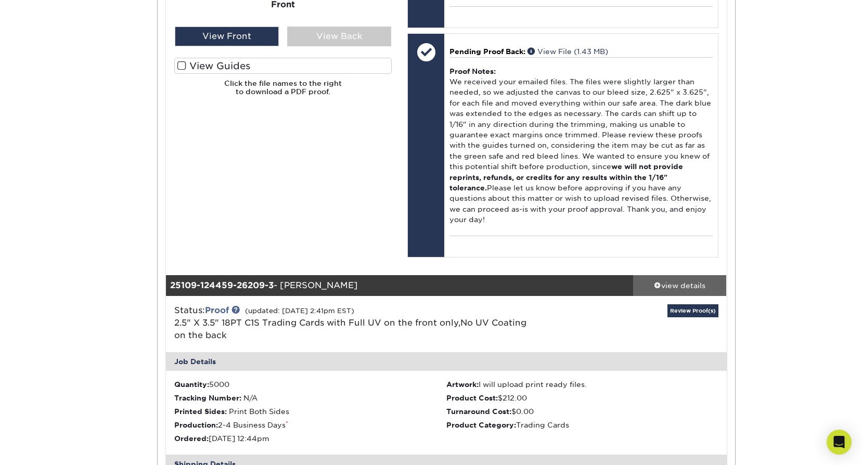
click at [677, 280] on div "view details" at bounding box center [680, 285] width 94 height 10
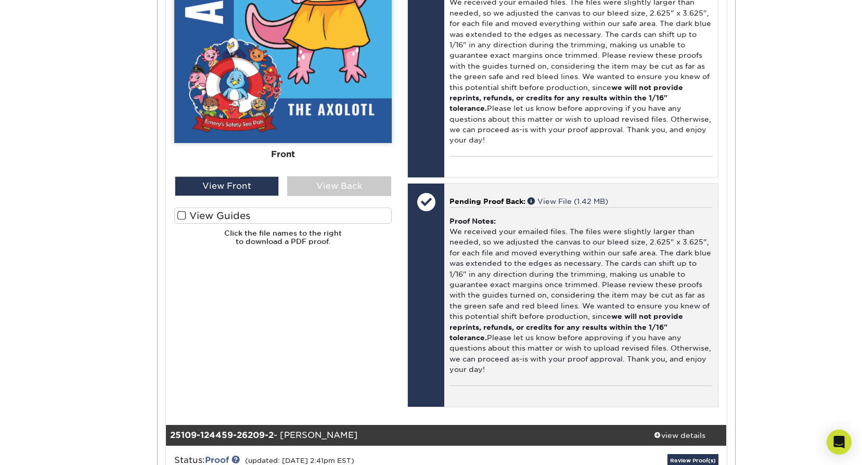
scroll to position [607, 0]
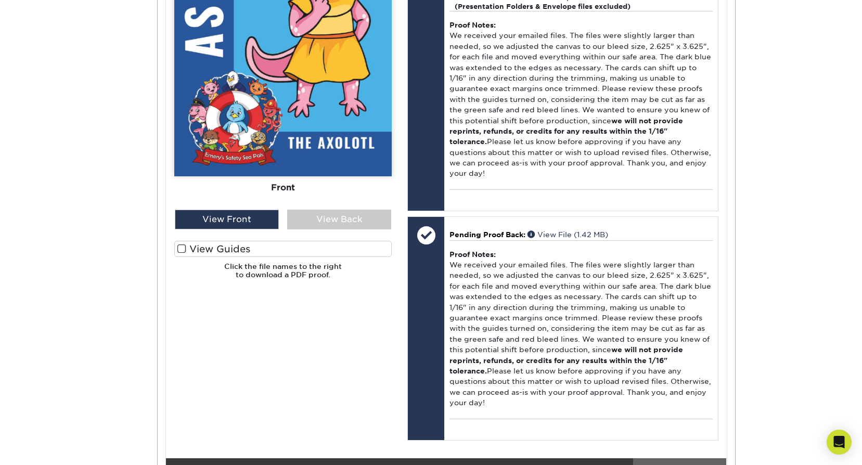
click at [695, 463] on div "view details" at bounding box center [680, 468] width 94 height 10
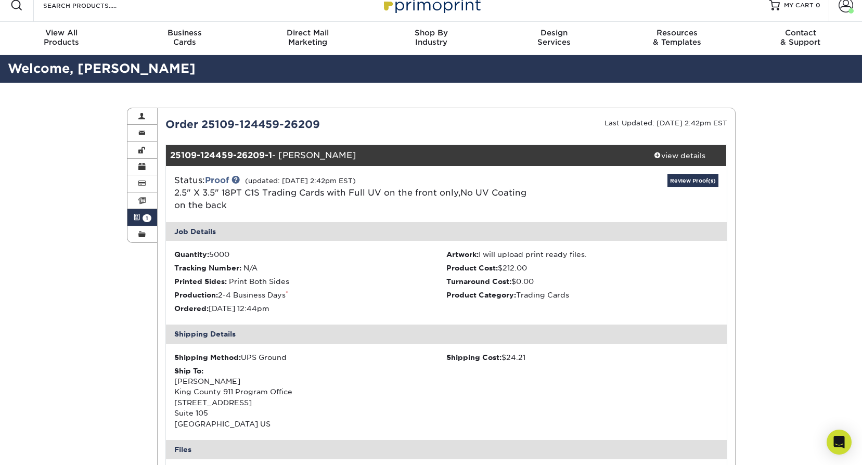
scroll to position [0, 0]
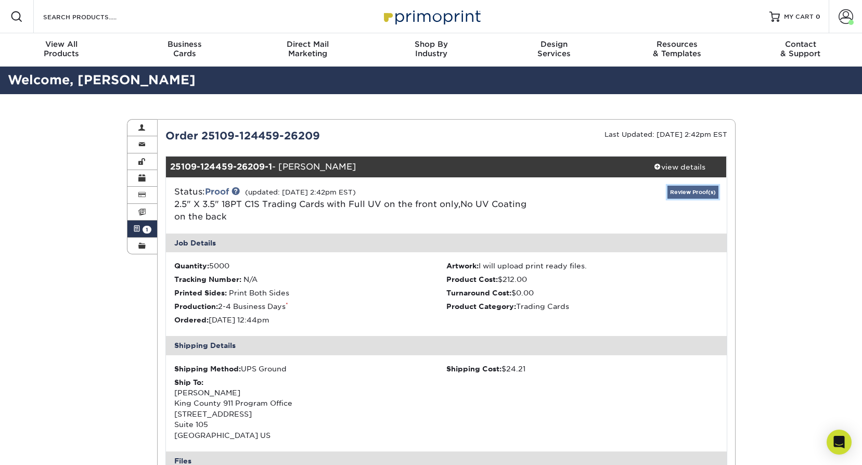
click at [684, 189] on link "Review Proof(s)" at bounding box center [692, 192] width 51 height 13
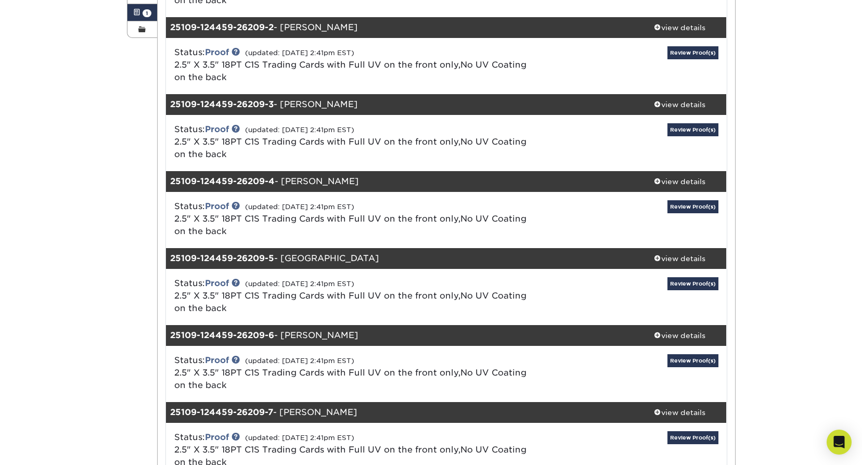
scroll to position [107, 0]
